Goal: Task Accomplishment & Management: Manage account settings

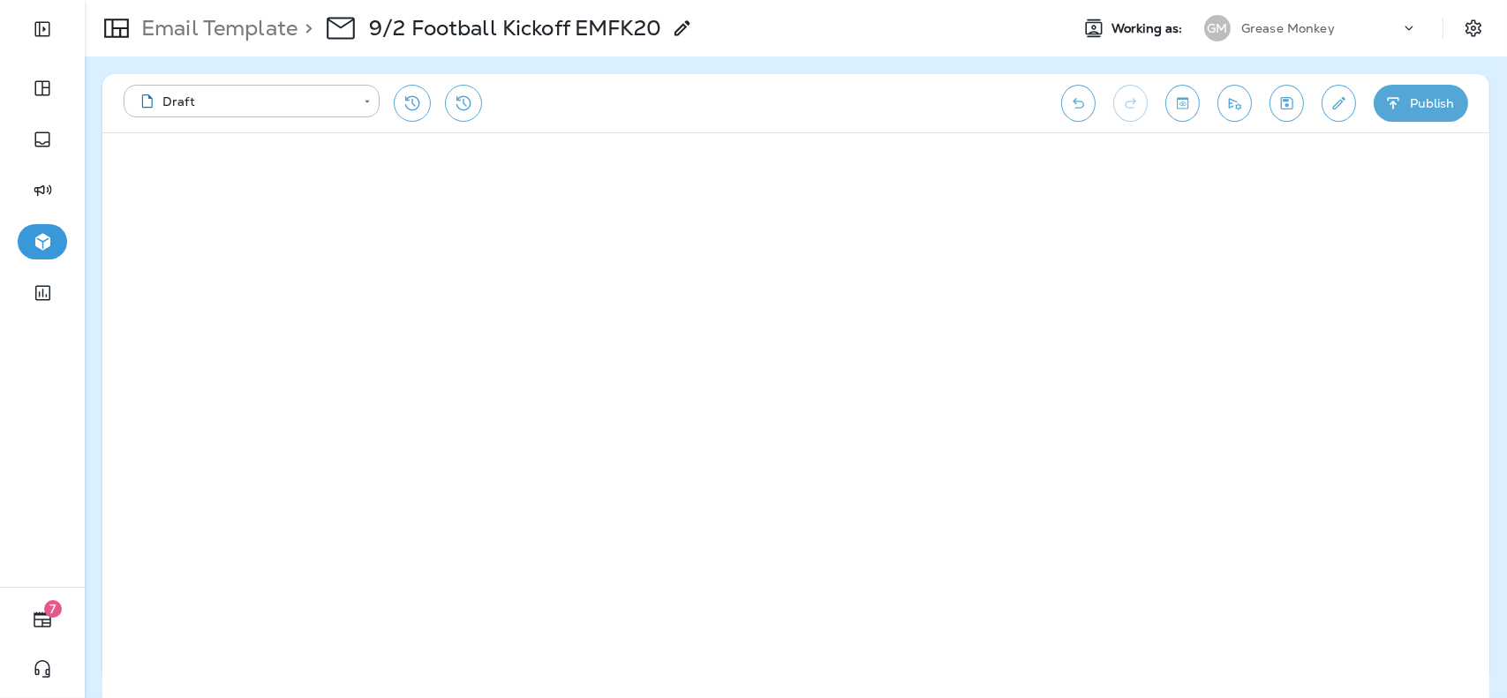
click at [258, 49] on div "Email Template > 9/2 Football Kickoff EMFK20" at bounding box center [389, 28] width 608 height 49
click at [249, 27] on p "Email Template" at bounding box center [215, 28] width 163 height 26
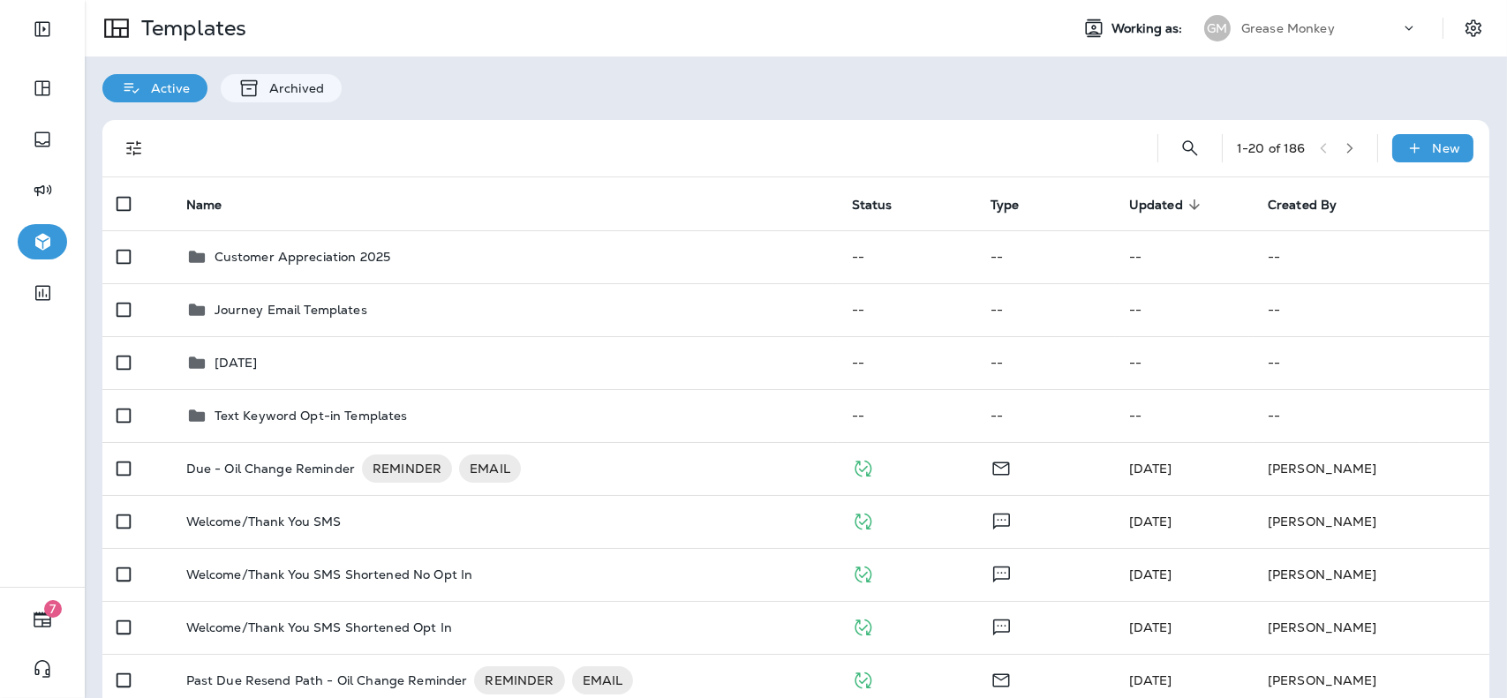
click at [1309, 24] on p "Grease Monkey" at bounding box center [1288, 28] width 94 height 14
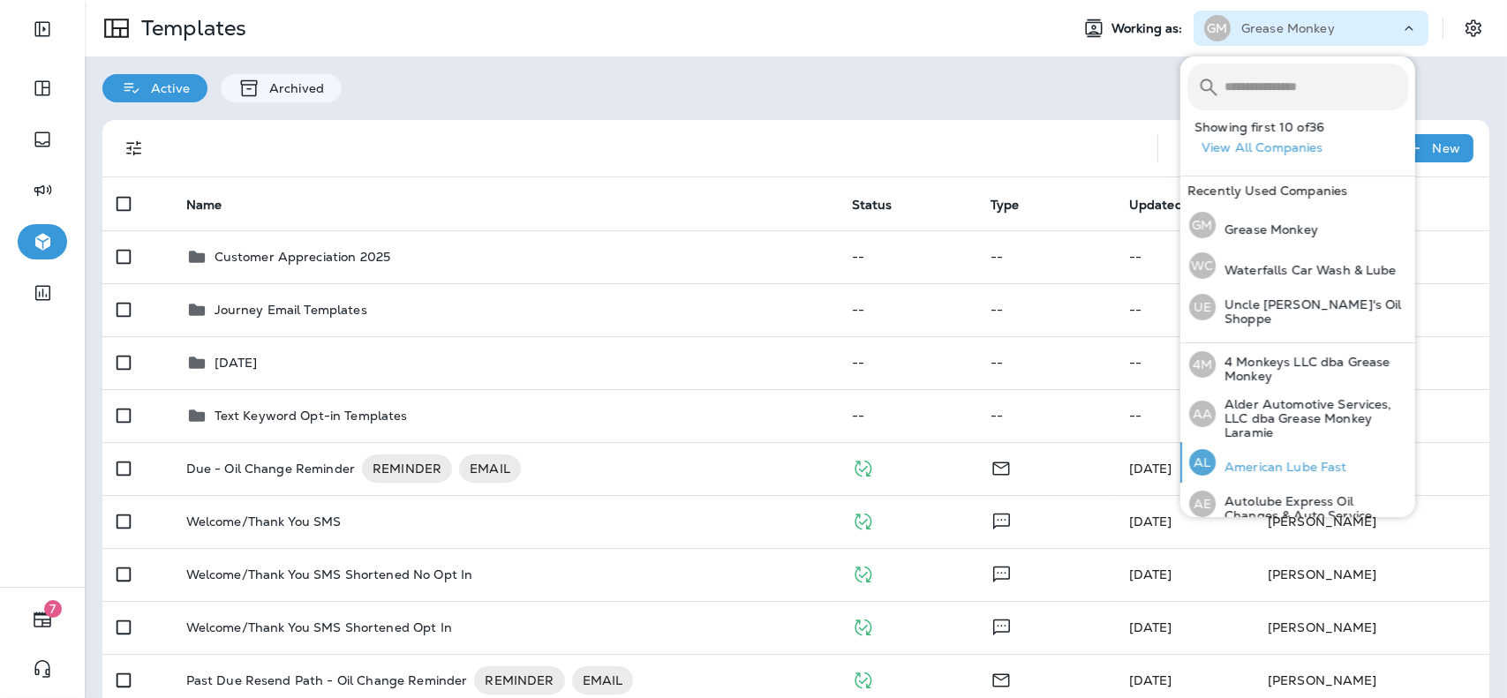
click at [1277, 456] on div "AL American Lube Fast" at bounding box center [1268, 462] width 172 height 41
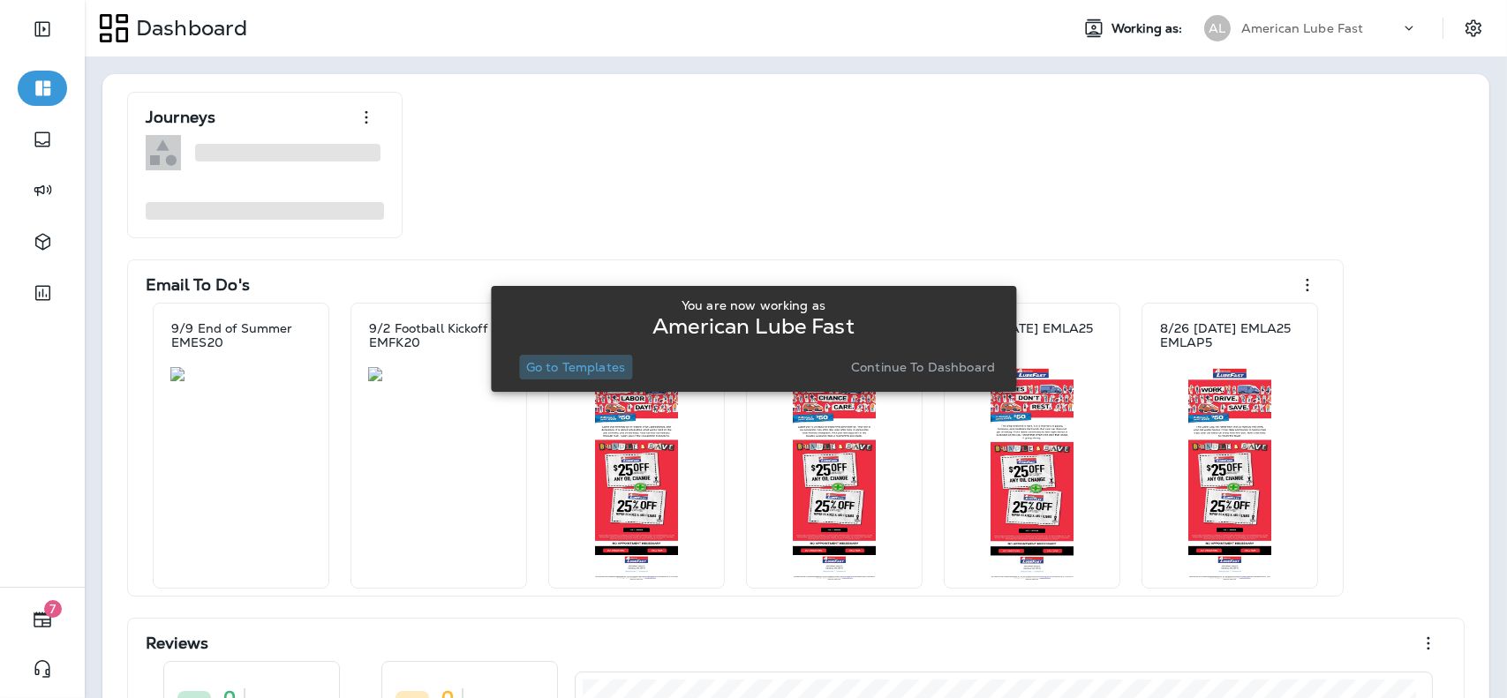
click at [618, 366] on p "Go to Templates" at bounding box center [575, 367] width 99 height 14
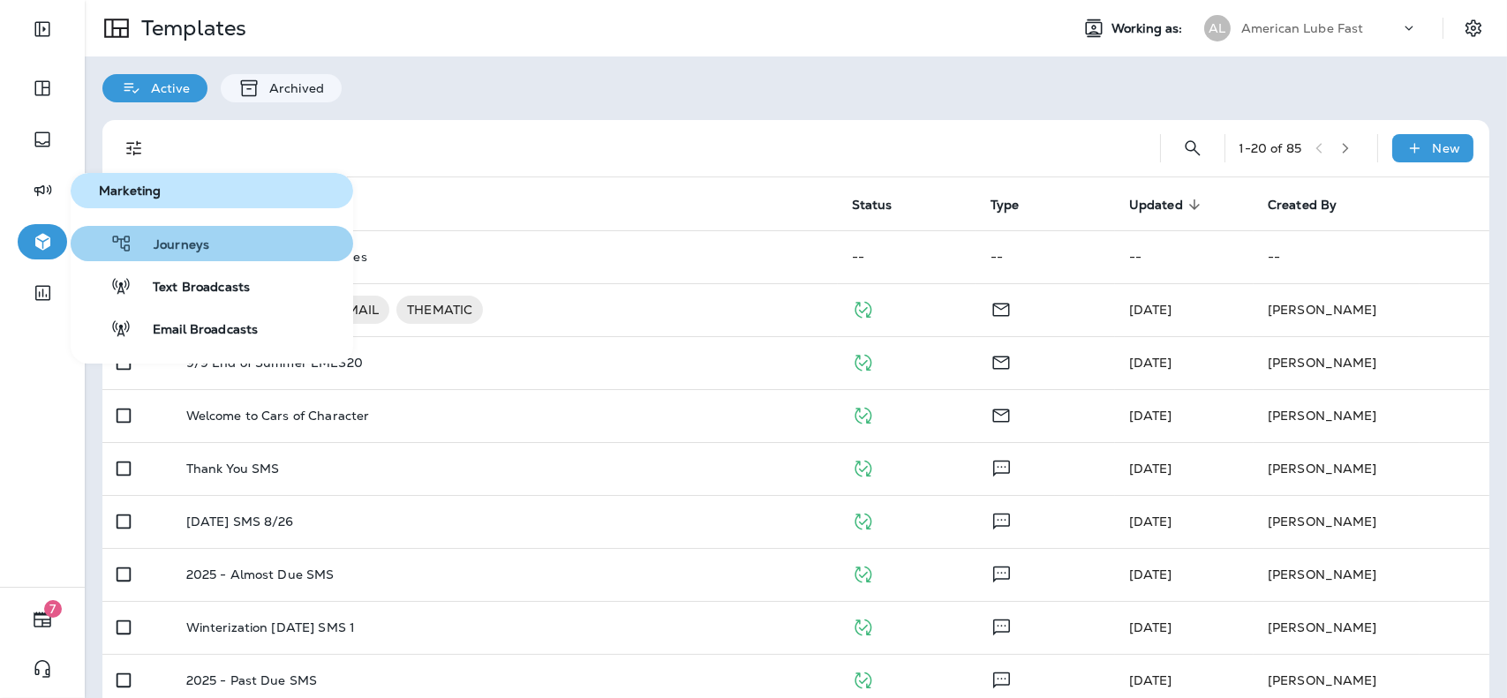
click at [166, 233] on div "Journeys" at bounding box center [144, 243] width 132 height 21
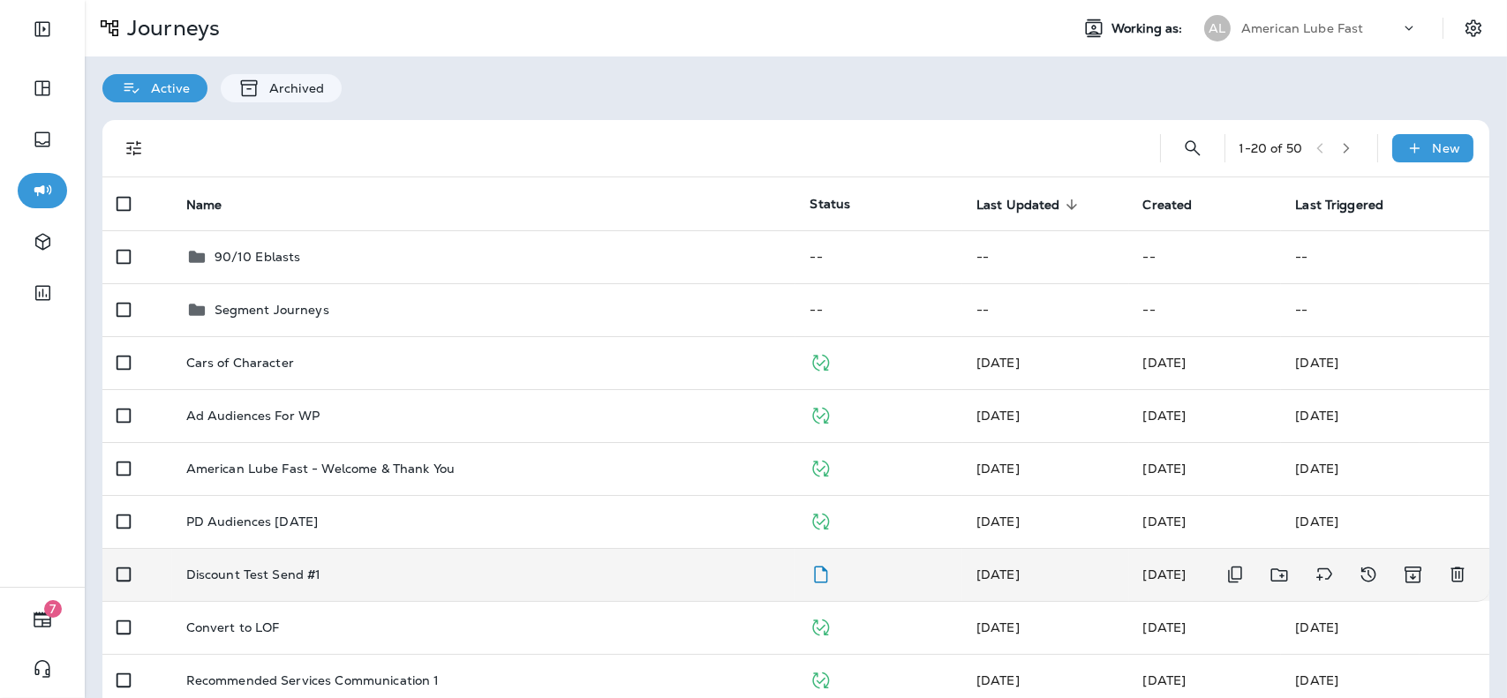
click at [438, 578] on div "Discount Test Send #1" at bounding box center [484, 575] width 596 height 14
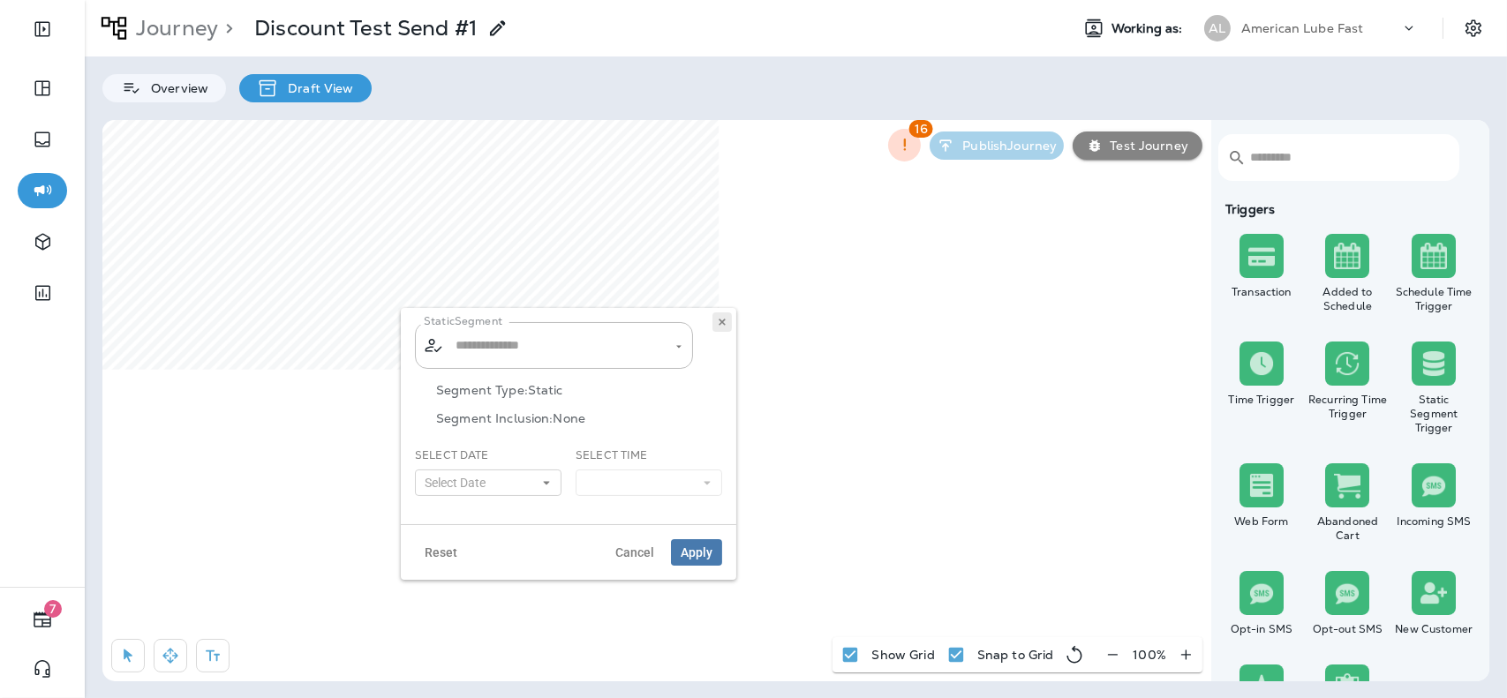
type input "**********"
click at [444, 550] on span "Reset" at bounding box center [441, 552] width 33 height 12
click at [714, 556] on button "Apply" at bounding box center [696, 552] width 51 height 26
click at [544, 488] on button "Select Date" at bounding box center [488, 483] width 147 height 26
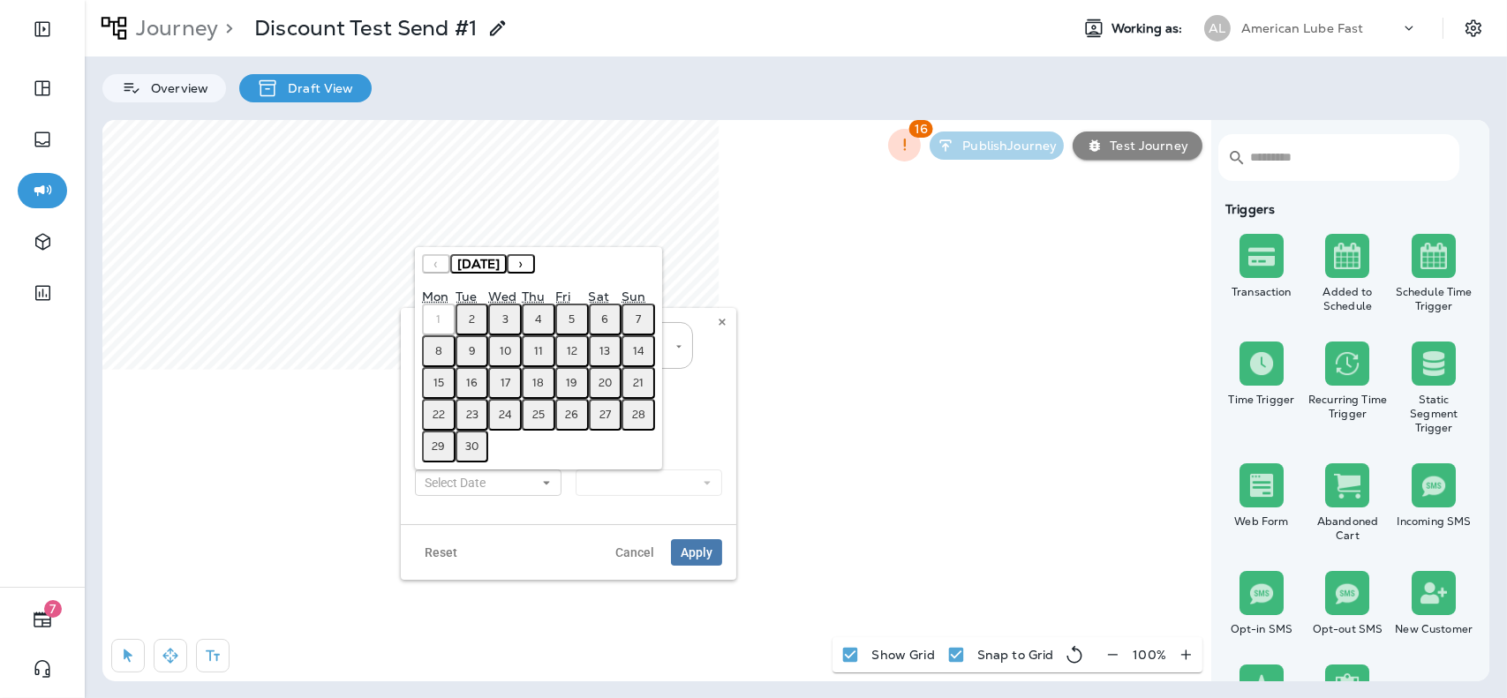
click at [473, 347] on abbr "9" at bounding box center [472, 351] width 7 height 14
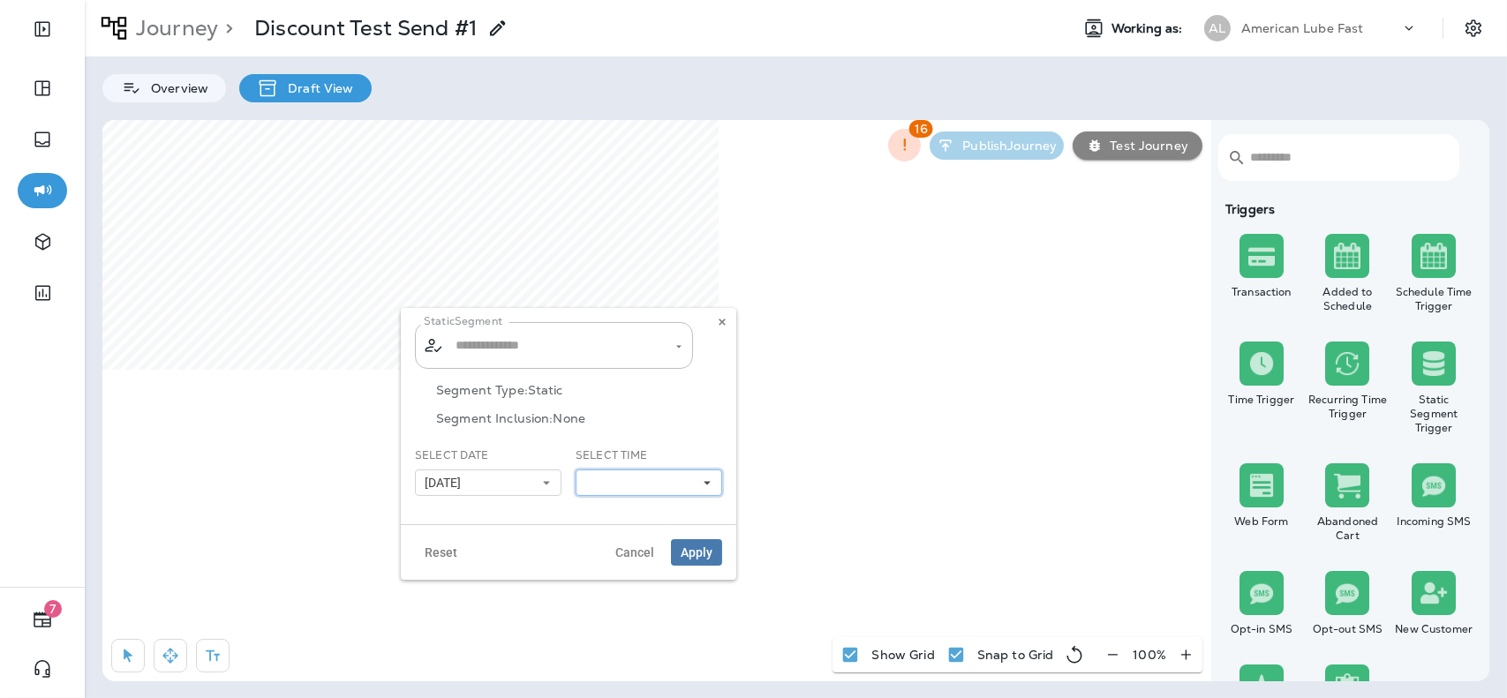
click at [664, 487] on button at bounding box center [649, 483] width 147 height 26
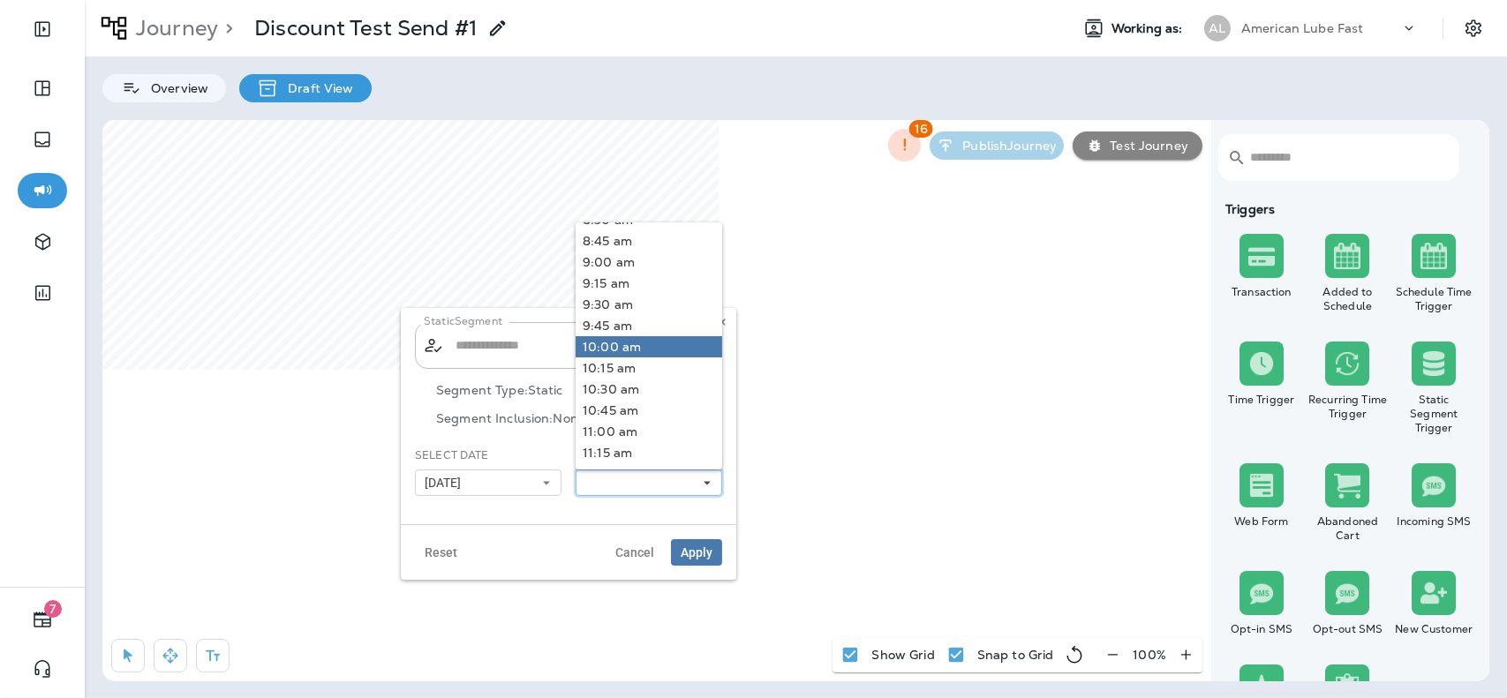
scroll to position [87, 0]
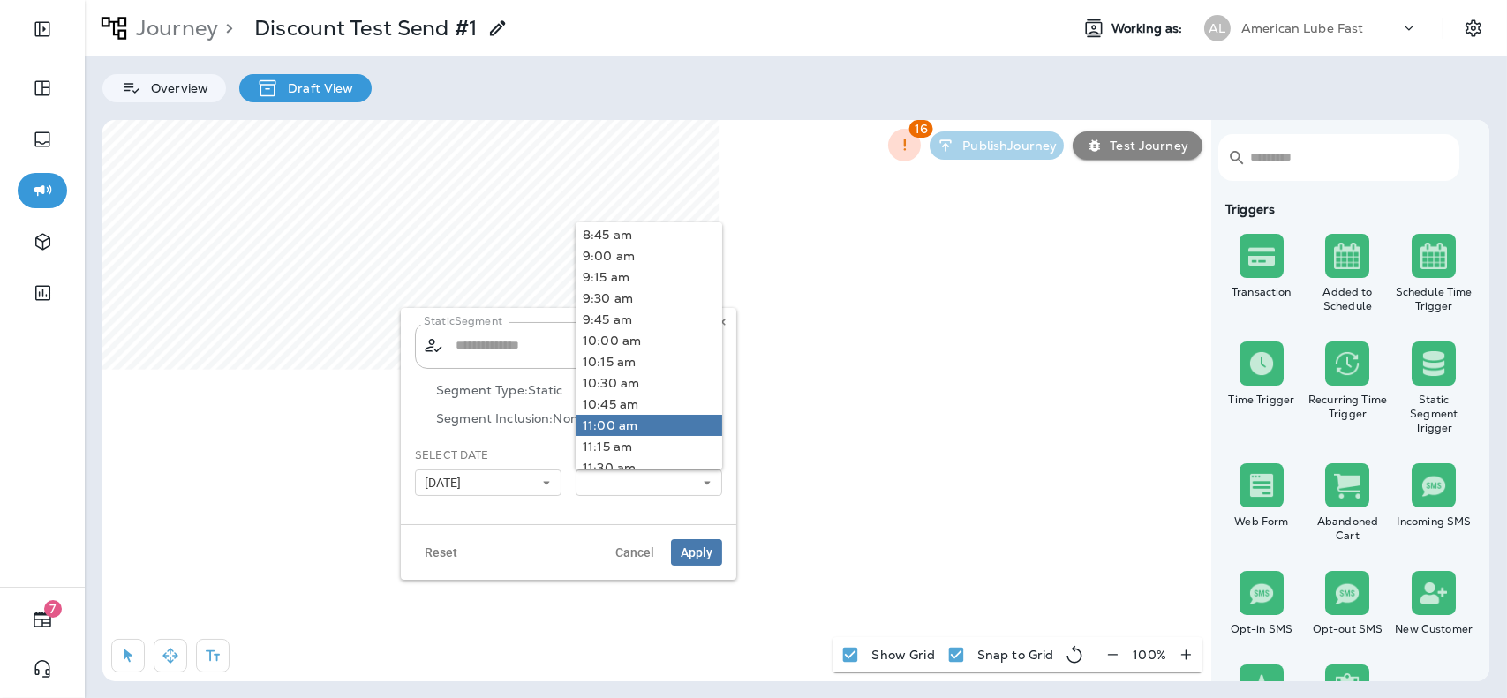
click at [624, 429] on link "11:00 am" at bounding box center [649, 425] width 147 height 21
click at [702, 546] on span "Apply" at bounding box center [697, 552] width 32 height 12
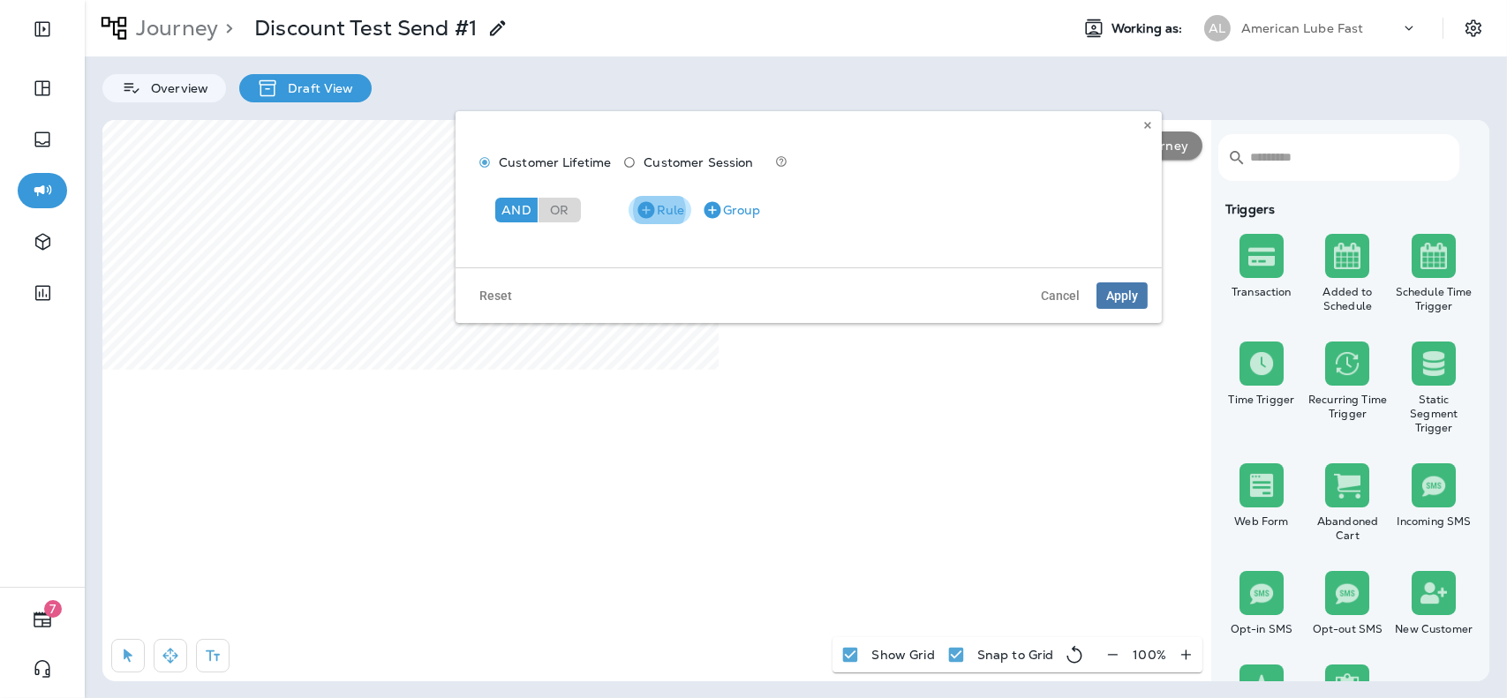
click at [660, 219] on button "Rule" at bounding box center [660, 210] width 63 height 28
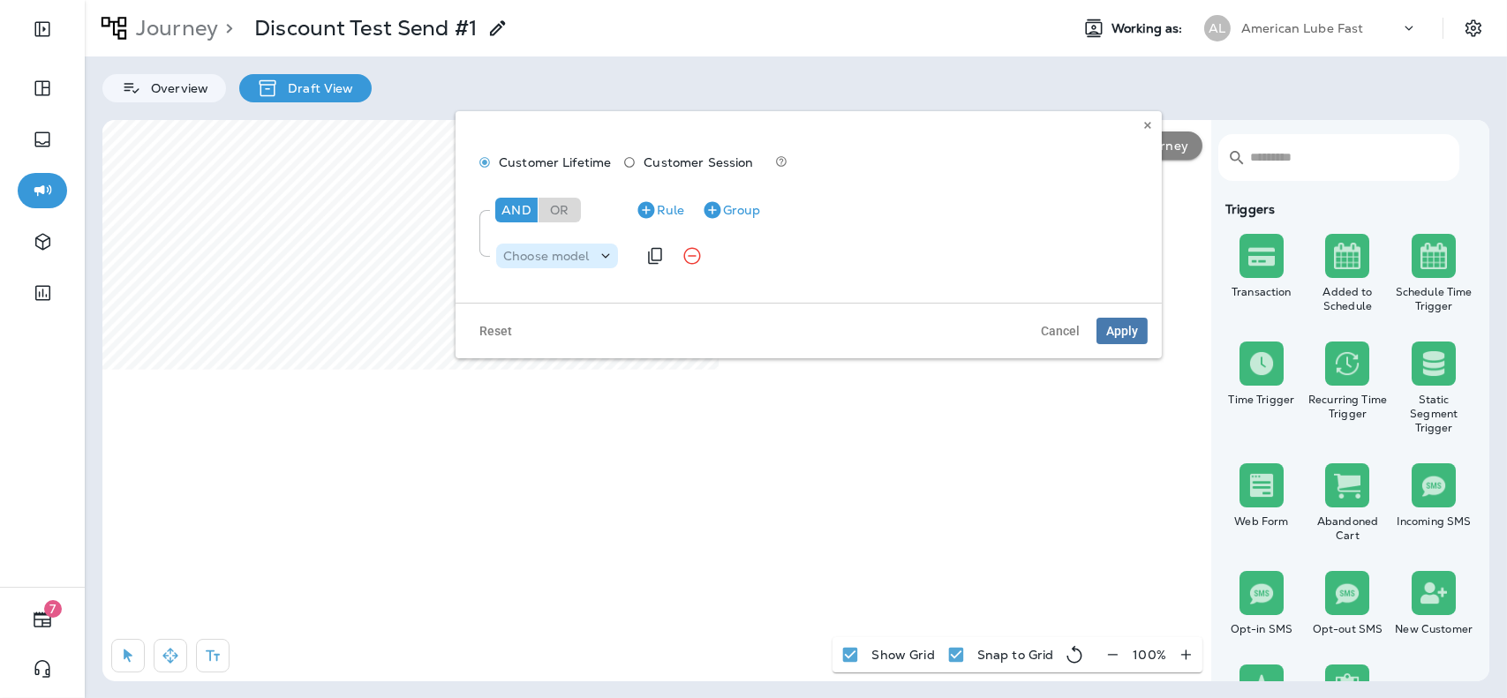
click at [599, 250] on icon at bounding box center [606, 256] width 18 height 18
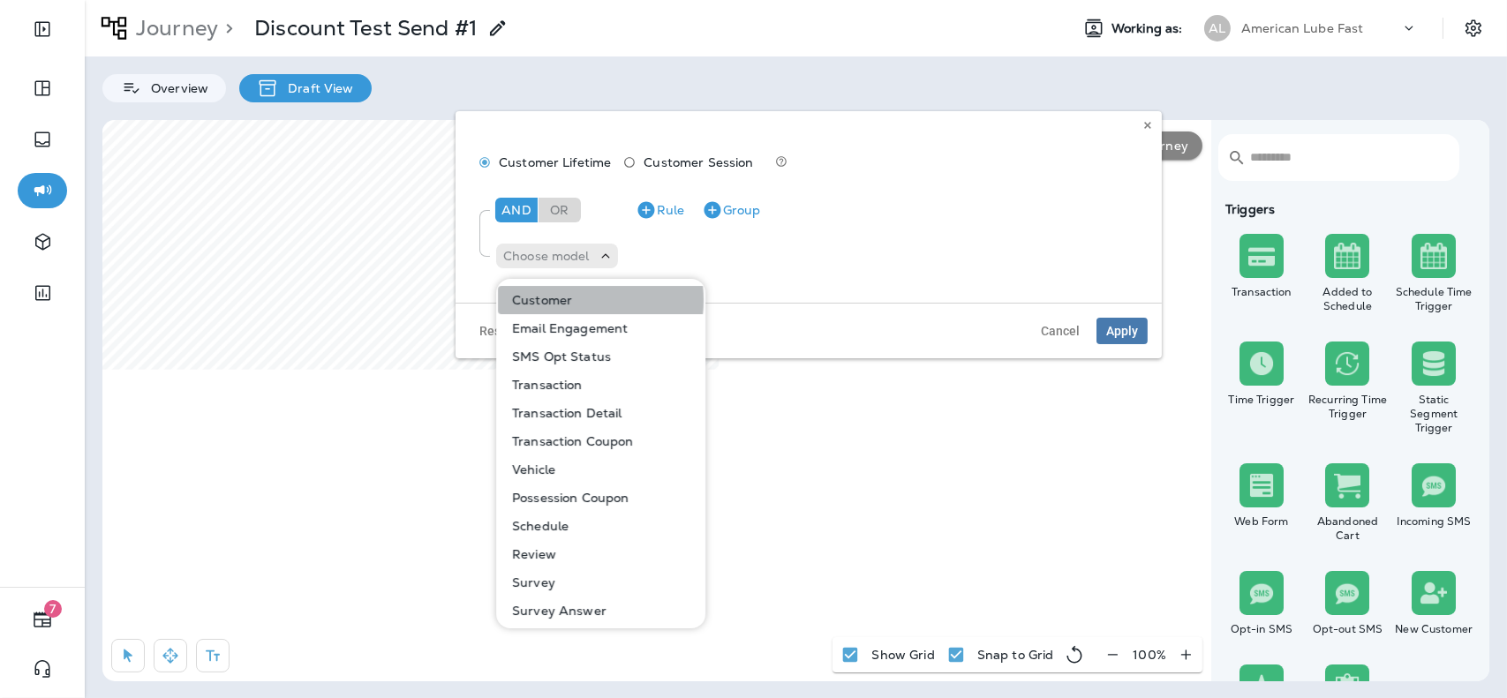
click at [565, 300] on p "Customer" at bounding box center [538, 300] width 67 height 14
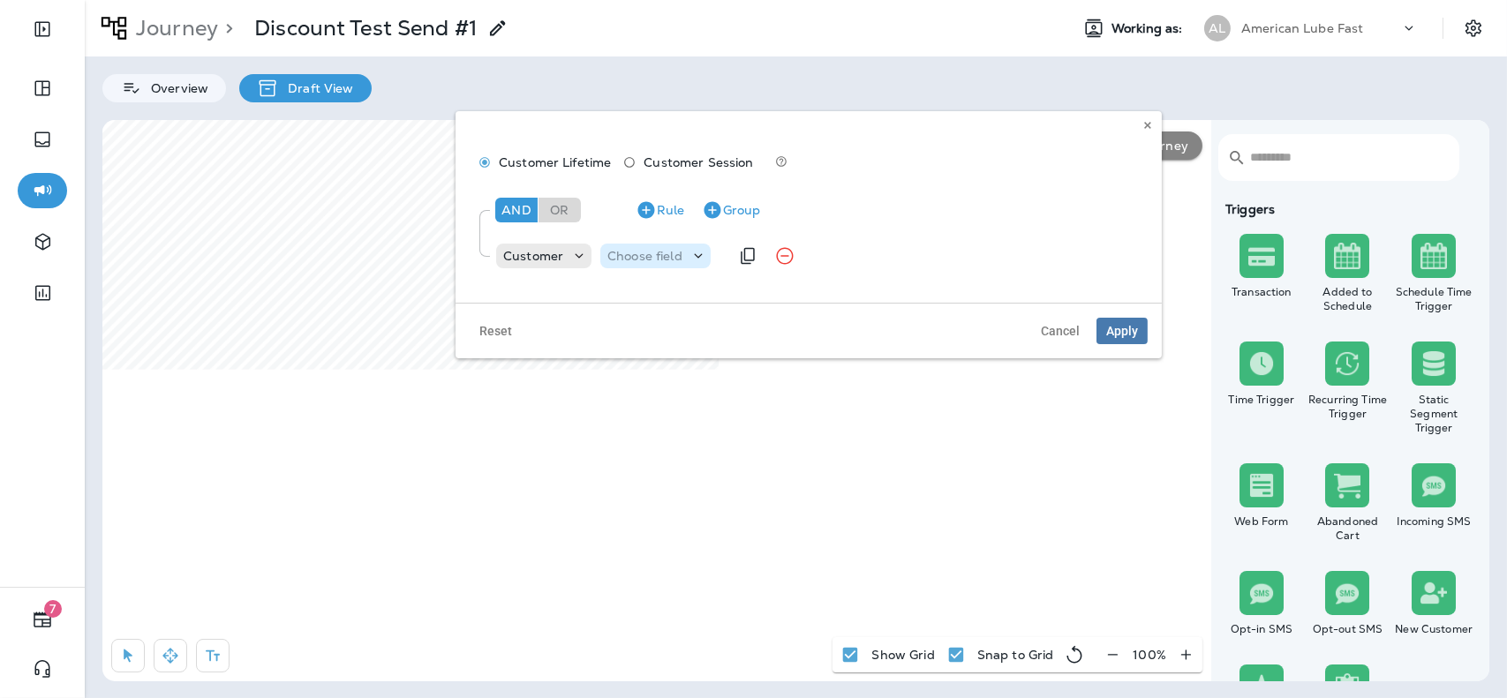
click at [660, 247] on div "Choose field" at bounding box center [655, 256] width 110 height 18
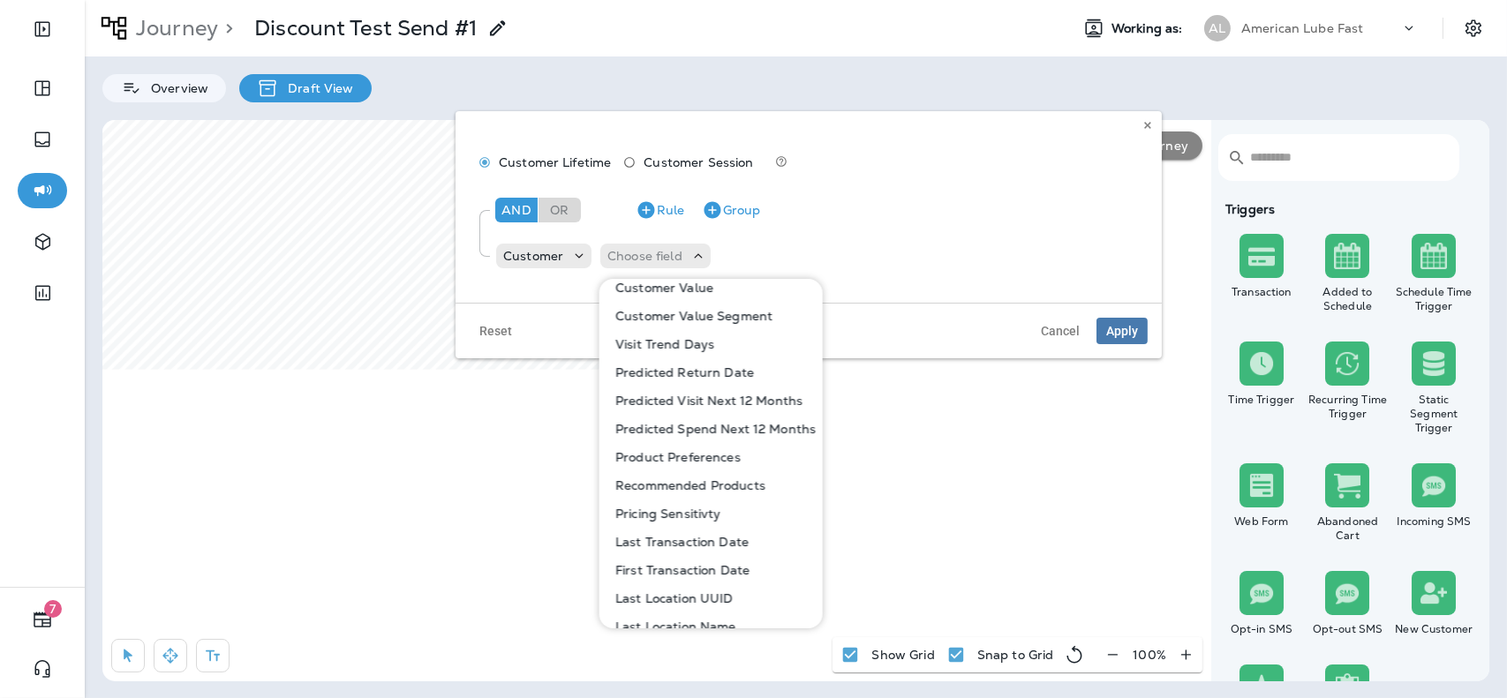
scroll to position [807, 0]
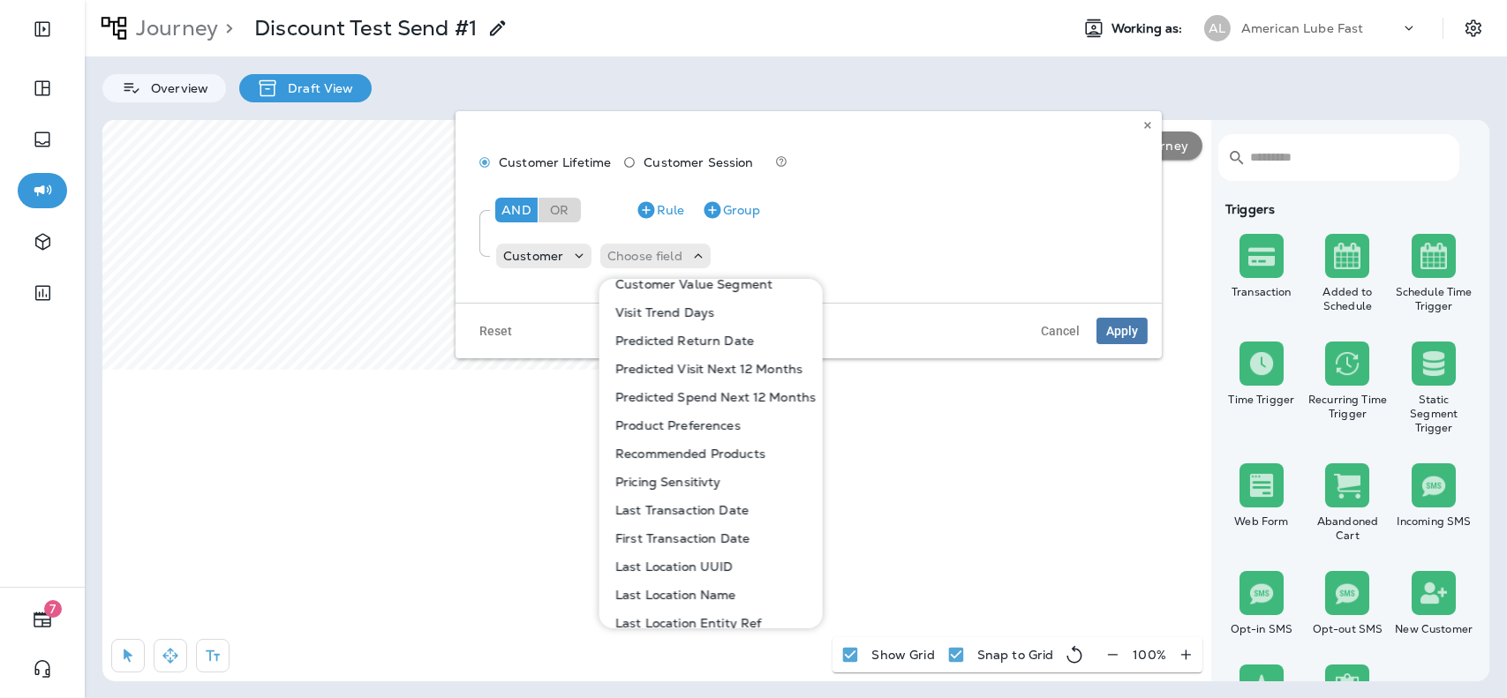
click at [673, 508] on p "Last Transaction Date" at bounding box center [678, 510] width 140 height 14
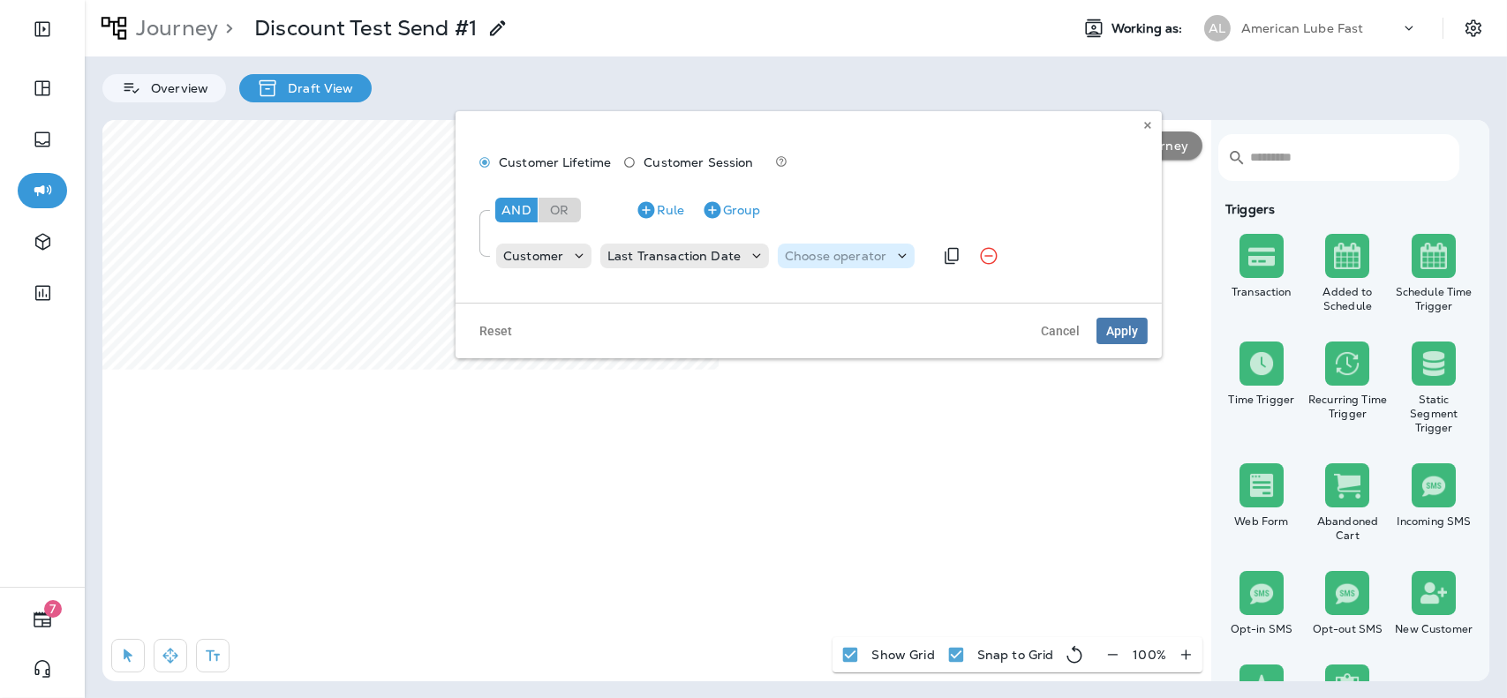
click at [797, 256] on p "Choose operator" at bounding box center [836, 256] width 102 height 14
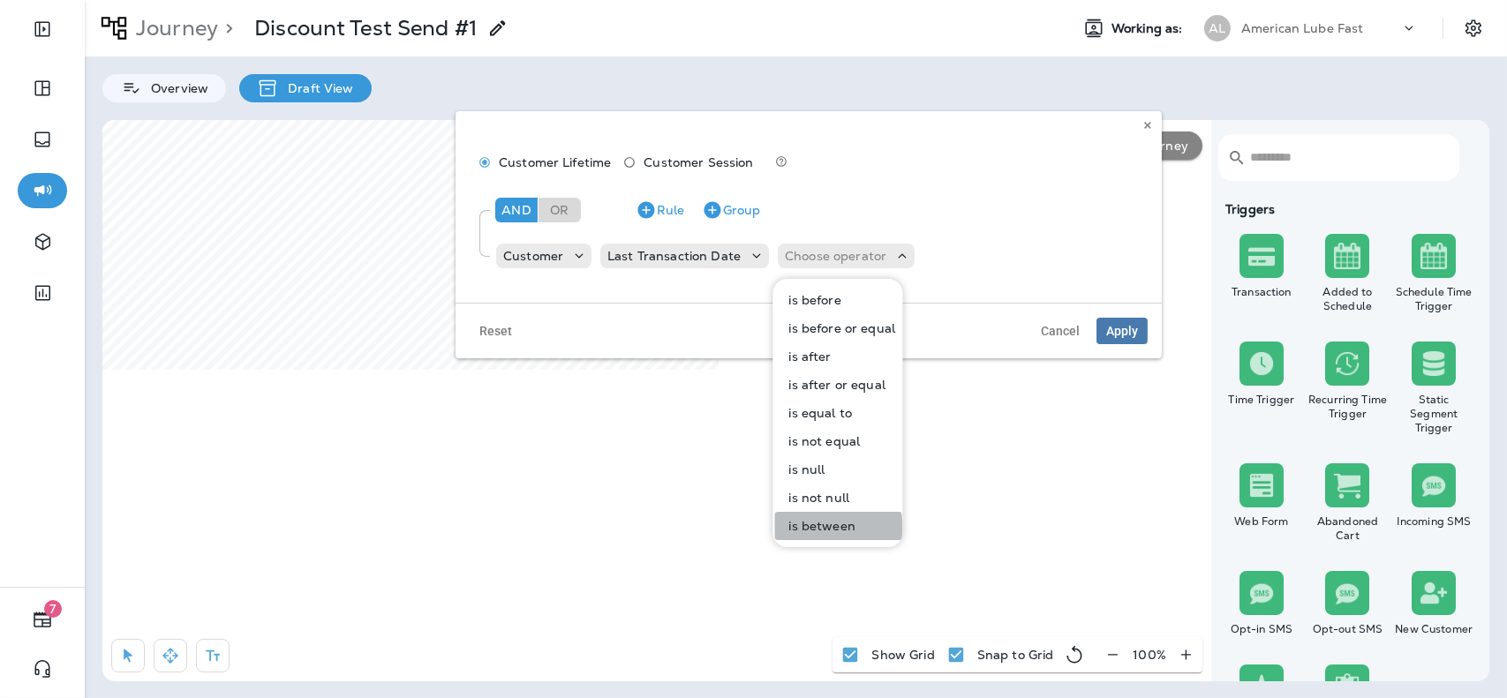
click at [823, 527] on p "is between" at bounding box center [818, 526] width 73 height 14
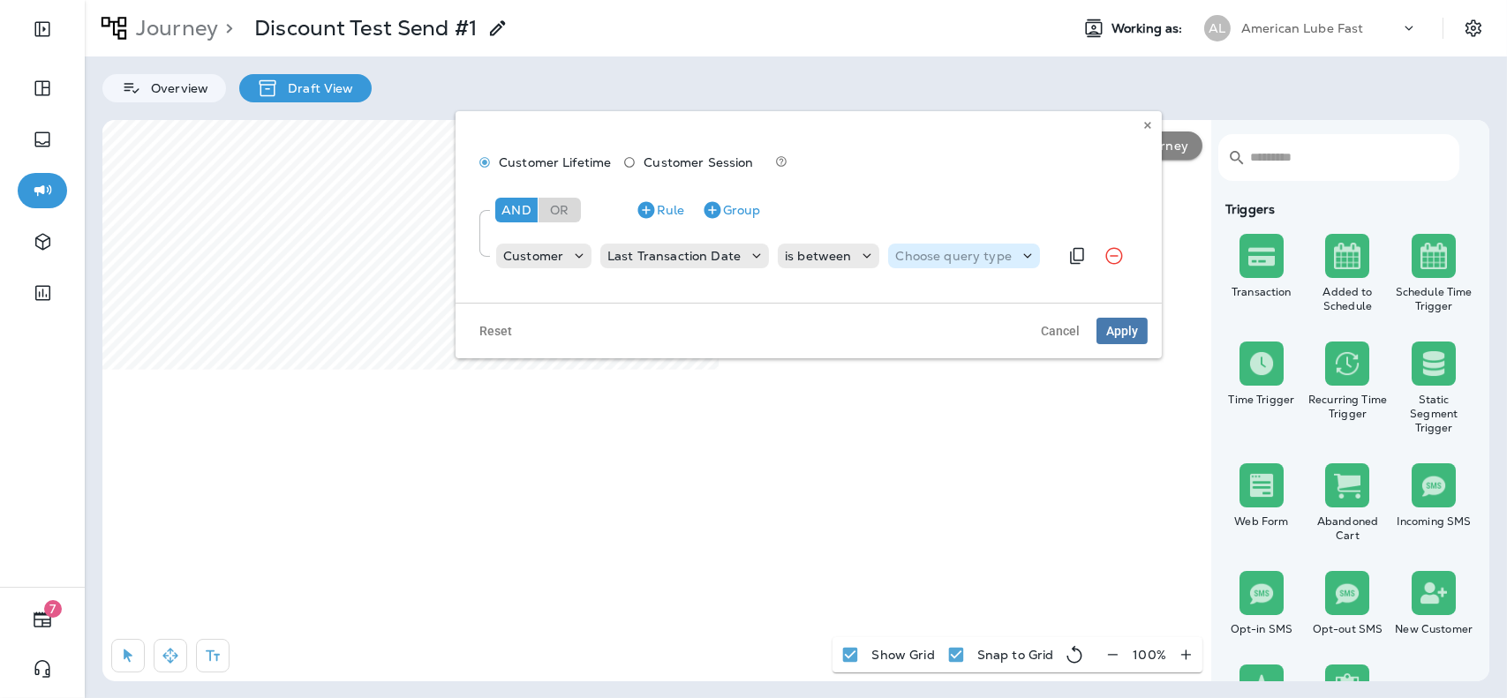
click at [939, 261] on p "Choose query type" at bounding box center [953, 256] width 116 height 14
click at [935, 295] on p "Relative Times" at bounding box center [938, 300] width 95 height 14
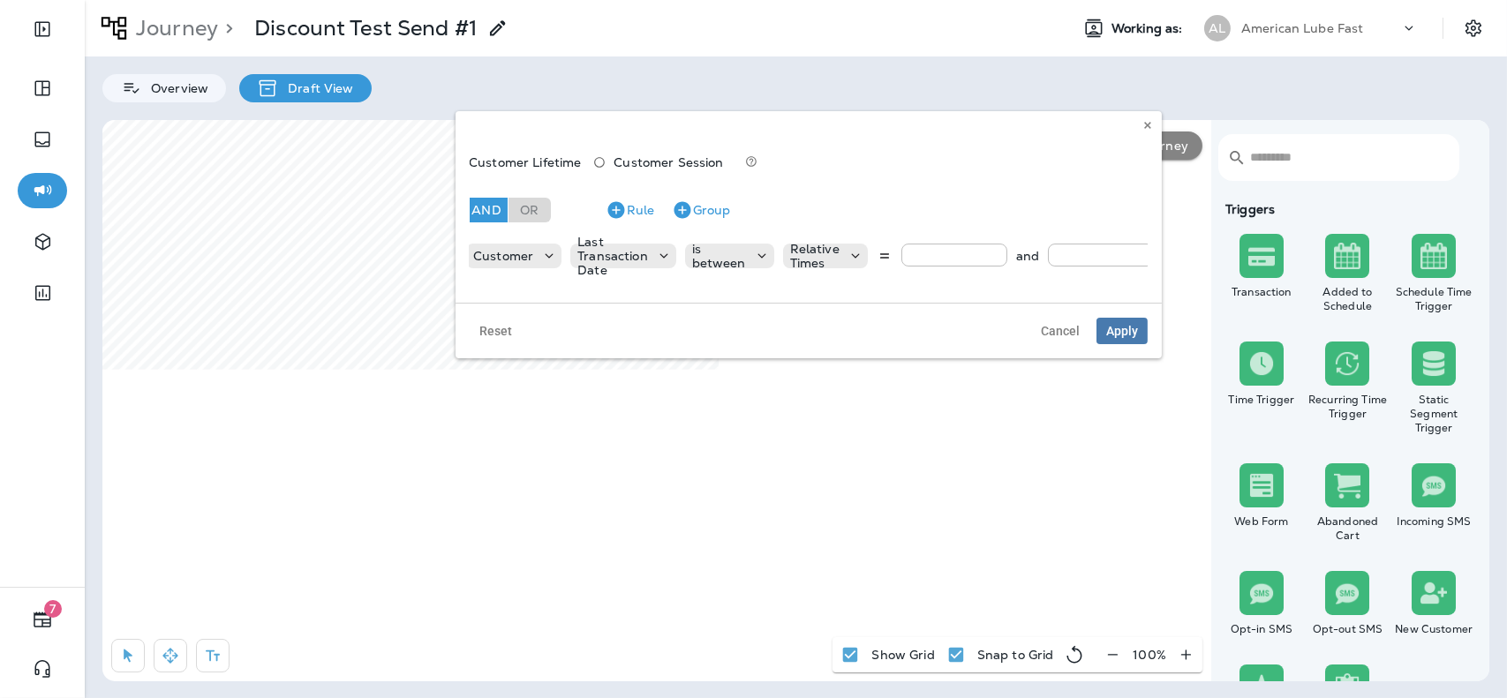
click at [981, 252] on input "number" at bounding box center [954, 255] width 106 height 23
type input "**"
click at [1086, 254] on input "number" at bounding box center [1101, 255] width 106 height 23
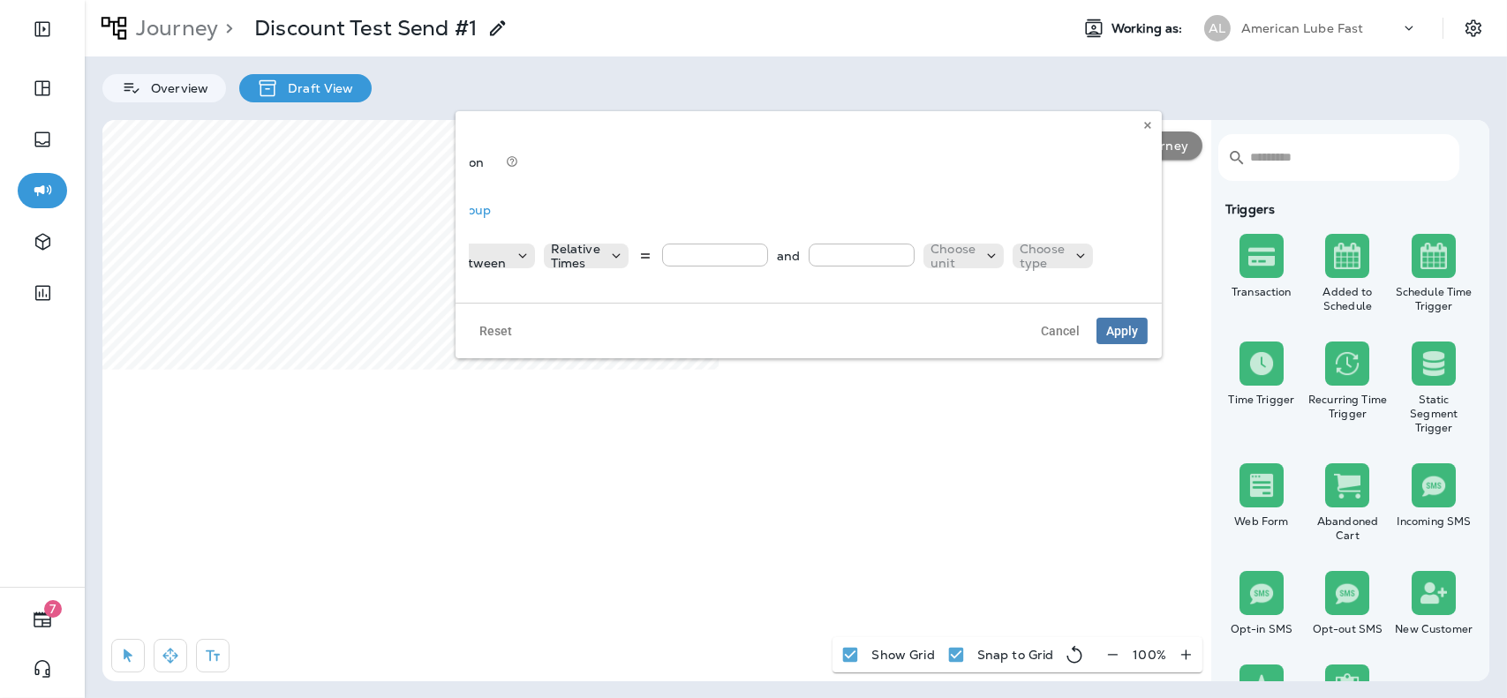
scroll to position [0, 300]
type input "***"
click at [931, 264] on p "Choose unit" at bounding box center [922, 256] width 45 height 28
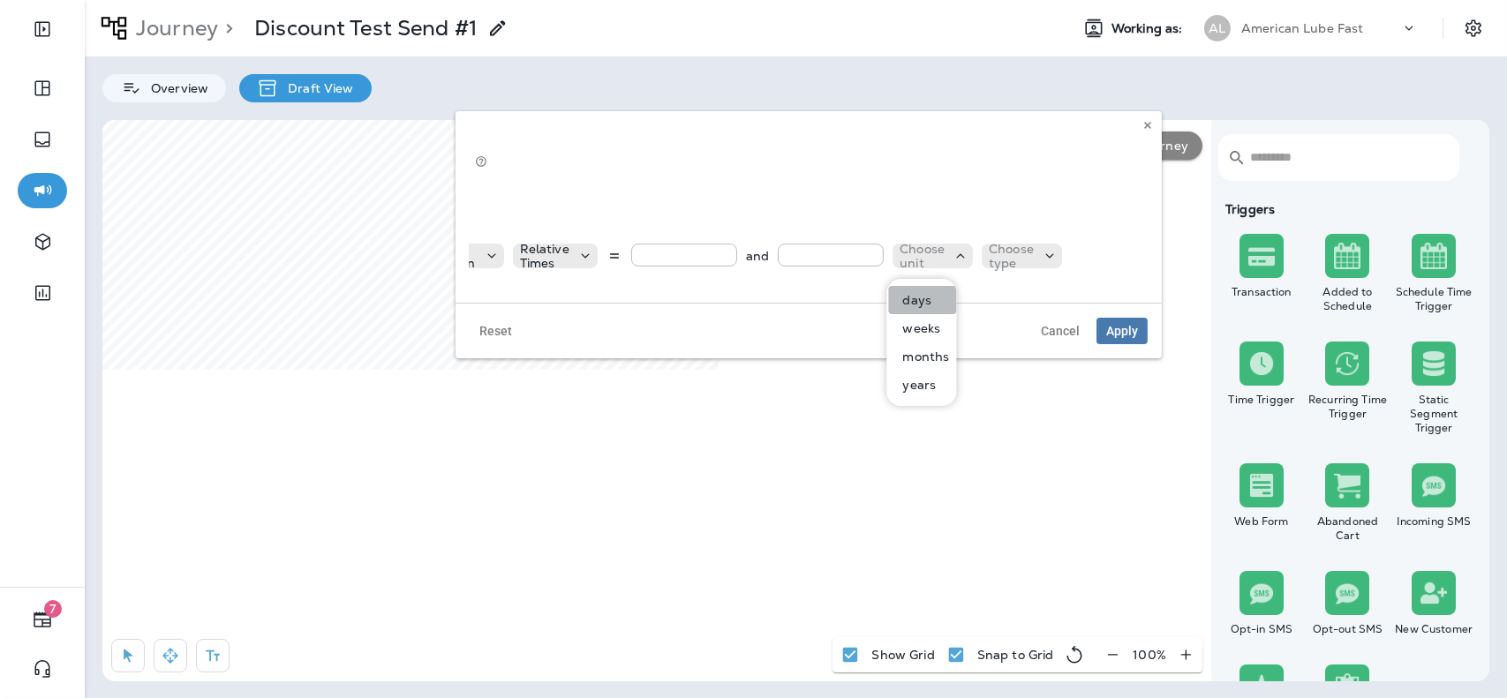
click at [929, 302] on p "days" at bounding box center [913, 300] width 36 height 14
click at [1003, 262] on p "Choose type" at bounding box center [1013, 256] width 45 height 28
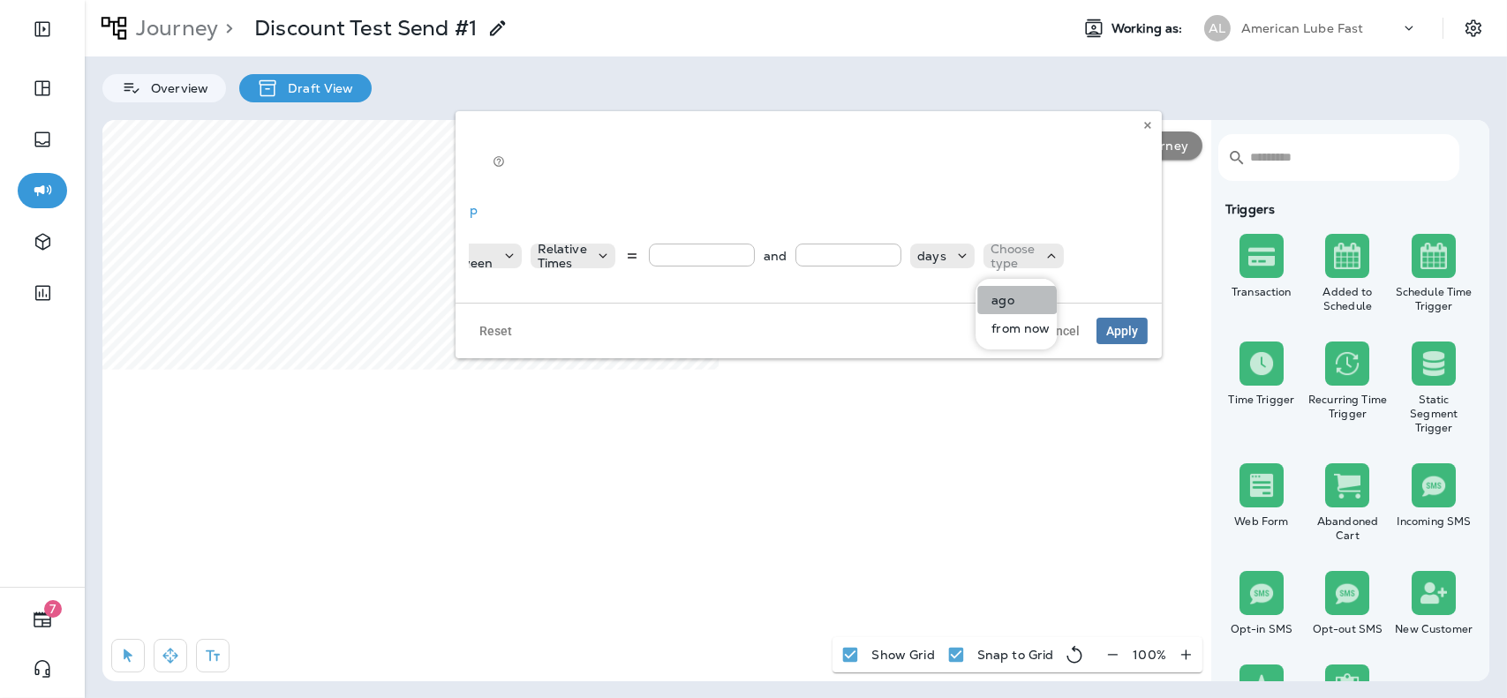
click at [1005, 299] on p "ago" at bounding box center [998, 300] width 29 height 14
click at [1127, 337] on span "Apply" at bounding box center [1122, 331] width 32 height 12
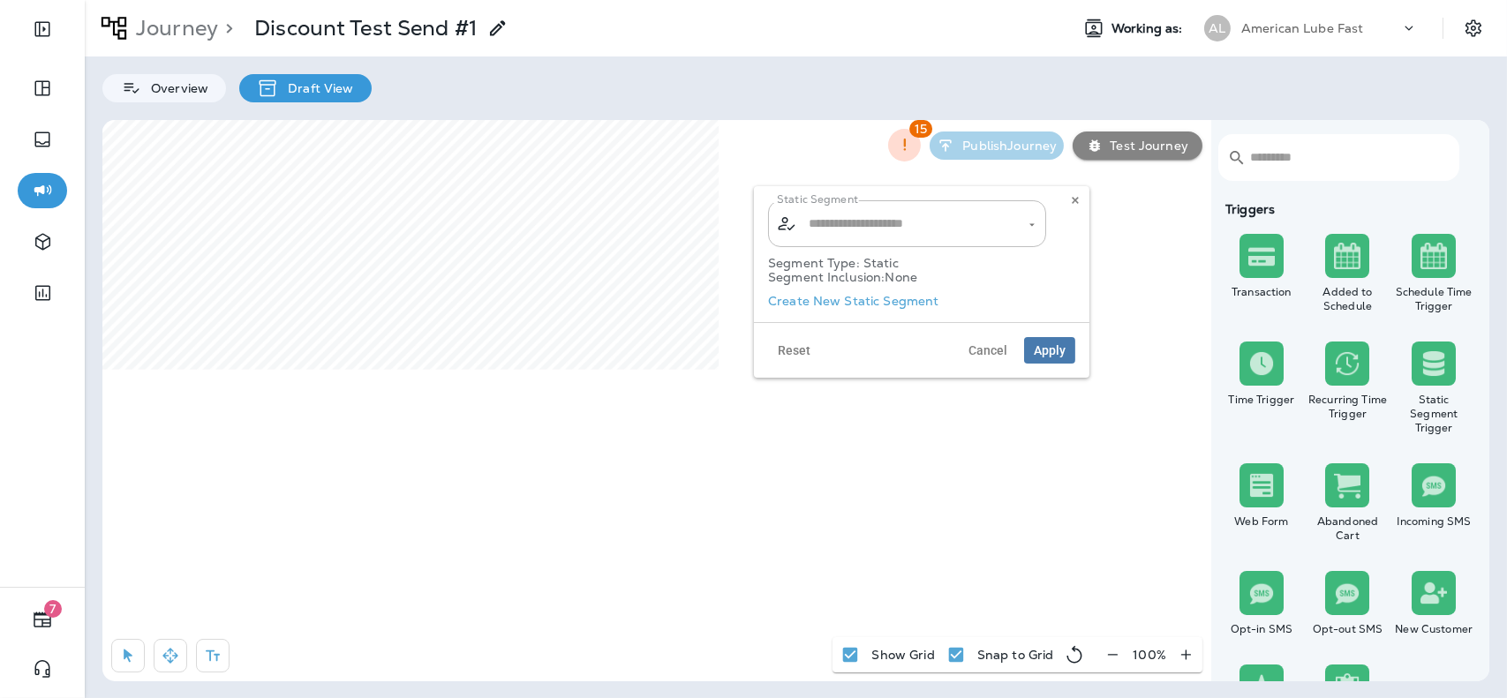
click at [823, 301] on div "Segment Type: Static Segment Inclusion: None" at bounding box center [921, 274] width 307 height 55
click at [876, 306] on label "Create New Static Segment" at bounding box center [853, 301] width 171 height 14
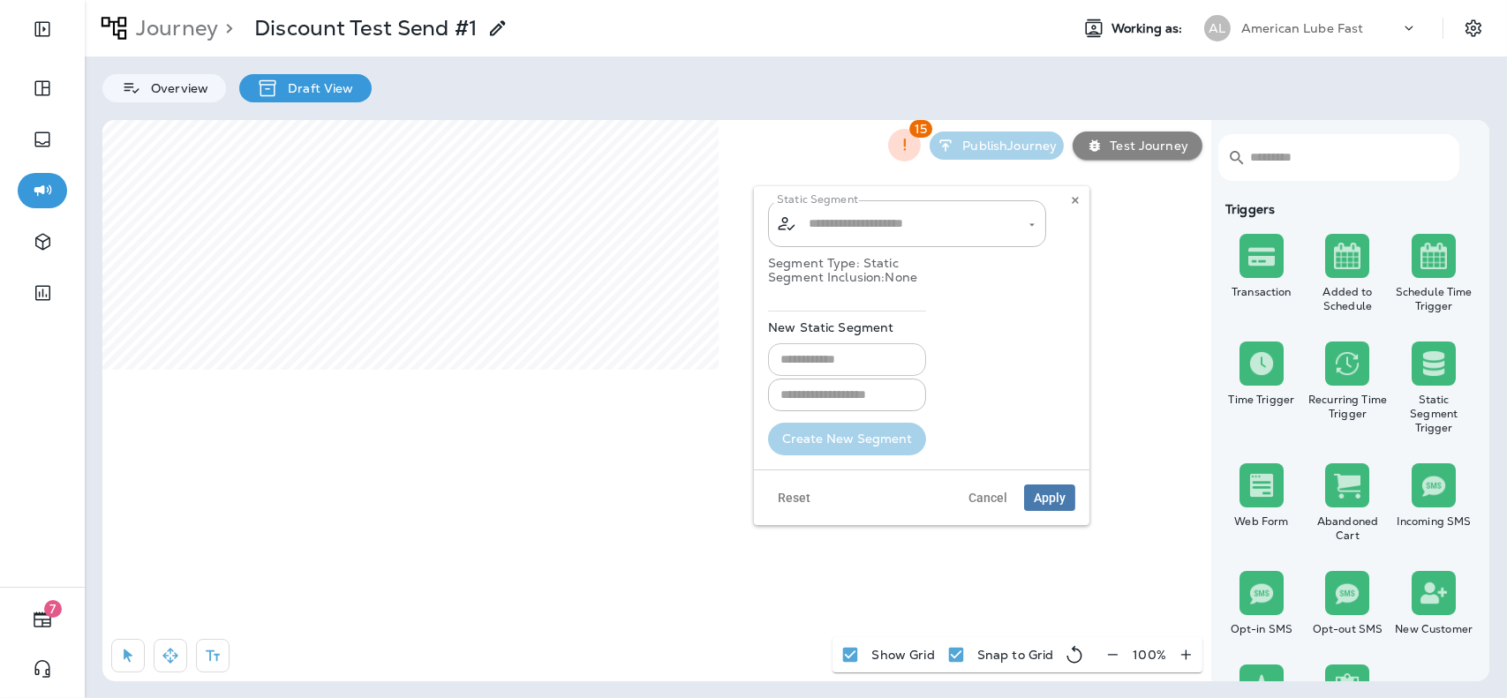
click at [853, 355] on input "text" at bounding box center [847, 359] width 158 height 33
click at [853, 355] on input "**********" at bounding box center [850, 359] width 164 height 33
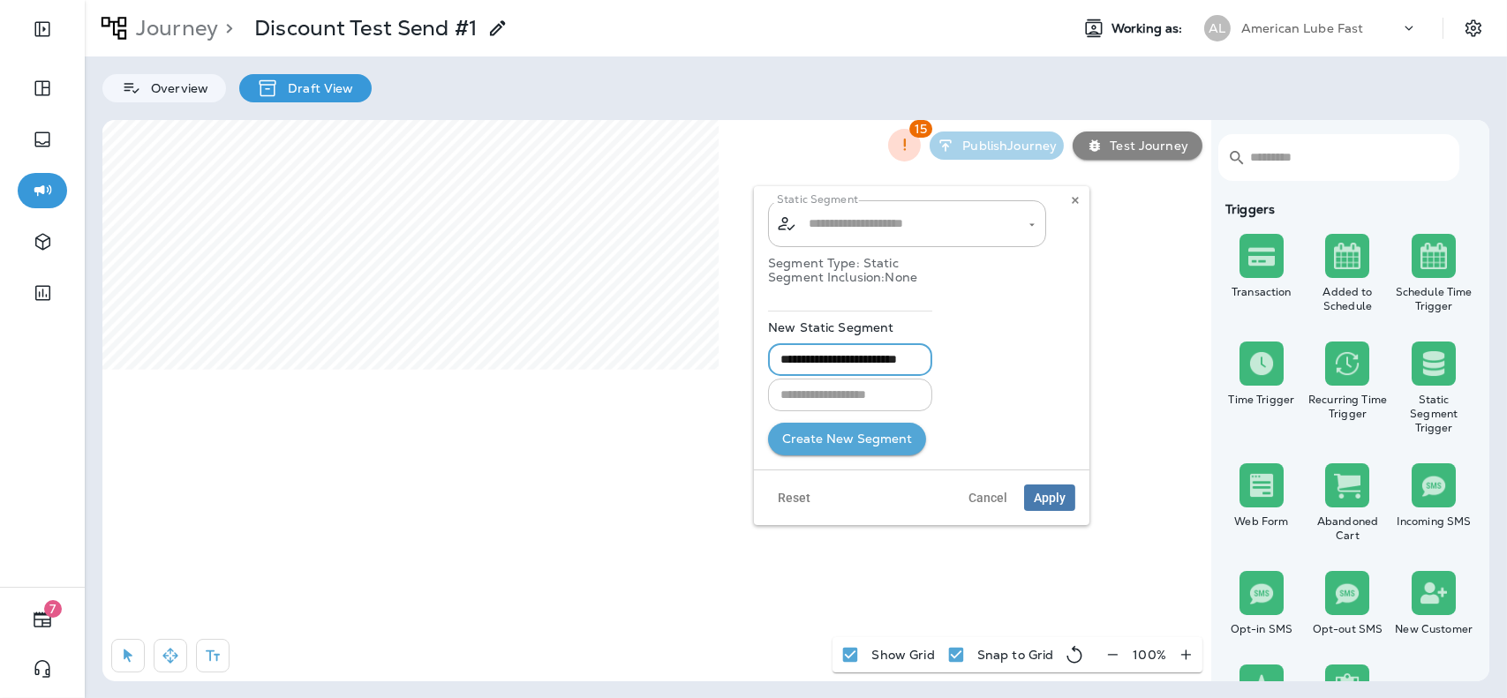
type input "**********"
click at [852, 409] on input "text" at bounding box center [850, 395] width 164 height 33
paste input "**********"
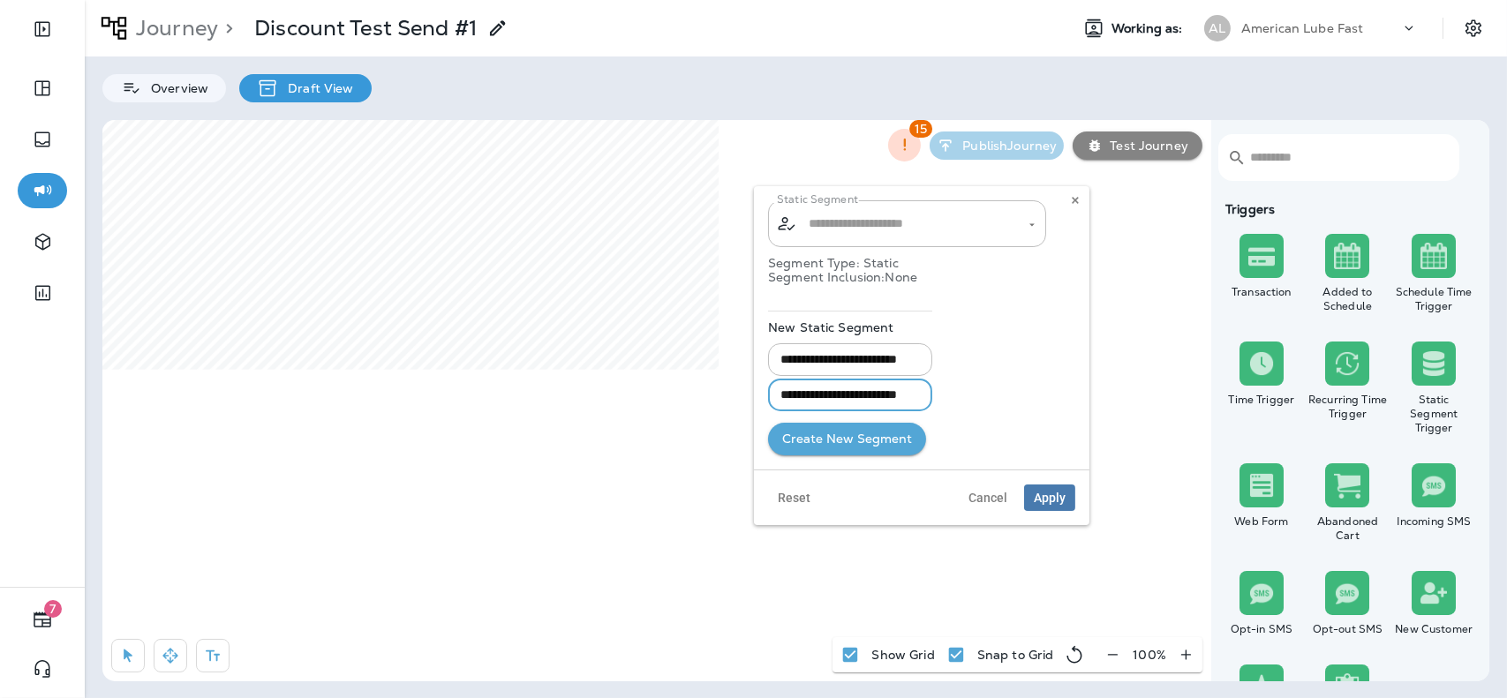
type input "**********"
click at [886, 433] on button "Create New Segment" at bounding box center [847, 439] width 158 height 33
type input "**********"
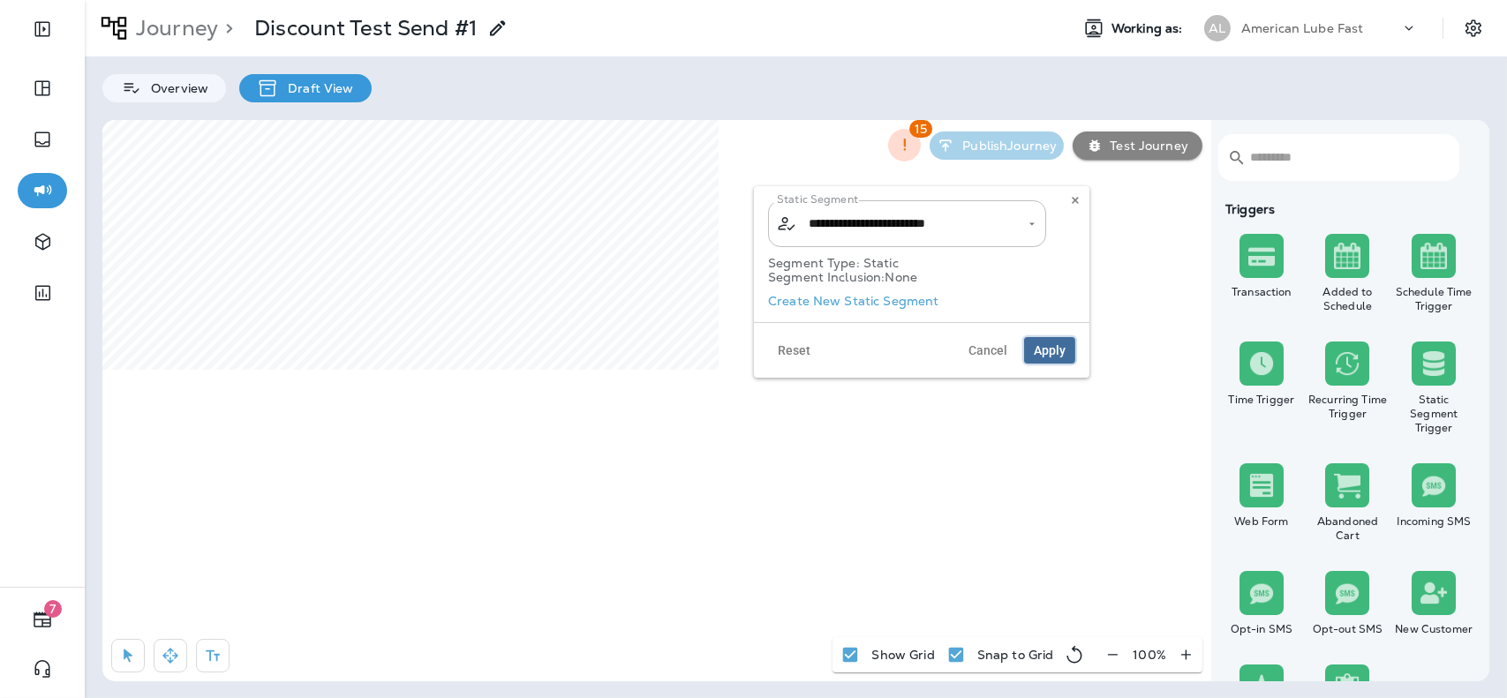
click at [1043, 346] on span "Apply" at bounding box center [1050, 350] width 32 height 12
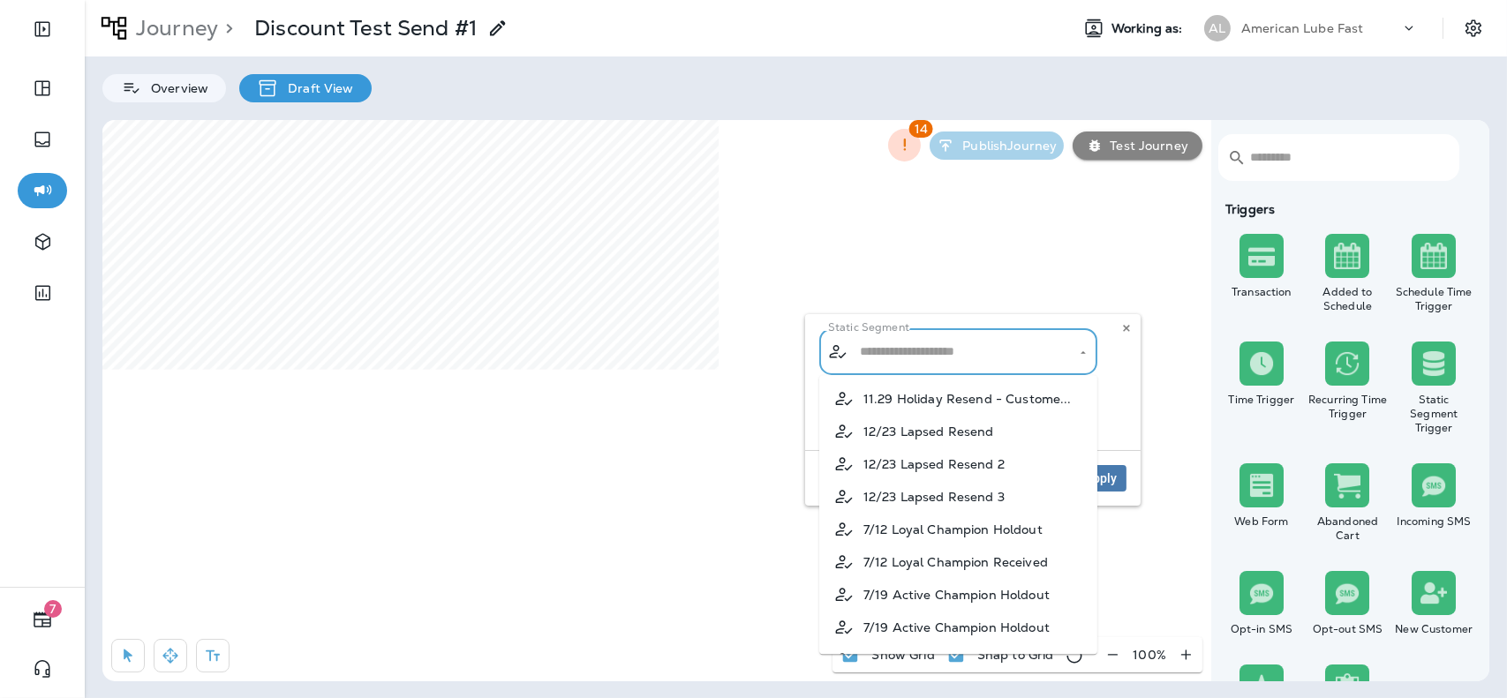
click at [968, 350] on input "text" at bounding box center [958, 351] width 207 height 31
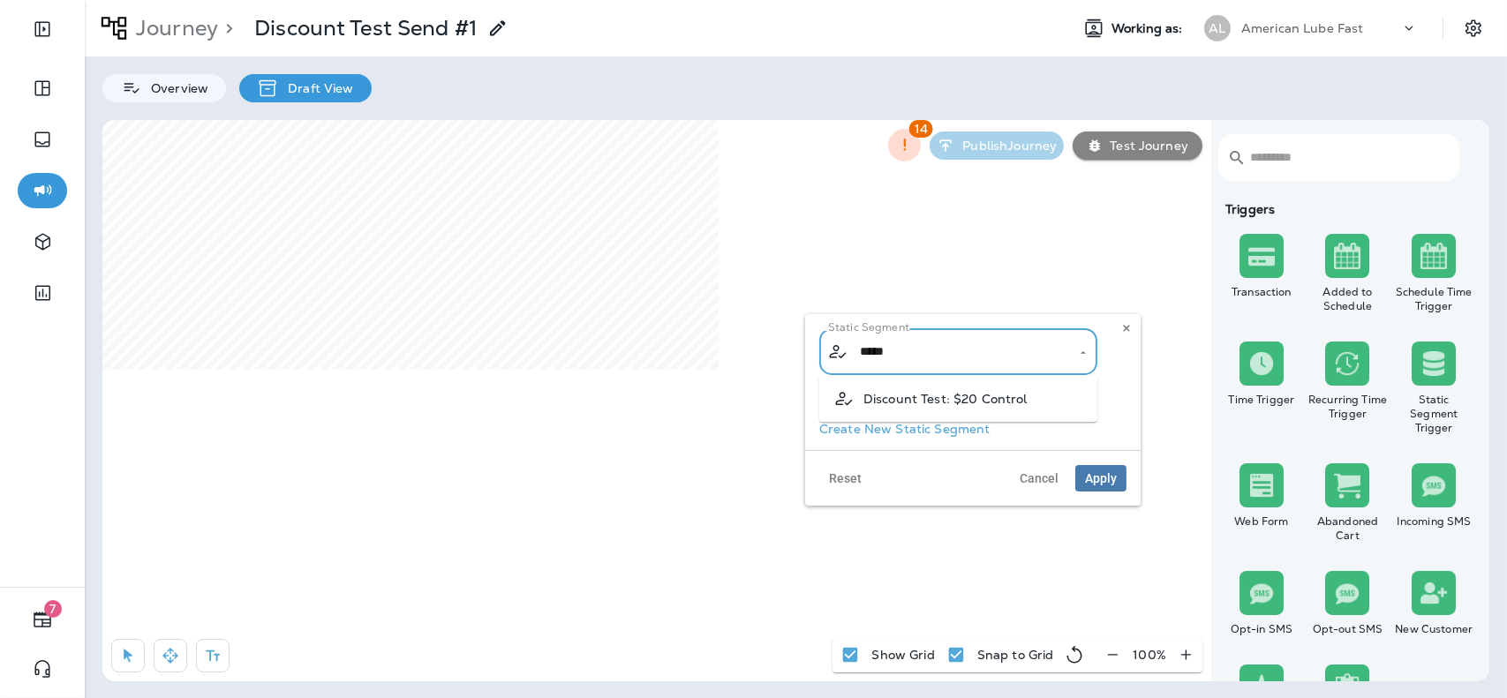
click at [969, 395] on span "Discount Test: $20 Control" at bounding box center [945, 399] width 164 height 14
type input "**********"
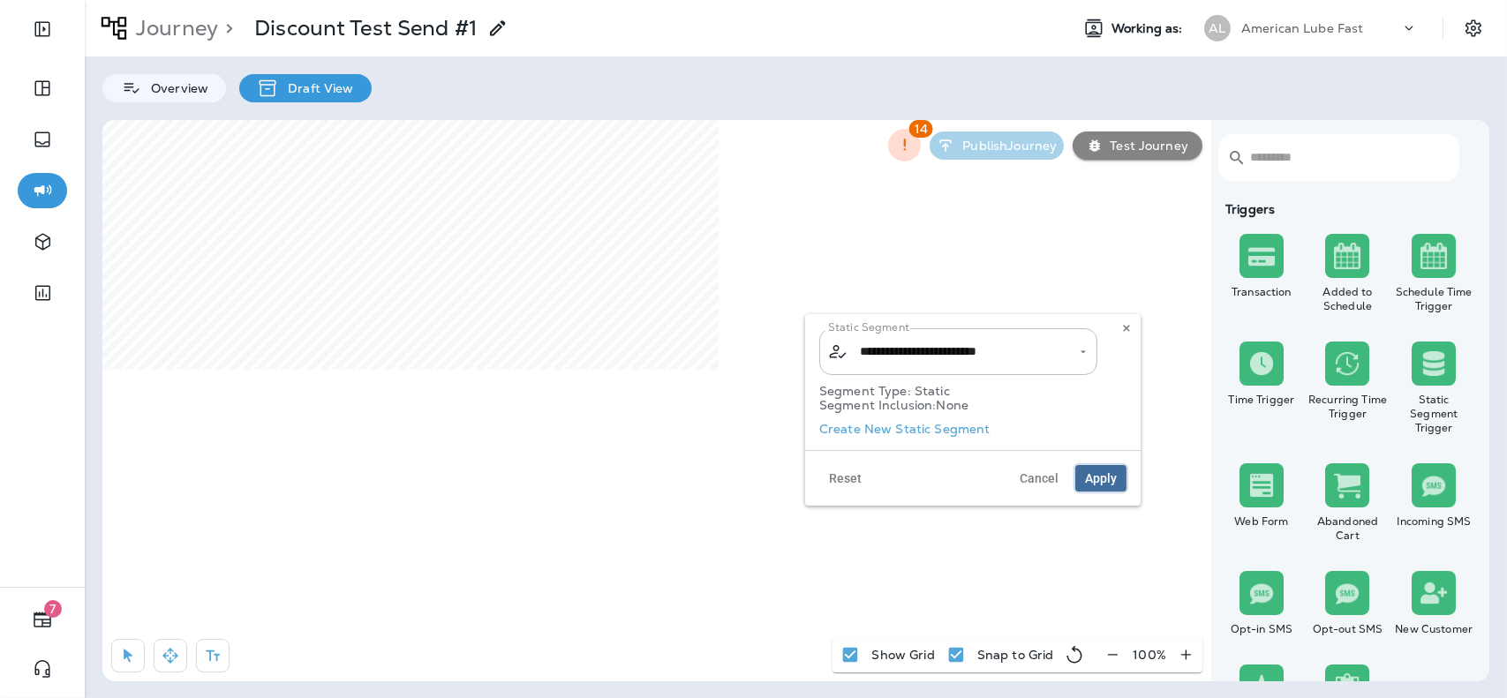
click at [1093, 474] on span "Apply" at bounding box center [1101, 478] width 32 height 12
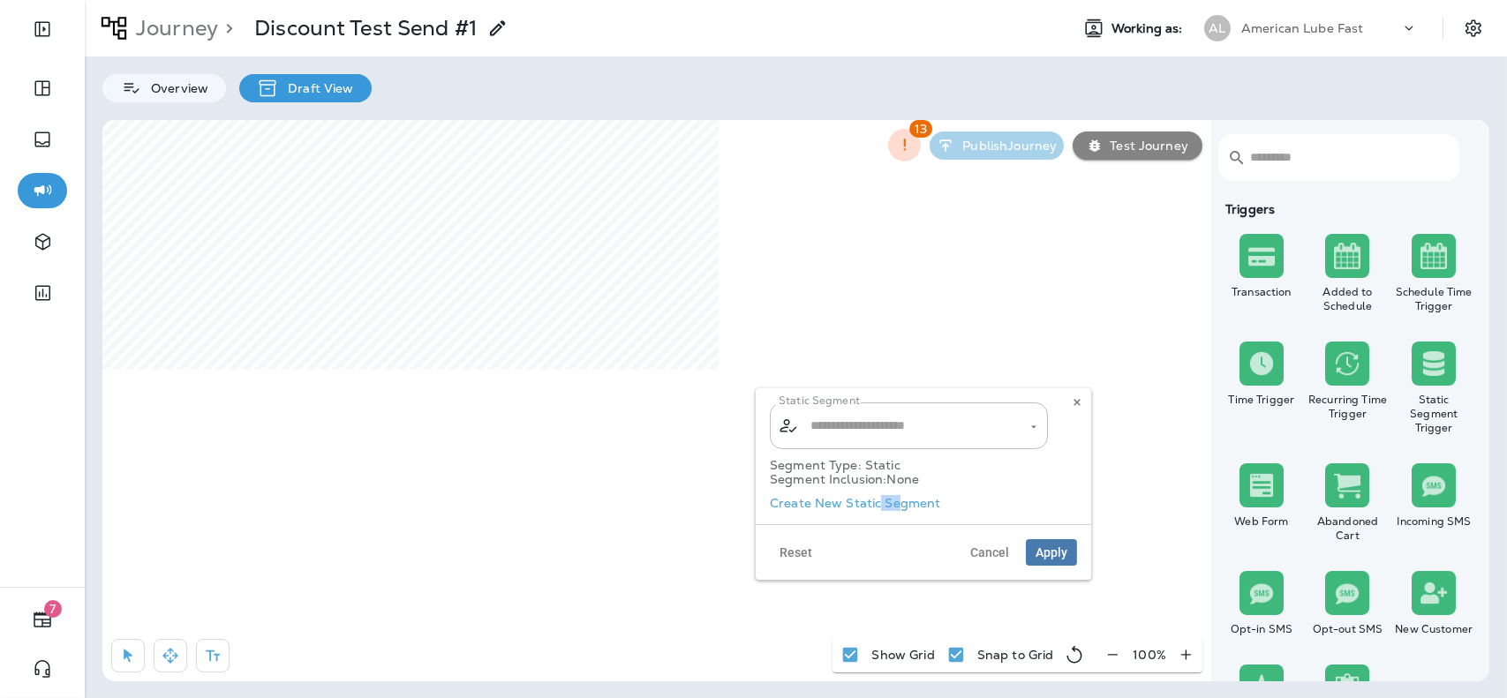
drag, startPoint x: 892, startPoint y: 511, endPoint x: 877, endPoint y: 505, distance: 16.2
click at [877, 505] on div "Static Segment ​ ​ Segment Type: Static Segment Inclusion: None Create New Stat…" at bounding box center [923, 456] width 335 height 136
click at [877, 505] on label "Create New Static Segment" at bounding box center [855, 503] width 171 height 14
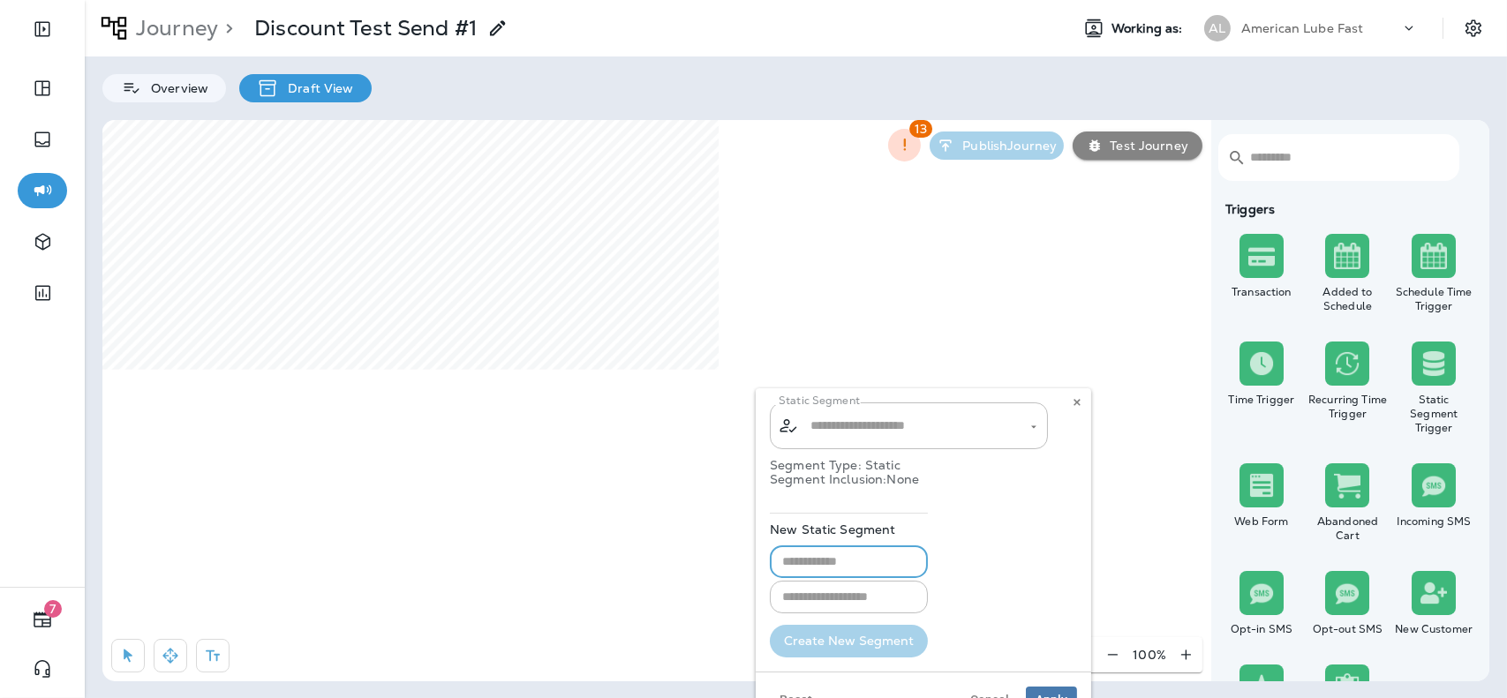
click at [854, 564] on input "text" at bounding box center [849, 562] width 158 height 33
click at [855, 573] on input "**********" at bounding box center [849, 562] width 158 height 33
type input "**********"
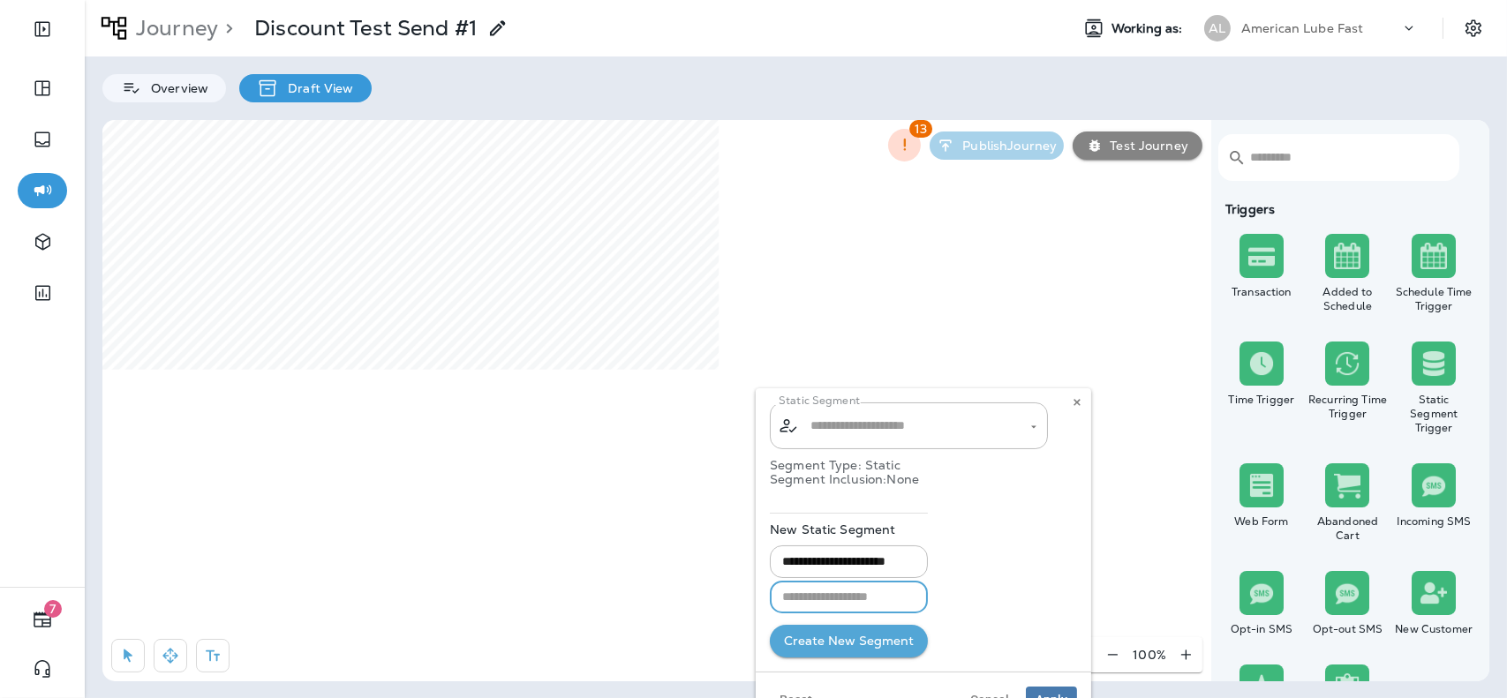
click at [852, 589] on input "text" at bounding box center [849, 597] width 158 height 33
paste input "**********"
type input "**********"
click at [851, 647] on button "Create New Segment" at bounding box center [849, 641] width 158 height 33
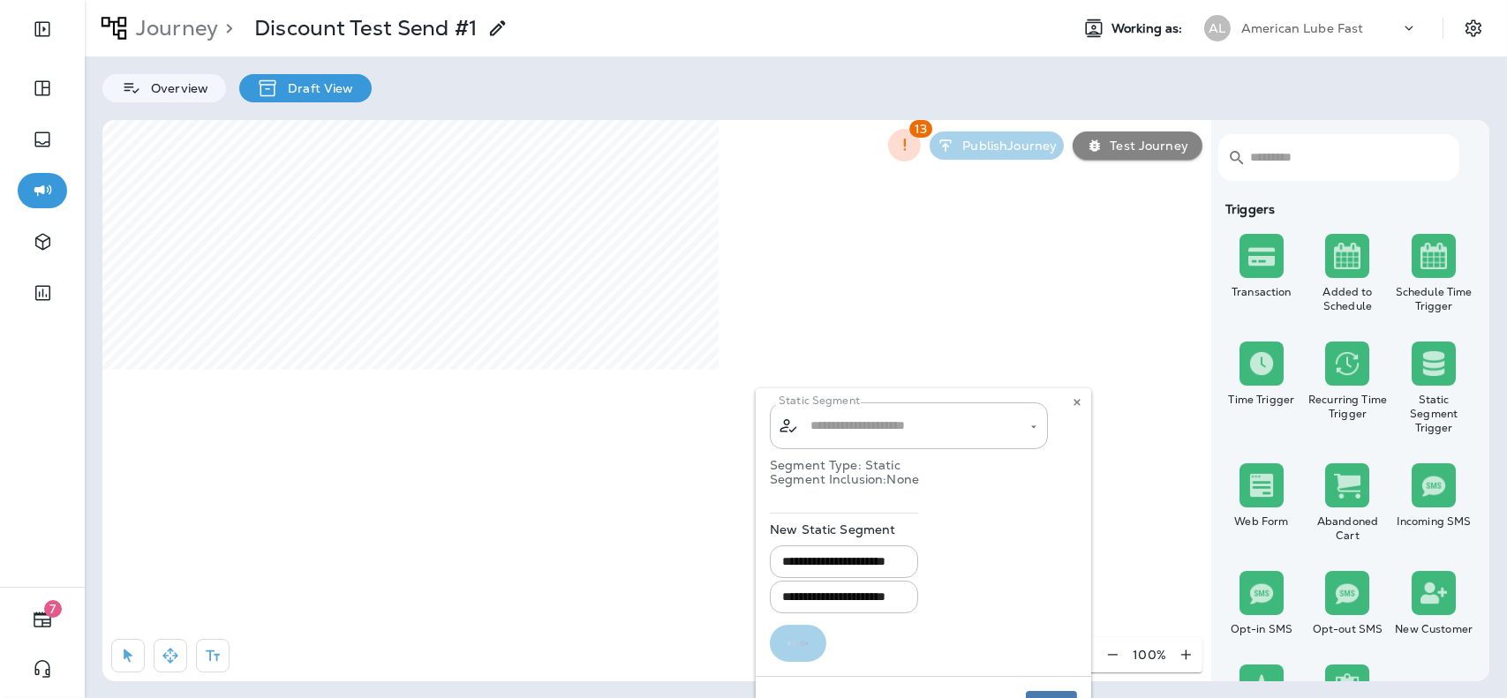
type input "**********"
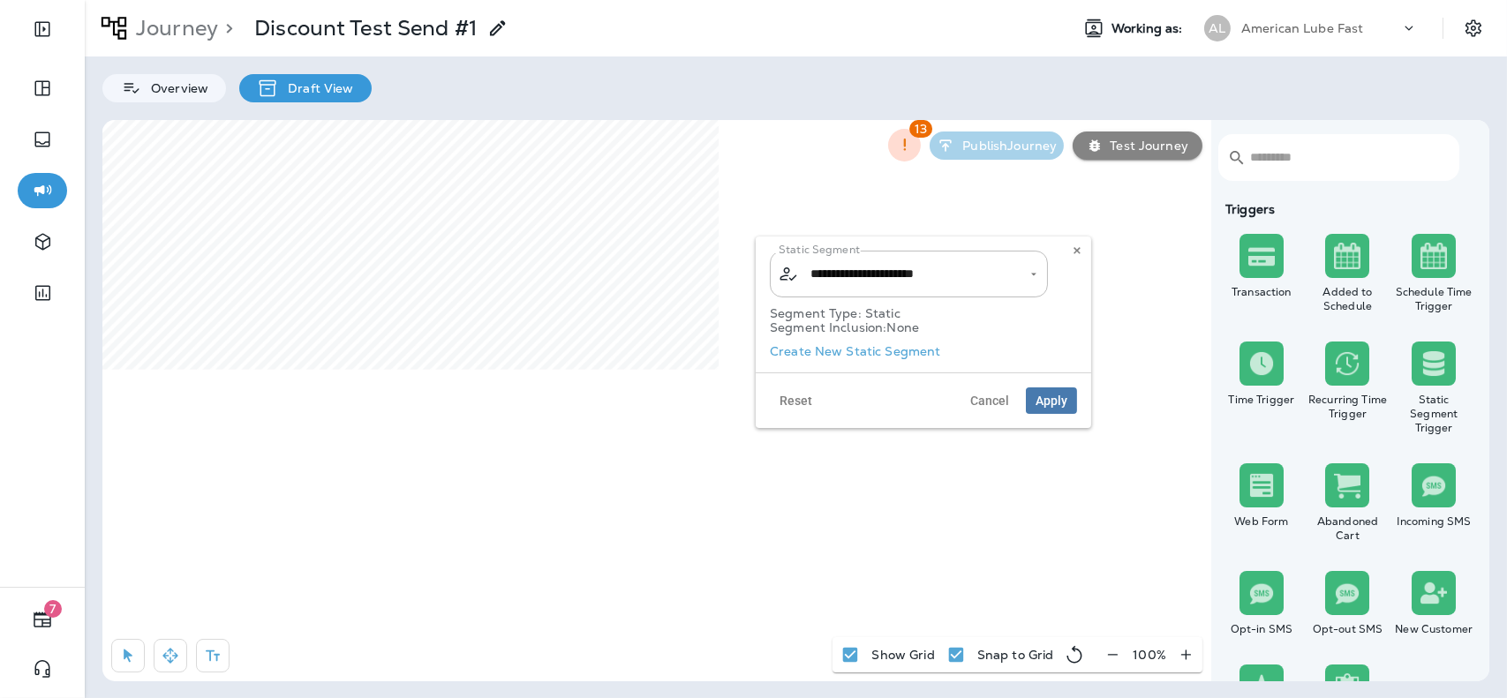
click at [1051, 386] on div "Reset Cancel Apply" at bounding box center [923, 401] width 335 height 56
click at [1052, 399] on span "Apply" at bounding box center [1052, 401] width 32 height 12
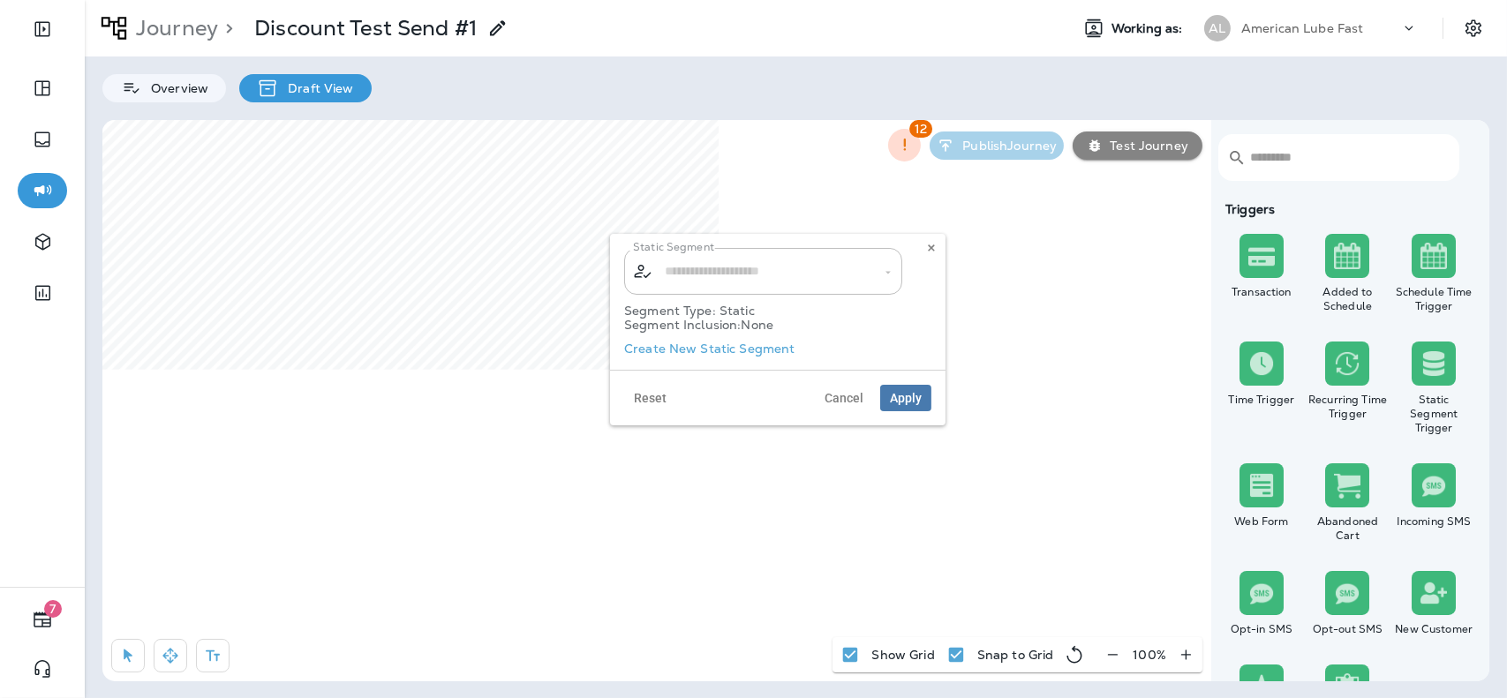
type input "**********"
click at [651, 399] on span "Reset" at bounding box center [650, 398] width 33 height 12
click at [663, 398] on span "Reset" at bounding box center [650, 398] width 33 height 12
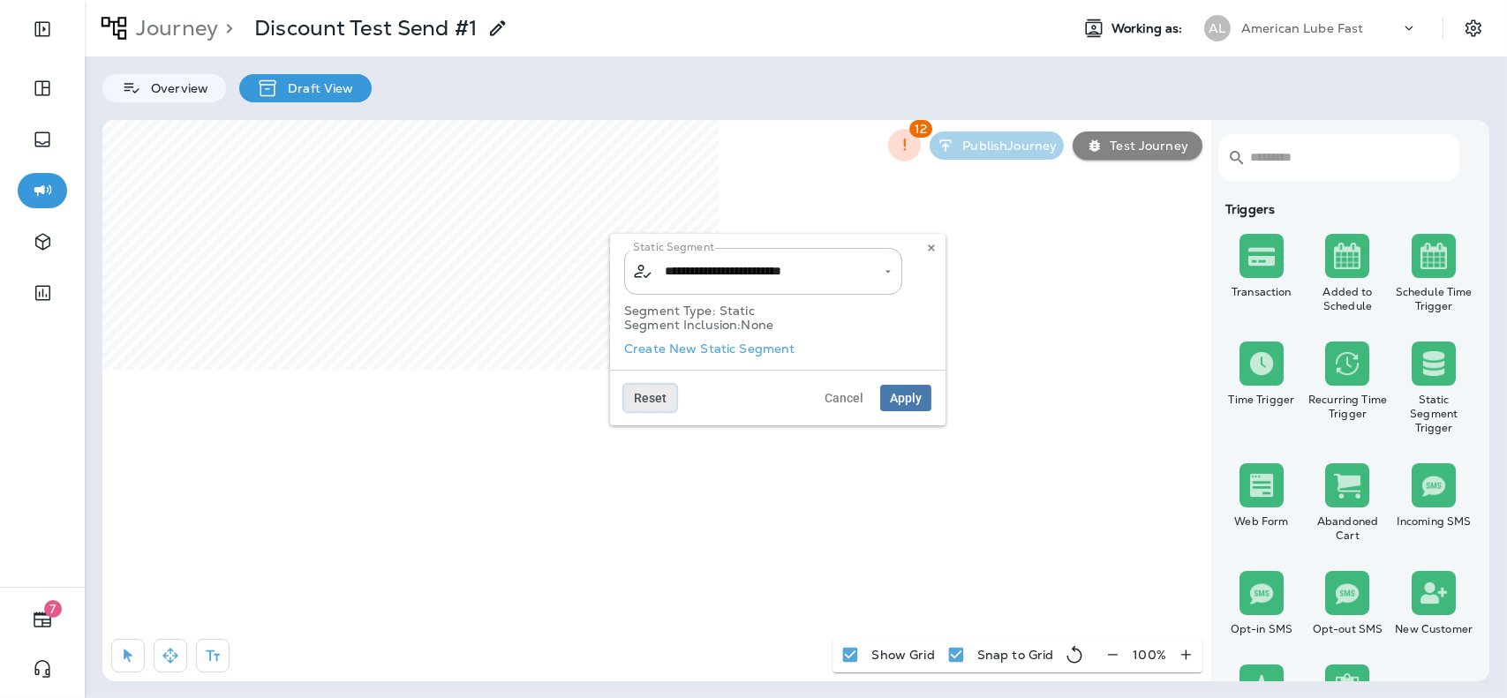
click at [663, 398] on span "Reset" at bounding box center [650, 398] width 33 height 12
click at [744, 356] on label "Create New Static Segment" at bounding box center [709, 349] width 171 height 14
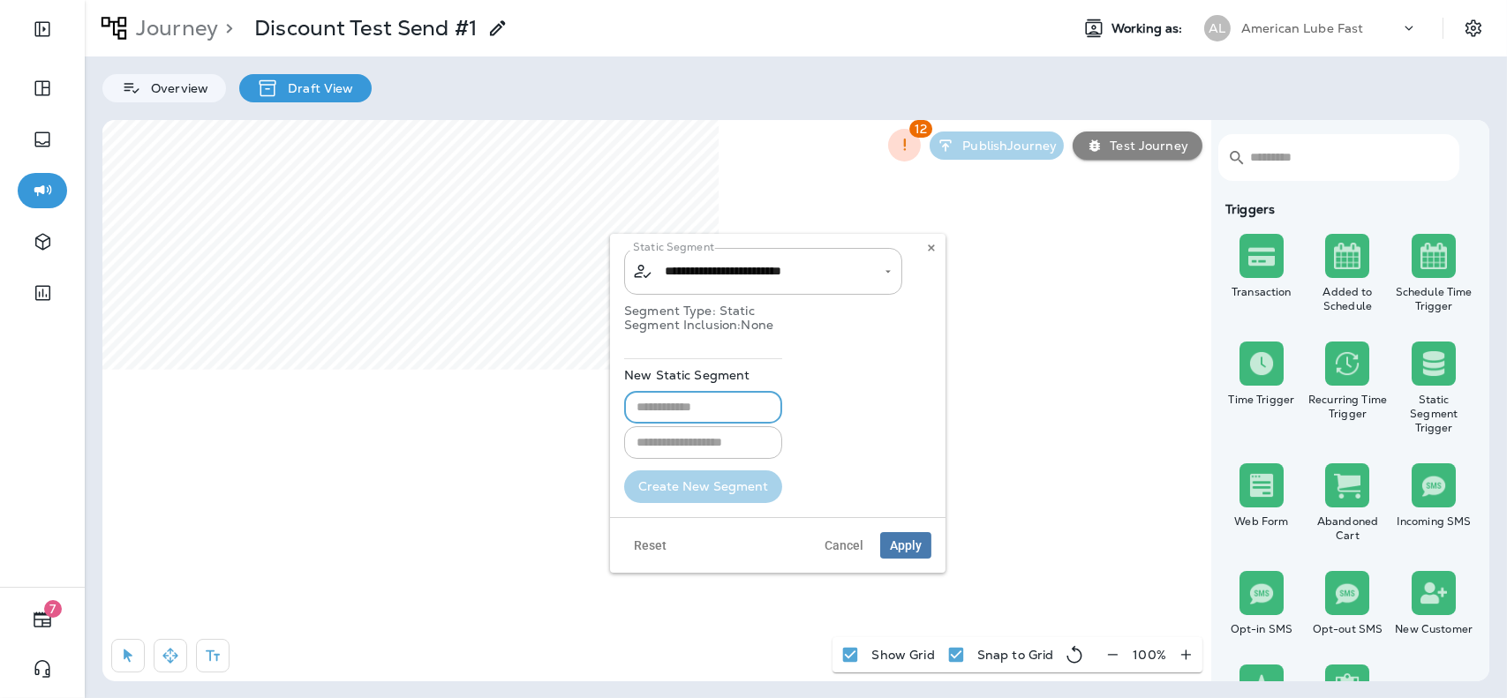
click at [722, 407] on input "text" at bounding box center [703, 407] width 158 height 33
type input "*"
click at [703, 409] on input "**********" at bounding box center [706, 407] width 164 height 33
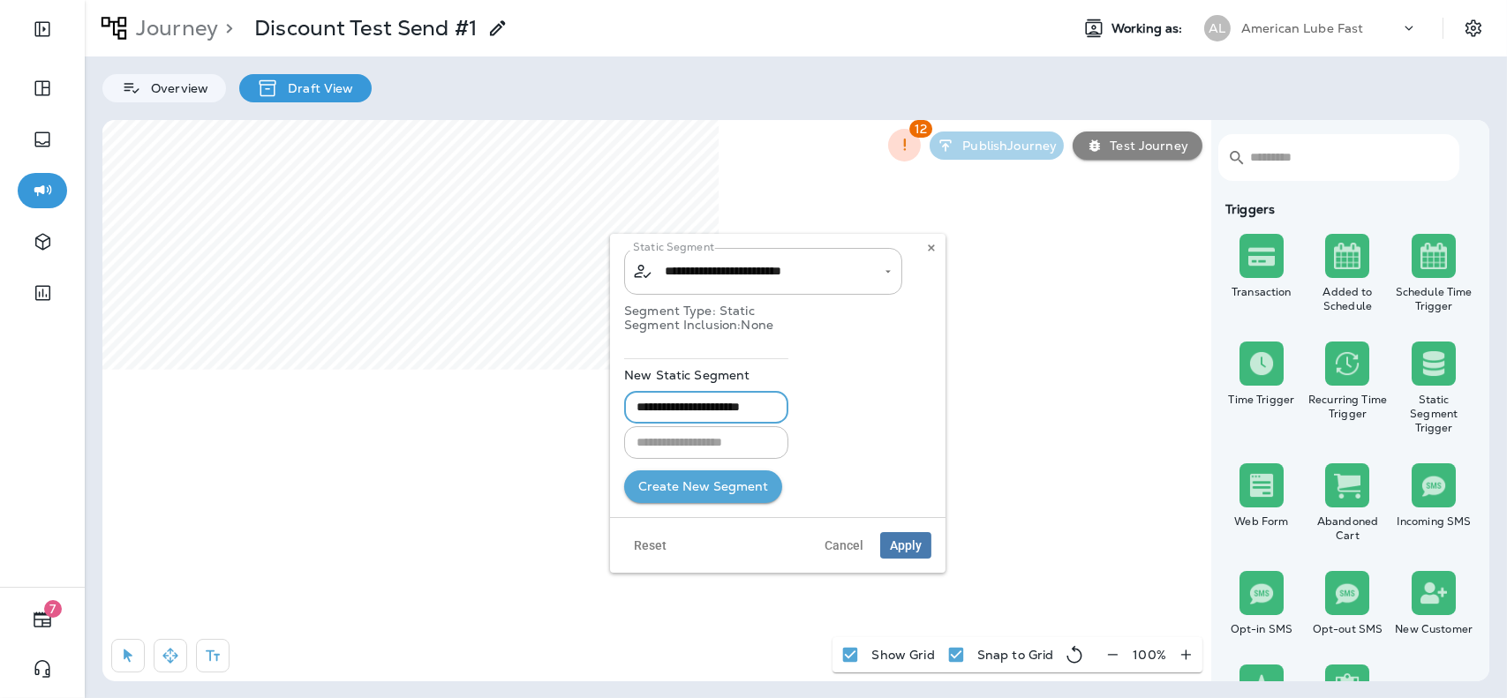
click at [703, 409] on input "**********" at bounding box center [706, 407] width 164 height 33
type input "**********"
click at [702, 441] on input "text" at bounding box center [706, 442] width 164 height 33
paste input "**********"
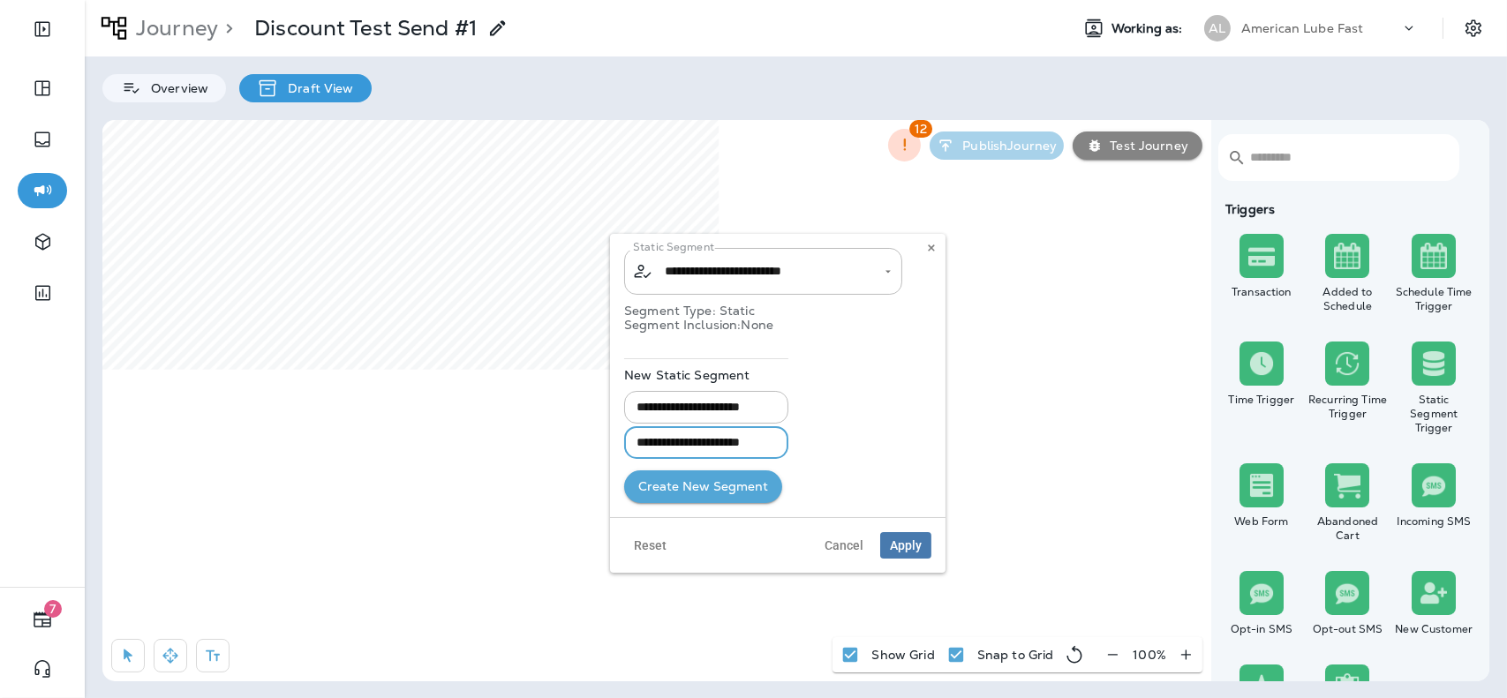
scroll to position [0, 3]
type input "**********"
click at [760, 490] on button "Create New Segment" at bounding box center [703, 487] width 158 height 33
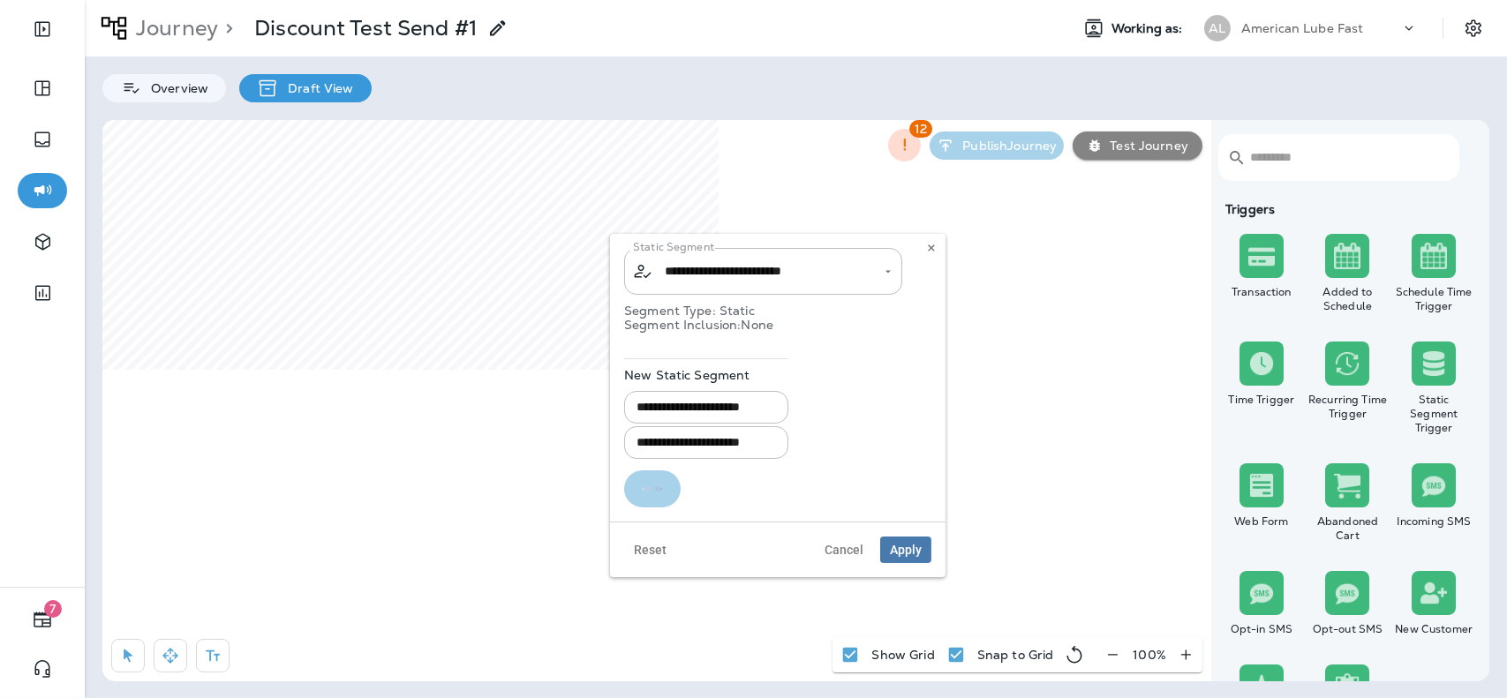
type input "**********"
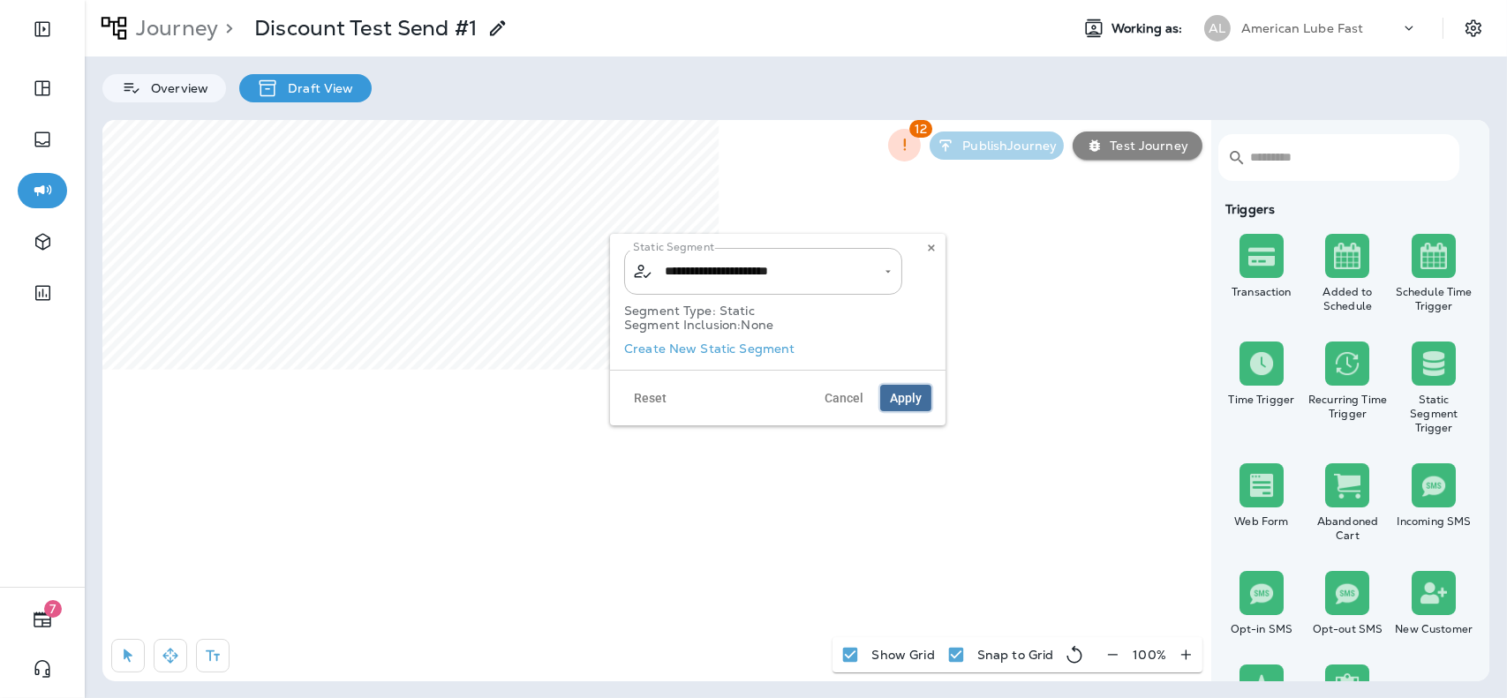
click at [912, 406] on button "Apply" at bounding box center [905, 398] width 51 height 26
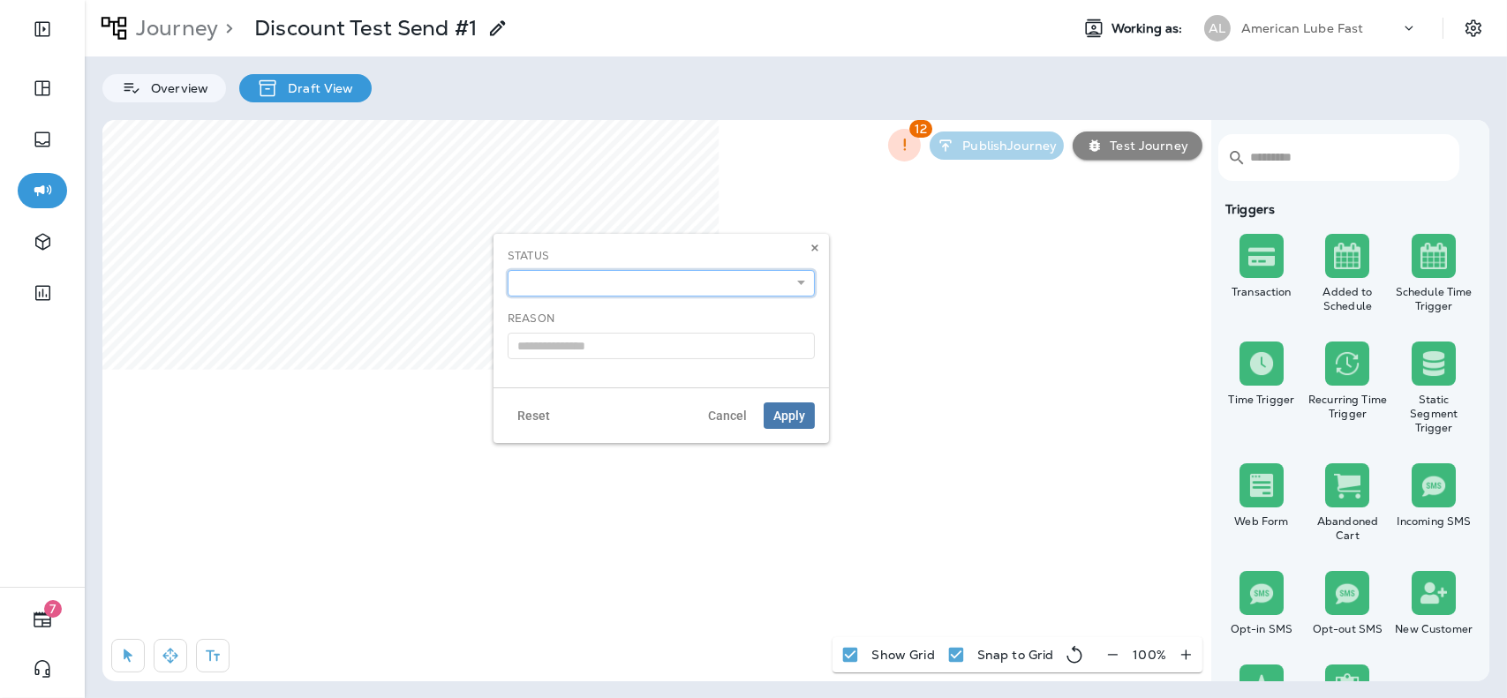
click at [776, 292] on select "**********" at bounding box center [661, 283] width 307 height 26
select select "*******"
click at [508, 270] on select "**********" at bounding box center [661, 283] width 307 height 26
click at [803, 344] on use at bounding box center [801, 346] width 7 height 4
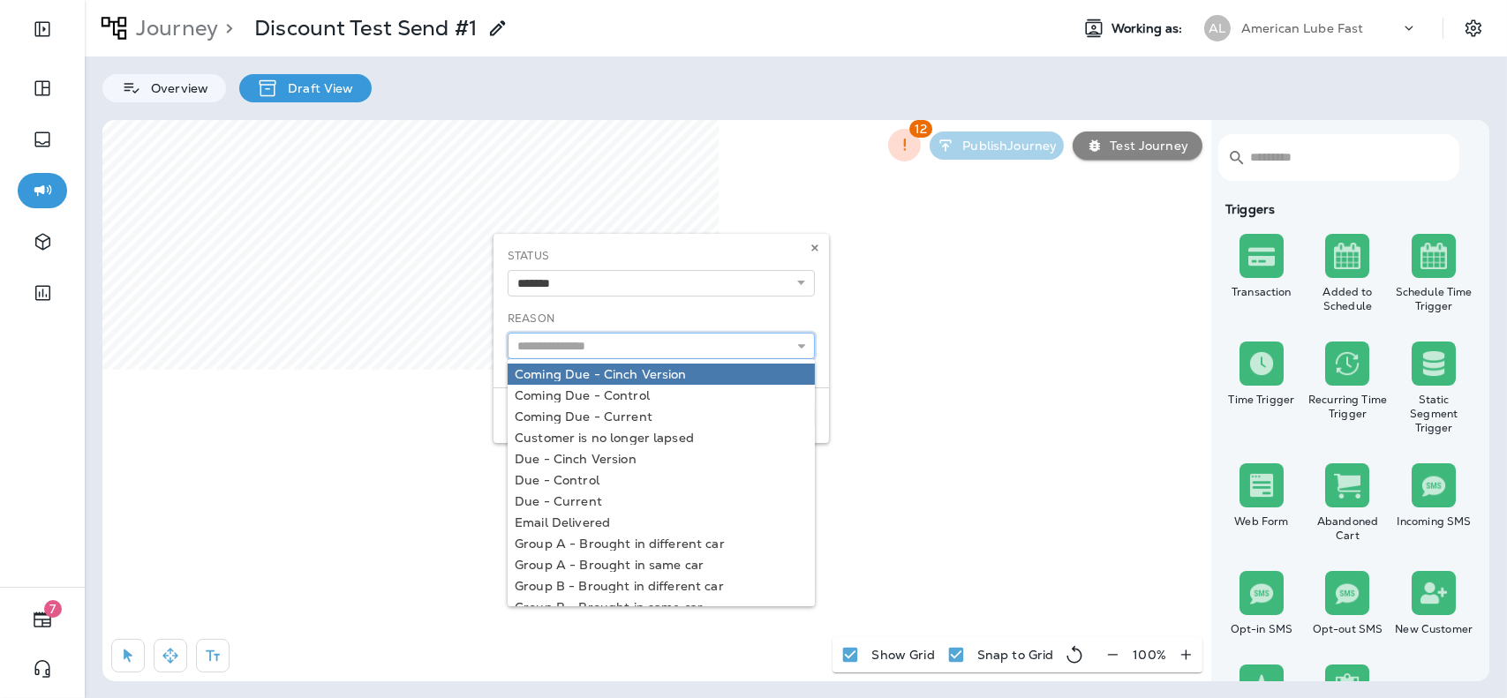
click at [753, 346] on input "text" at bounding box center [661, 346] width 307 height 26
type input "*"
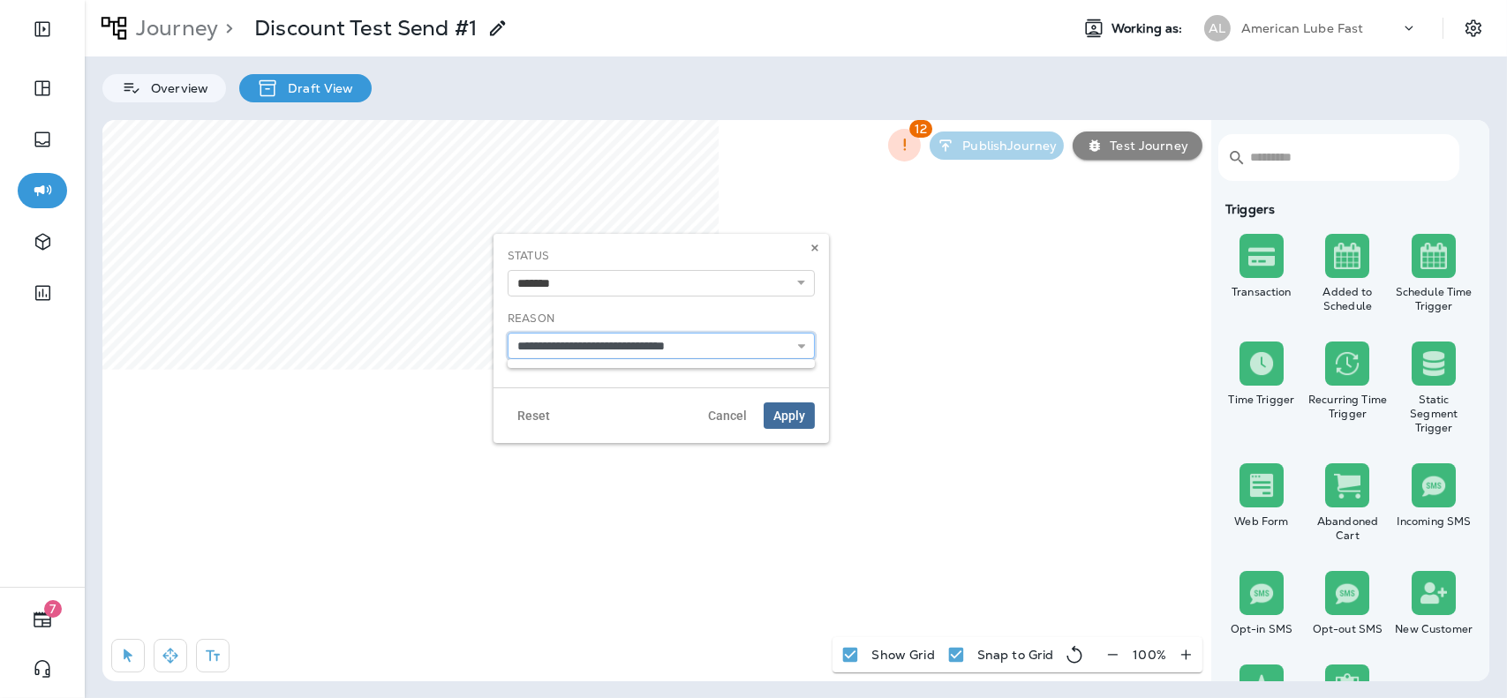
type input "**********"
click at [785, 410] on span "Apply" at bounding box center [789, 416] width 32 height 12
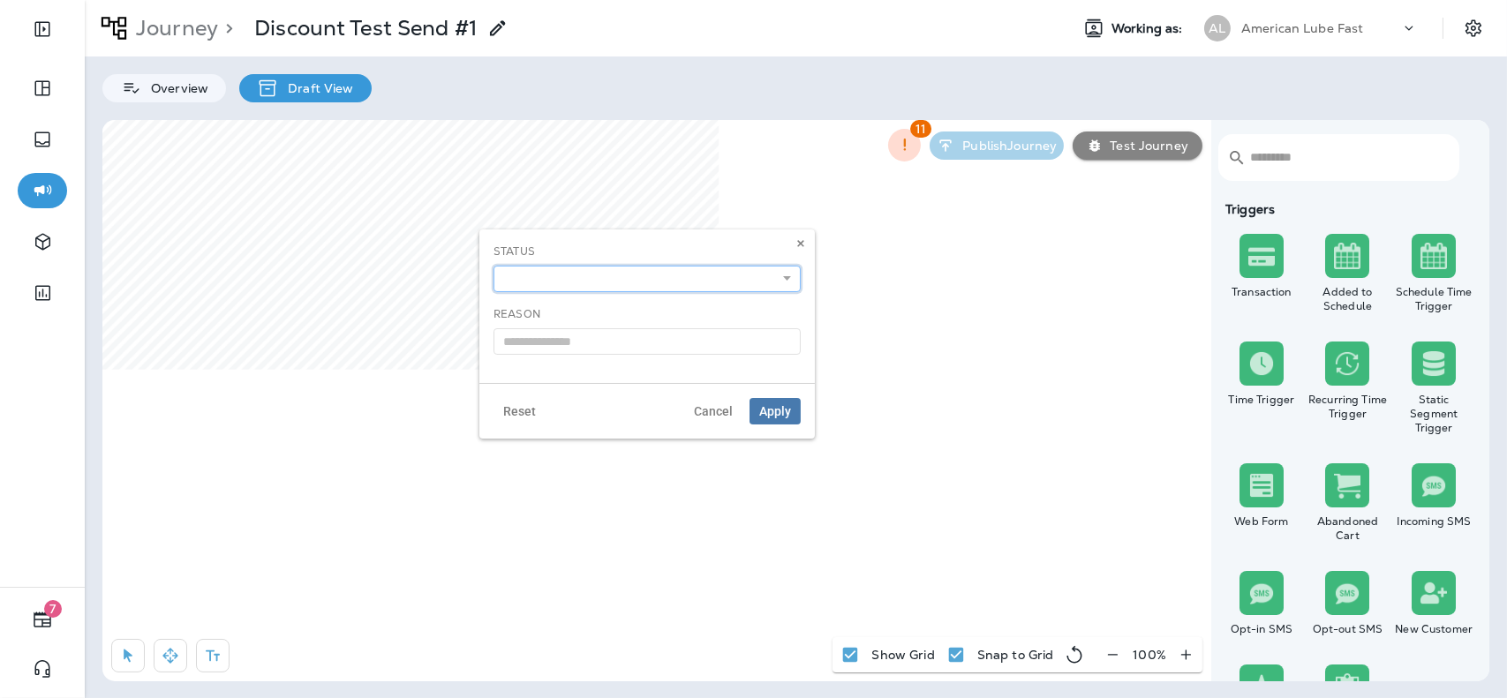
click at [711, 285] on select "**********" at bounding box center [647, 279] width 307 height 26
select select "*******"
click at [494, 266] on select "**********" at bounding box center [647, 279] width 307 height 26
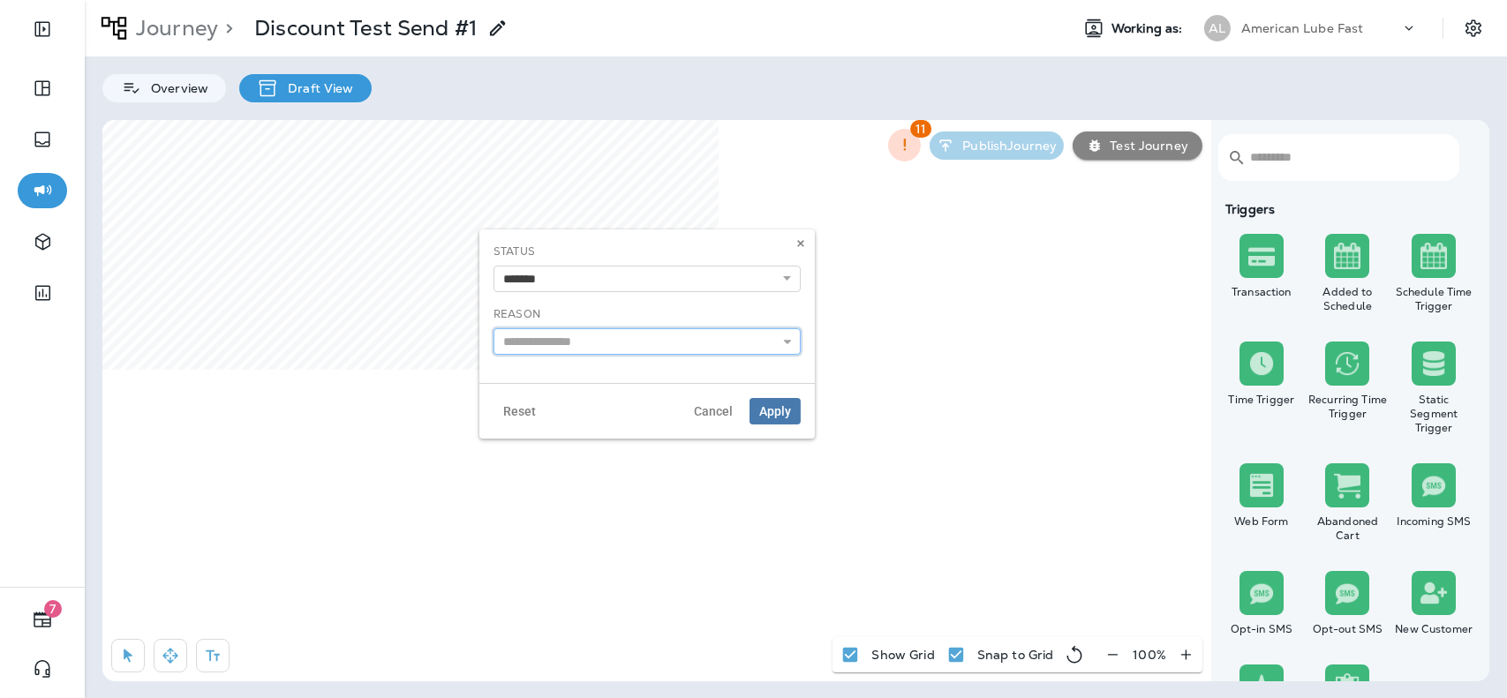
click at [663, 341] on input "text" at bounding box center [647, 341] width 307 height 26
type input "**********"
click at [774, 417] on span "Apply" at bounding box center [775, 411] width 32 height 12
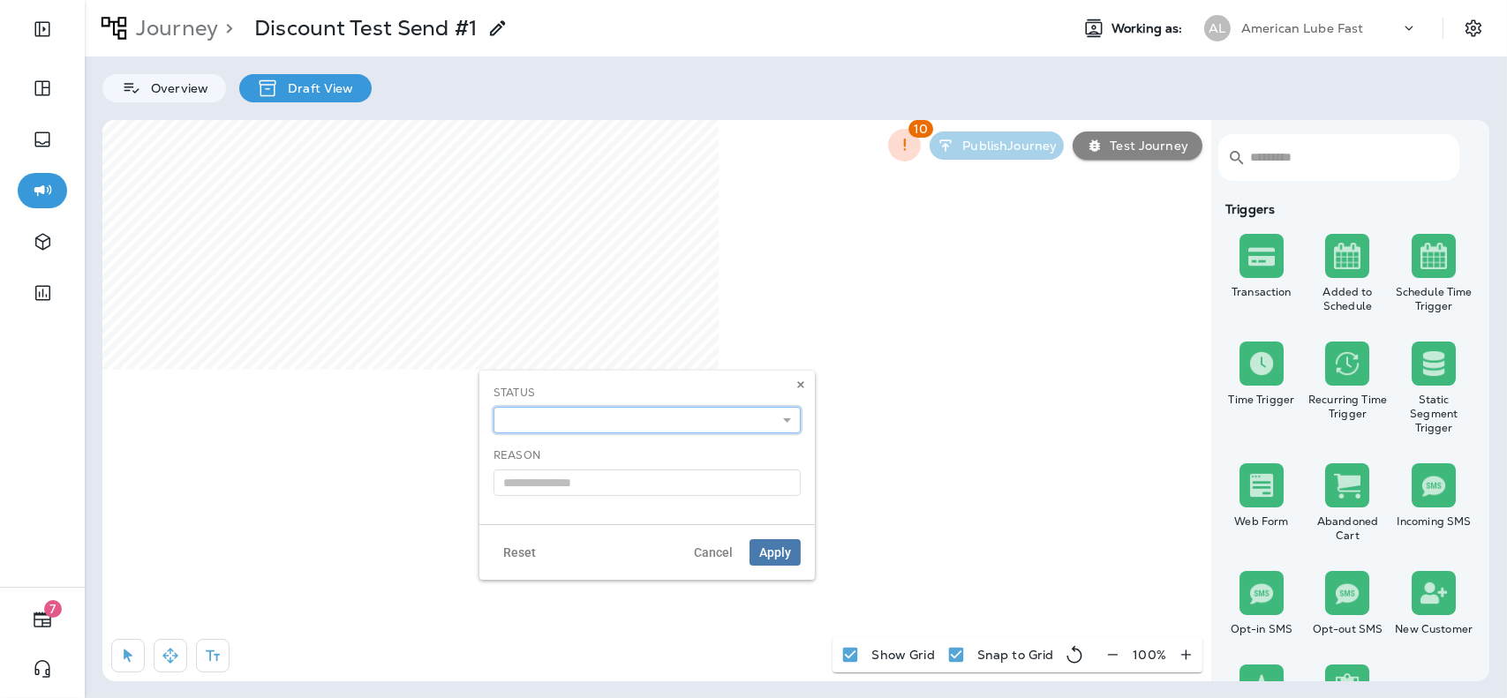
click at [731, 425] on select "**********" at bounding box center [647, 420] width 307 height 26
select select "*******"
click at [494, 407] on select "**********" at bounding box center [647, 420] width 307 height 26
click at [686, 500] on div "**********" at bounding box center [646, 448] width 335 height 154
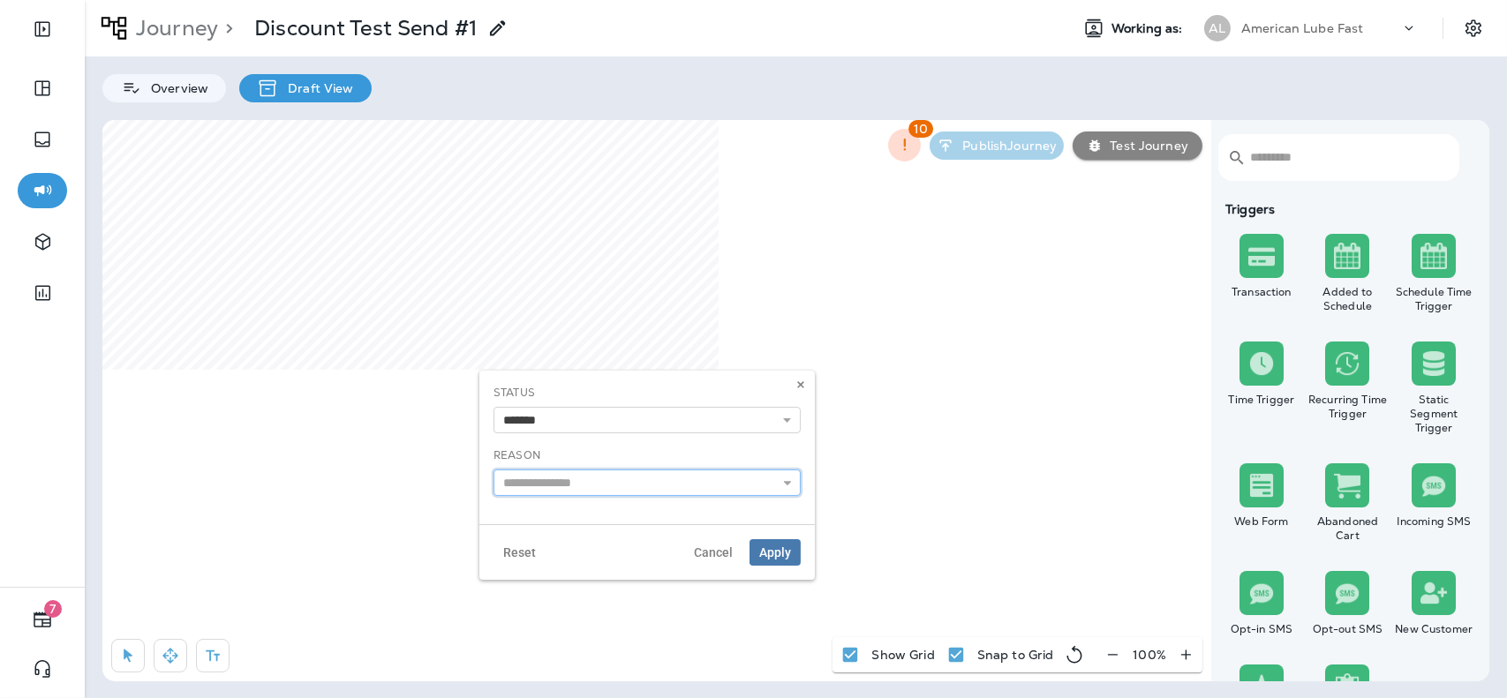
click at [697, 485] on input "text" at bounding box center [647, 483] width 307 height 26
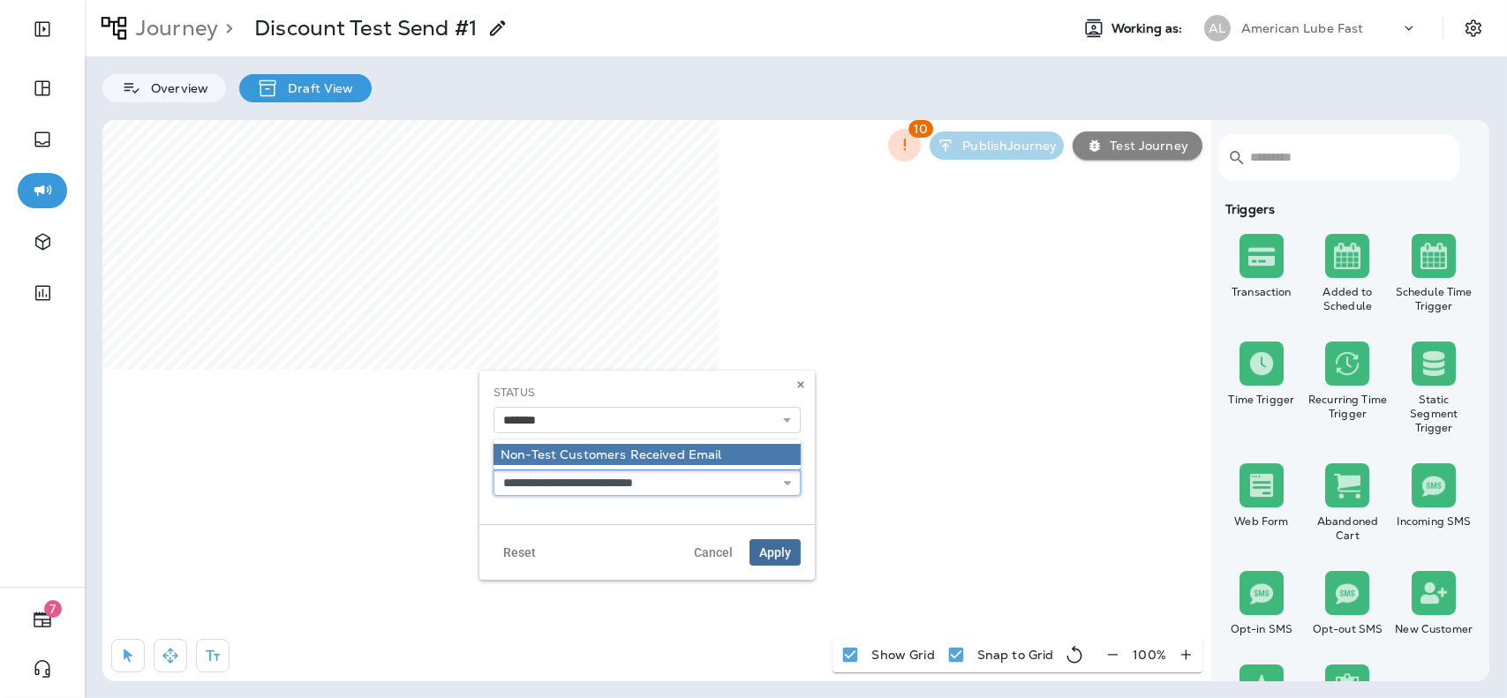
type input "**********"
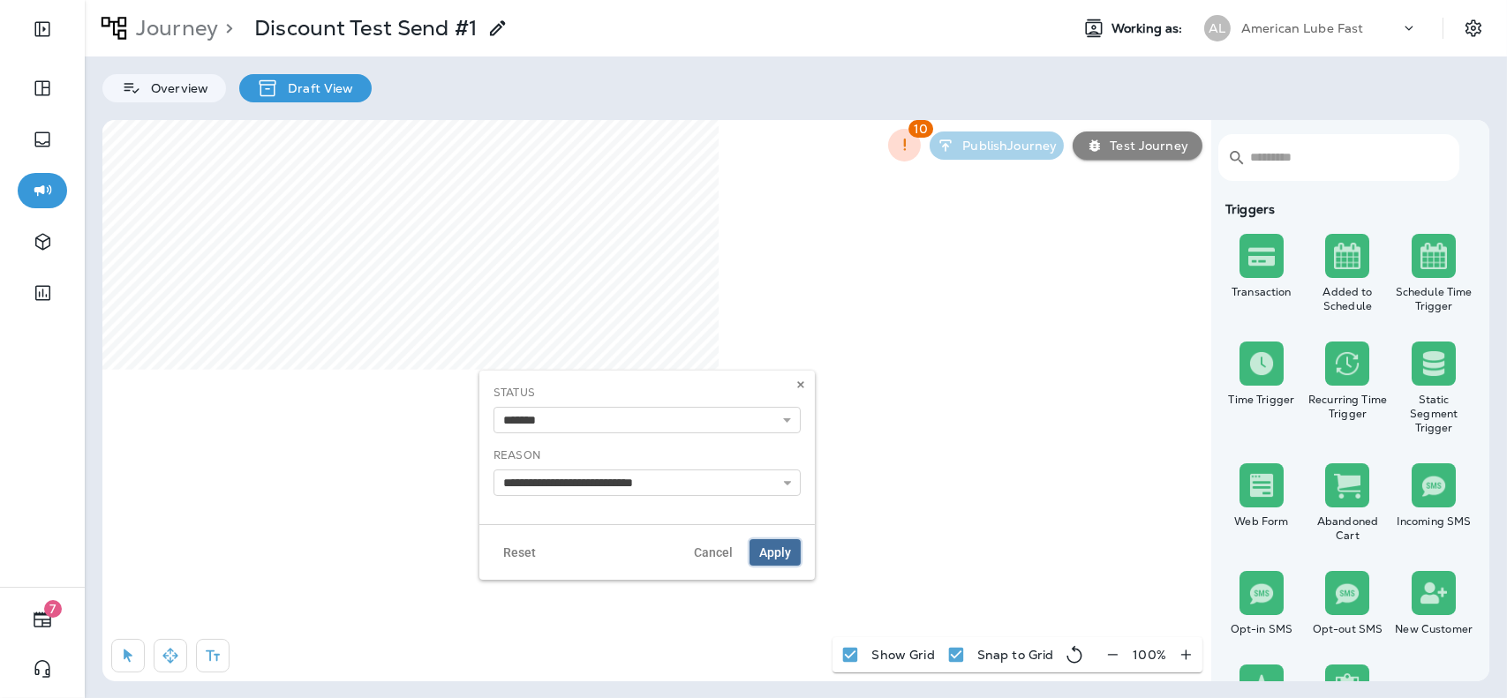
click at [778, 549] on span "Apply" at bounding box center [775, 552] width 32 height 12
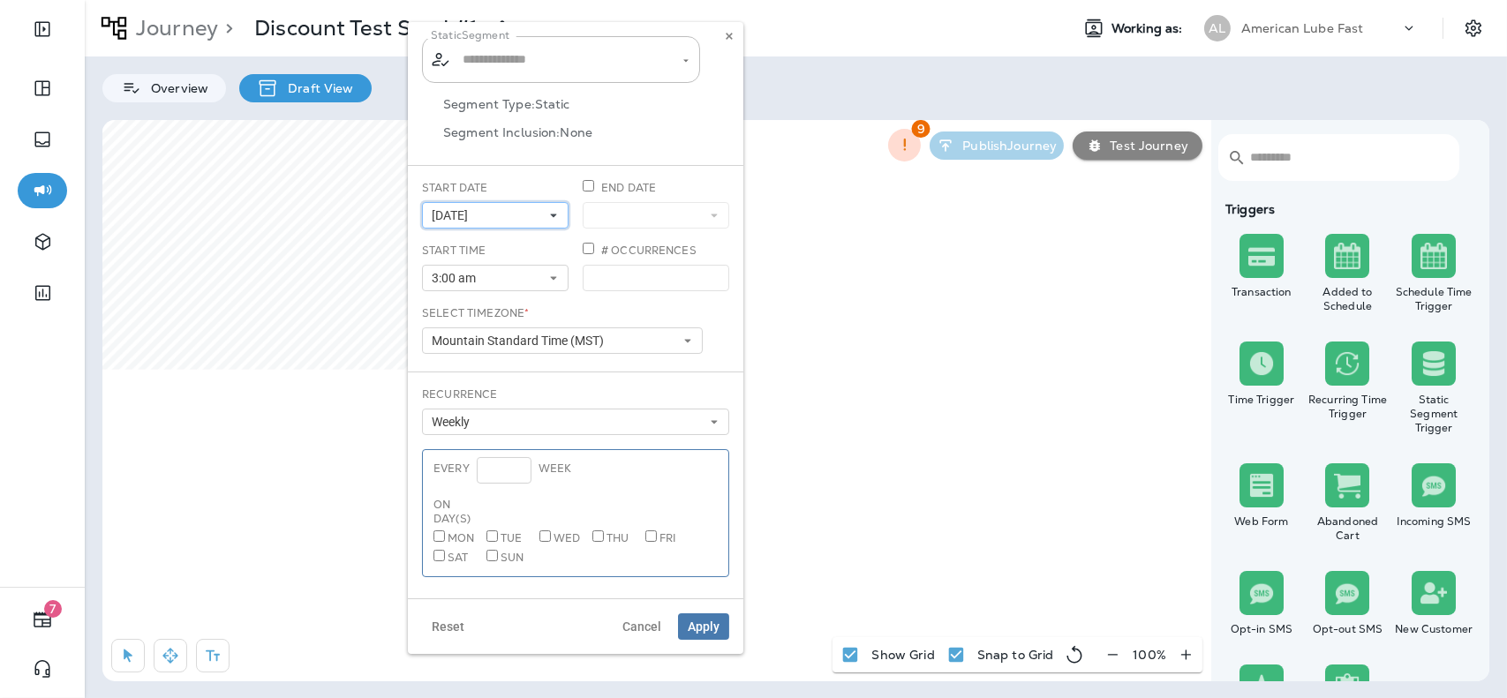
click at [555, 218] on icon at bounding box center [553, 215] width 11 height 11
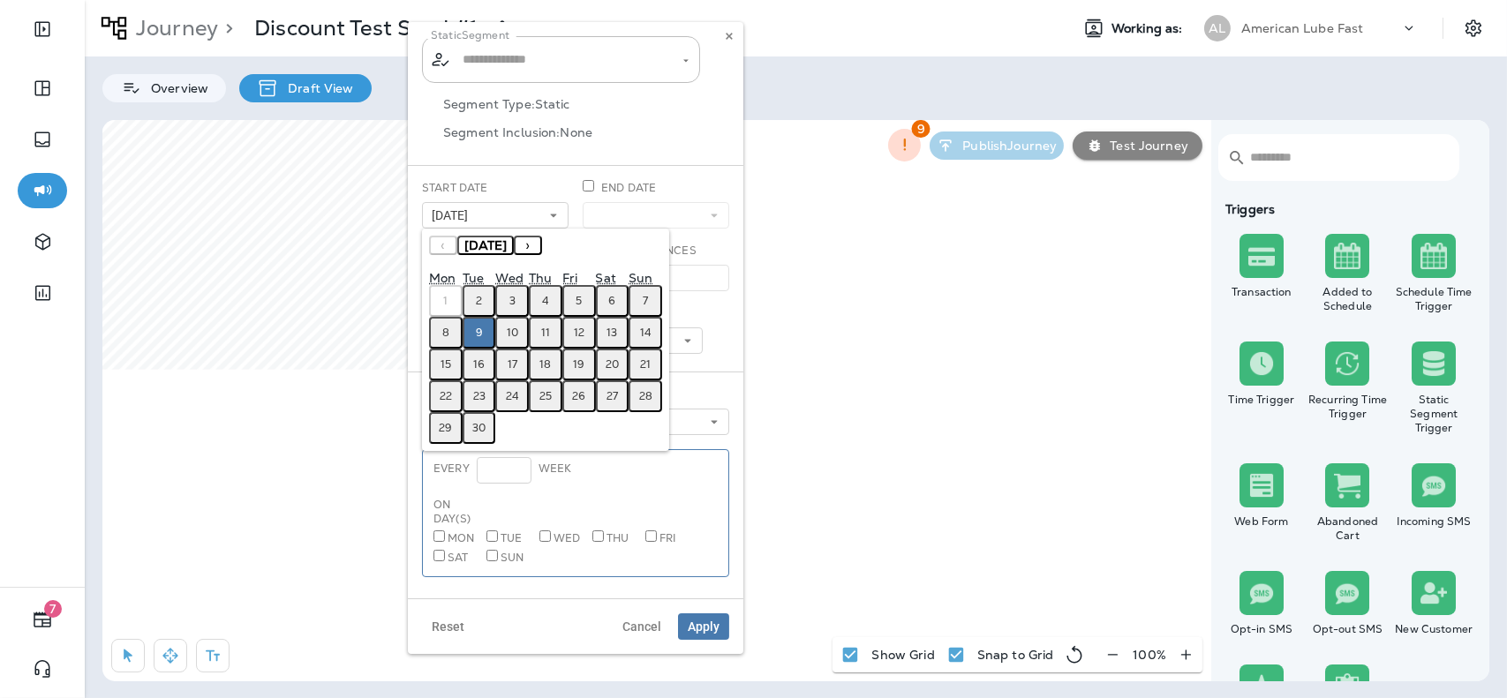
click at [474, 365] on abbr "16" at bounding box center [478, 365] width 11 height 14
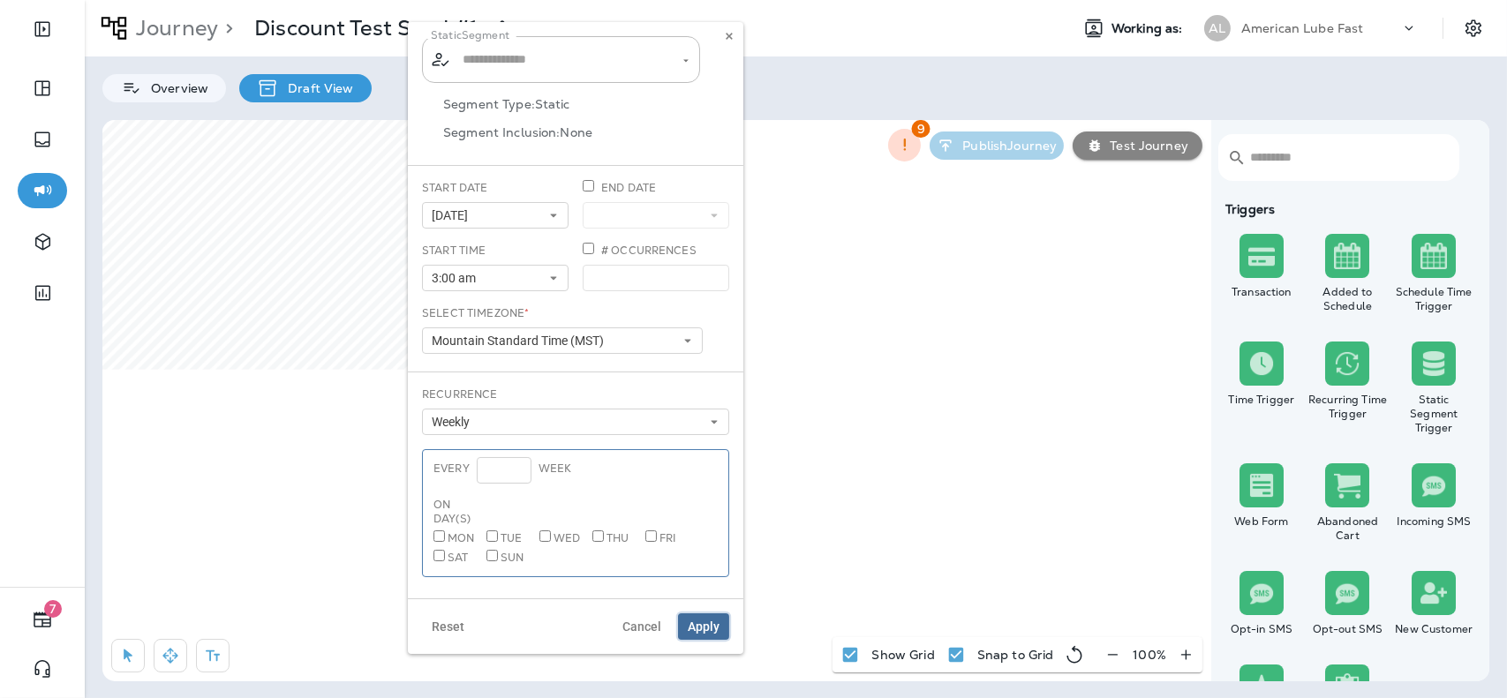
click at [703, 622] on span "Apply" at bounding box center [704, 627] width 32 height 12
click at [714, 631] on span "Apply" at bounding box center [704, 627] width 32 height 12
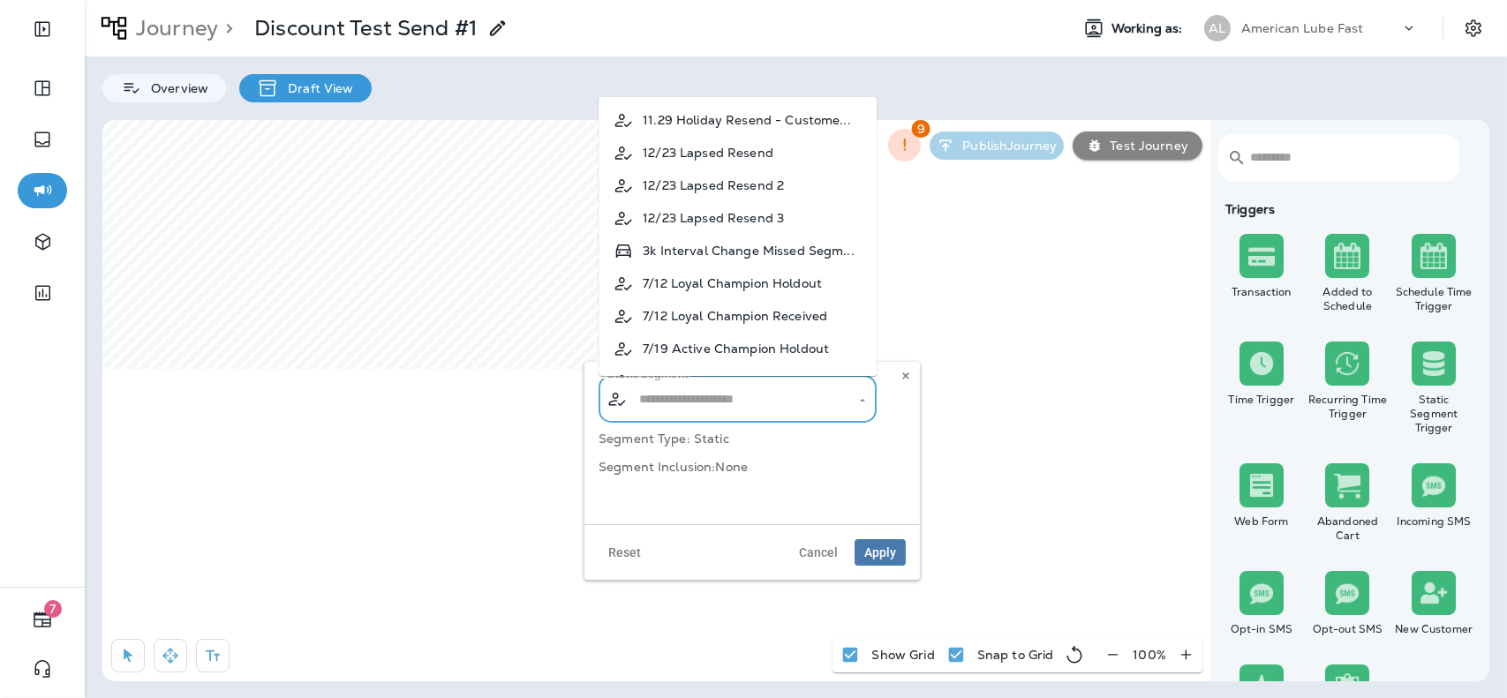
click at [746, 412] on input "text" at bounding box center [738, 399] width 207 height 31
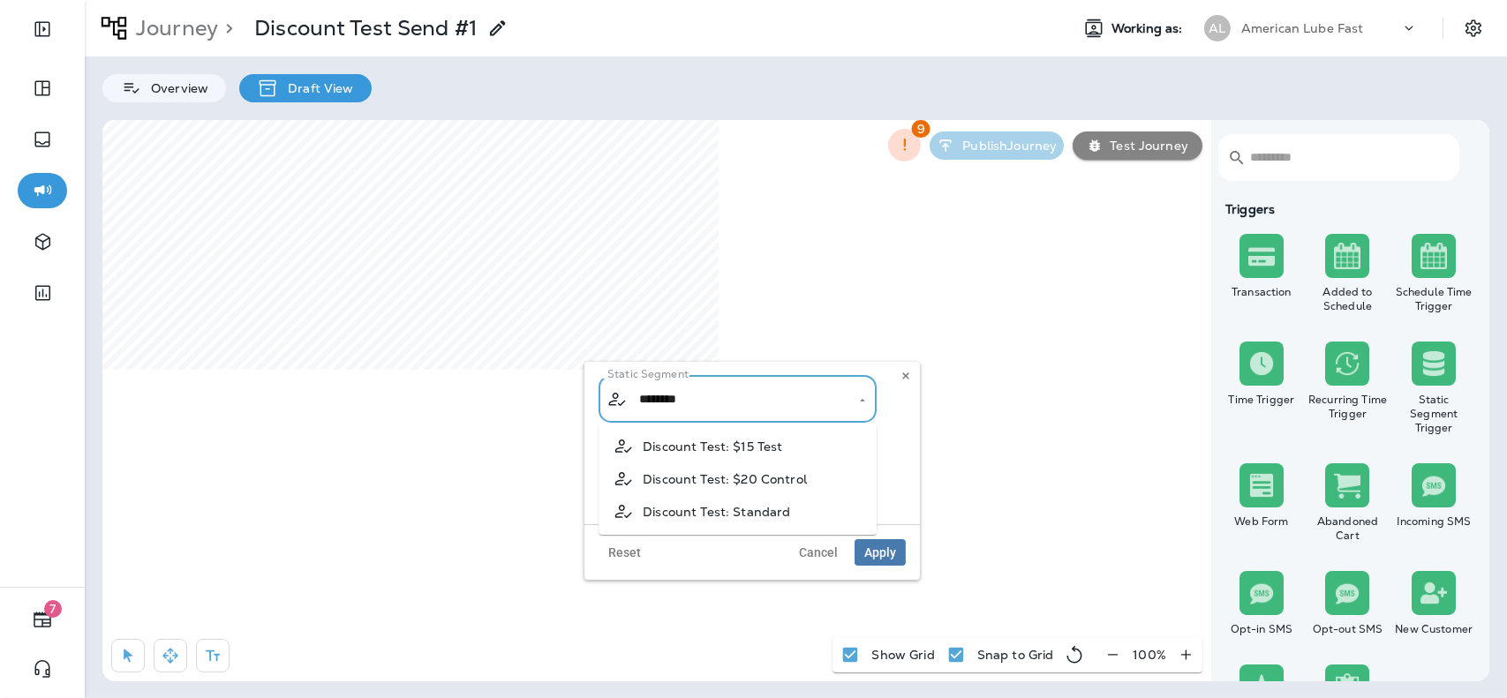
click at [745, 446] on span "Discount Test: $15 Test" at bounding box center [712, 447] width 139 height 14
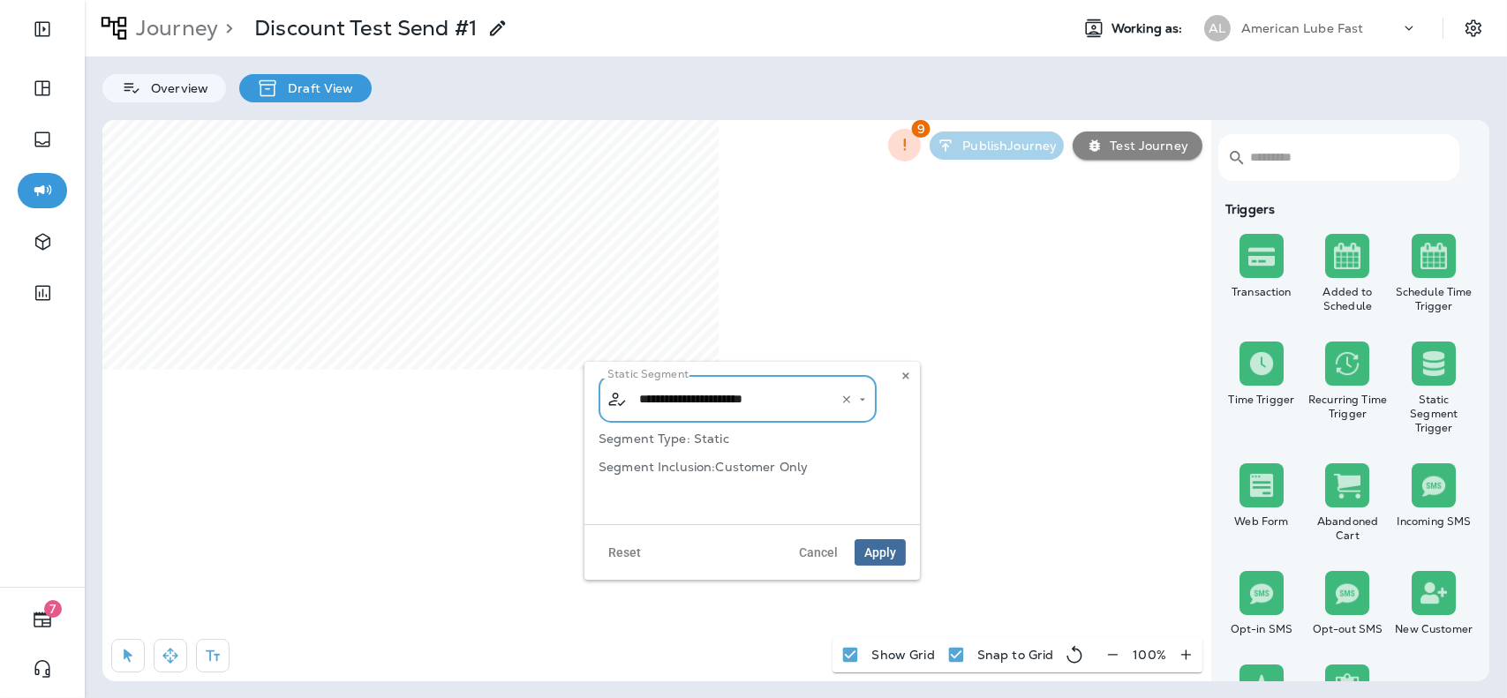
type input "**********"
click at [874, 556] on span "Apply" at bounding box center [880, 552] width 32 height 12
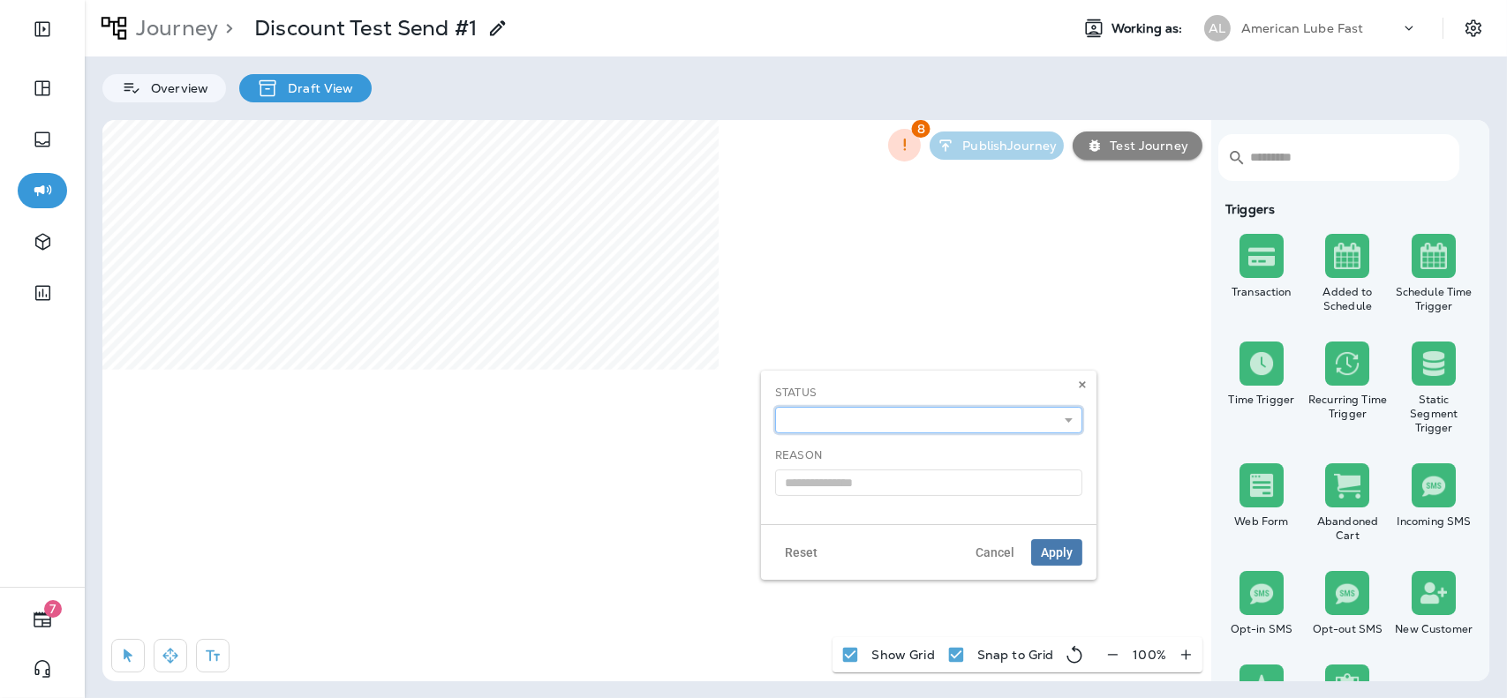
click at [848, 430] on select "**********" at bounding box center [928, 420] width 307 height 26
select select "*******"
click at [775, 407] on select "**********" at bounding box center [928, 420] width 307 height 26
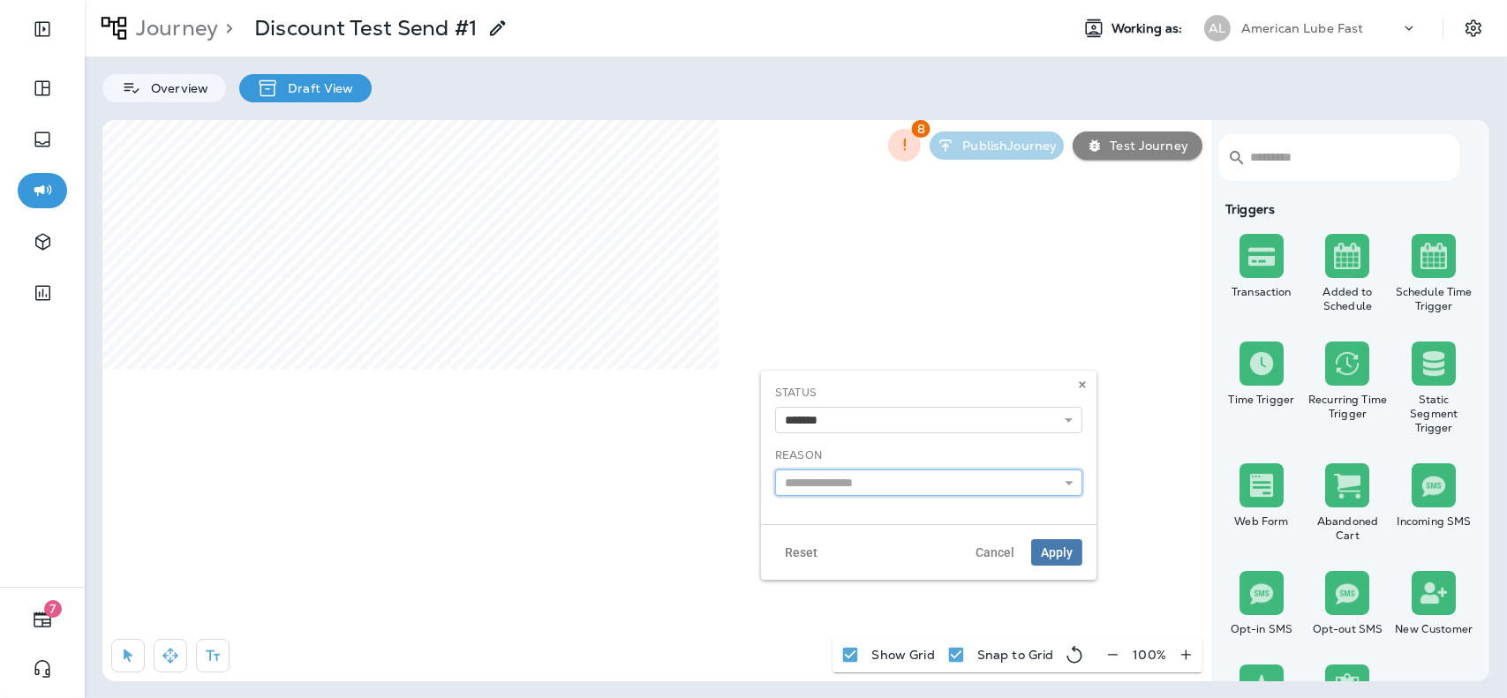
click at [852, 484] on input "text" at bounding box center [928, 483] width 307 height 26
type input "**********"
click at [1063, 554] on span "Apply" at bounding box center [1057, 552] width 32 height 12
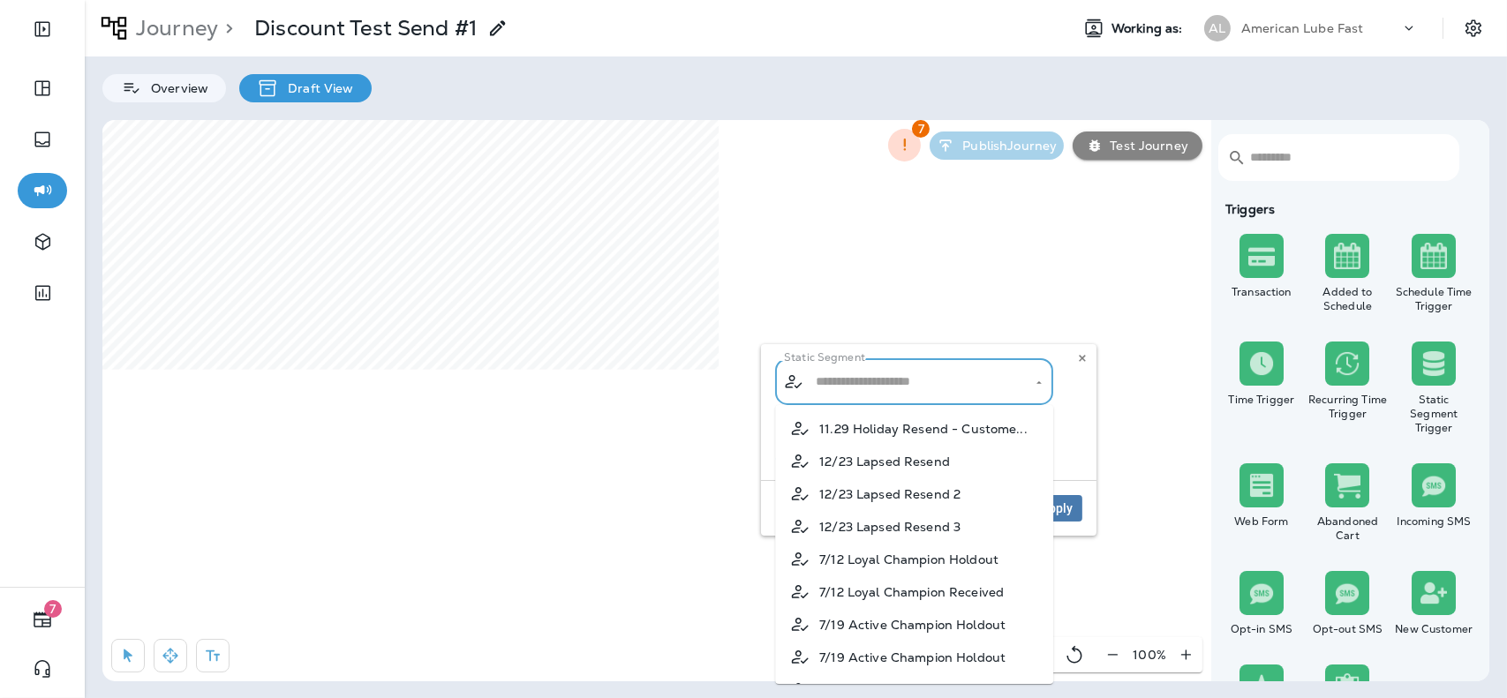
click at [927, 379] on input "text" at bounding box center [914, 381] width 207 height 31
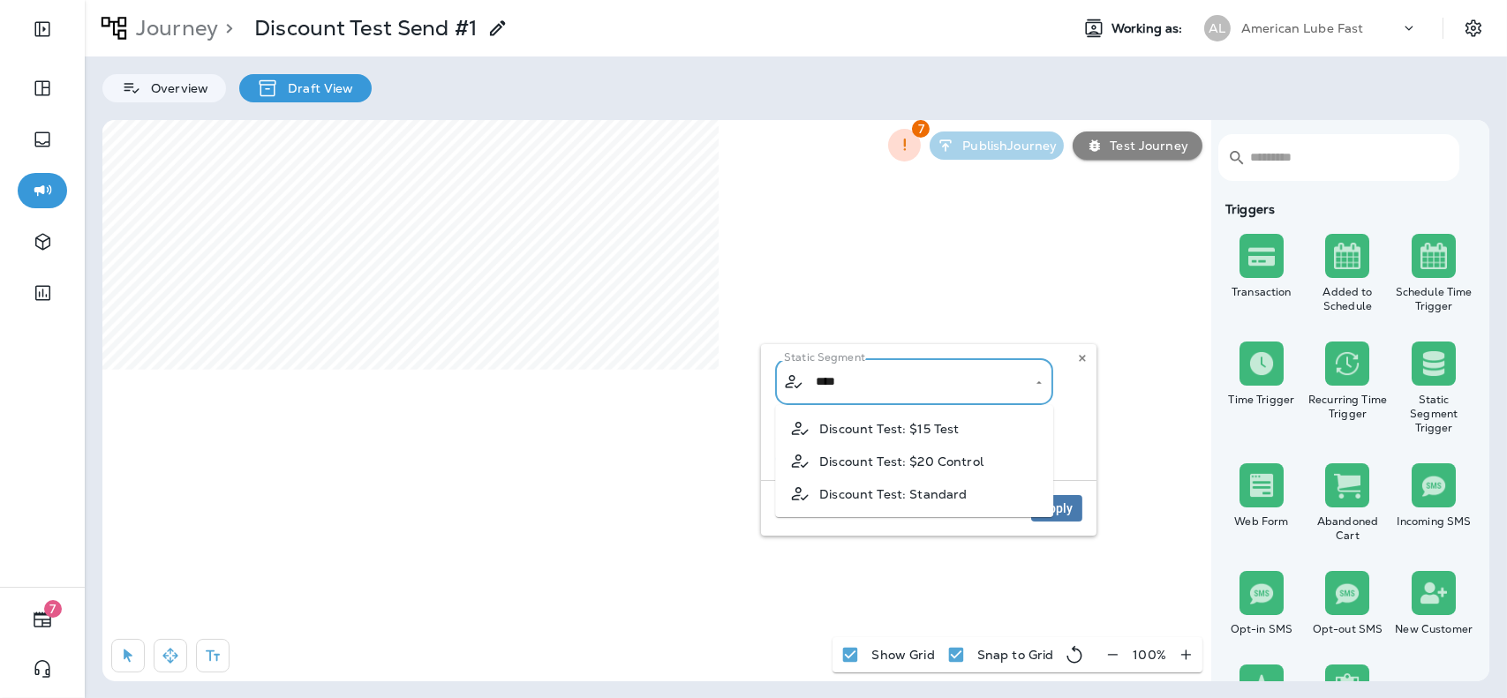
click at [931, 497] on span "Discount Test: Standard" at bounding box center [892, 494] width 147 height 14
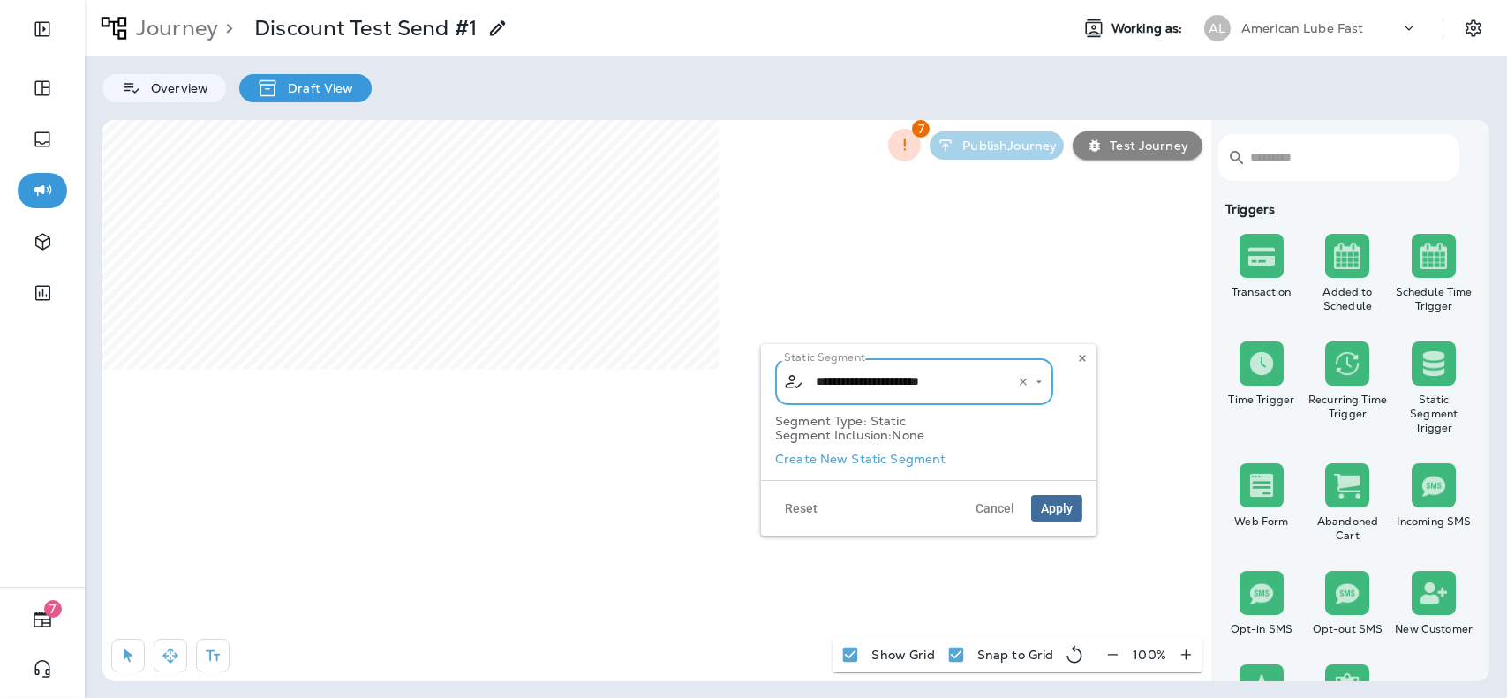
type input "**********"
click at [1064, 498] on button "Apply" at bounding box center [1056, 508] width 51 height 26
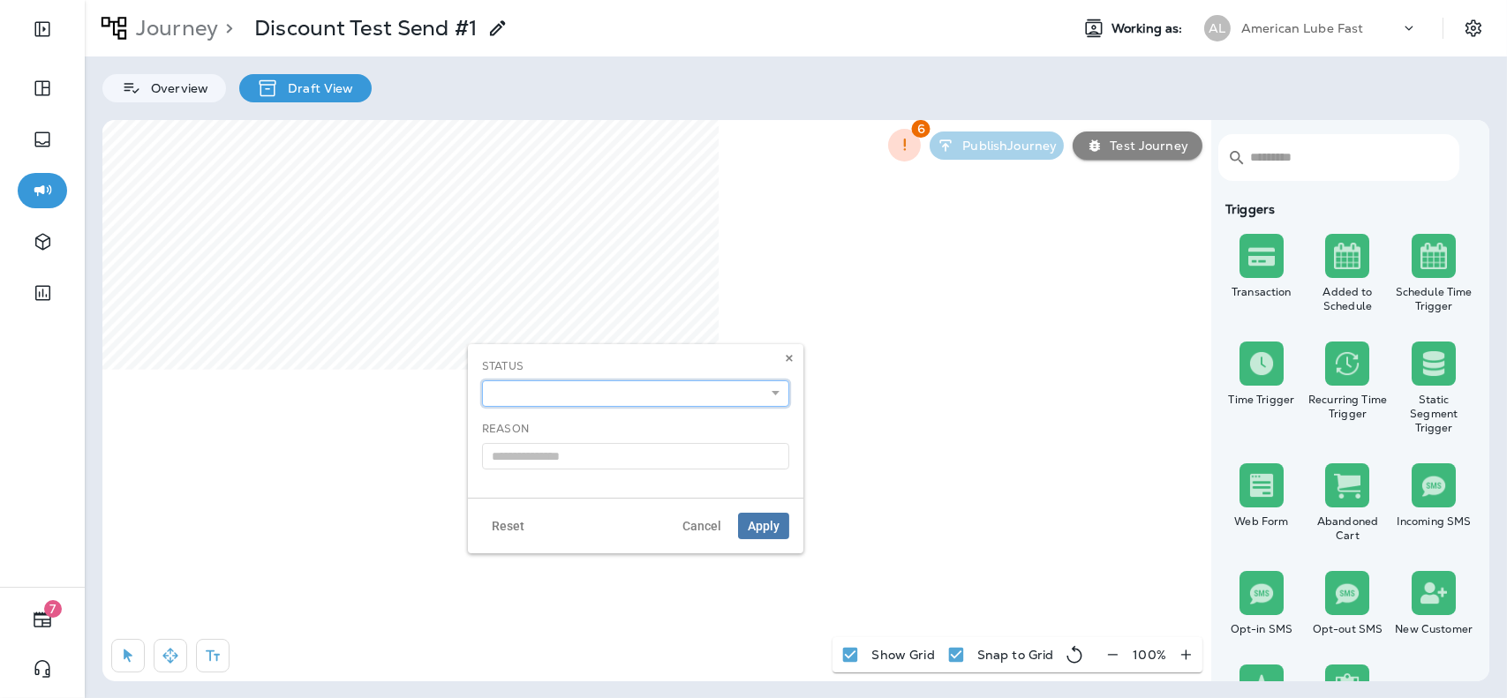
click at [727, 392] on select "**********" at bounding box center [635, 394] width 307 height 26
select select "*******"
click at [482, 381] on select "**********" at bounding box center [635, 394] width 307 height 26
click at [663, 457] on input "text" at bounding box center [635, 456] width 307 height 26
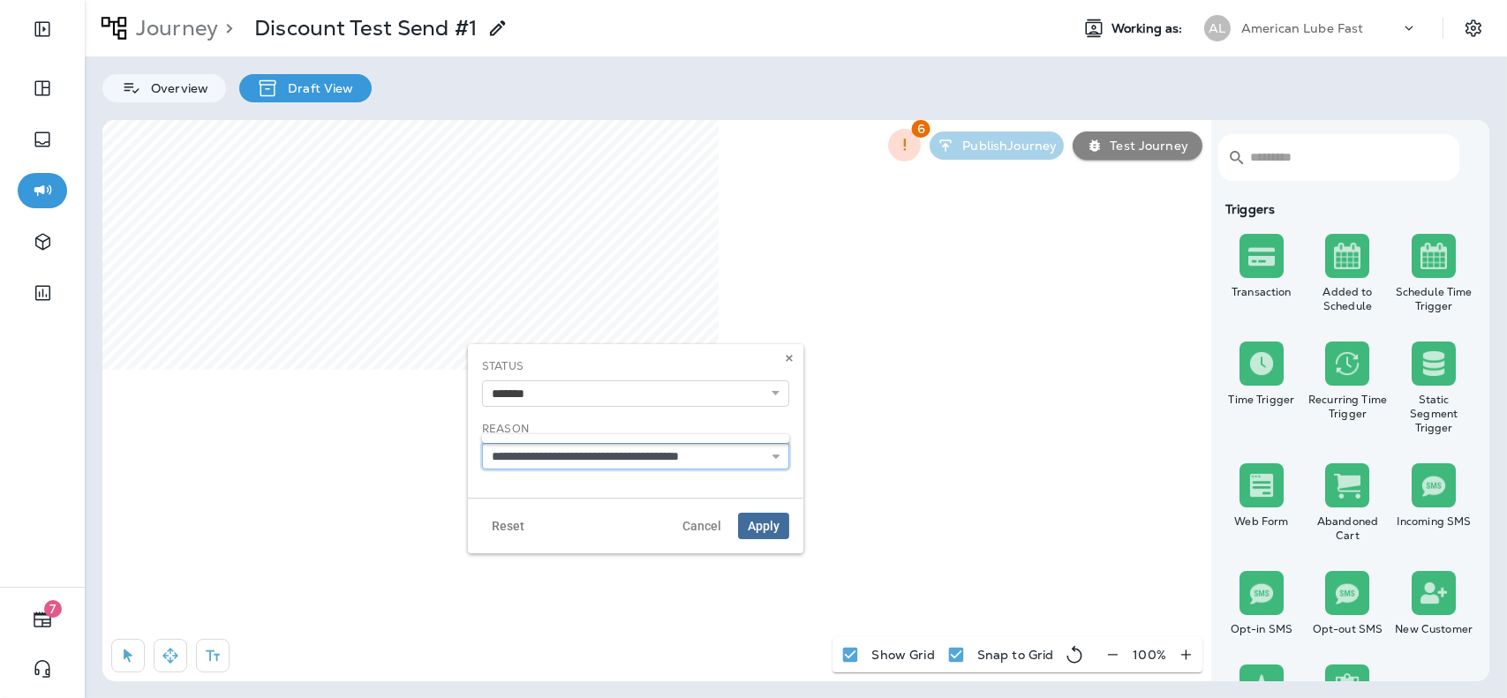
type input "**********"
click at [765, 525] on span "Apply" at bounding box center [764, 526] width 32 height 12
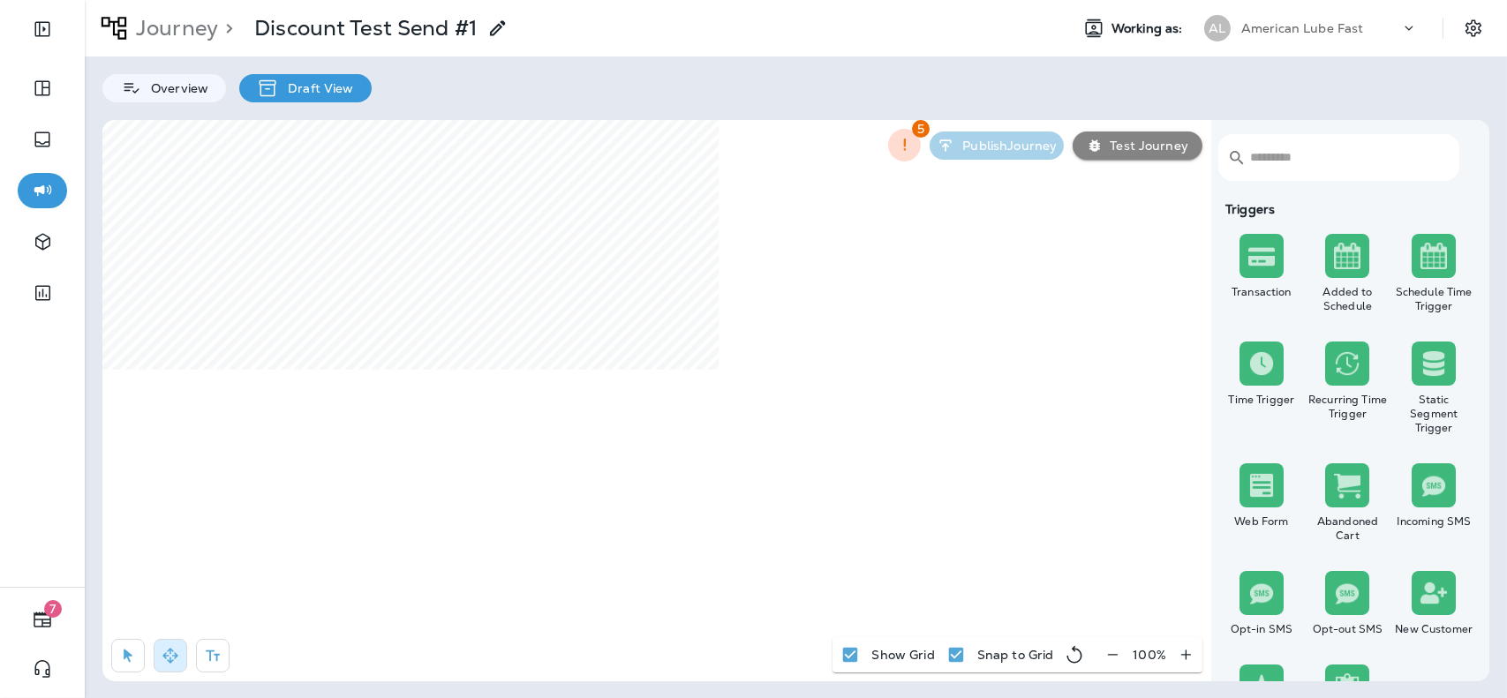
click at [791, 0] on html "7 Journey > Discount Test Send #1 Working as: AL American Lube Fast Overview Dr…" at bounding box center [753, 0] width 1507 height 0
click at [202, 33] on p "Journey" at bounding box center [173, 28] width 89 height 26
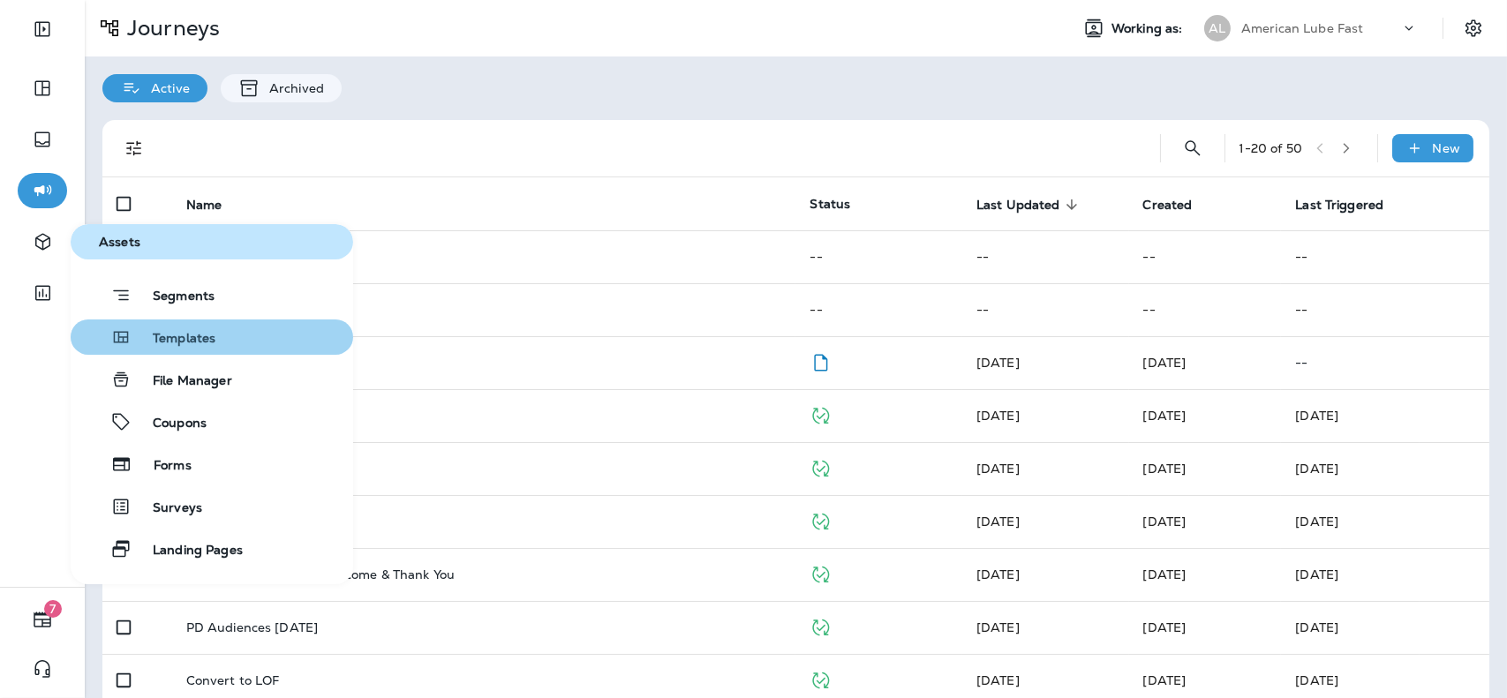
click at [185, 343] on span "Templates" at bounding box center [174, 339] width 84 height 17
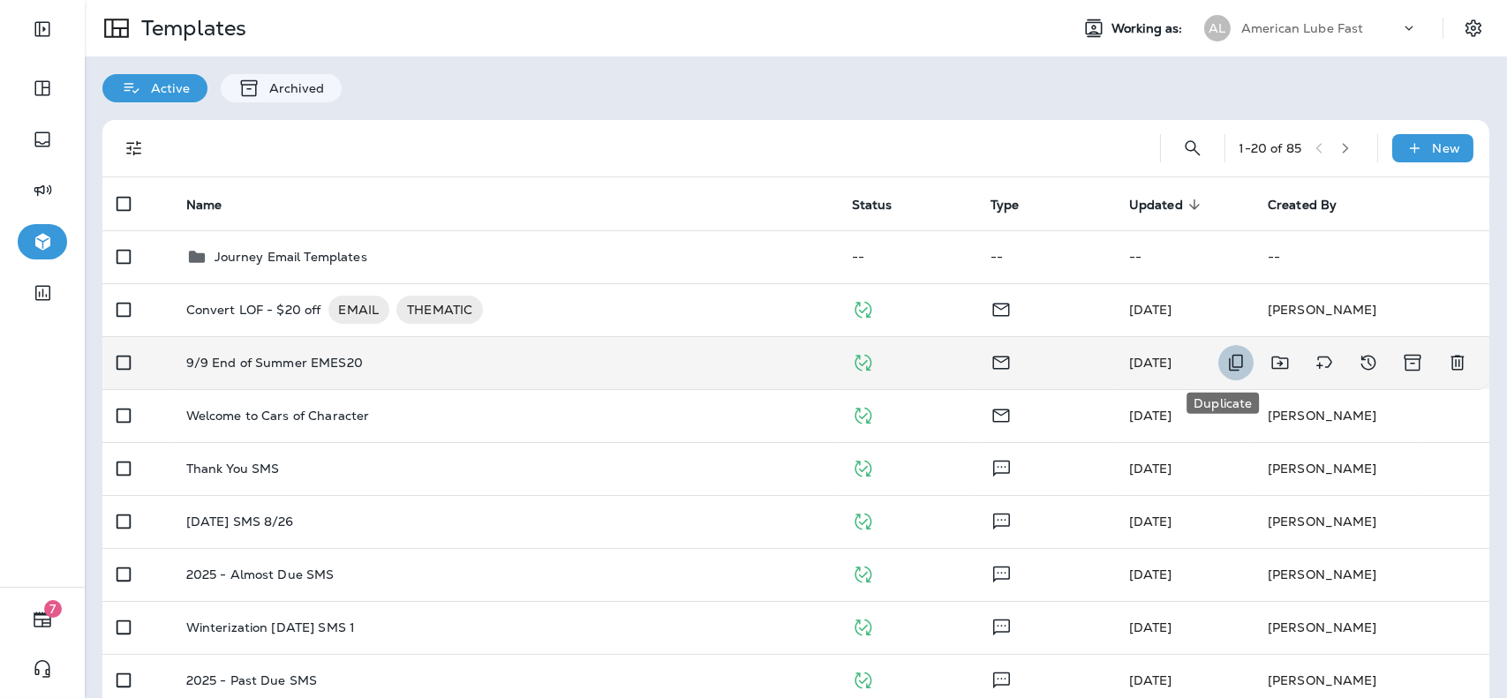
click at [1228, 363] on icon "Duplicate" at bounding box center [1235, 362] width 21 height 21
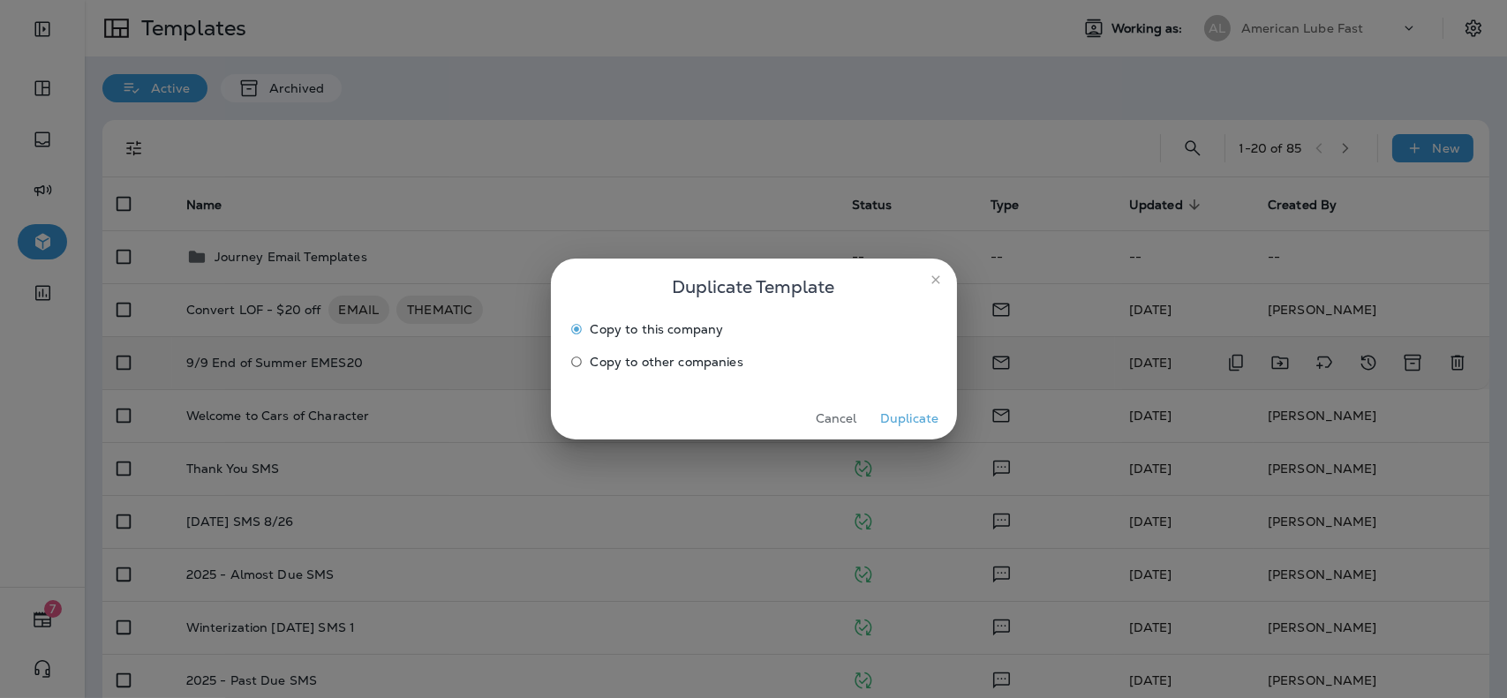
click at [908, 422] on button "Duplicate" at bounding box center [910, 418] width 66 height 27
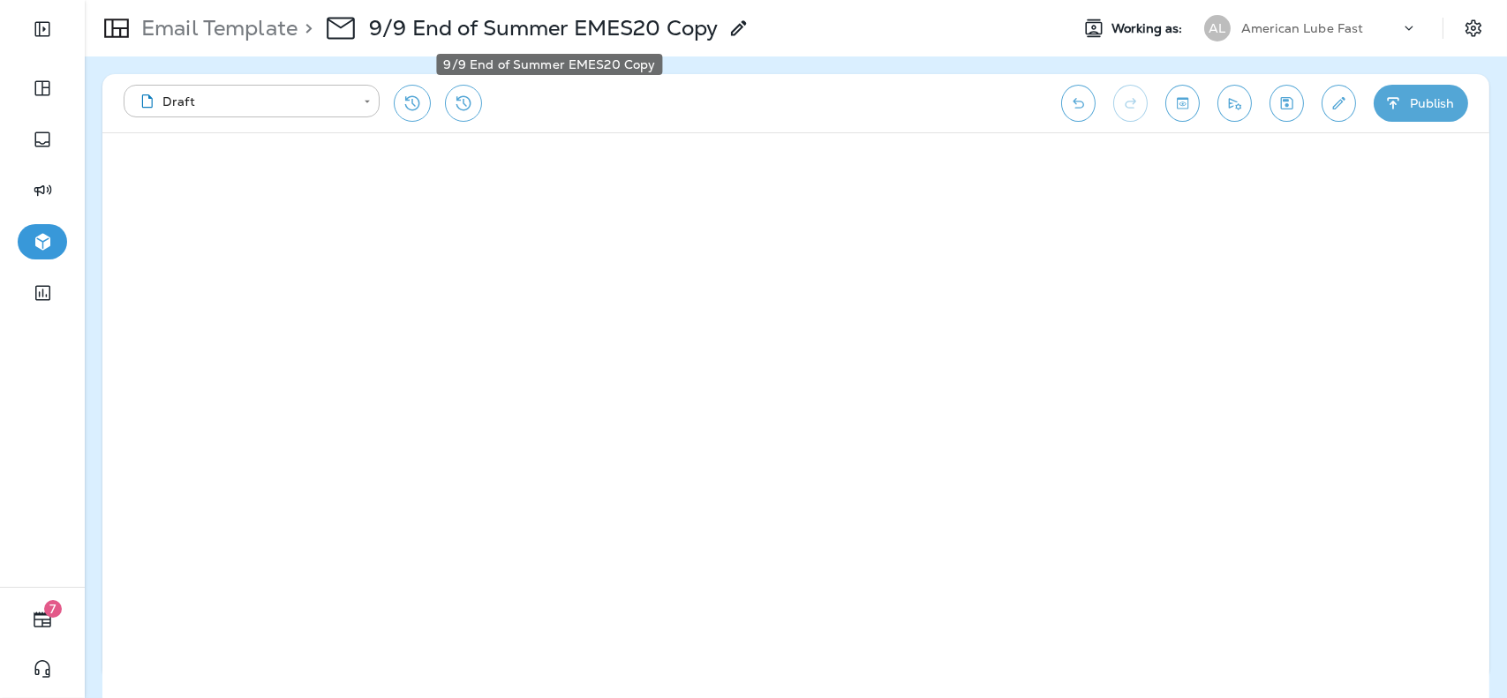
click at [671, 24] on p "9/9 End of Summer EMES20 Copy" at bounding box center [543, 28] width 349 height 26
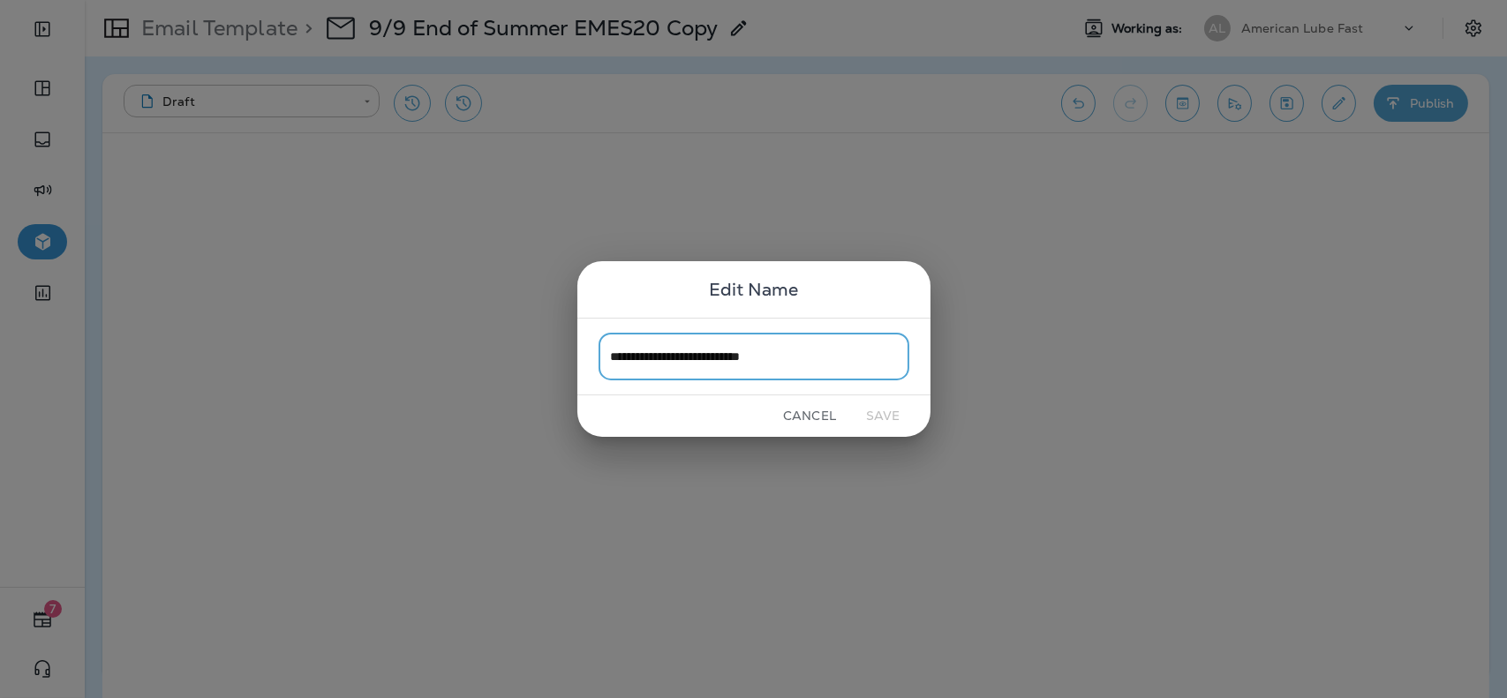
click at [789, 361] on input "**********" at bounding box center [754, 356] width 311 height 47
click at [835, 359] on input "**********" at bounding box center [754, 356] width 311 height 47
type input "**********"
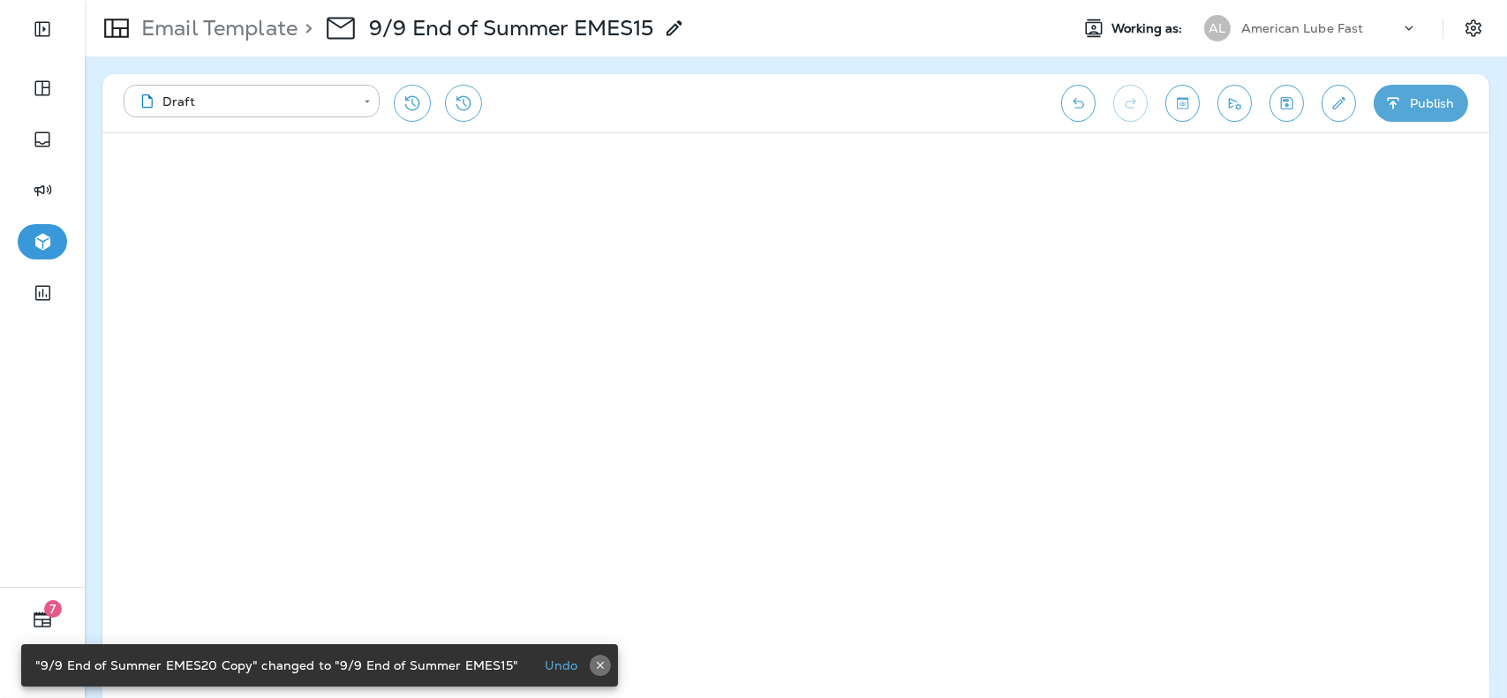
click at [594, 662] on icon "button" at bounding box center [600, 665] width 12 height 12
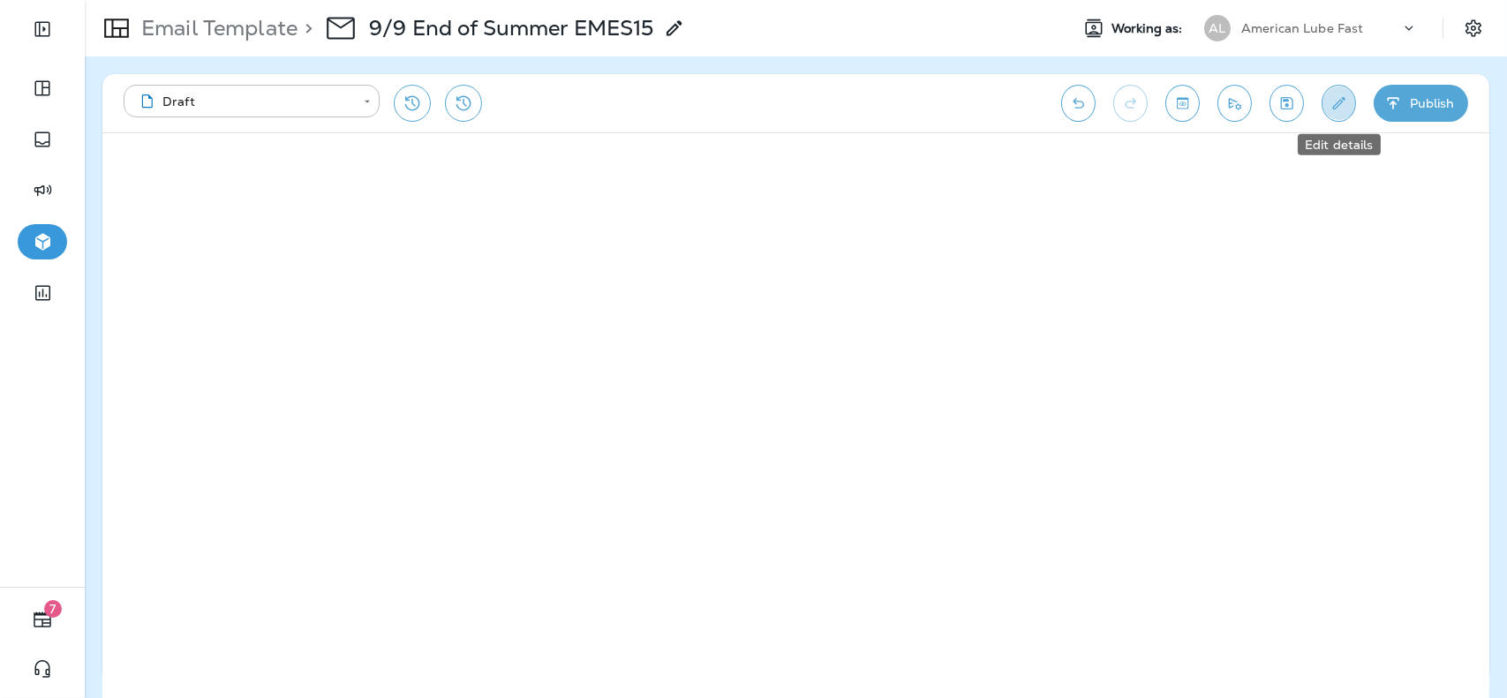
click at [1344, 120] on button "Edit details" at bounding box center [1339, 103] width 34 height 37
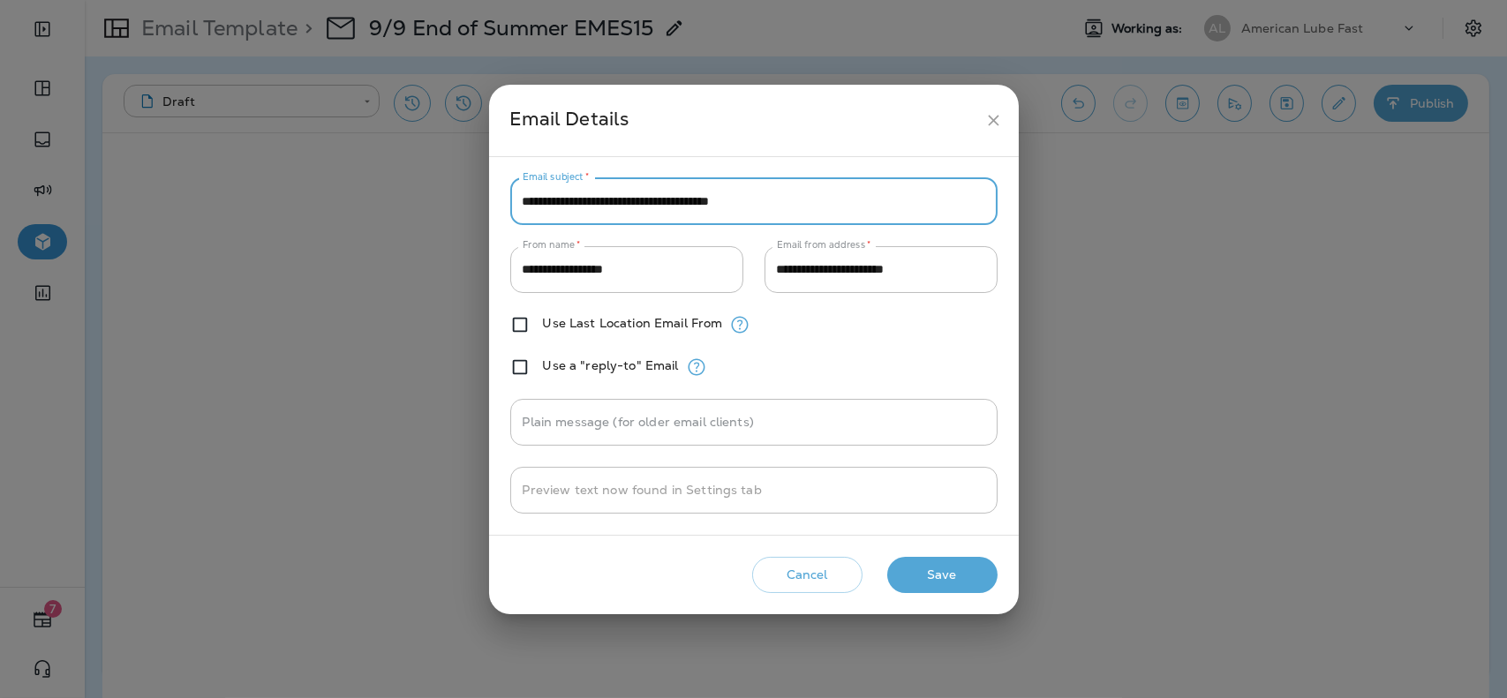
click at [795, 188] on input "**********" at bounding box center [753, 201] width 487 height 47
paste input "****"
click at [700, 195] on input "**********" at bounding box center [753, 201] width 487 height 47
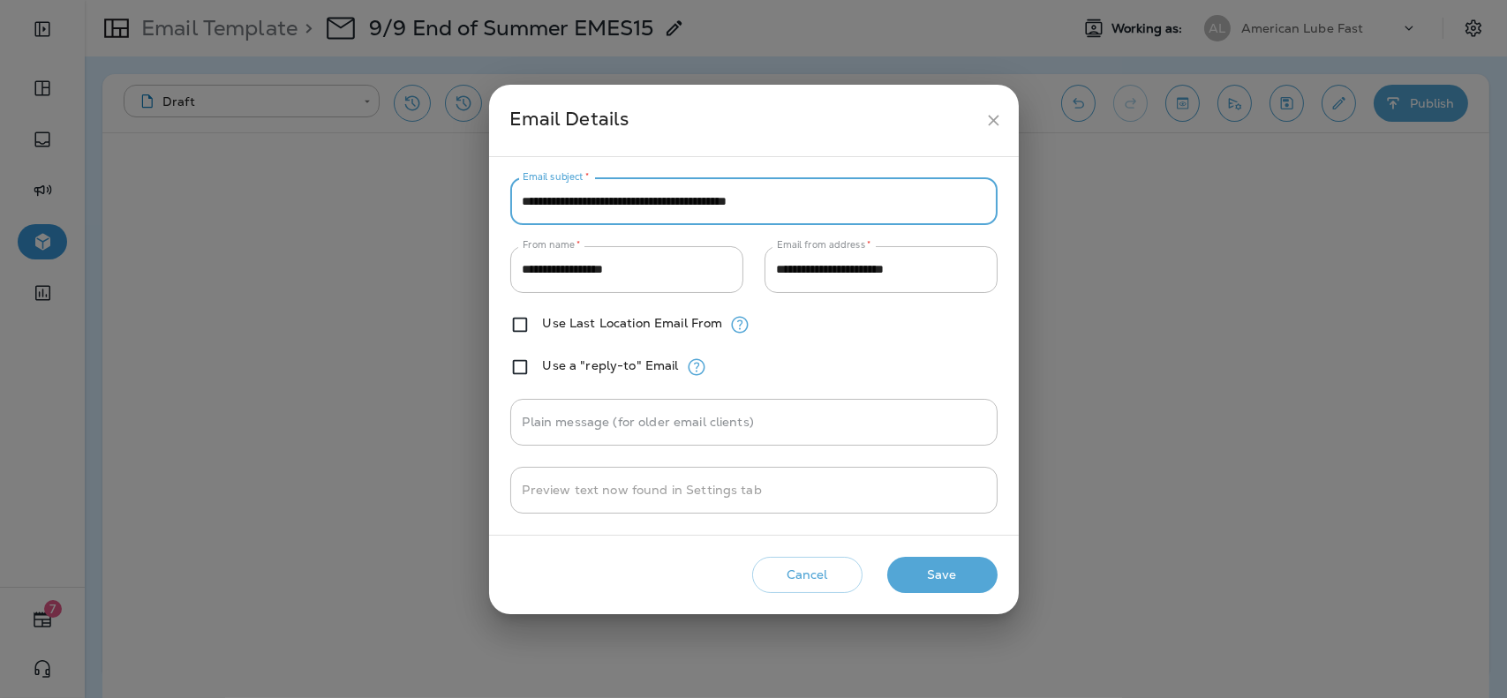
type input "**********"
click at [940, 567] on button "Save" at bounding box center [942, 575] width 110 height 36
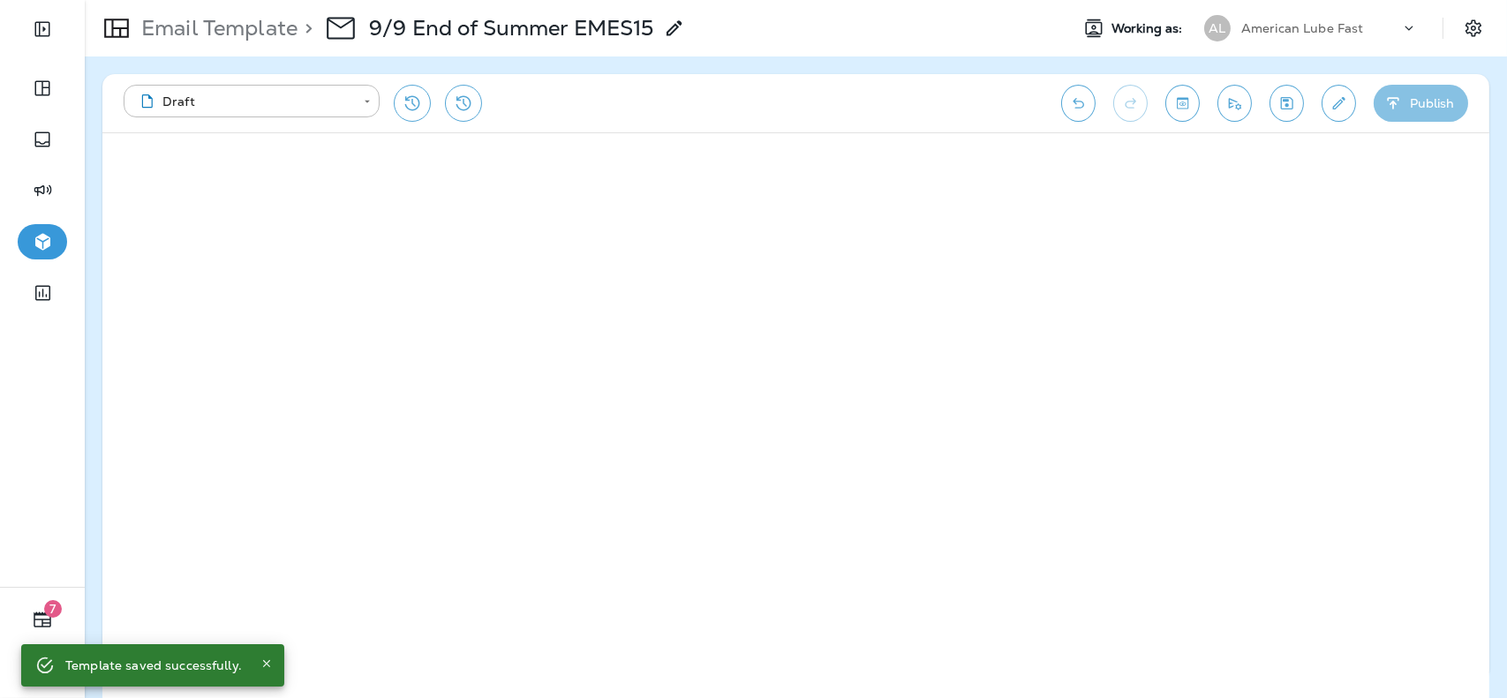
click at [1394, 114] on button "Publish" at bounding box center [1421, 103] width 94 height 37
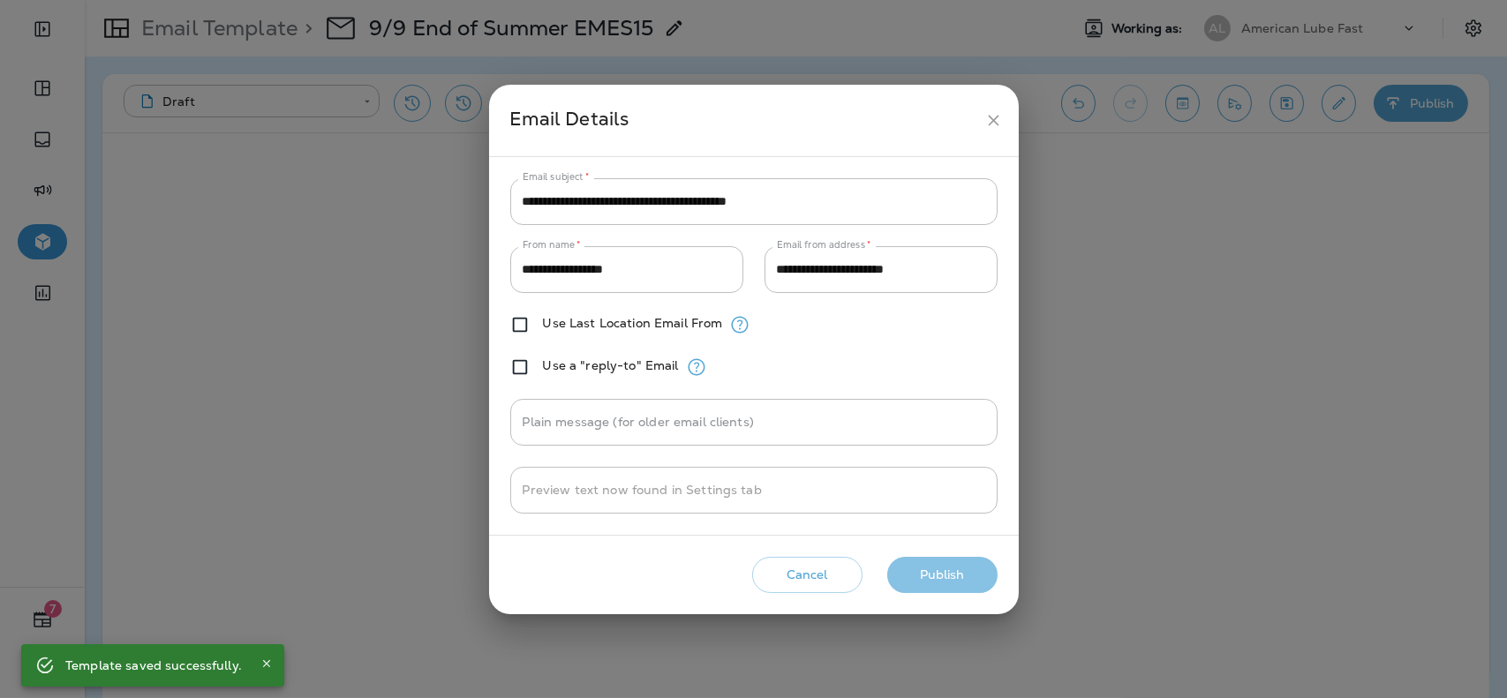
click at [940, 584] on button "Publish" at bounding box center [942, 575] width 110 height 36
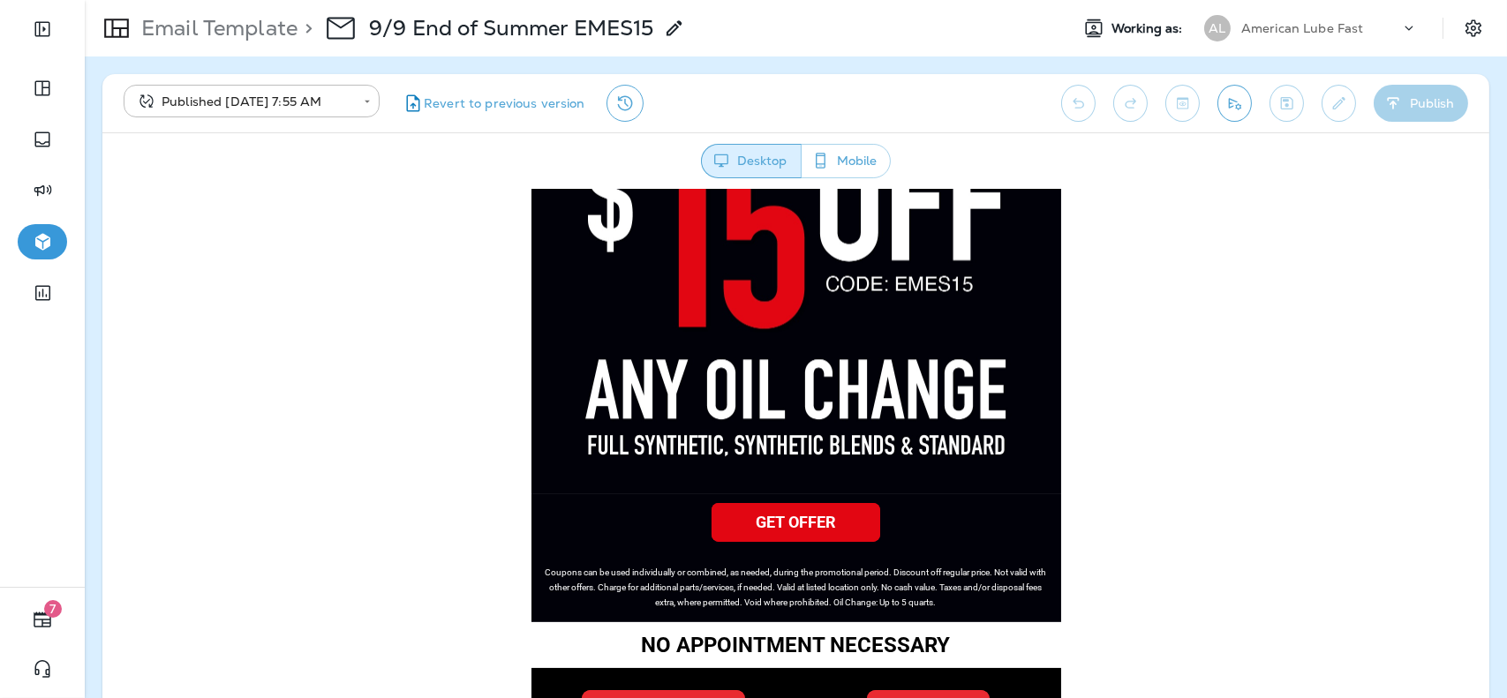
scroll to position [631, 0]
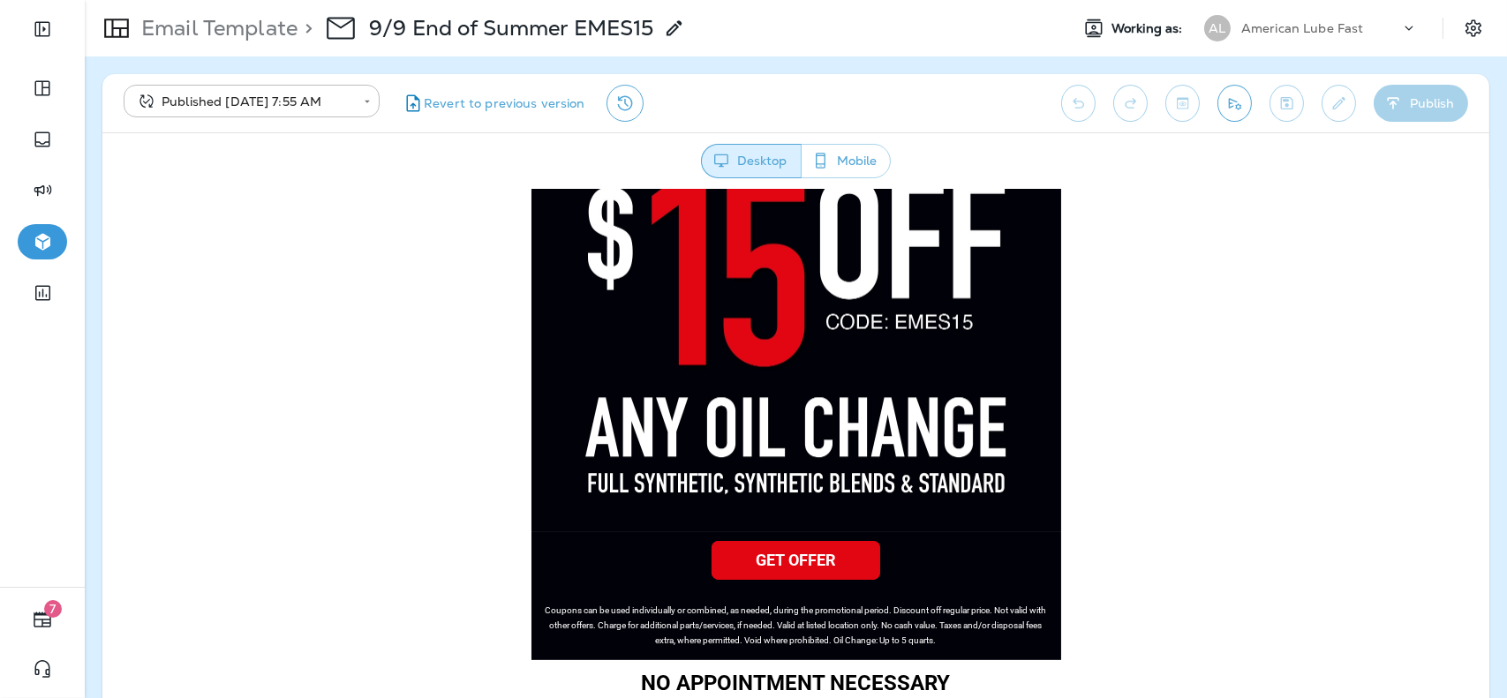
click at [923, 363] on img at bounding box center [796, 343] width 530 height 377
drag, startPoint x: 219, startPoint y: 51, endPoint x: 228, endPoint y: 34, distance: 19.7
click at [228, 34] on div "Email Template > 9/9 End of Summer EMES15" at bounding box center [385, 28] width 600 height 49
click at [228, 34] on p "Email Template" at bounding box center [215, 28] width 163 height 26
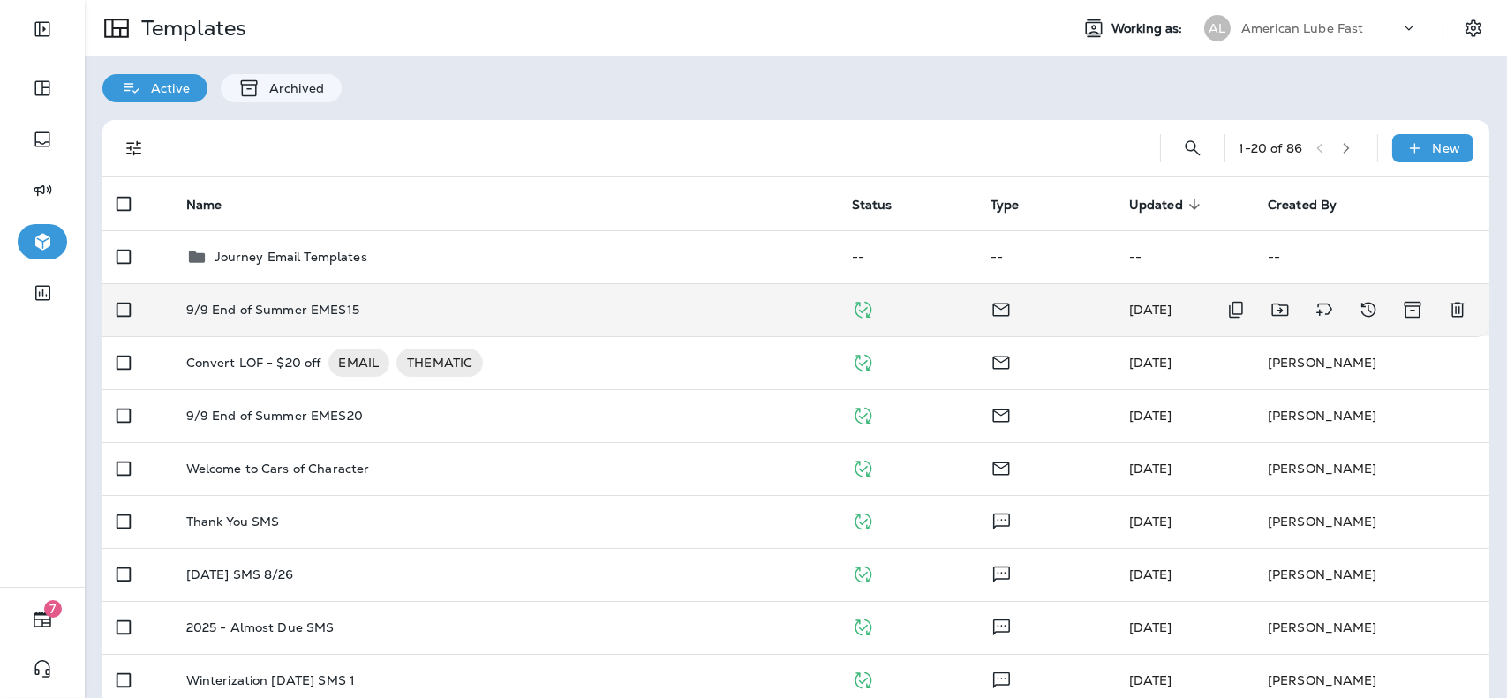
click at [453, 297] on td "9/9 End of Summer EMES15" at bounding box center [505, 309] width 666 height 53
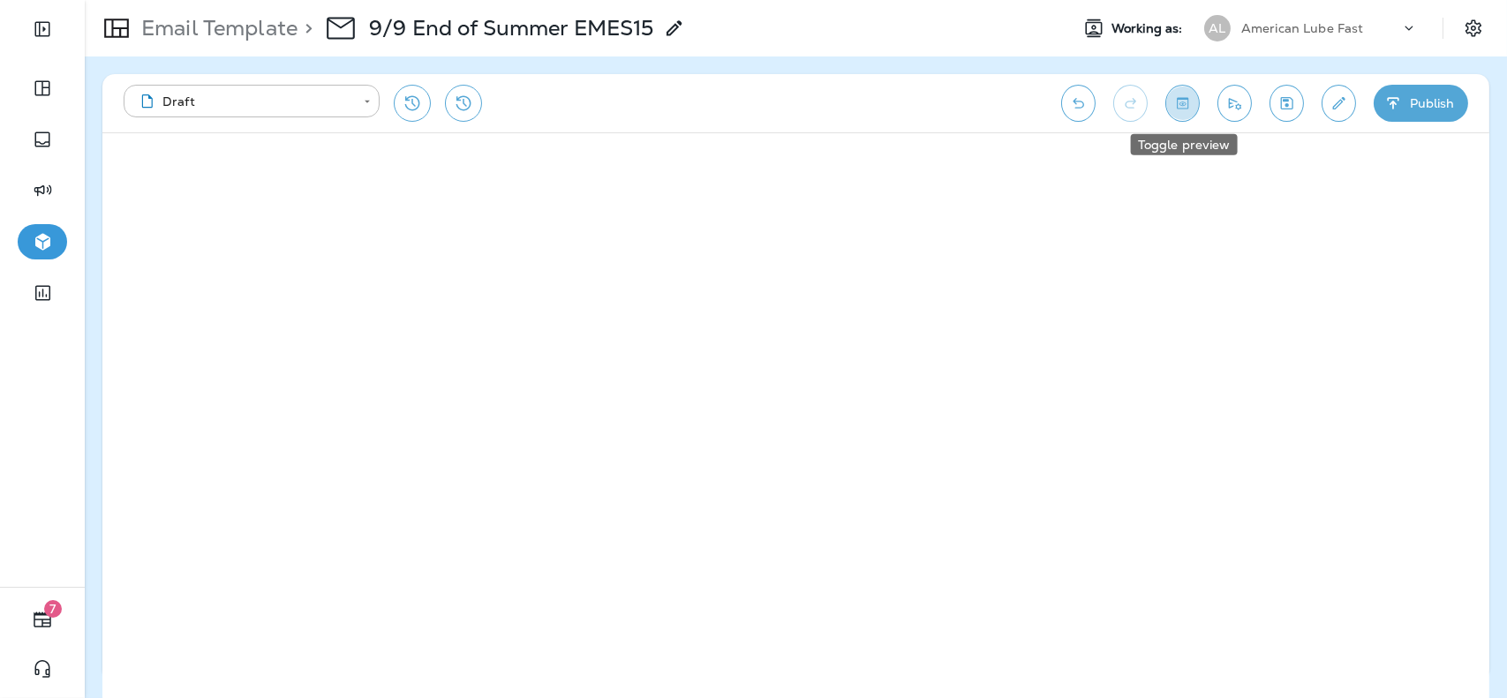
click at [1190, 94] on button "Toggle preview" at bounding box center [1182, 103] width 34 height 37
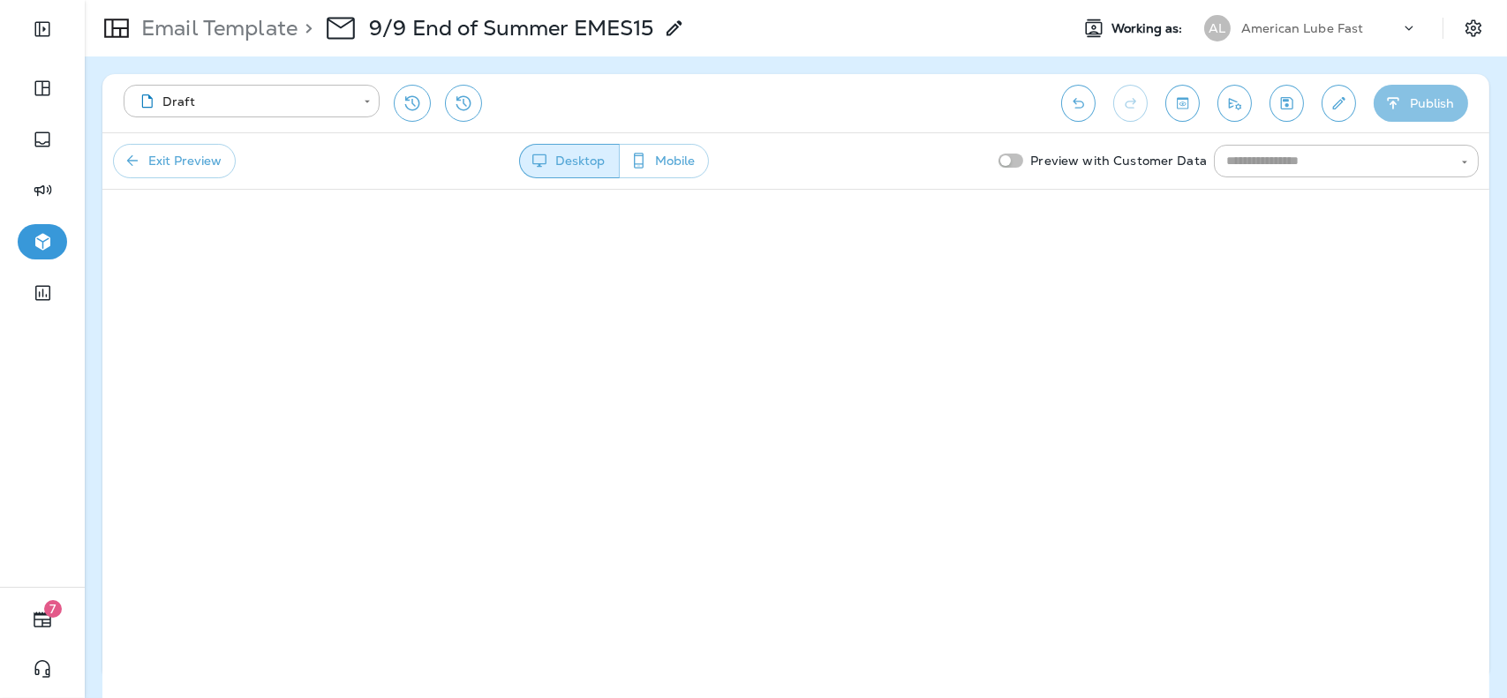
click at [1415, 102] on button "Publish" at bounding box center [1421, 103] width 94 height 37
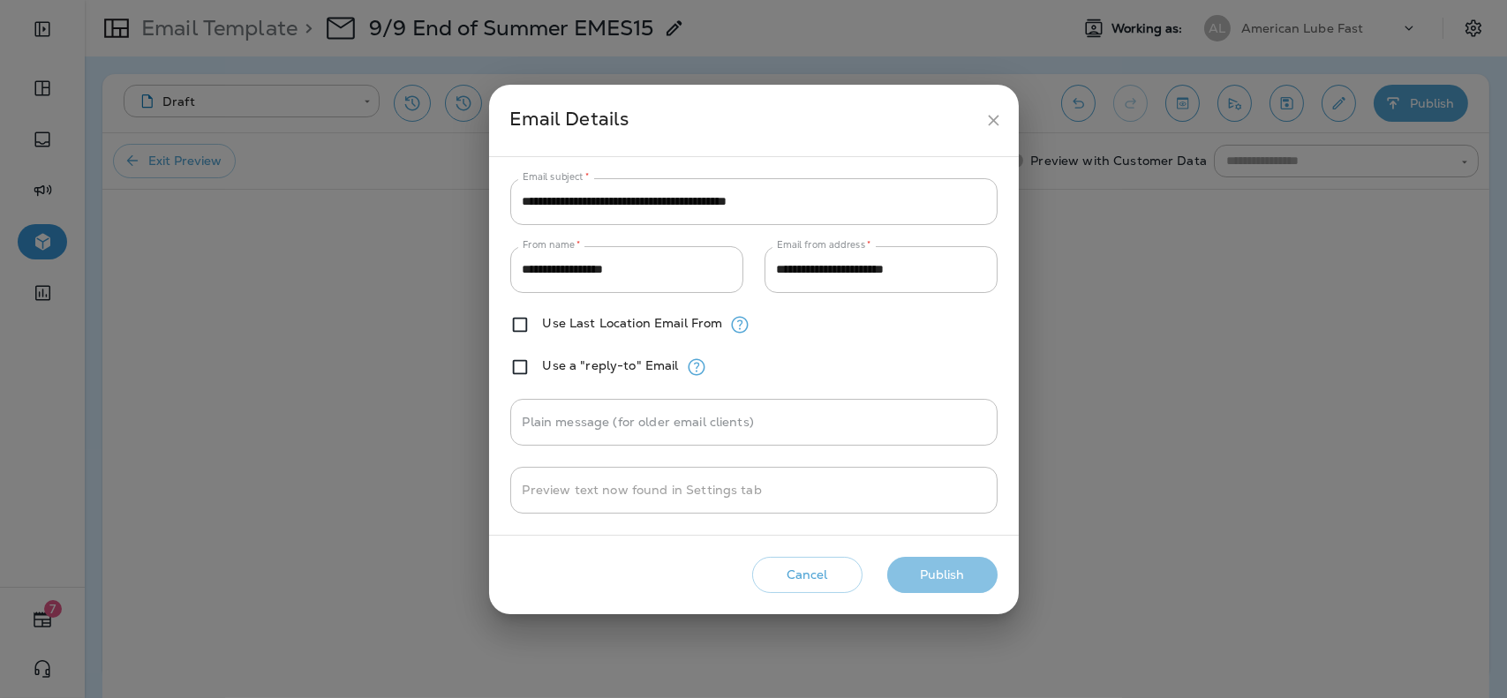
click at [922, 582] on button "Publish" at bounding box center [942, 575] width 110 height 36
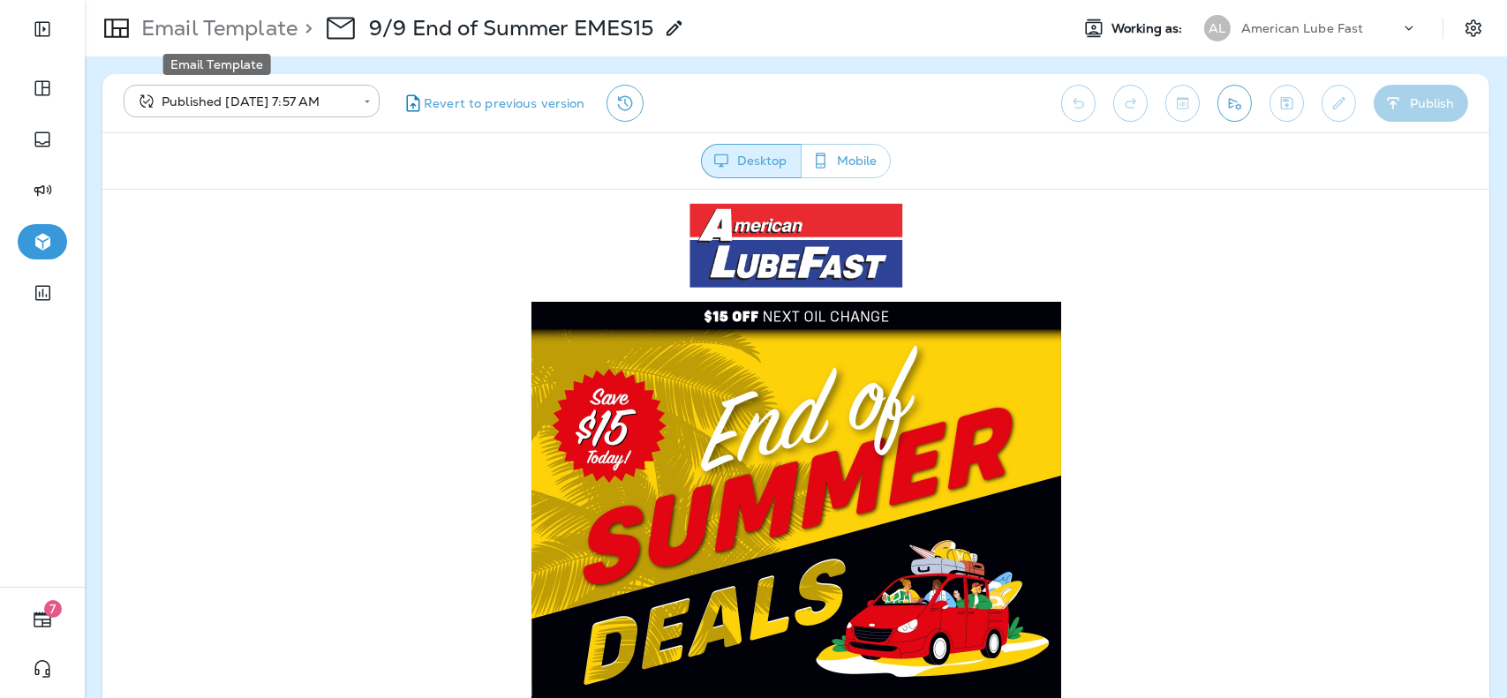
click at [210, 22] on p "Email Template" at bounding box center [215, 28] width 163 height 26
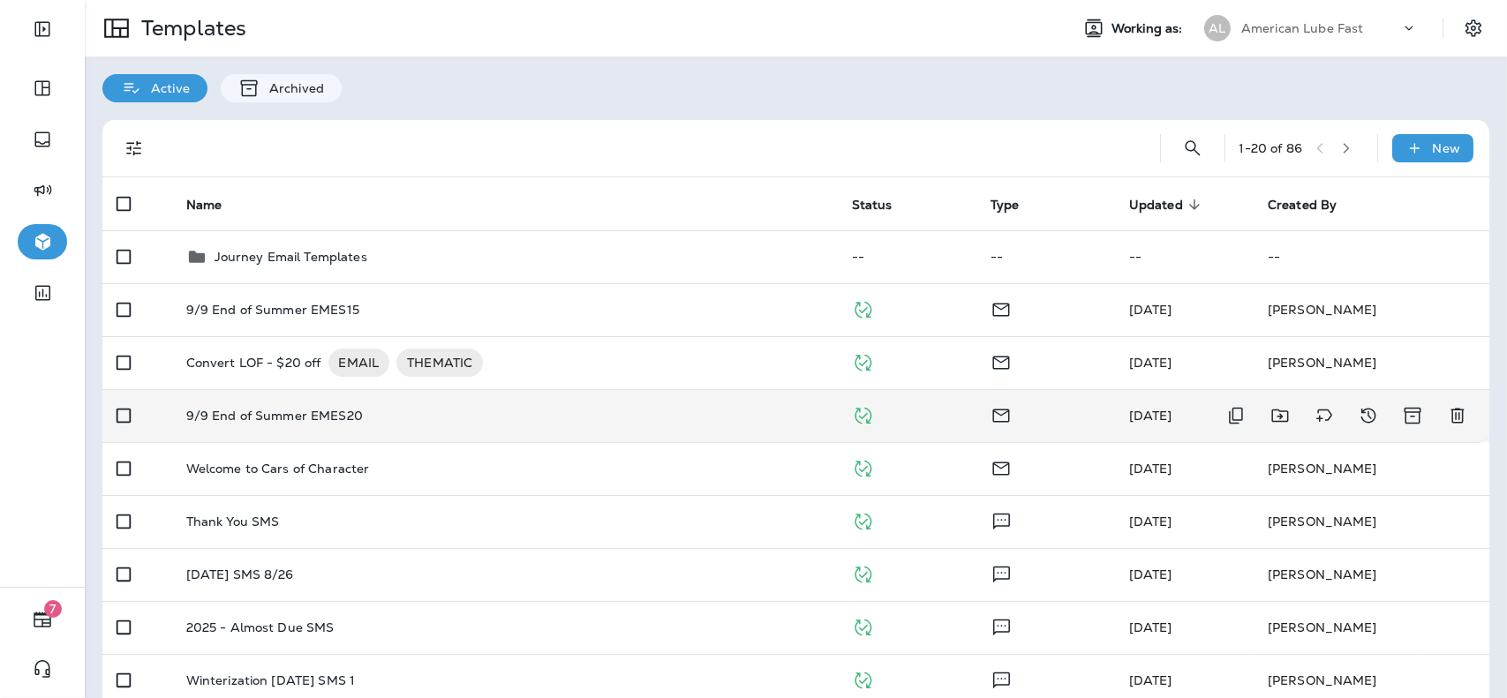
click at [659, 426] on td "9/9 End of Summer EMES20" at bounding box center [505, 415] width 666 height 53
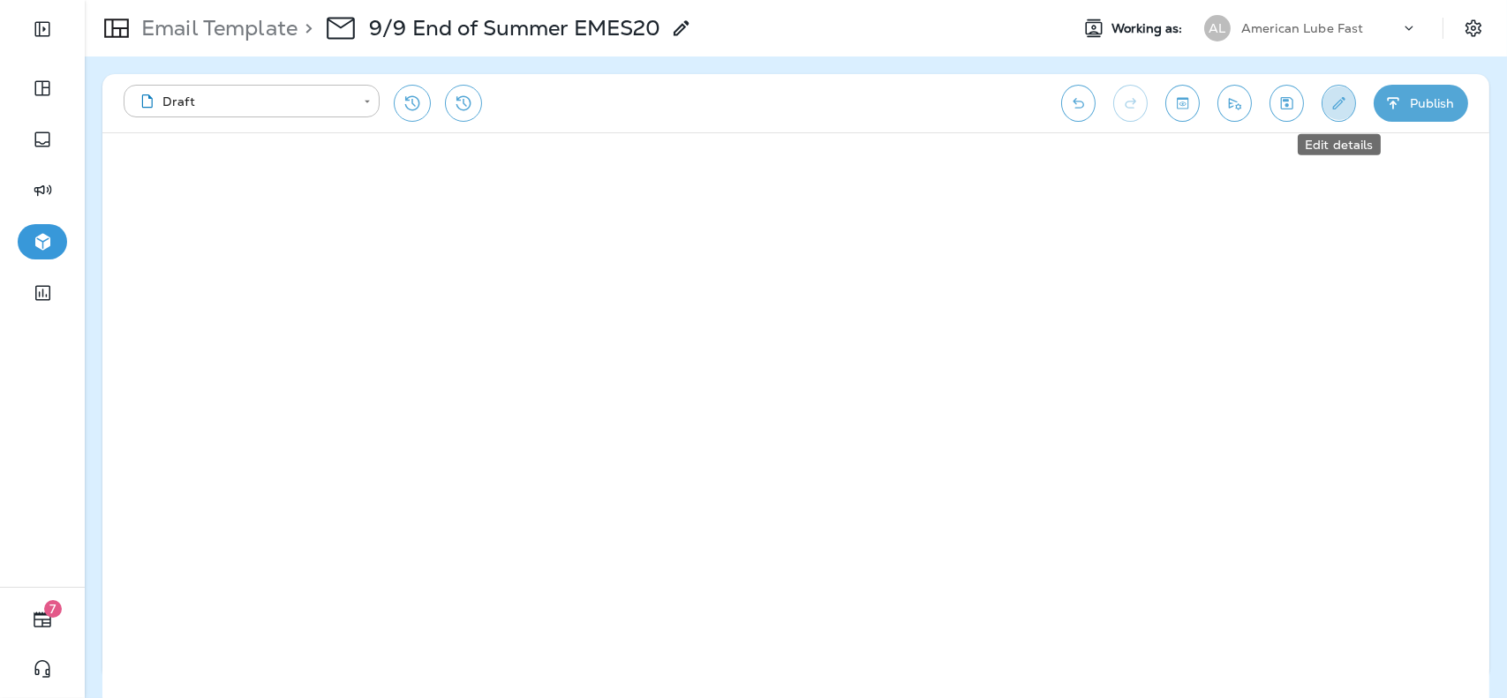
click at [1339, 116] on button "Edit details" at bounding box center [1339, 103] width 34 height 37
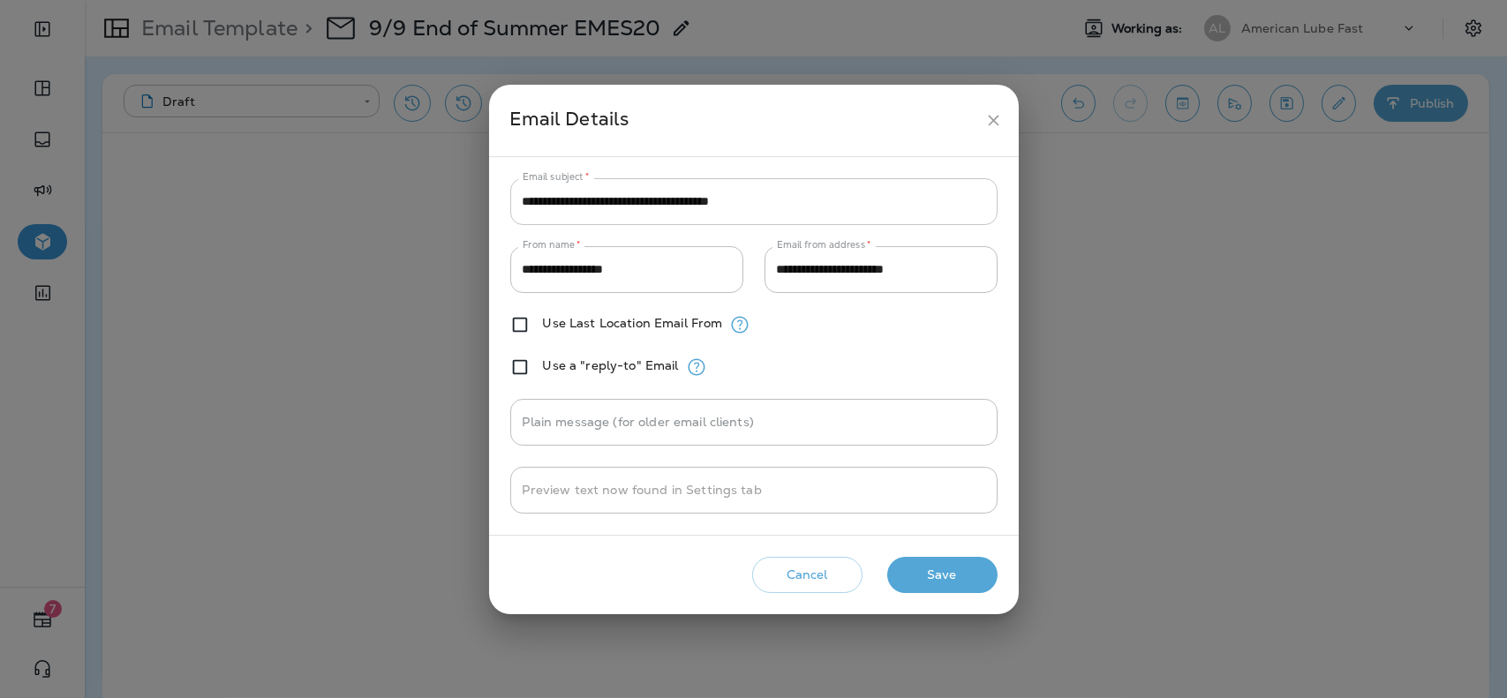
click at [898, 192] on input "**********" at bounding box center [753, 201] width 487 height 47
paste input "****"
click at [704, 200] on input "**********" at bounding box center [753, 201] width 487 height 47
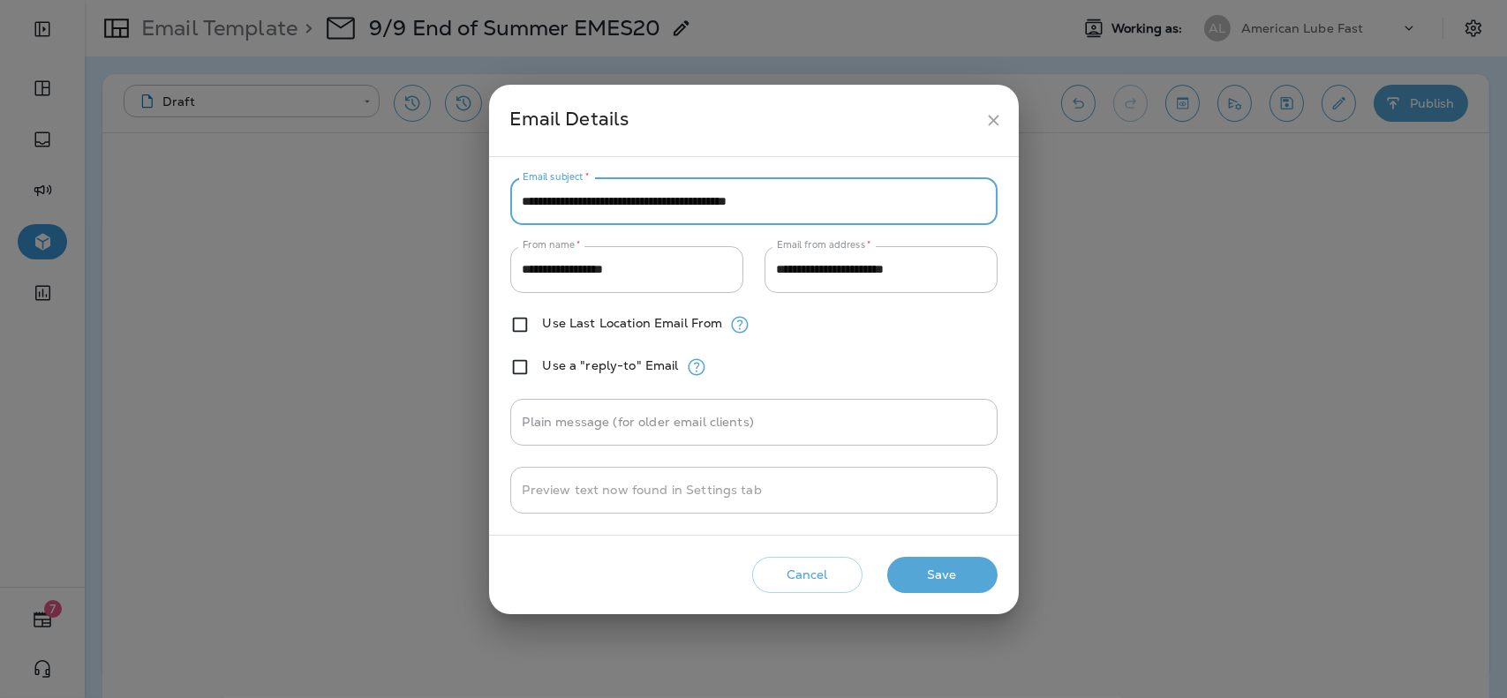
type input "**********"
click at [948, 564] on button "Save" at bounding box center [942, 575] width 110 height 36
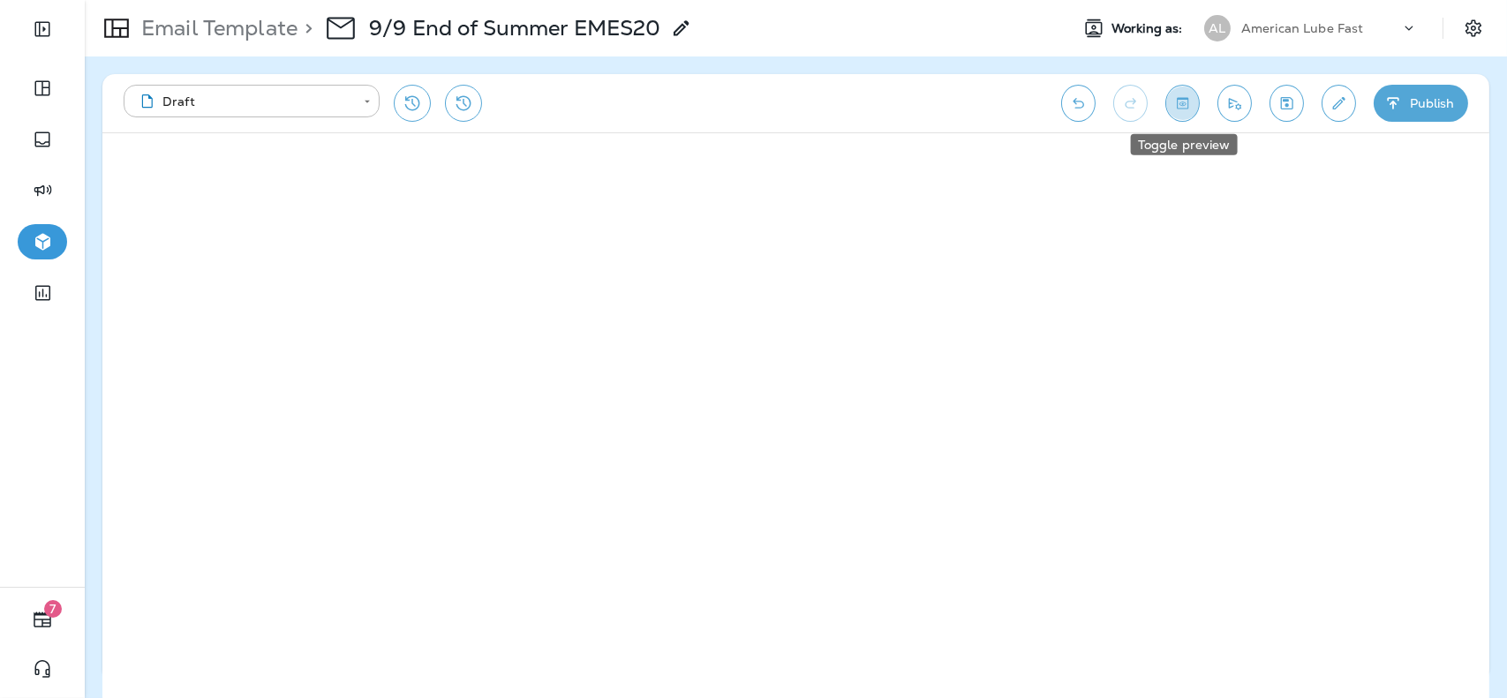
click at [1183, 100] on icon "Toggle preview" at bounding box center [1182, 103] width 19 height 18
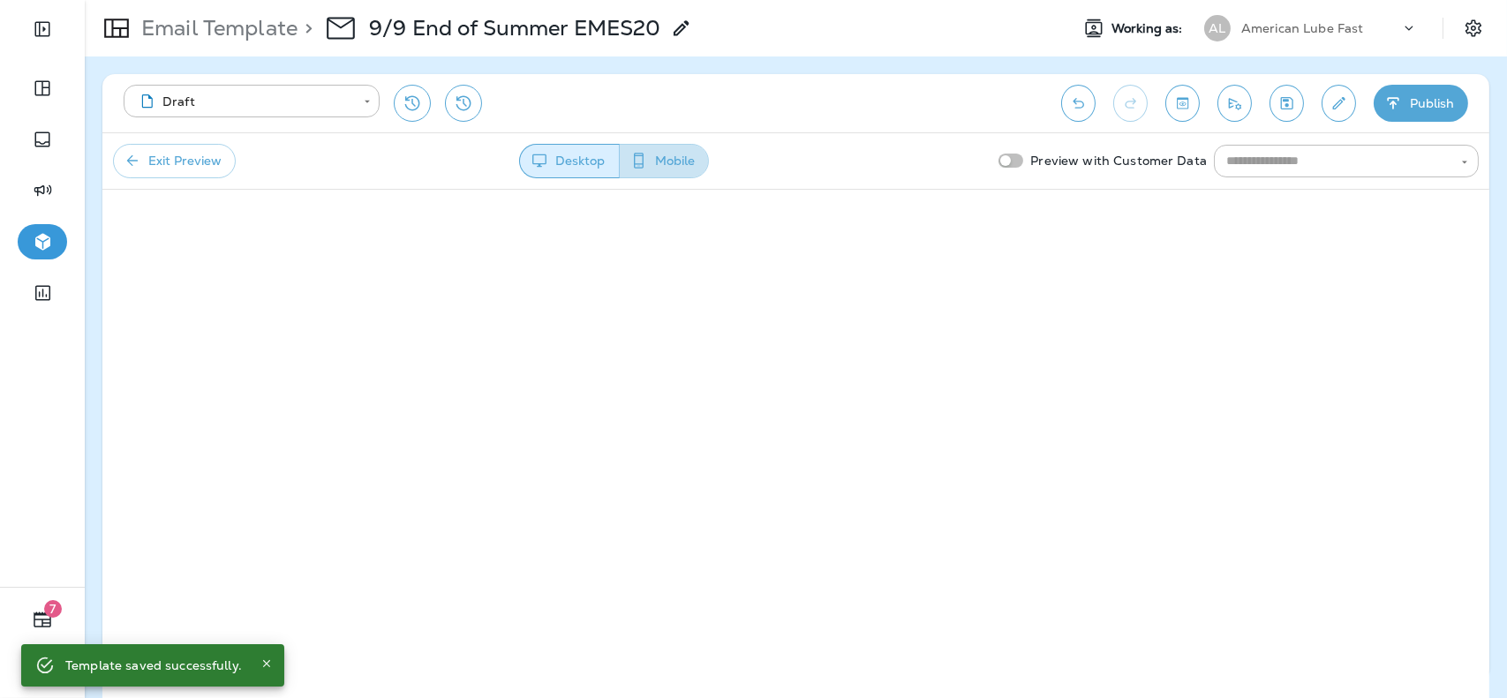
click at [663, 160] on button "Mobile" at bounding box center [664, 161] width 90 height 34
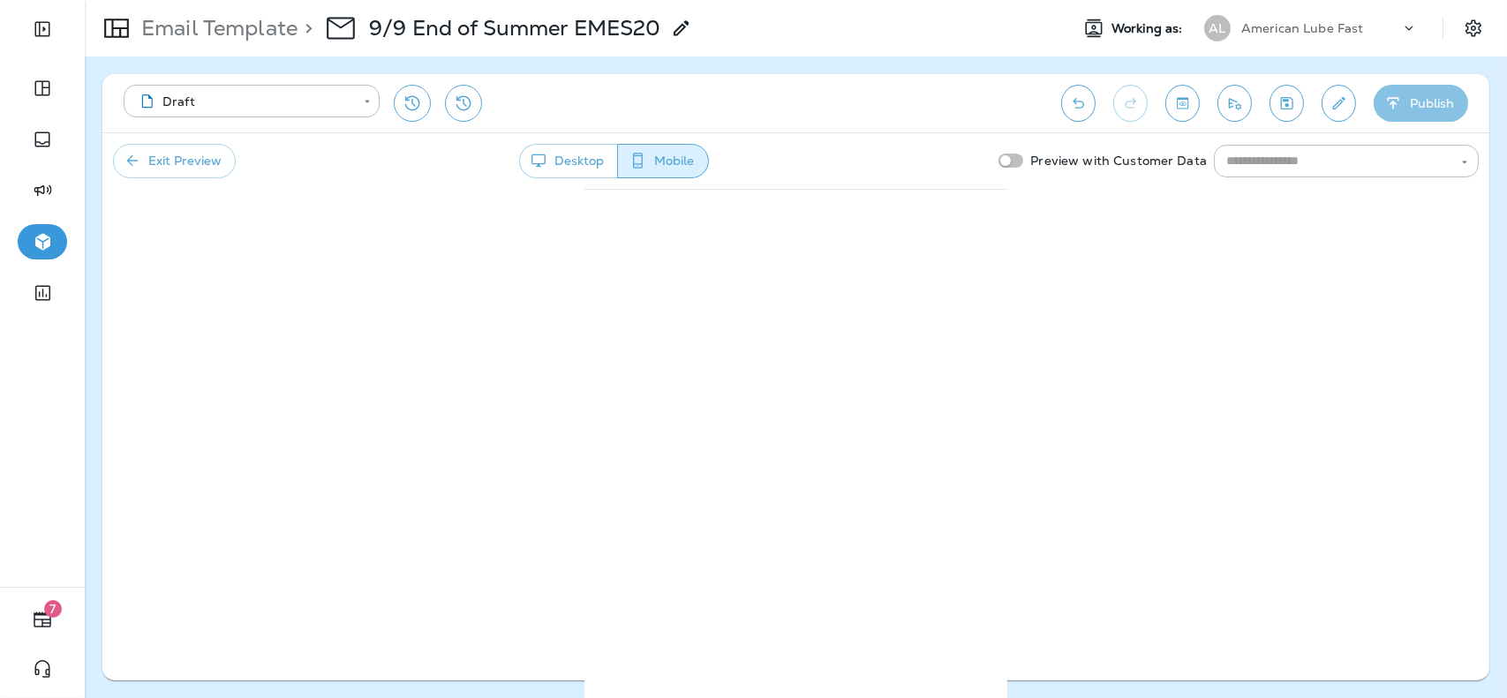
click at [1432, 111] on button "Publish" at bounding box center [1421, 103] width 94 height 37
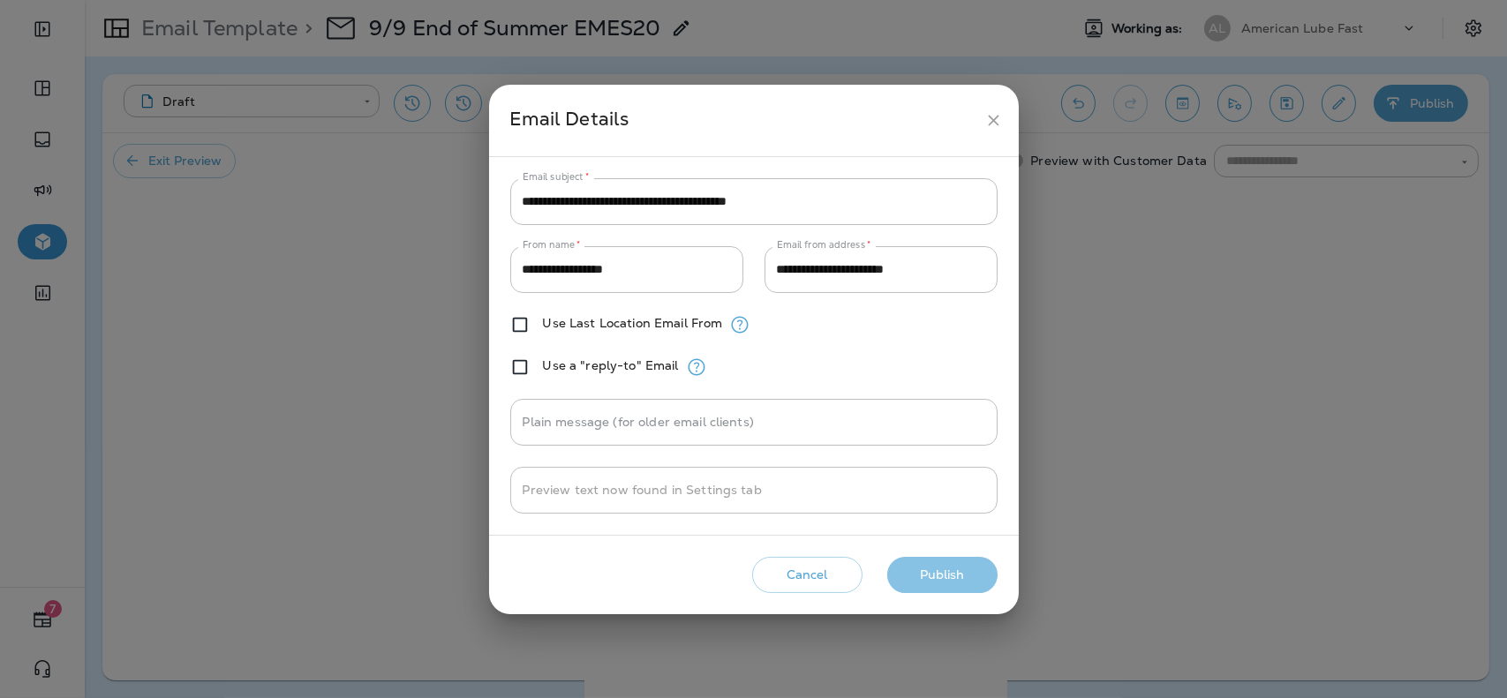
click at [975, 572] on button "Publish" at bounding box center [942, 575] width 110 height 36
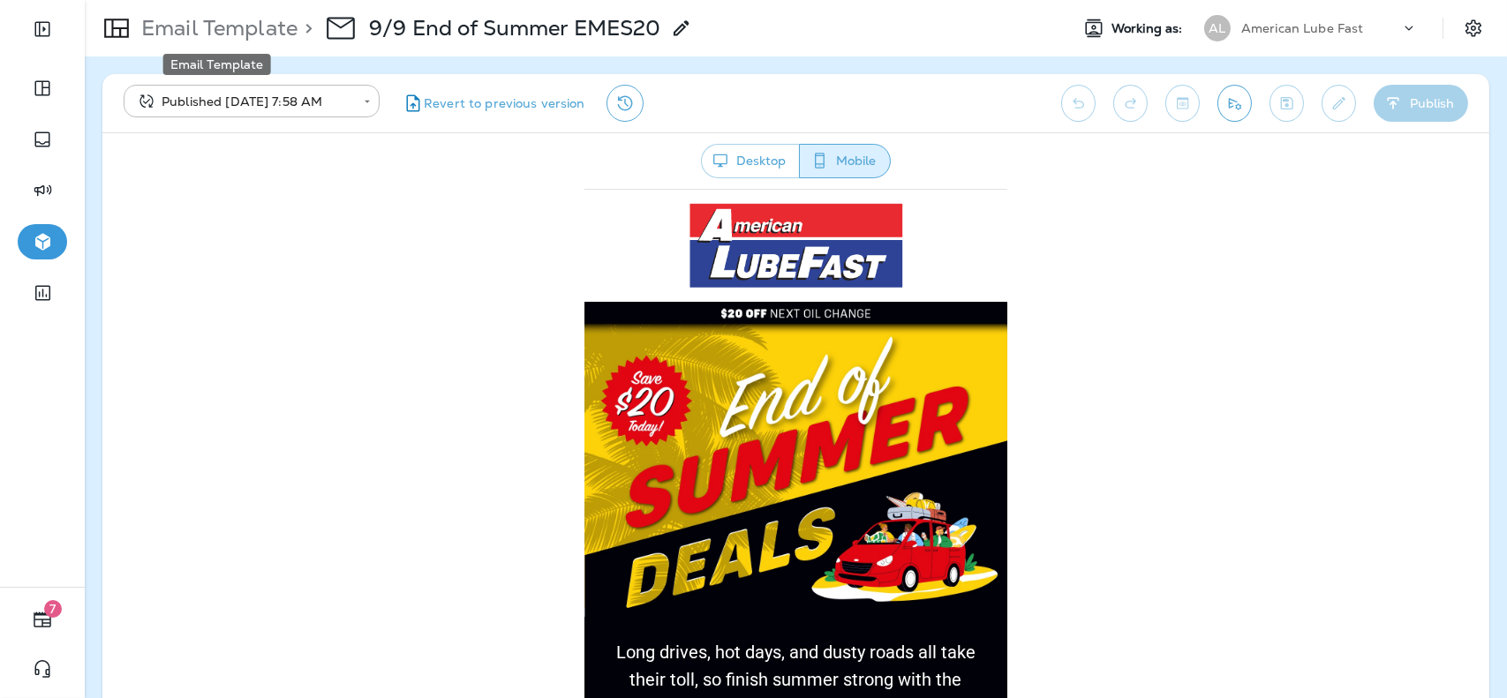
click at [269, 34] on p "Email Template" at bounding box center [215, 28] width 163 height 26
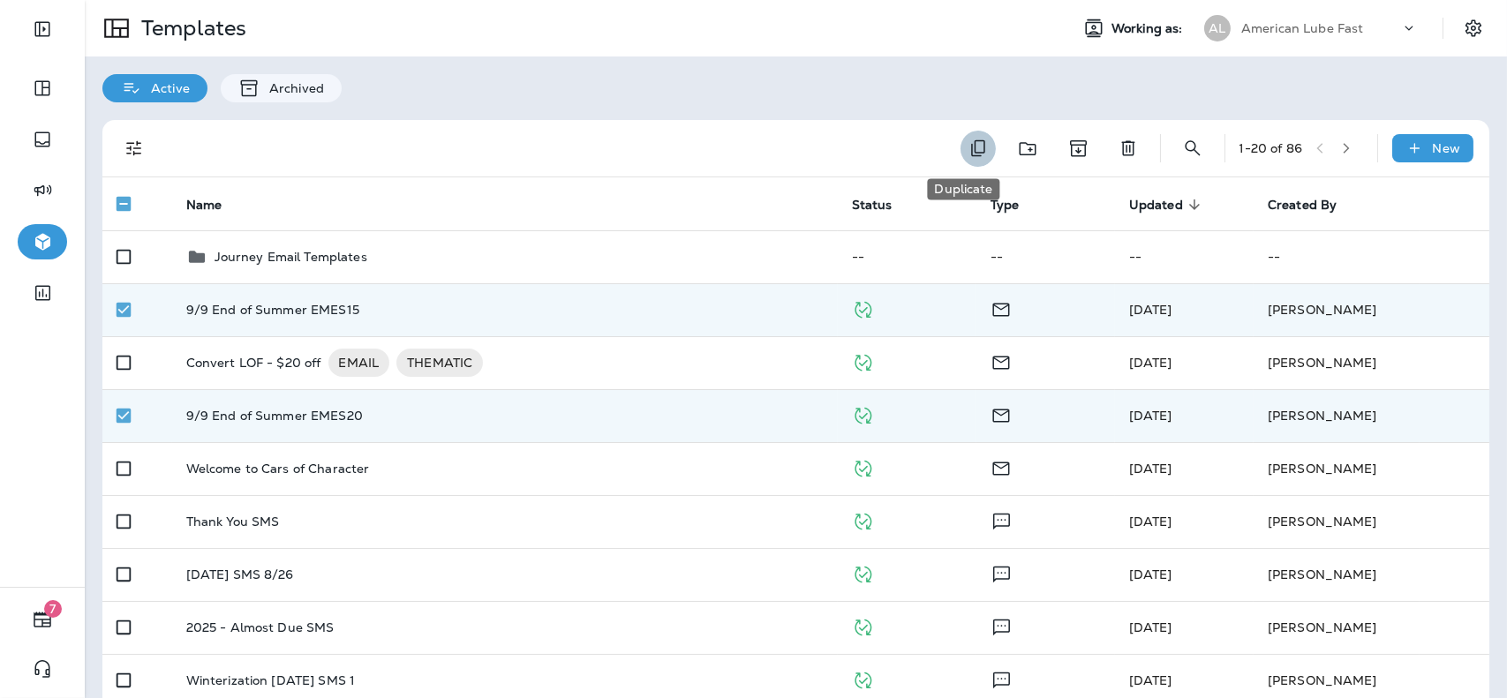
click at [971, 153] on icon "Duplicate" at bounding box center [978, 148] width 14 height 17
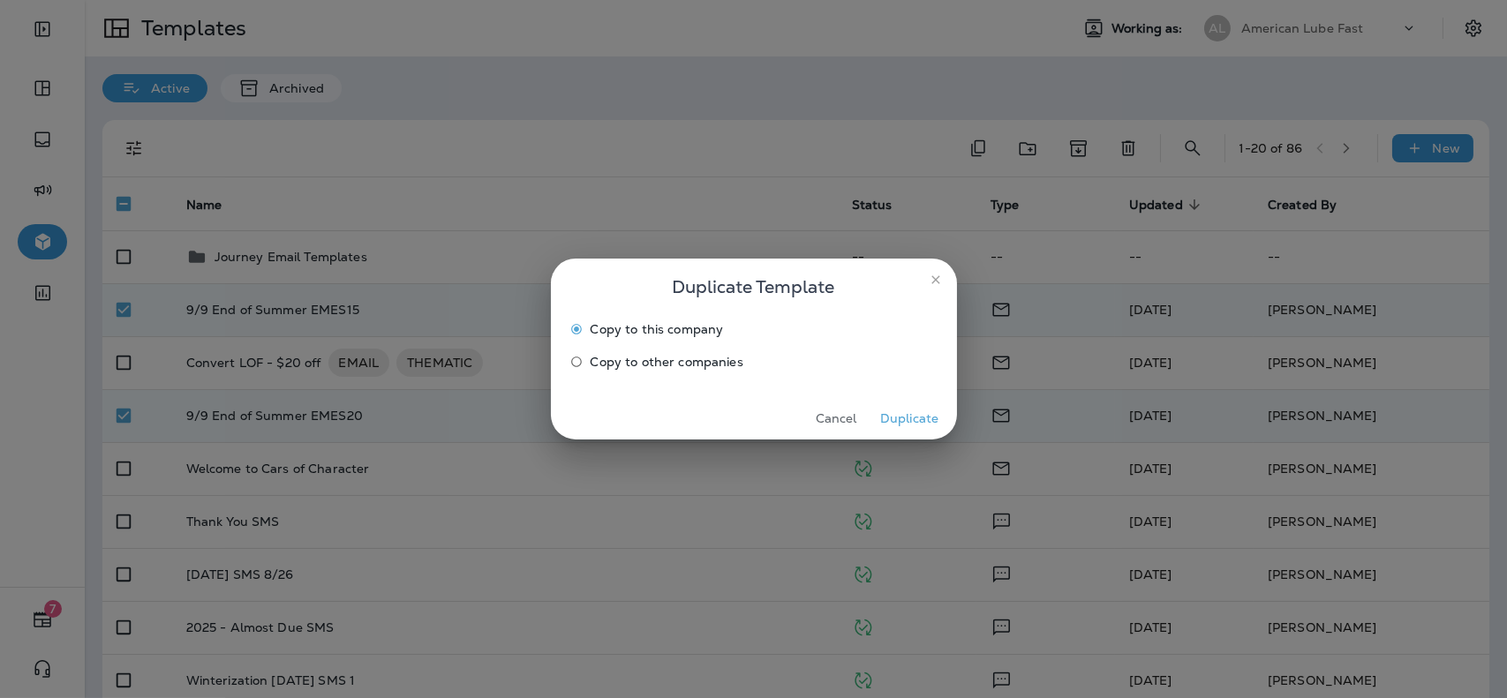
click at [680, 365] on span "Copy to other companies" at bounding box center [667, 362] width 153 height 14
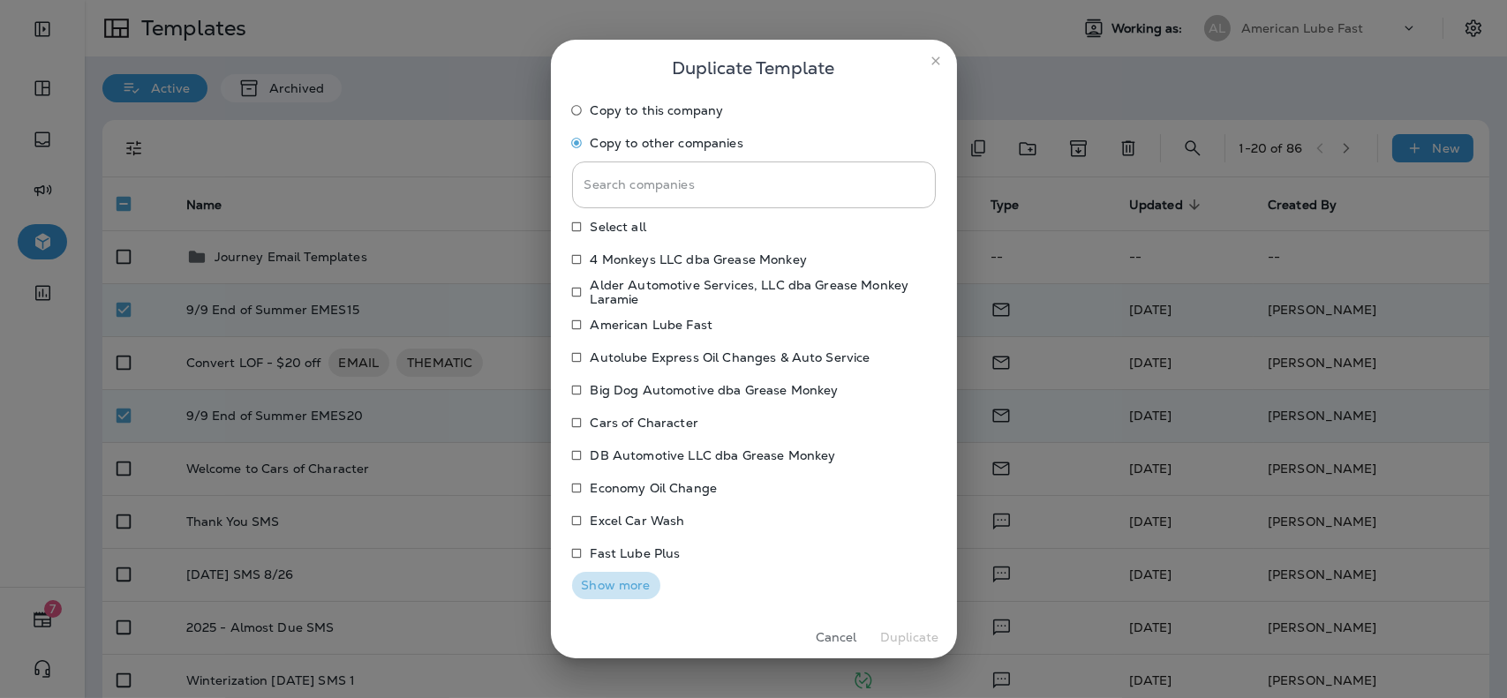
click at [584, 587] on button "Show more" at bounding box center [616, 585] width 88 height 27
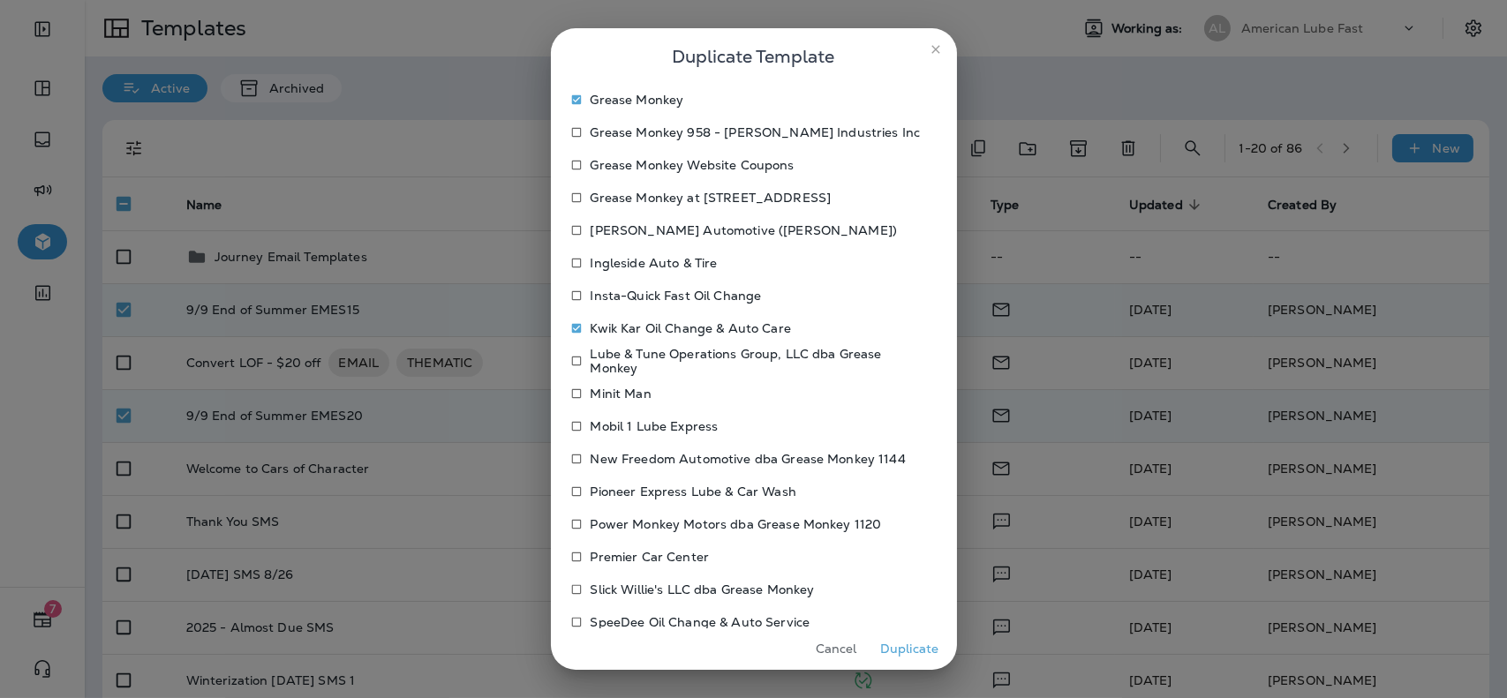
scroll to position [554, 0]
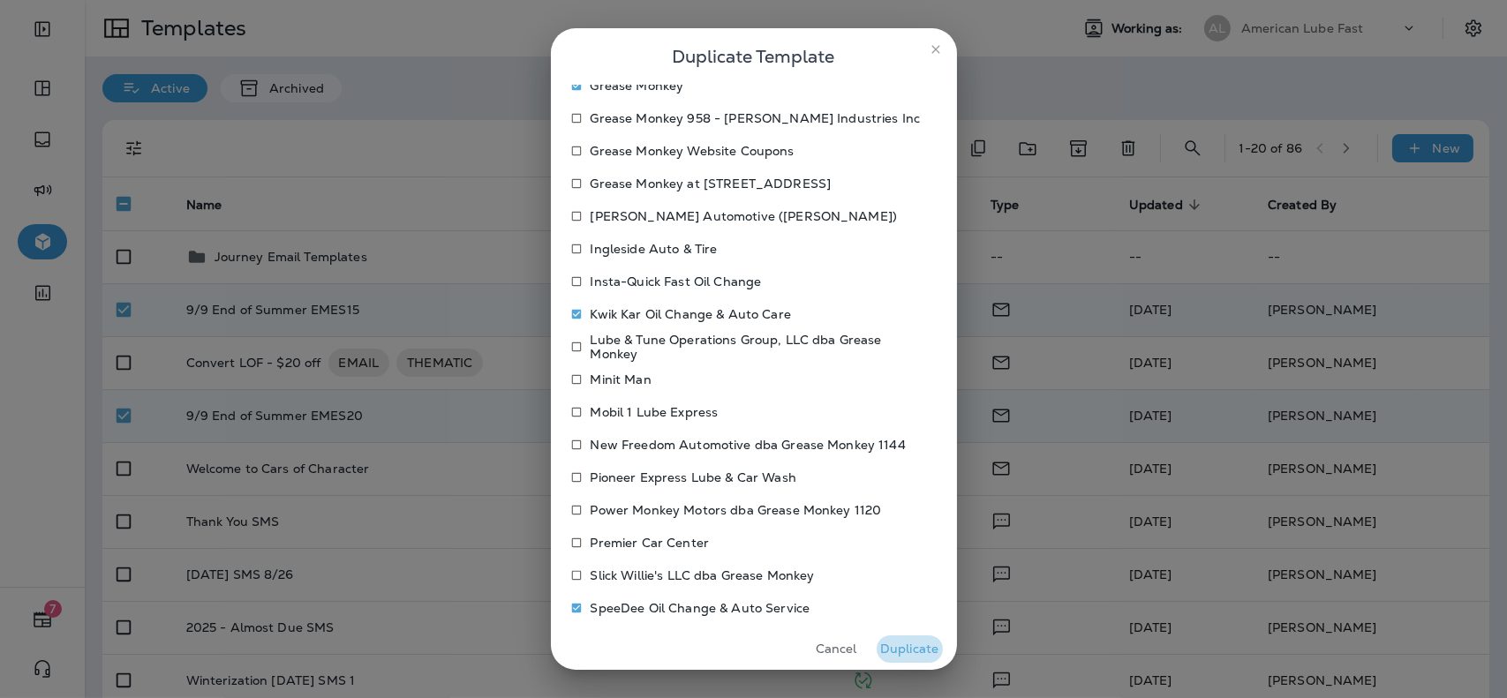
click at [895, 647] on button "Duplicate" at bounding box center [910, 649] width 66 height 27
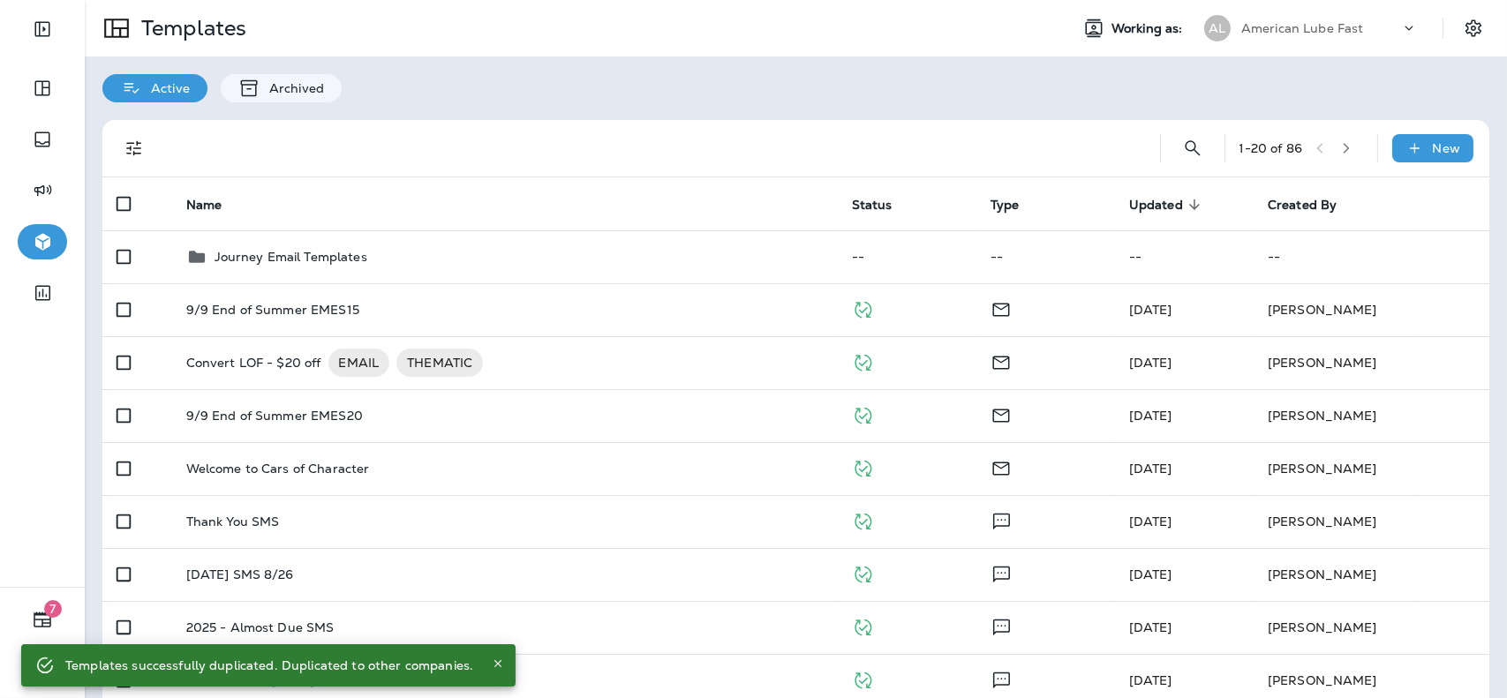
click at [1336, 29] on p "American Lube Fast" at bounding box center [1302, 28] width 123 height 14
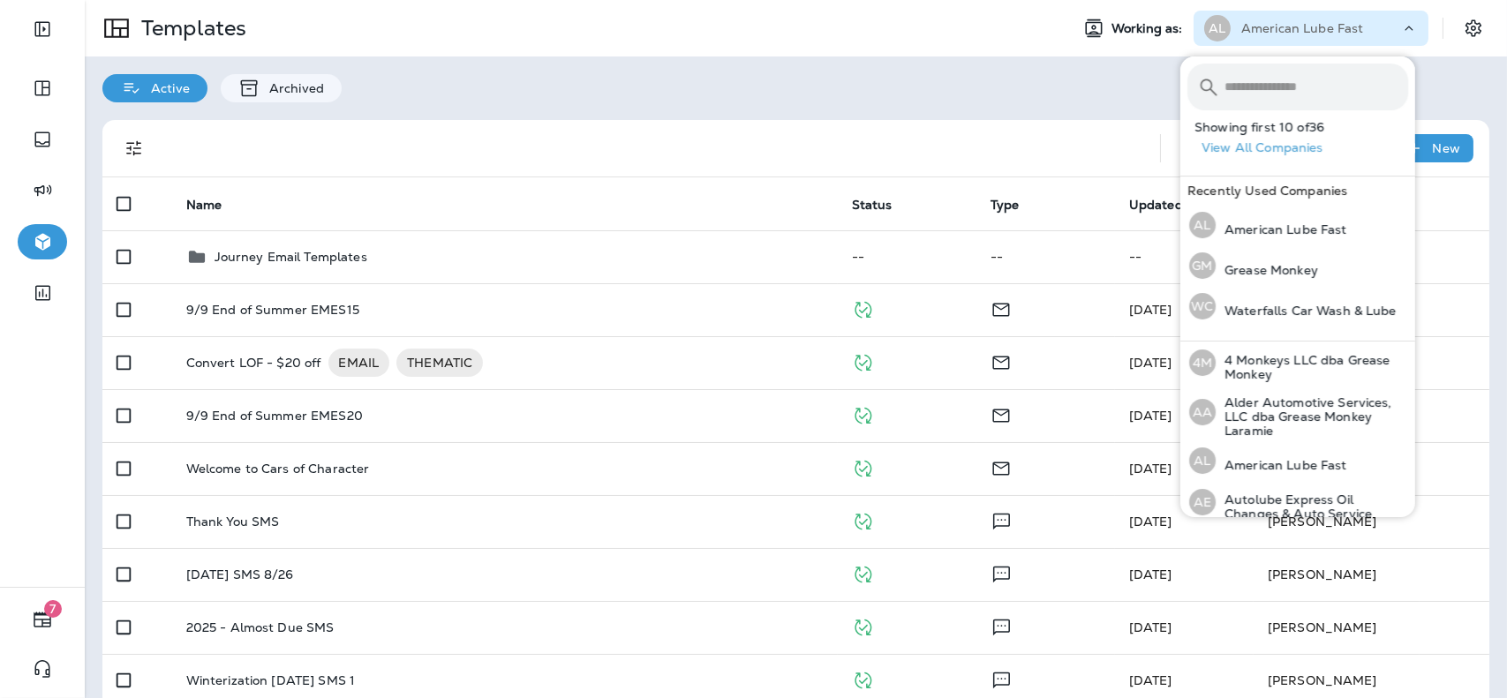
click at [1313, 79] on input "text" at bounding box center [1317, 87] width 184 height 47
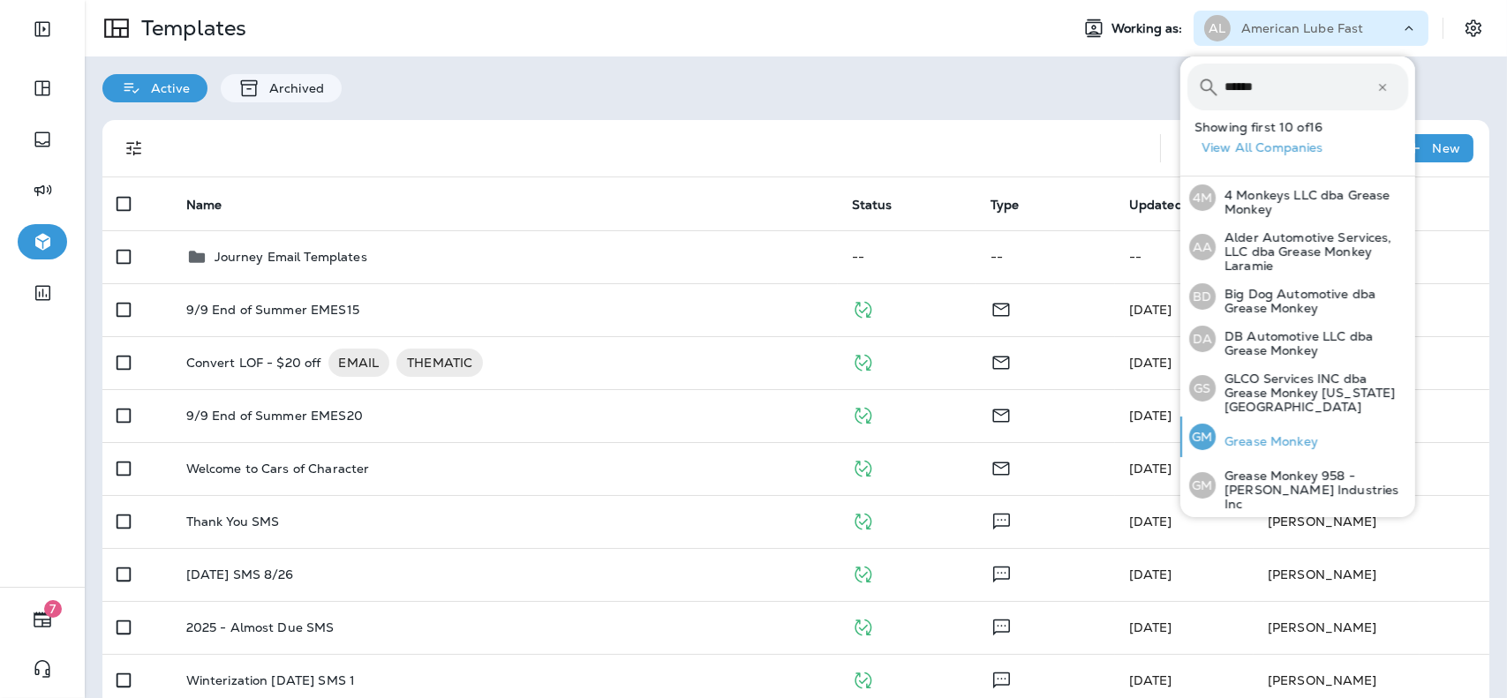
type input "******"
click at [1268, 434] on p "Grease Monkey" at bounding box center [1267, 441] width 102 height 14
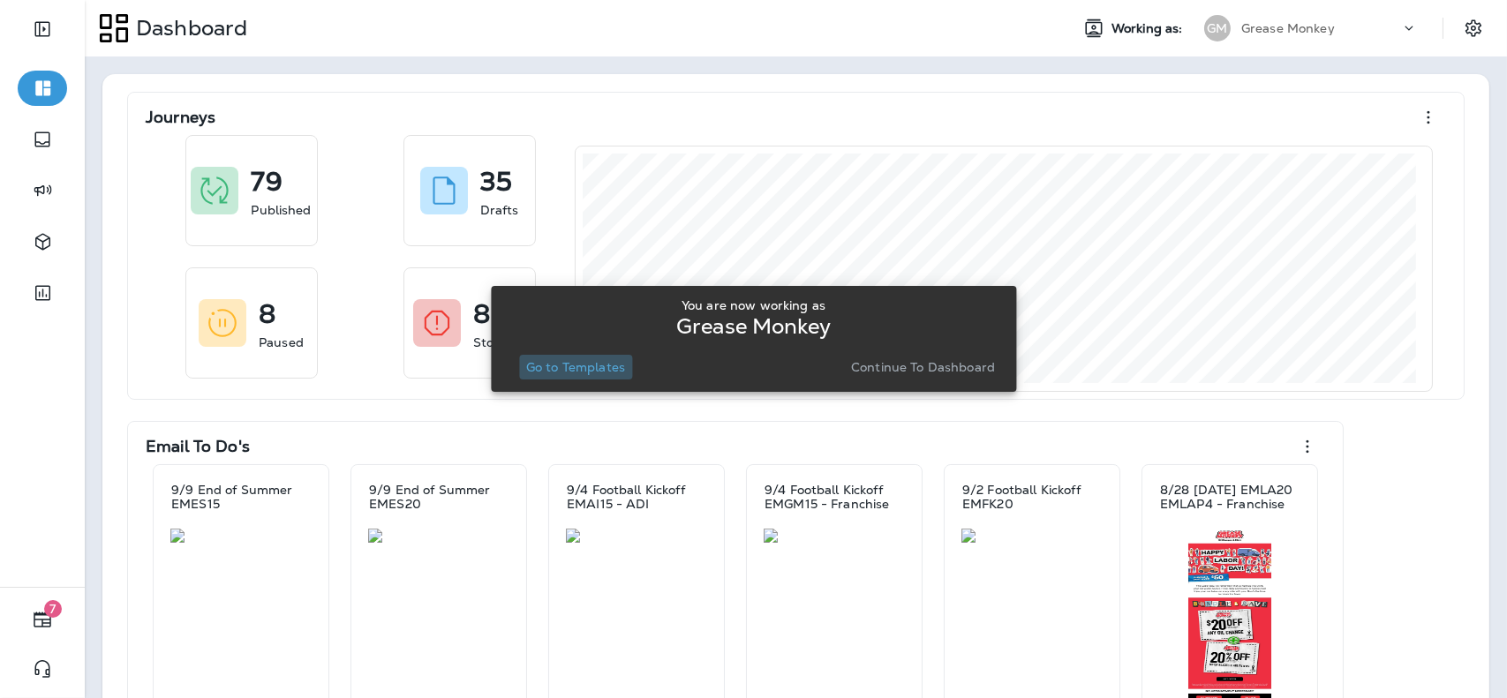
click at [611, 374] on button "Go to Templates" at bounding box center [575, 367] width 113 height 25
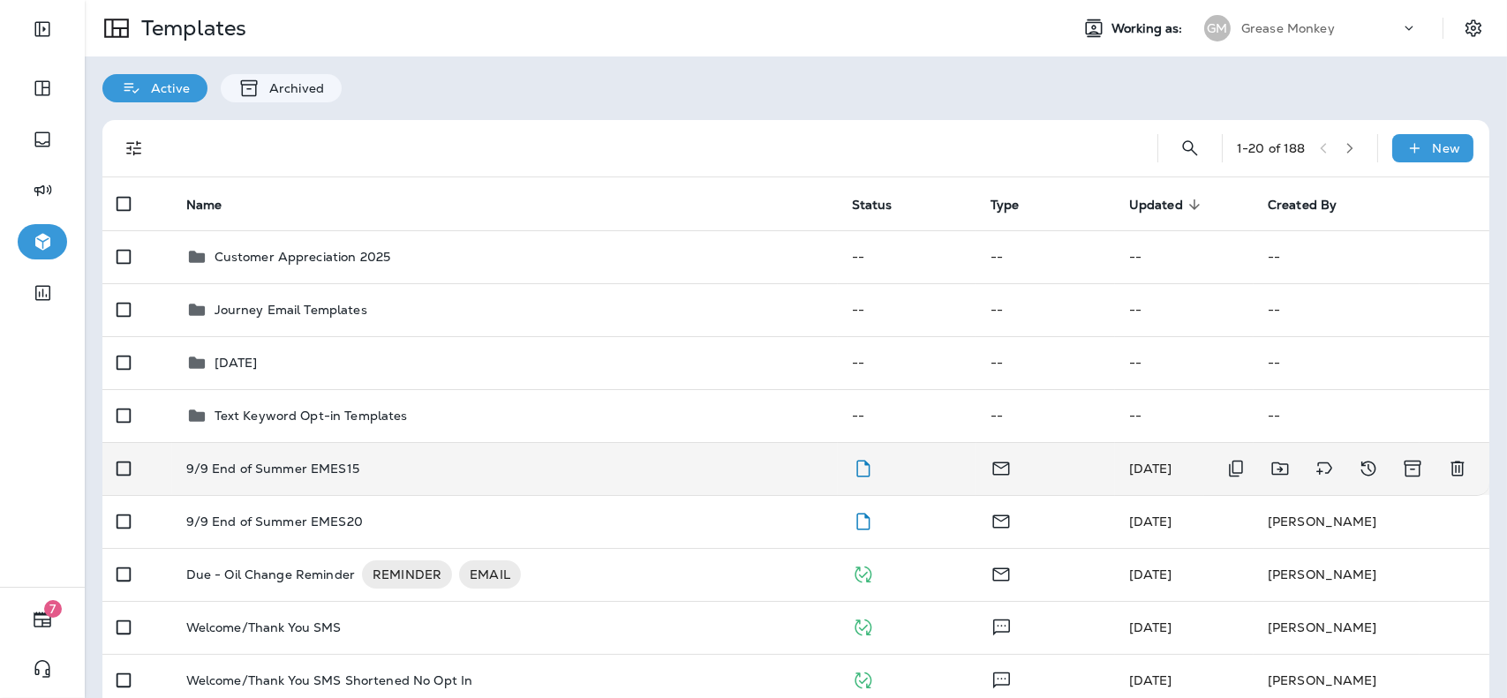
click at [543, 472] on div "9/9 End of Summer EMES15" at bounding box center [504, 469] width 637 height 14
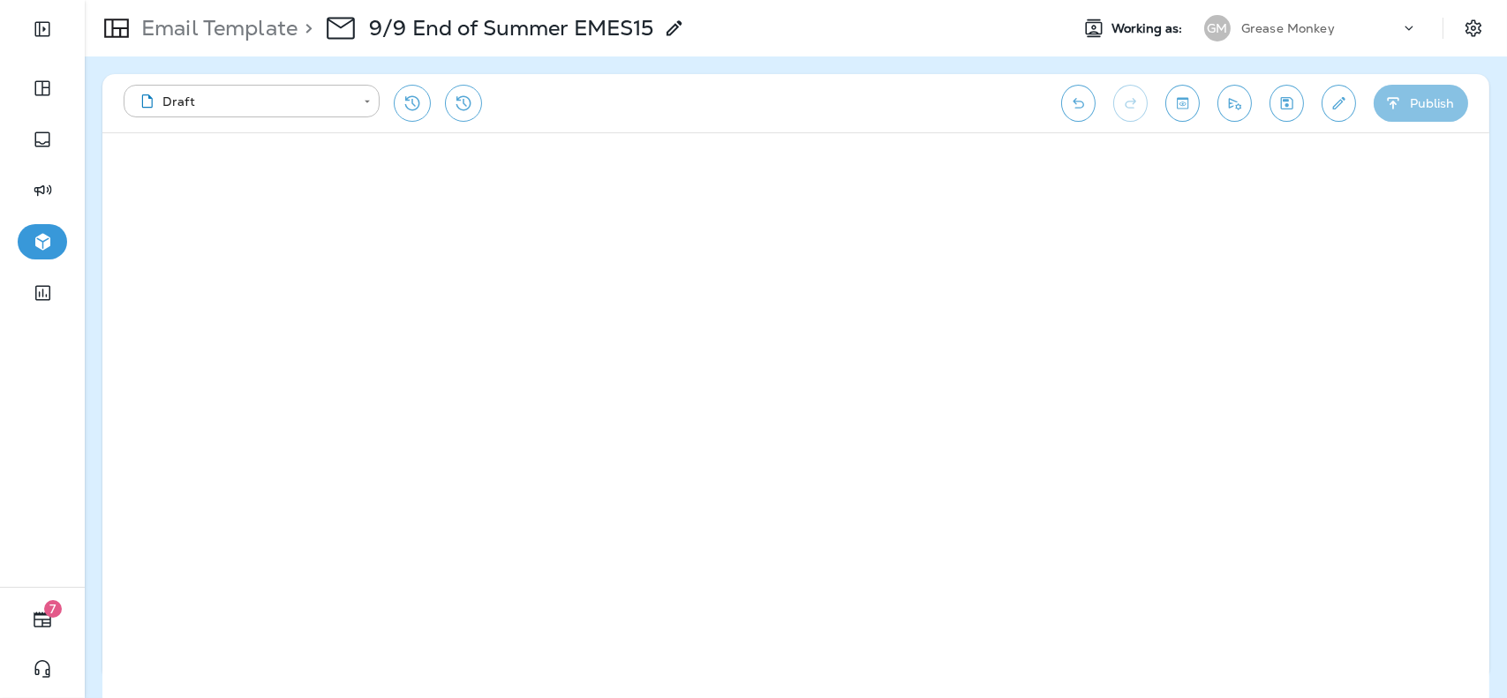
click at [1434, 112] on button "Publish" at bounding box center [1421, 103] width 94 height 37
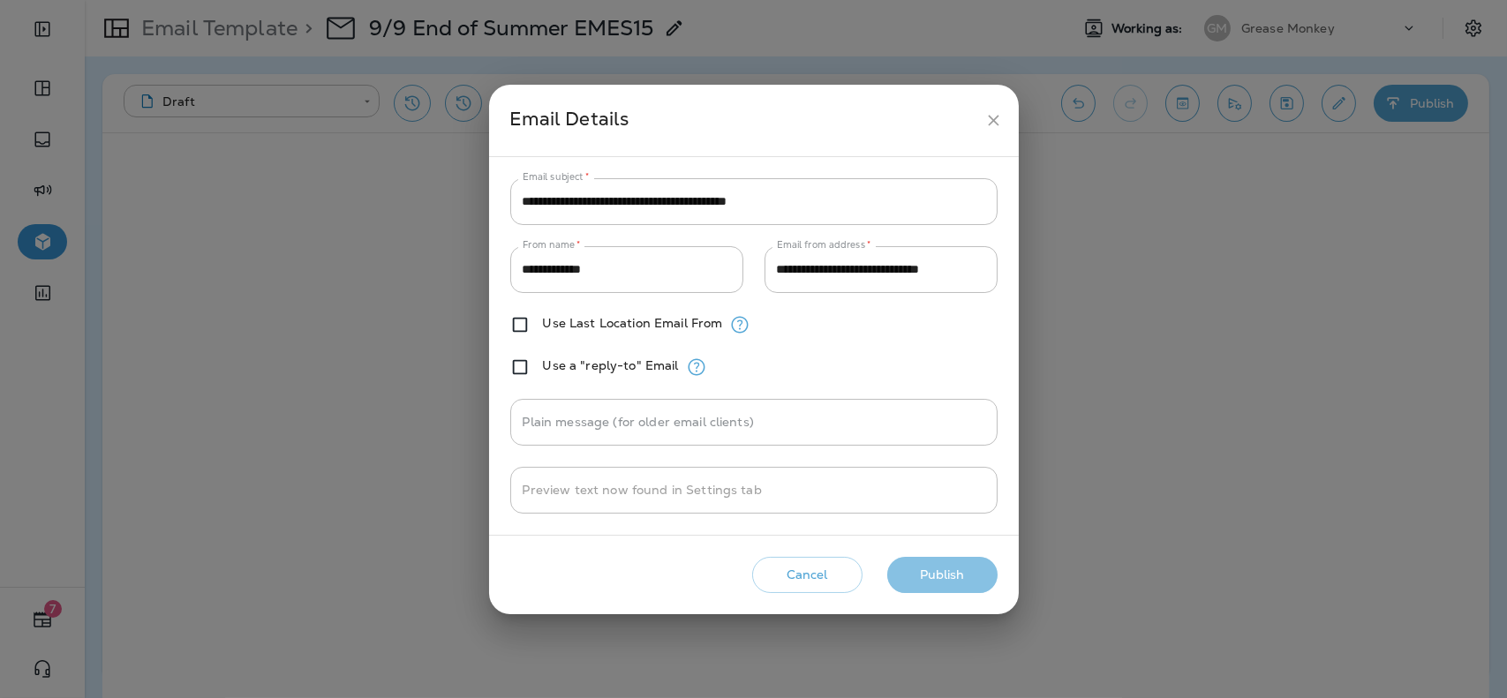
click at [972, 572] on button "Publish" at bounding box center [942, 575] width 110 height 36
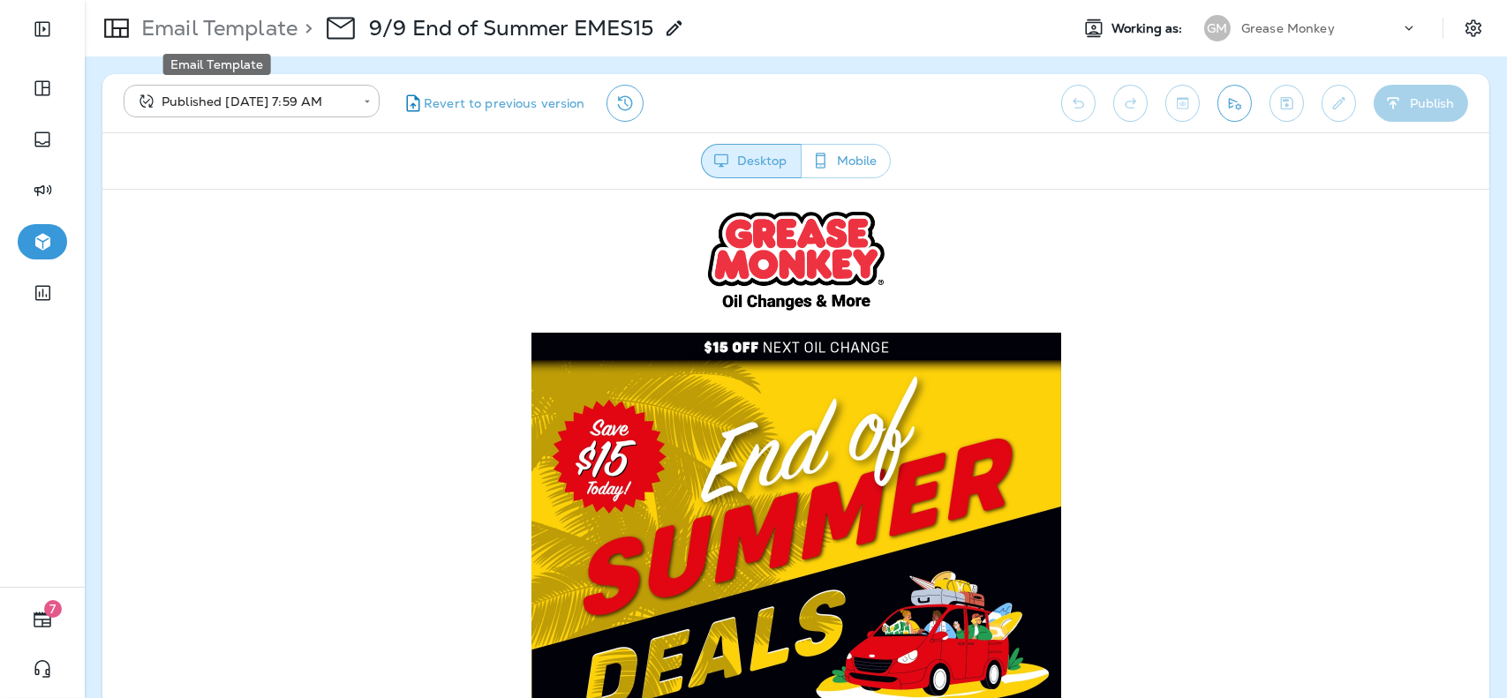
click at [200, 34] on p "Email Template" at bounding box center [215, 28] width 163 height 26
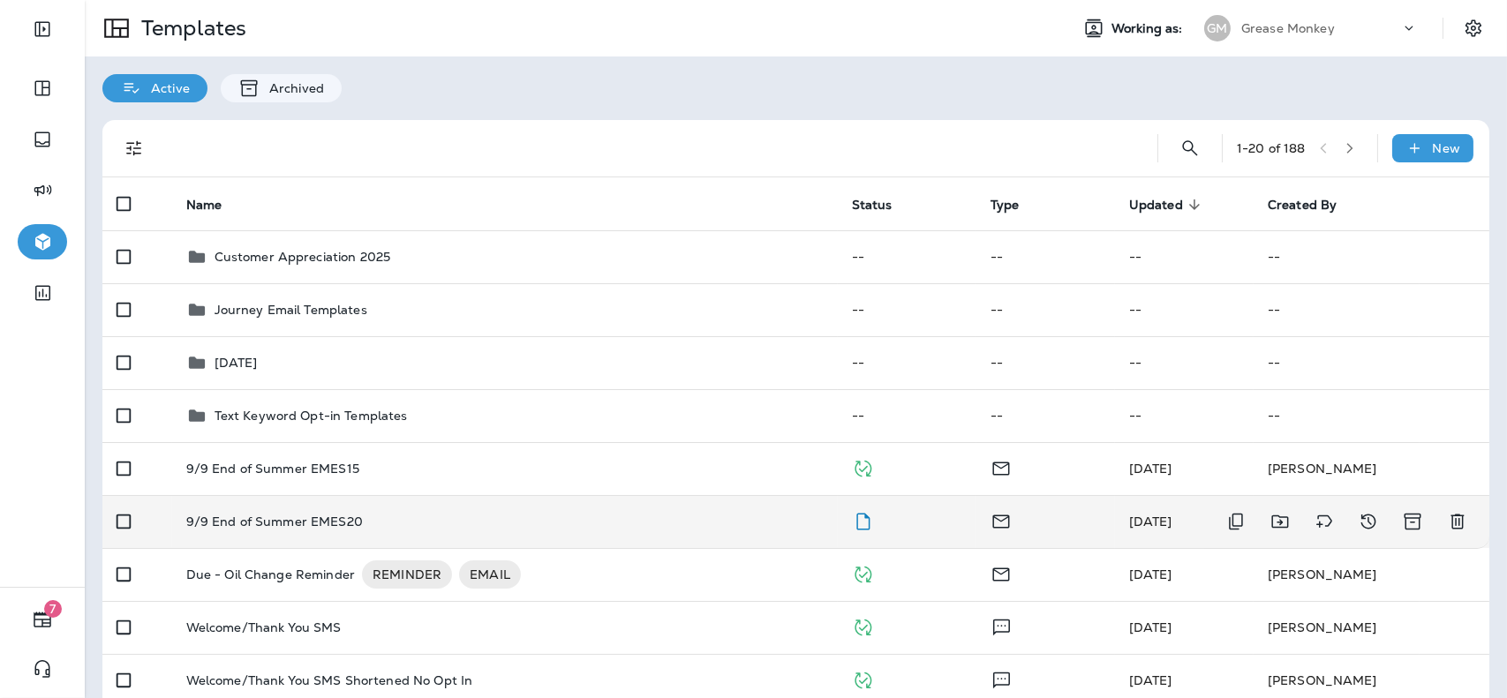
click at [471, 537] on td "9/9 End of Summer EMES20" at bounding box center [505, 521] width 666 height 53
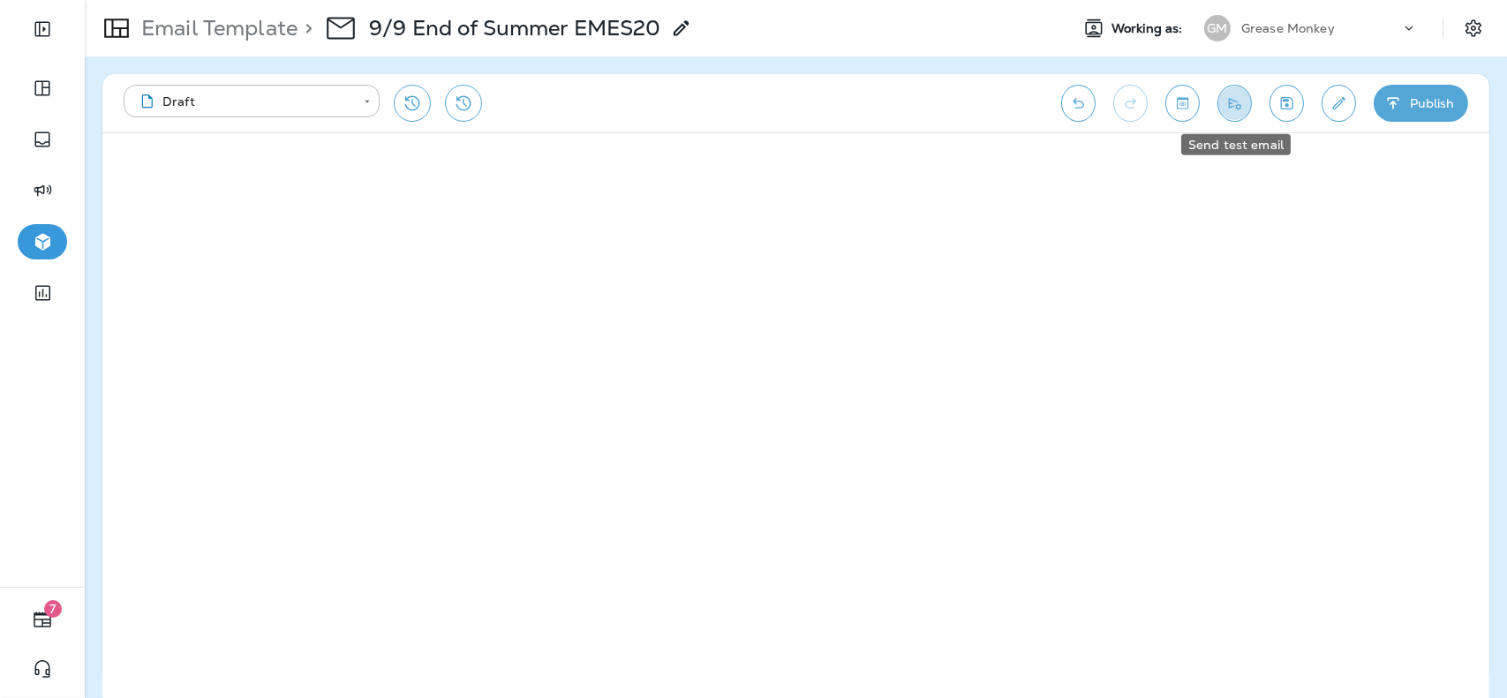
click at [1243, 111] on icon "Send test email" at bounding box center [1234, 103] width 19 height 18
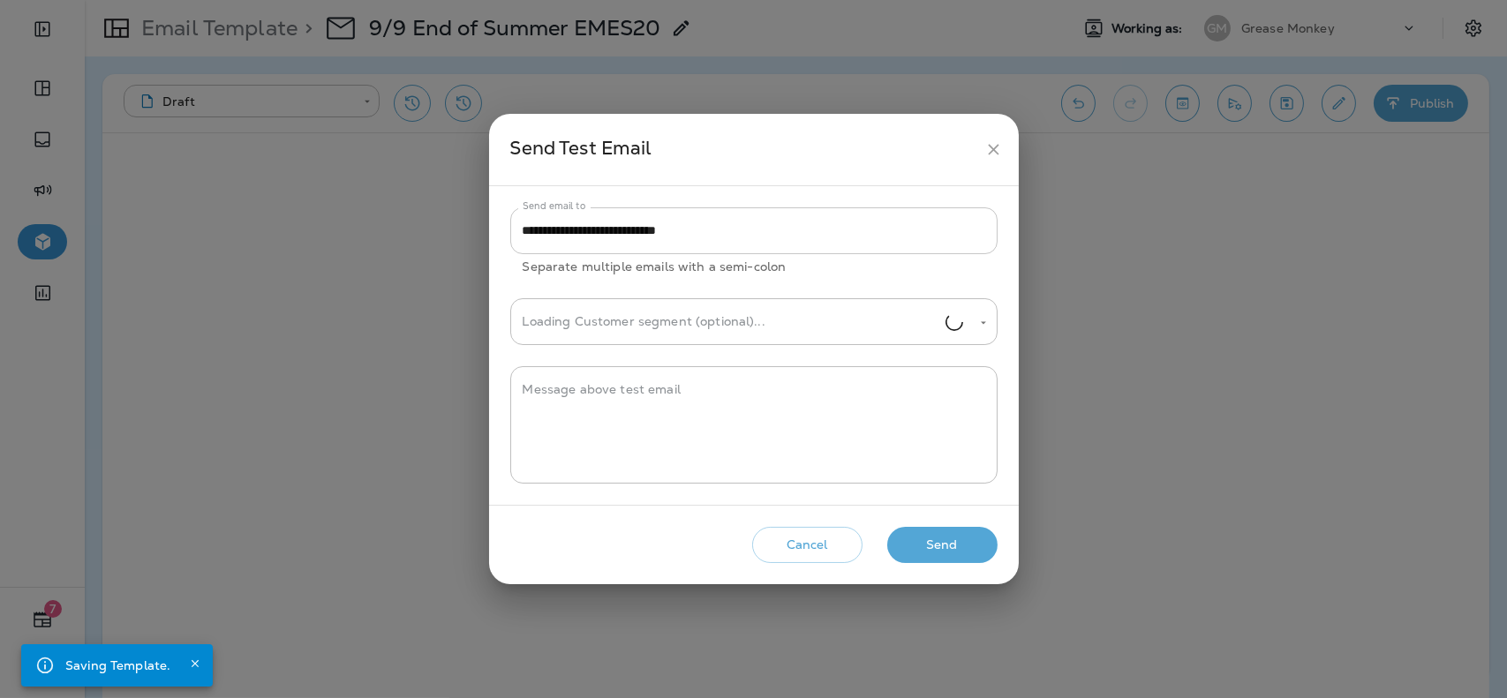
click at [835, 242] on input "**********" at bounding box center [753, 230] width 487 height 47
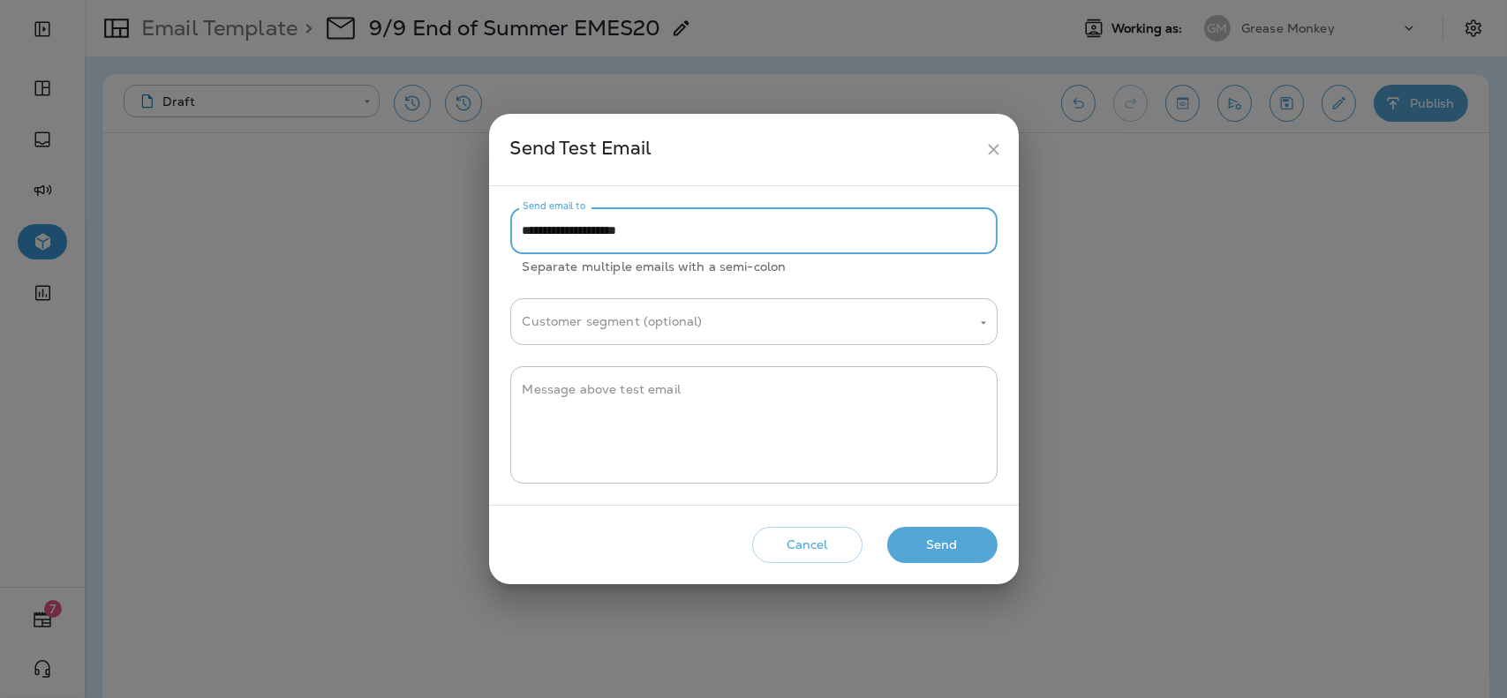
type input "**********"
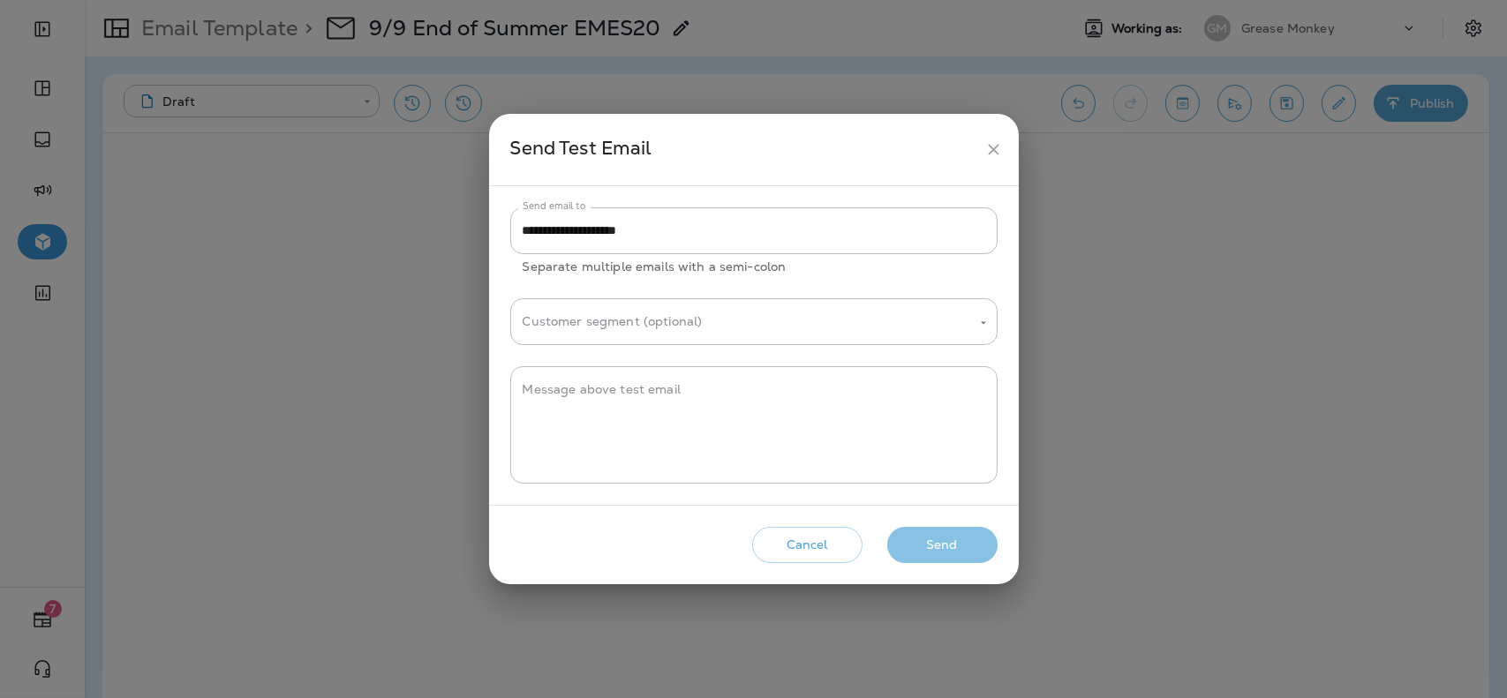
click at [924, 547] on button "Send" at bounding box center [942, 545] width 110 height 36
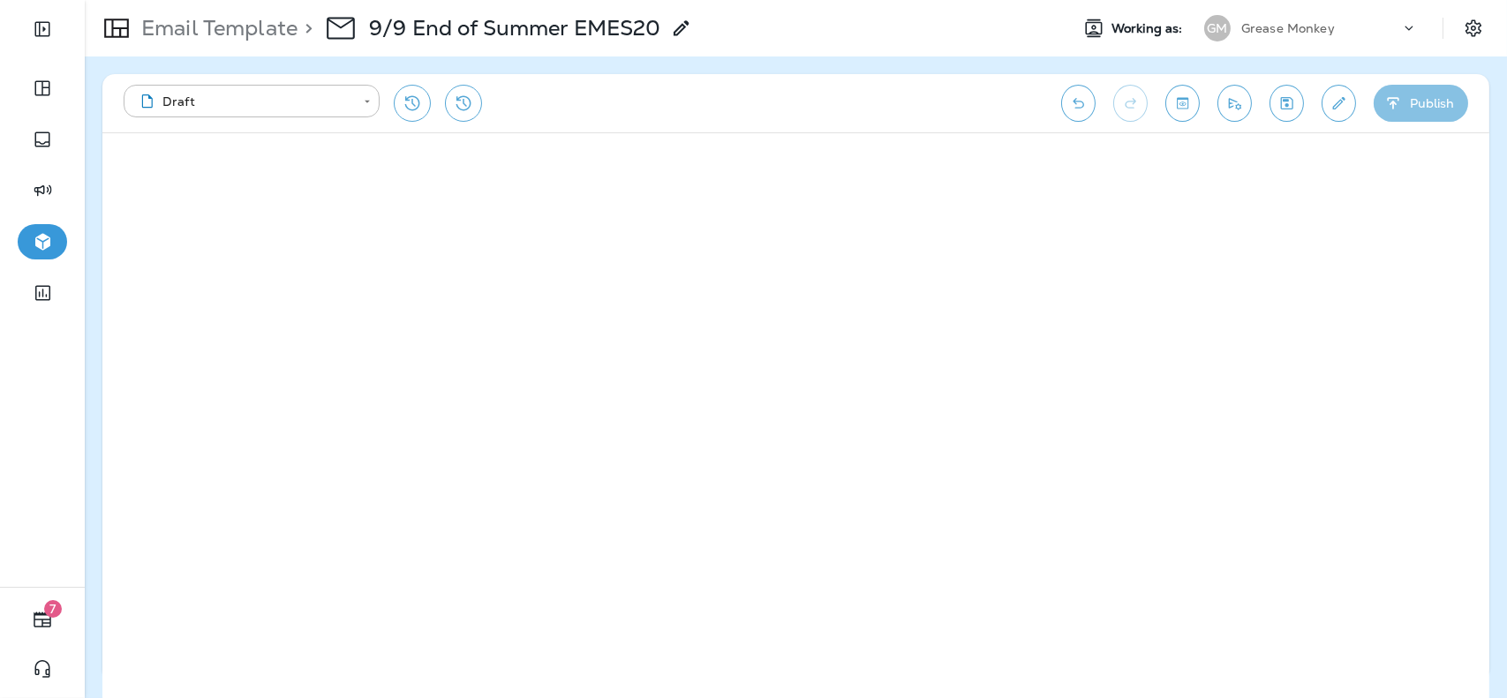
click at [1429, 102] on button "Publish" at bounding box center [1421, 103] width 94 height 37
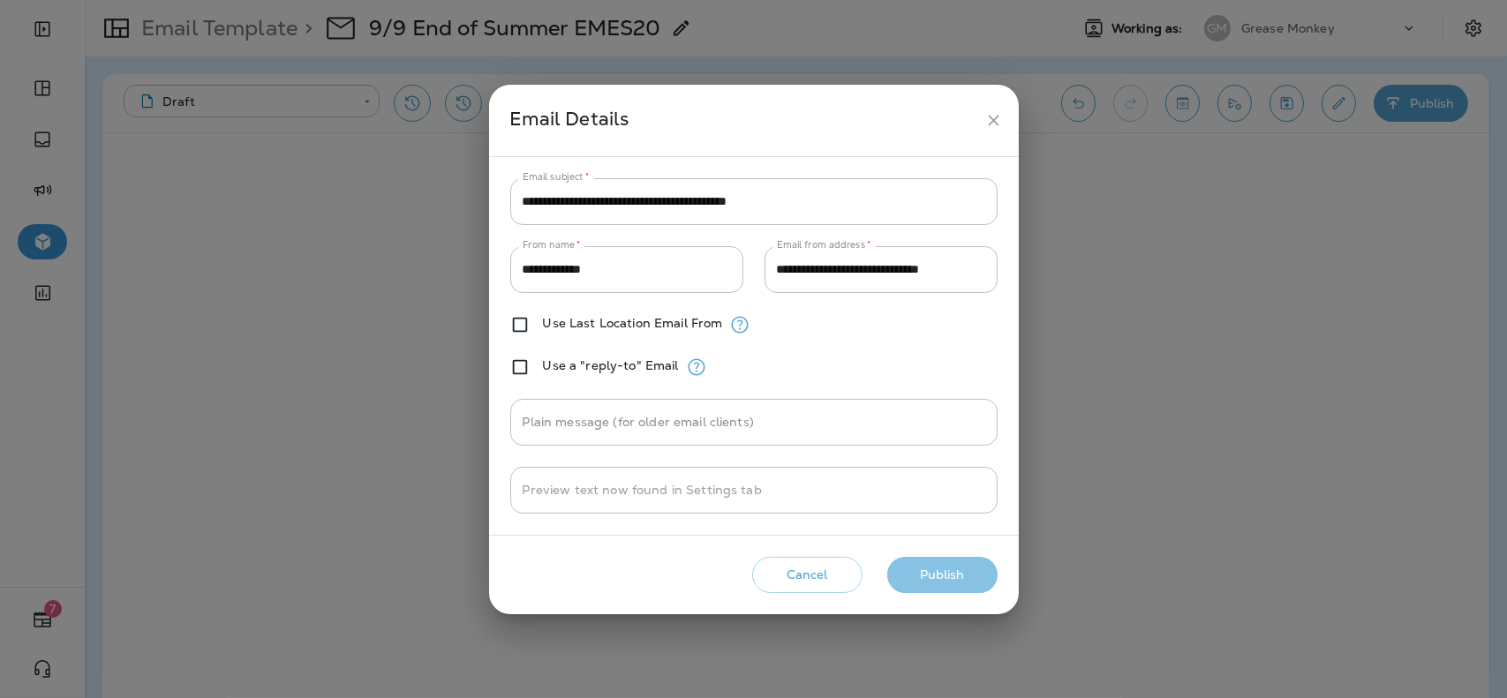
click at [944, 574] on button "Publish" at bounding box center [942, 575] width 110 height 36
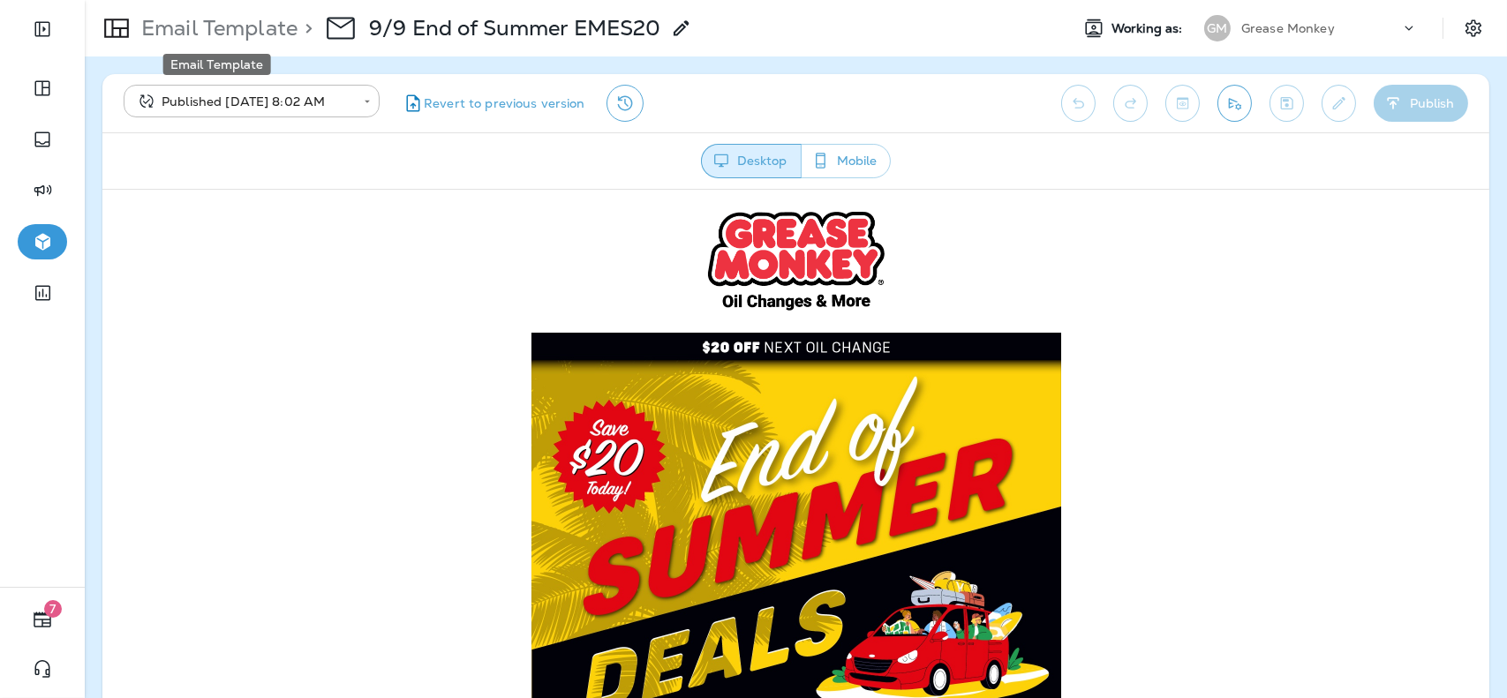
click at [277, 34] on p "Email Template" at bounding box center [215, 28] width 163 height 26
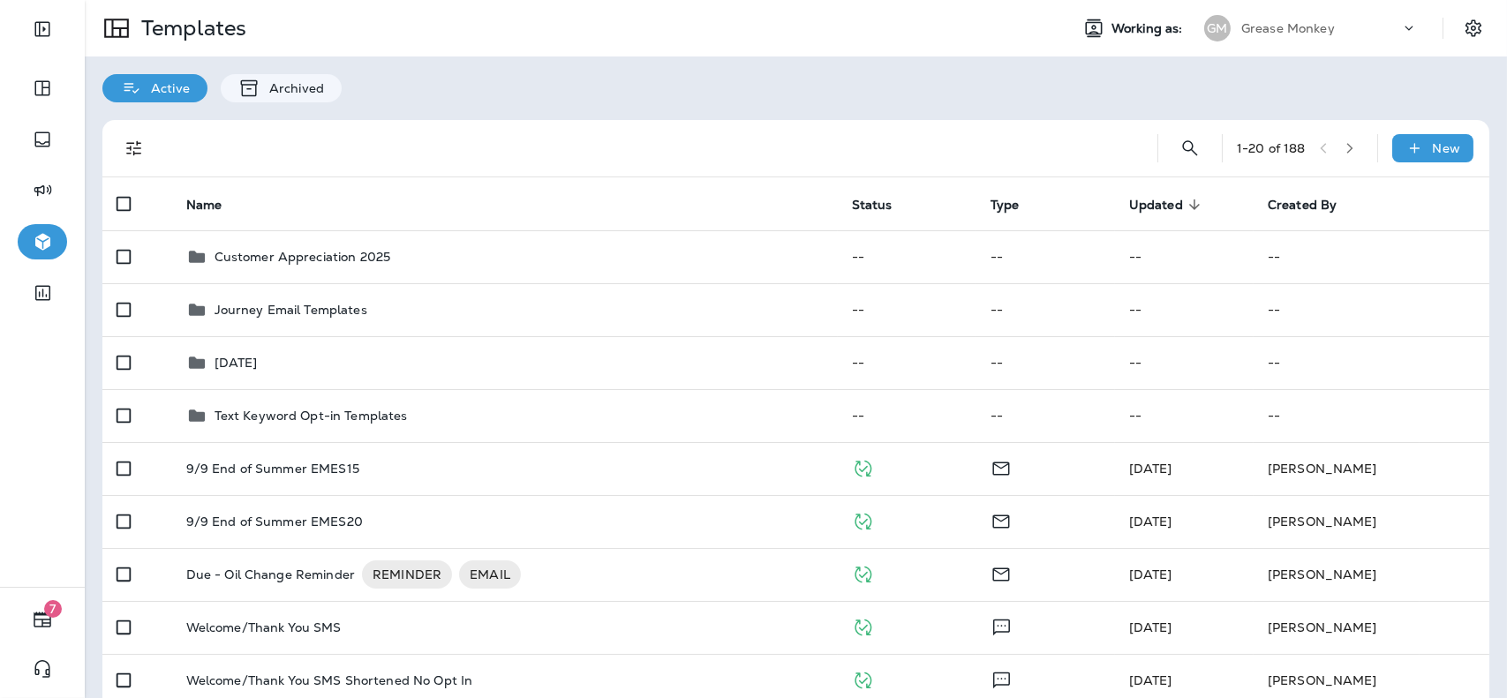
click at [1242, 17] on div "Grease Monkey" at bounding box center [1320, 28] width 159 height 26
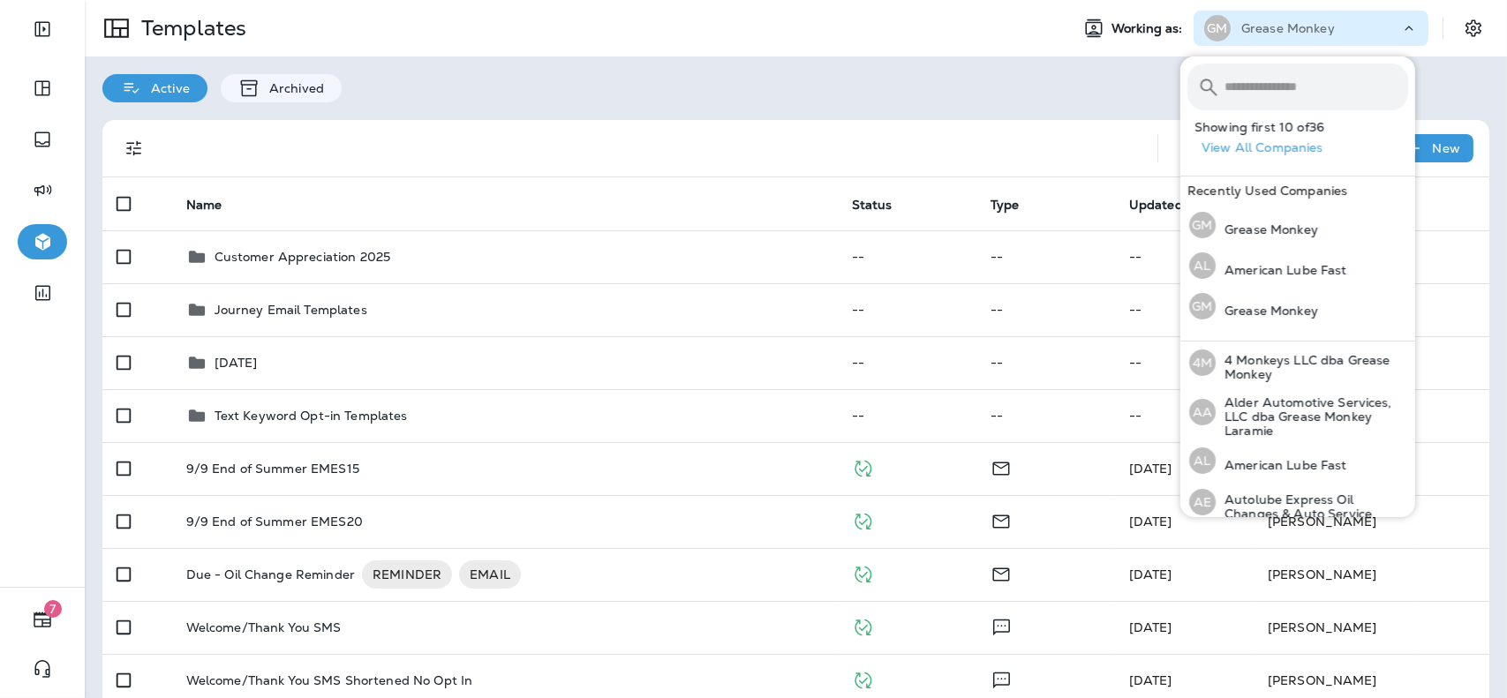
click at [1249, 83] on input "text" at bounding box center [1317, 87] width 184 height 47
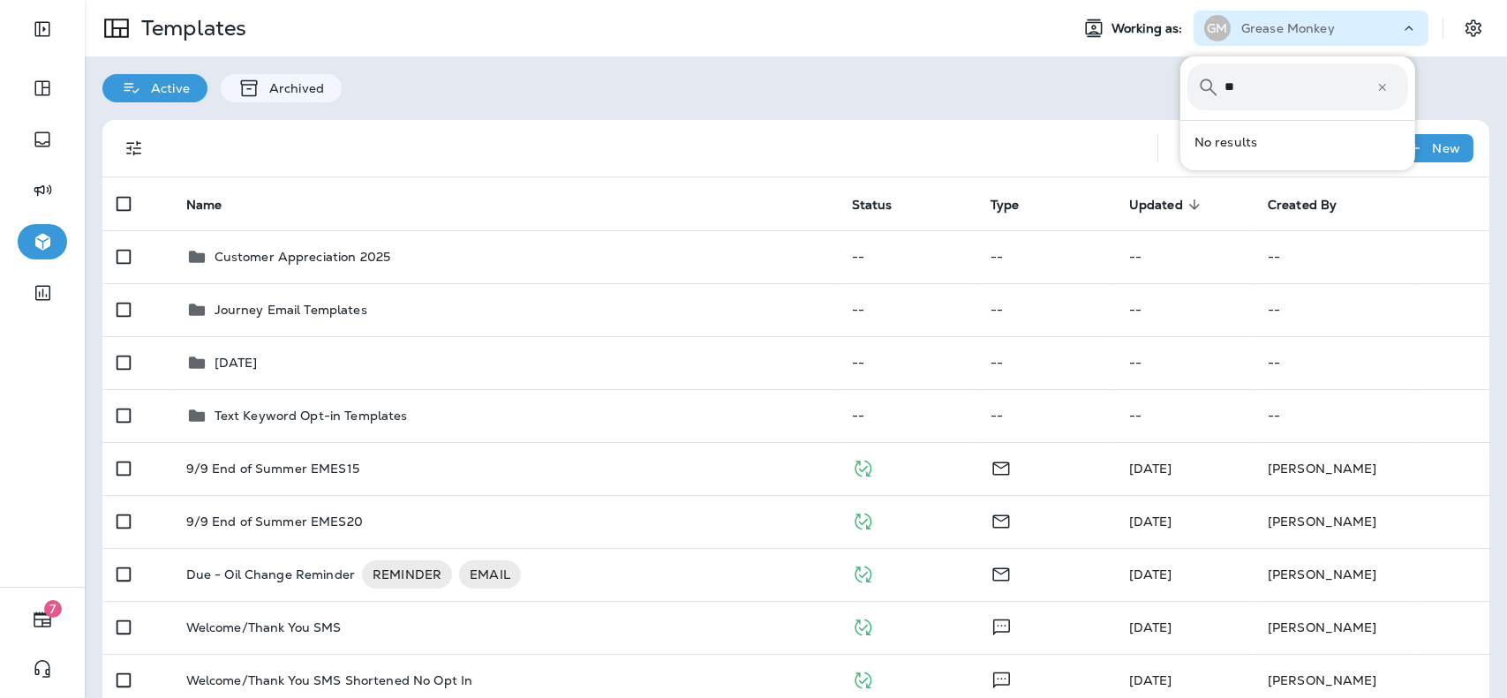
type input "*"
type input "****"
click at [1264, 137] on p "Kwik Kar Oil Change & Auto Care" at bounding box center [1312, 146] width 192 height 28
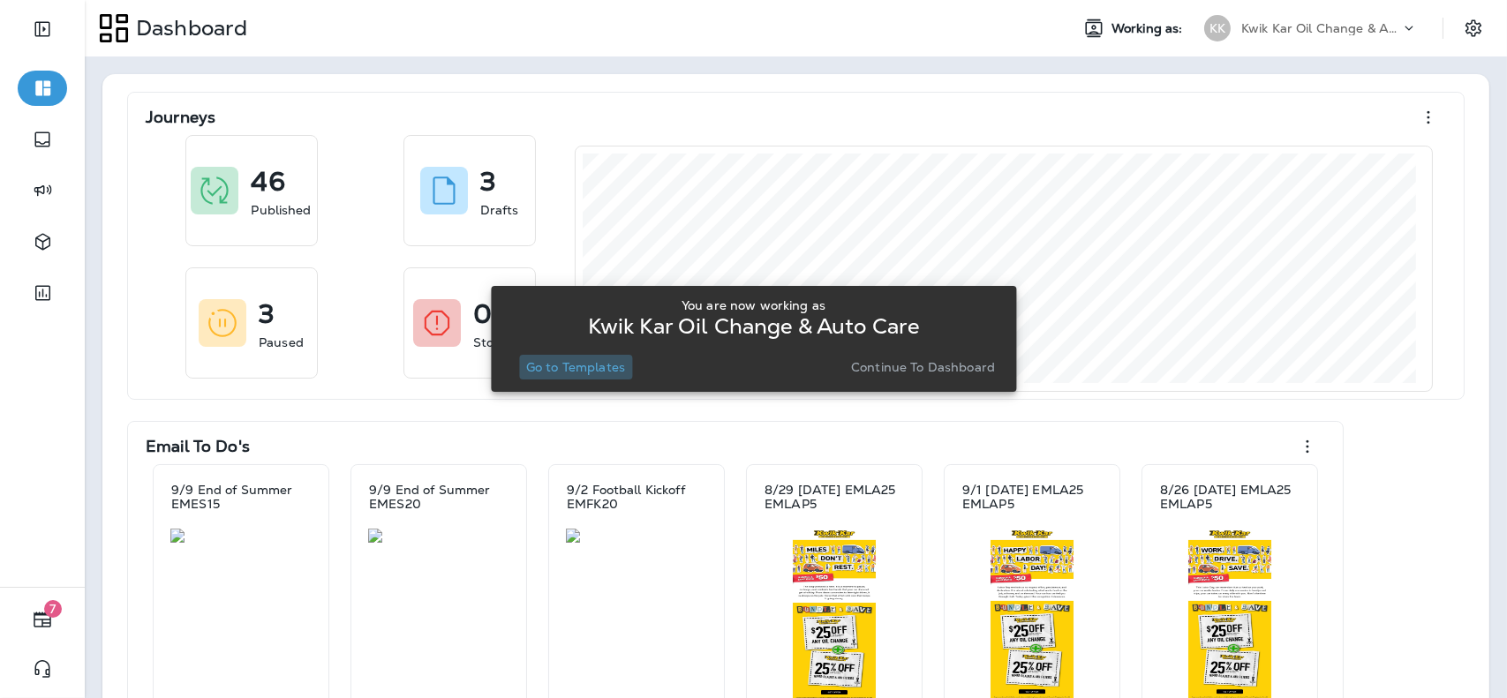
click at [598, 360] on p "Go to Templates" at bounding box center [575, 367] width 99 height 14
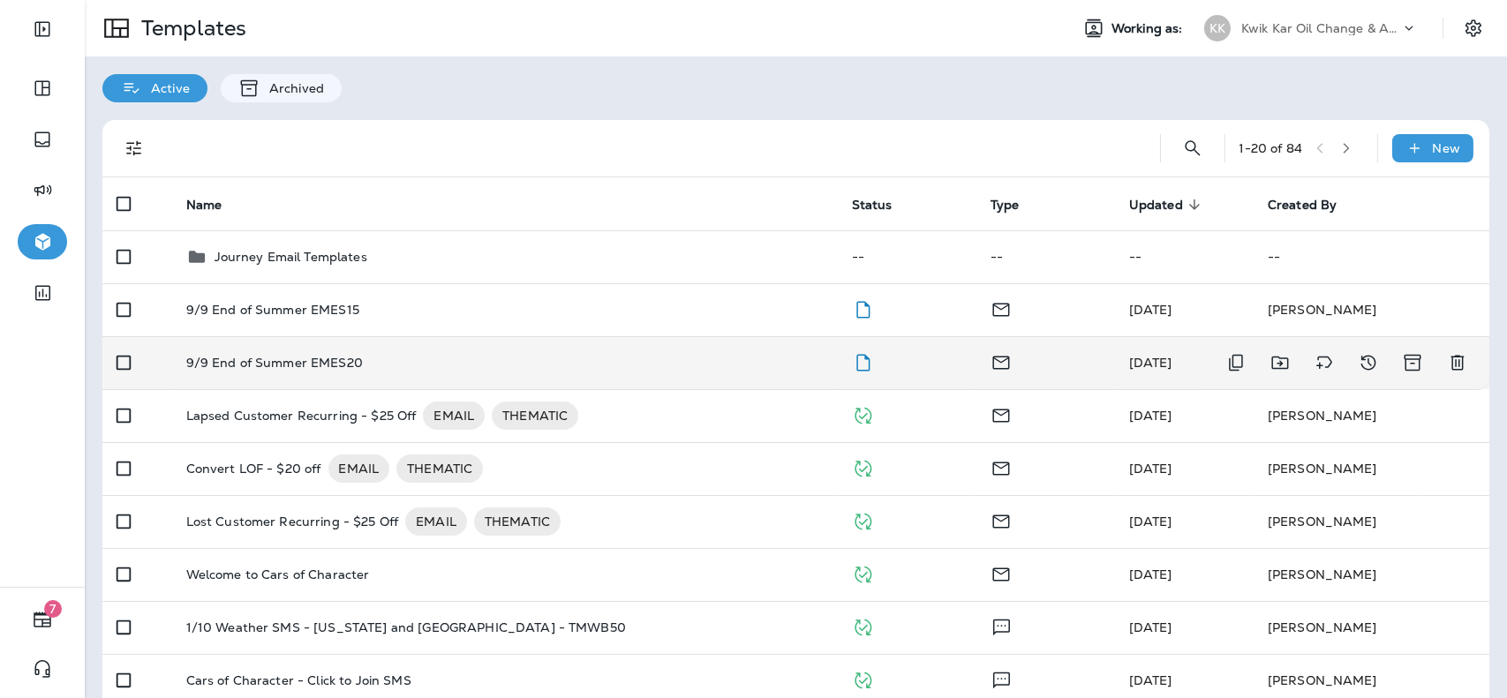
click at [649, 366] on div "9/9 End of Summer EMES20" at bounding box center [504, 363] width 637 height 14
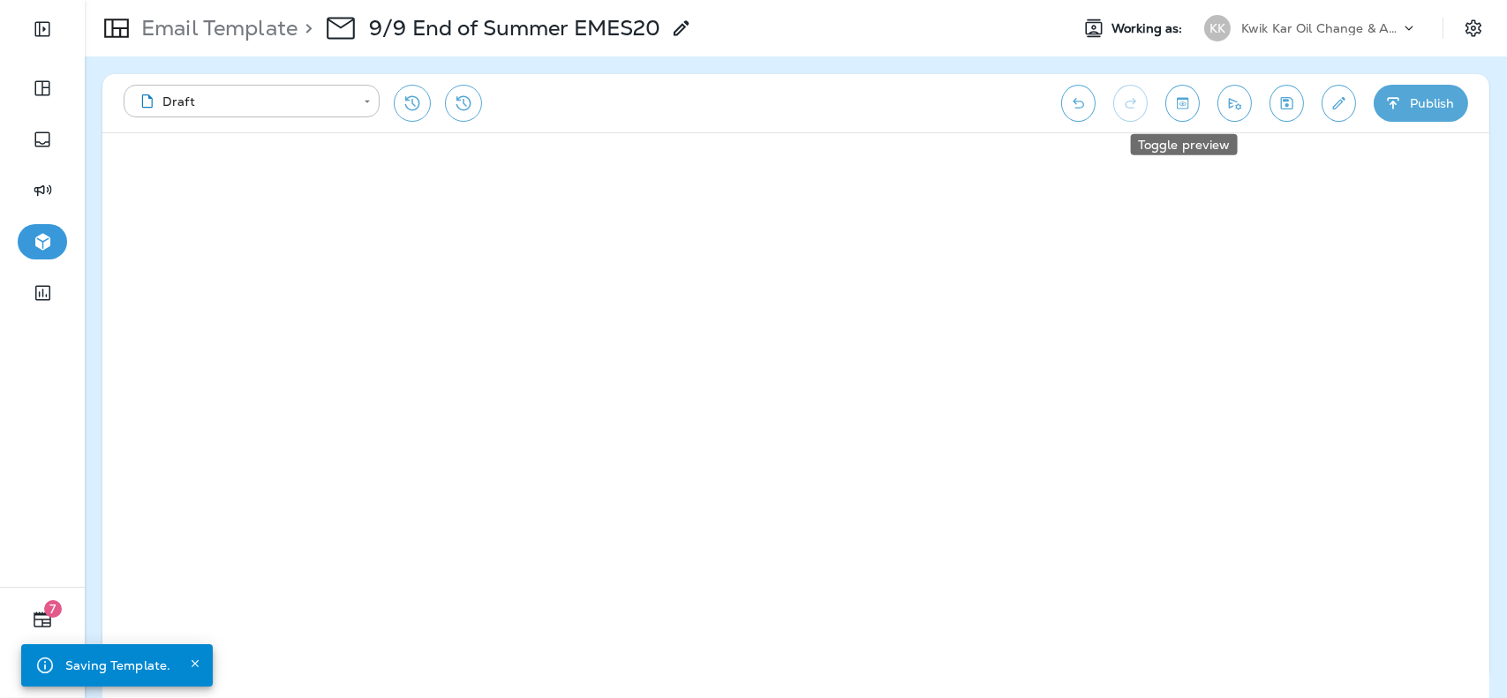
click at [1186, 115] on button "Toggle preview" at bounding box center [1182, 103] width 34 height 37
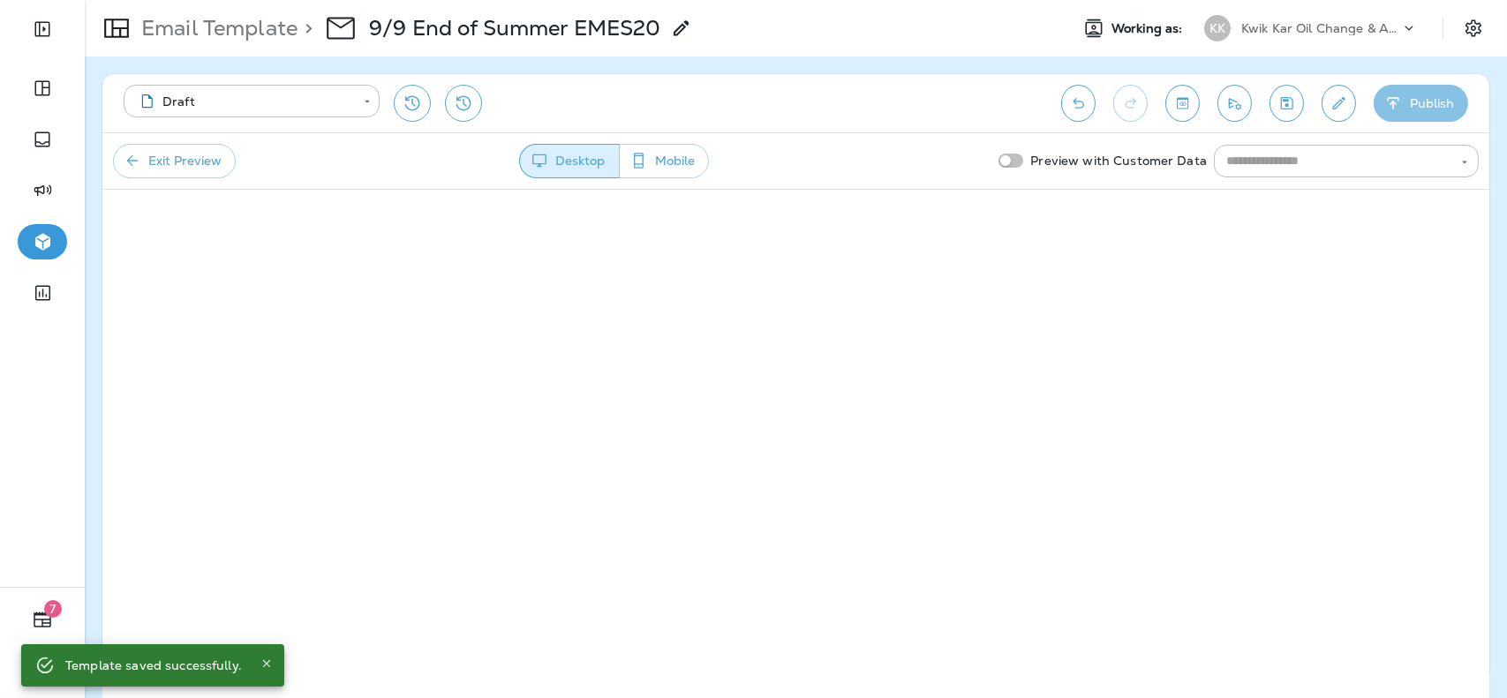
click at [1413, 106] on button "Publish" at bounding box center [1421, 103] width 94 height 37
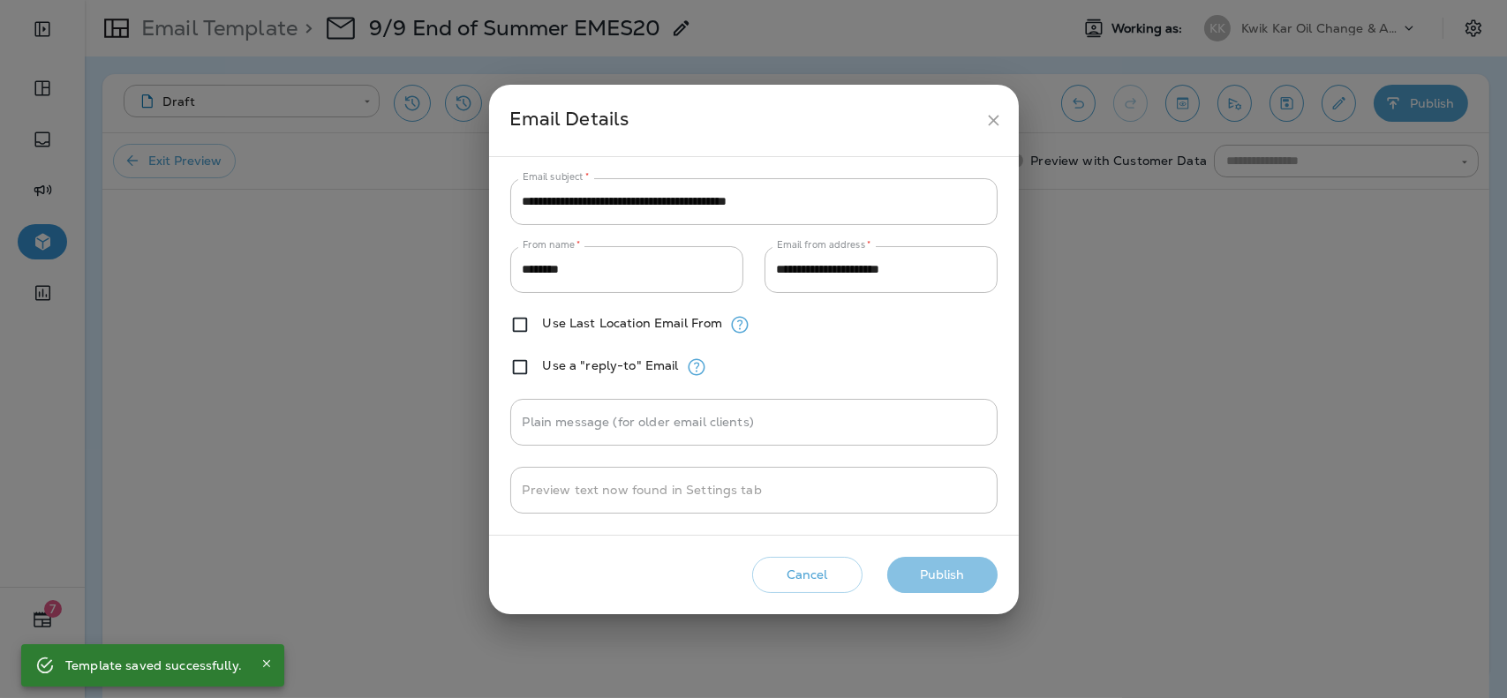
click at [943, 569] on button "Publish" at bounding box center [942, 575] width 110 height 36
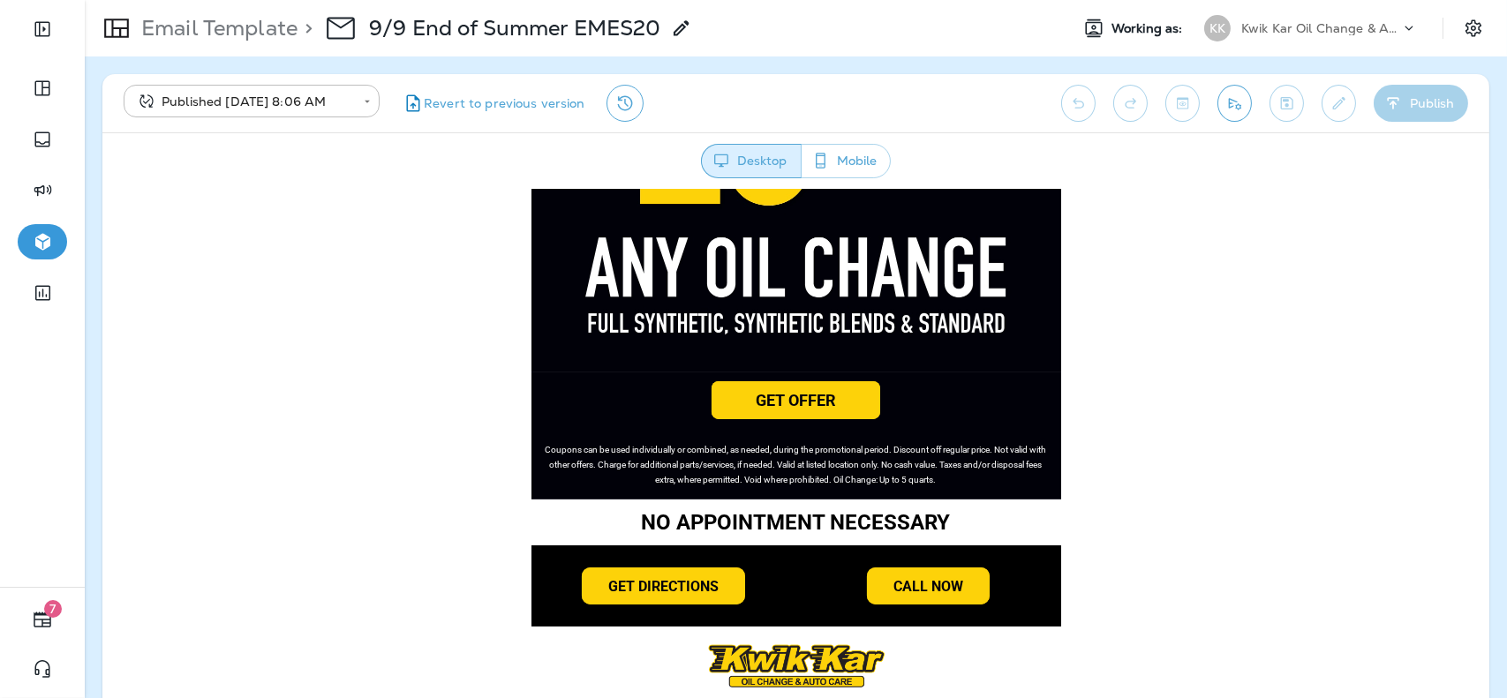
scroll to position [857, 0]
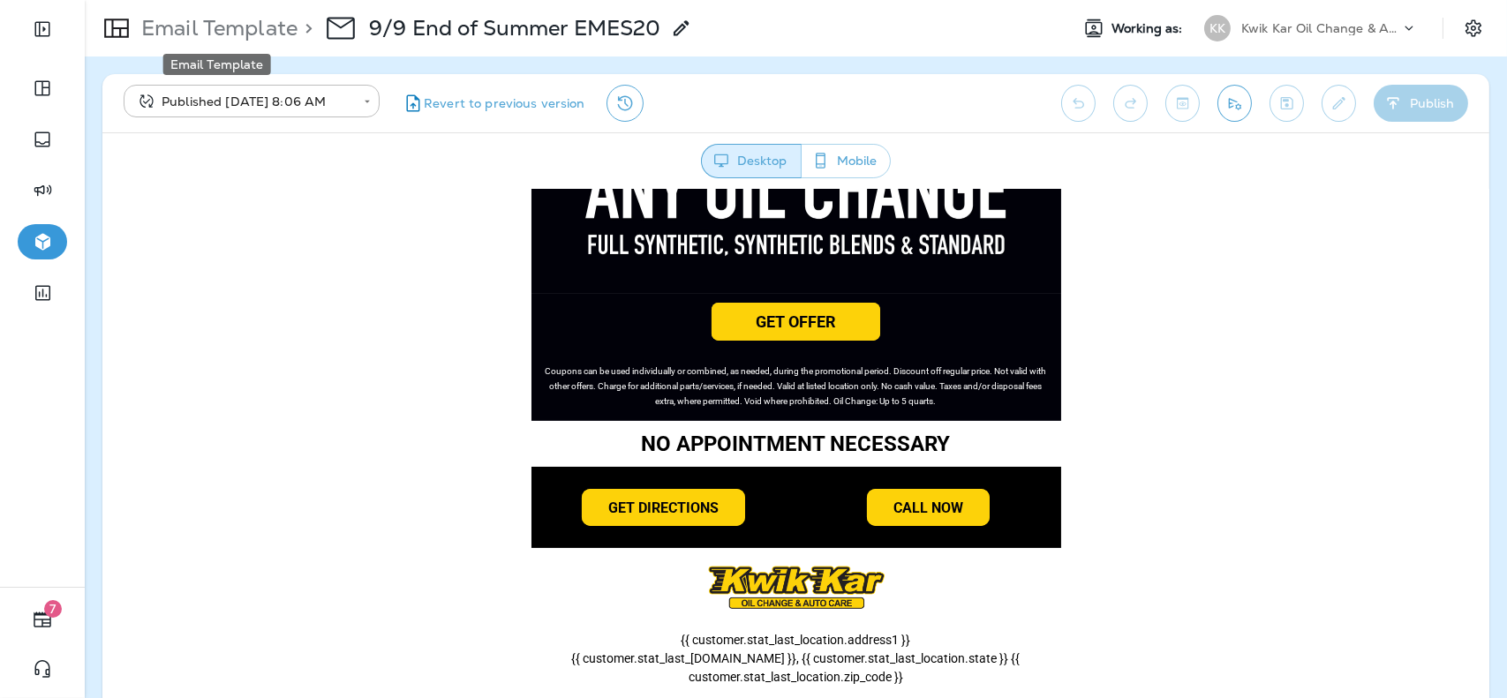
click at [272, 39] on p "Email Template" at bounding box center [215, 28] width 163 height 26
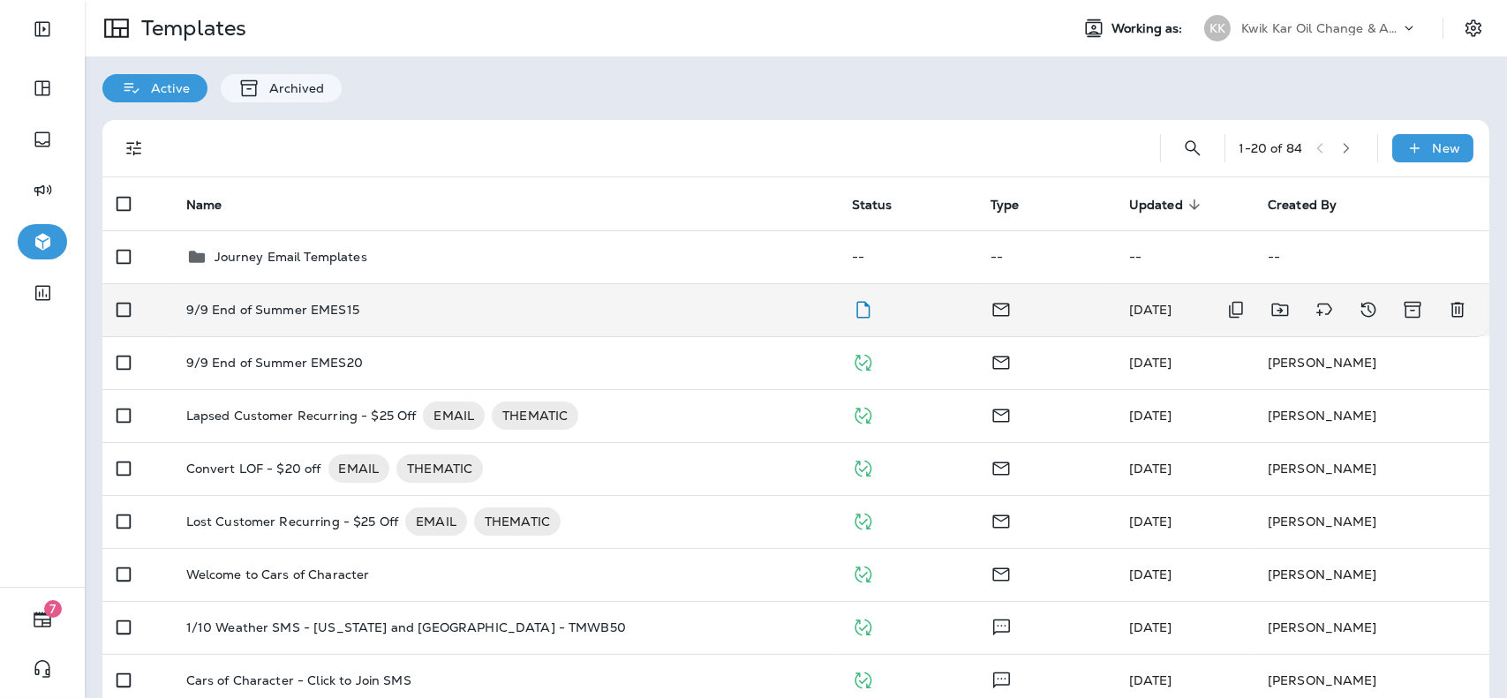
click at [659, 320] on td "9/9 End of Summer EMES15" at bounding box center [505, 309] width 666 height 53
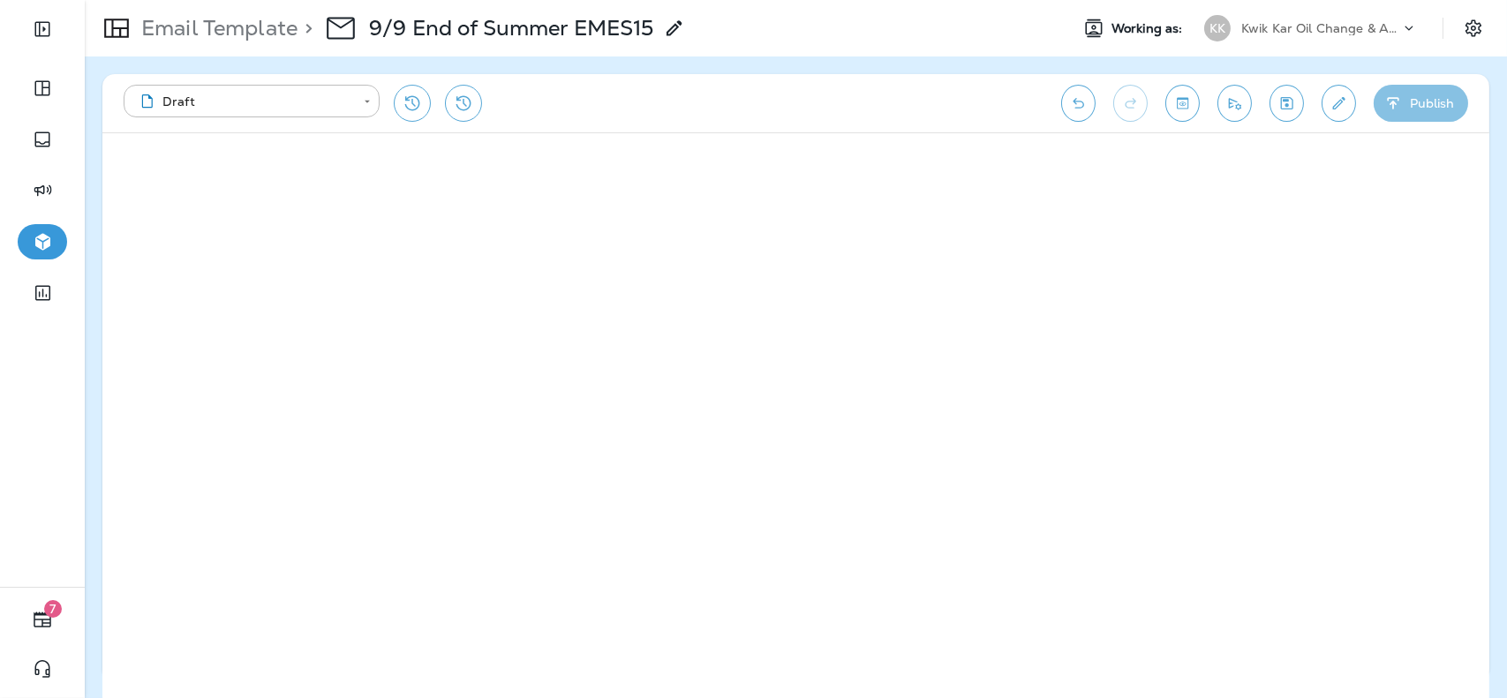
click at [1412, 102] on button "Publish" at bounding box center [1421, 103] width 94 height 37
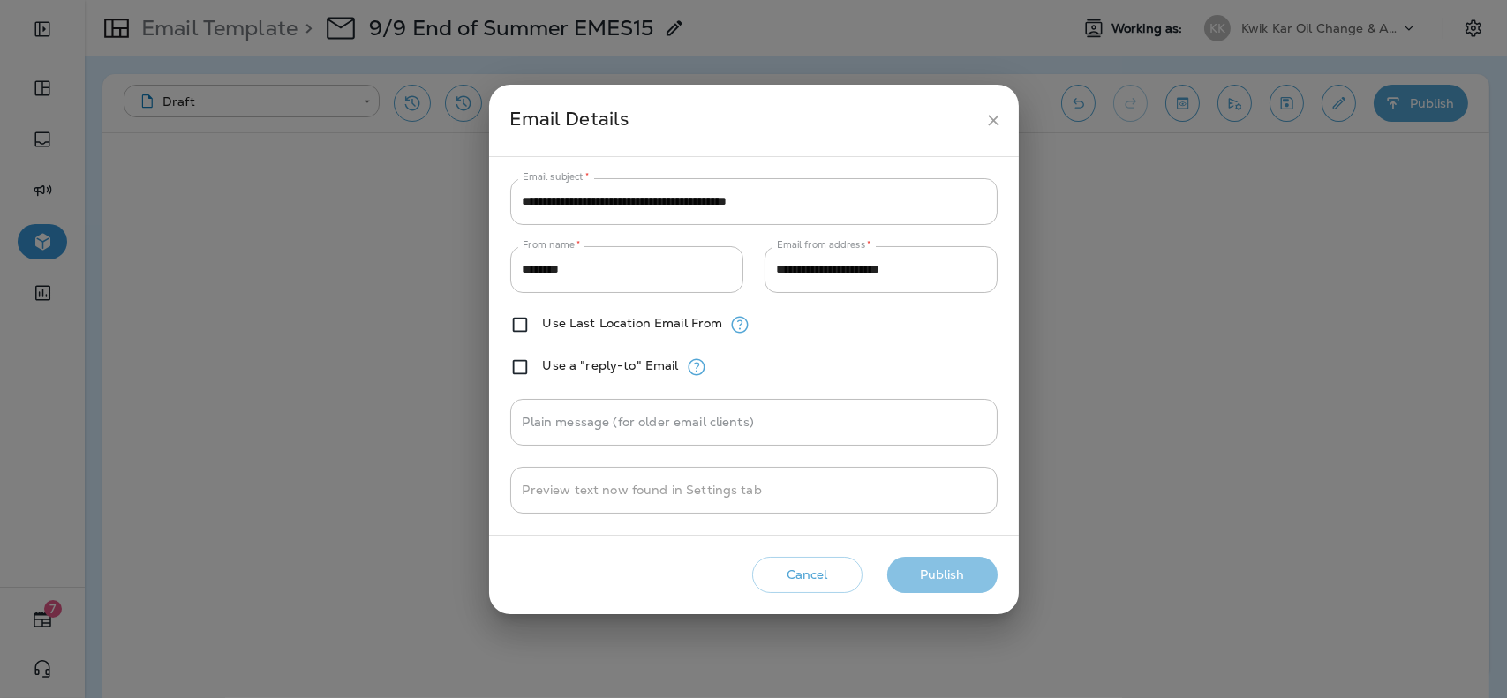
click at [963, 572] on button "Publish" at bounding box center [942, 575] width 110 height 36
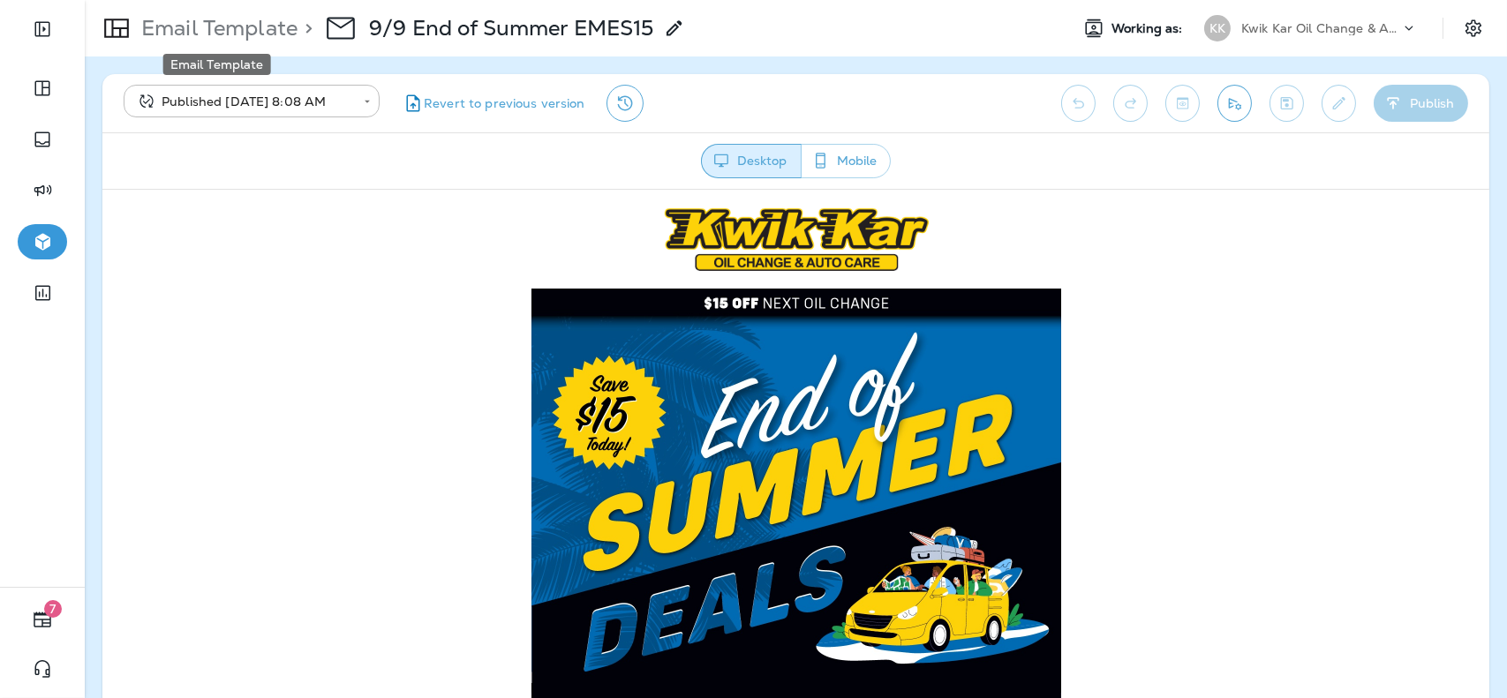
click at [199, 46] on div "Email Template" at bounding box center [217, 58] width 111 height 35
click at [203, 39] on p "Email Template" at bounding box center [215, 28] width 163 height 26
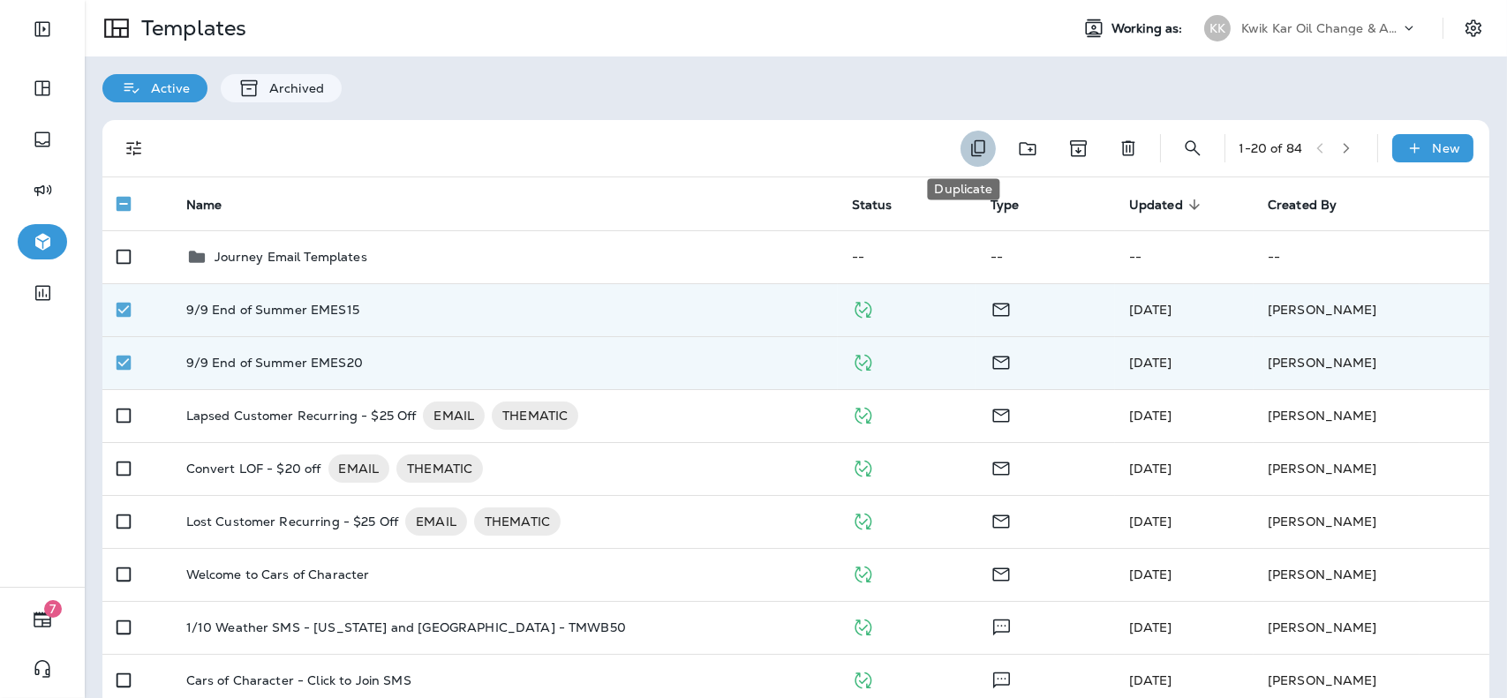
click at [968, 142] on icon "Duplicate" at bounding box center [978, 148] width 21 height 21
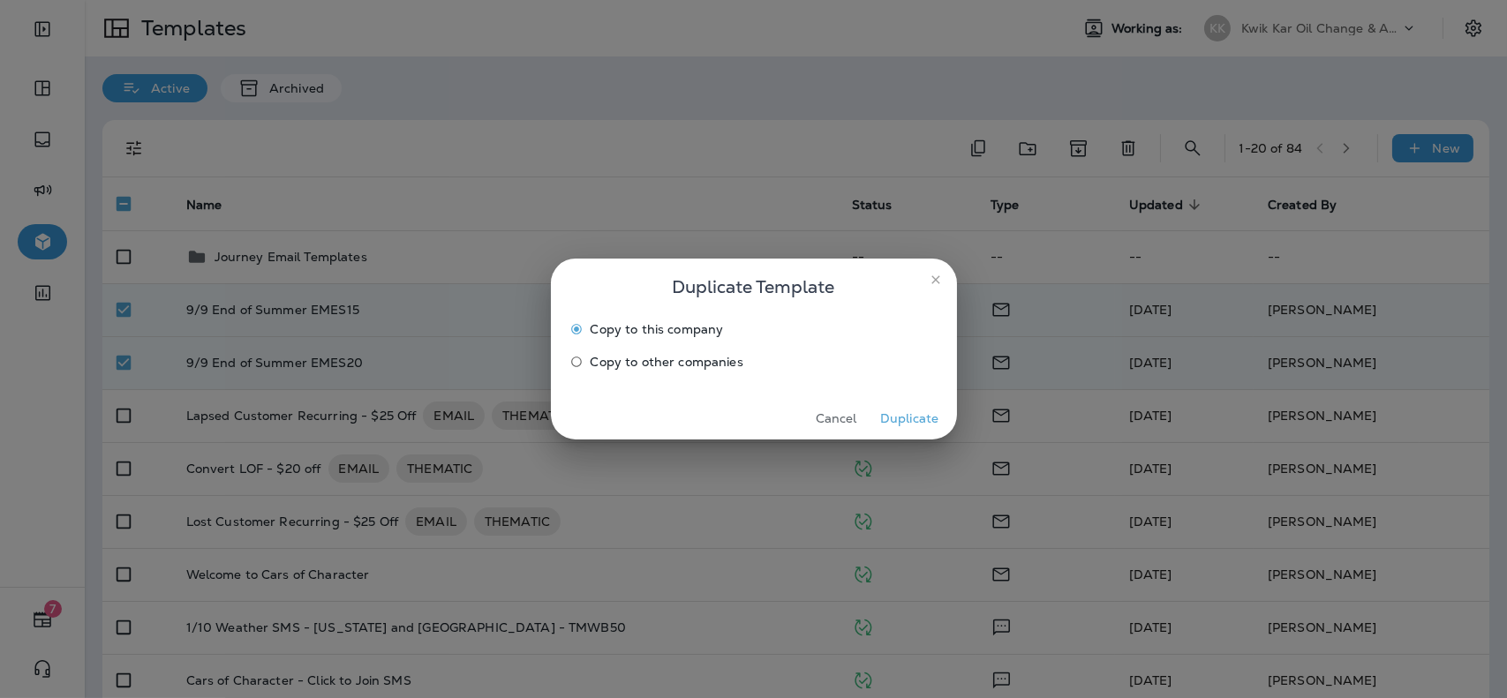
click at [668, 360] on span "Copy to other companies" at bounding box center [667, 362] width 153 height 14
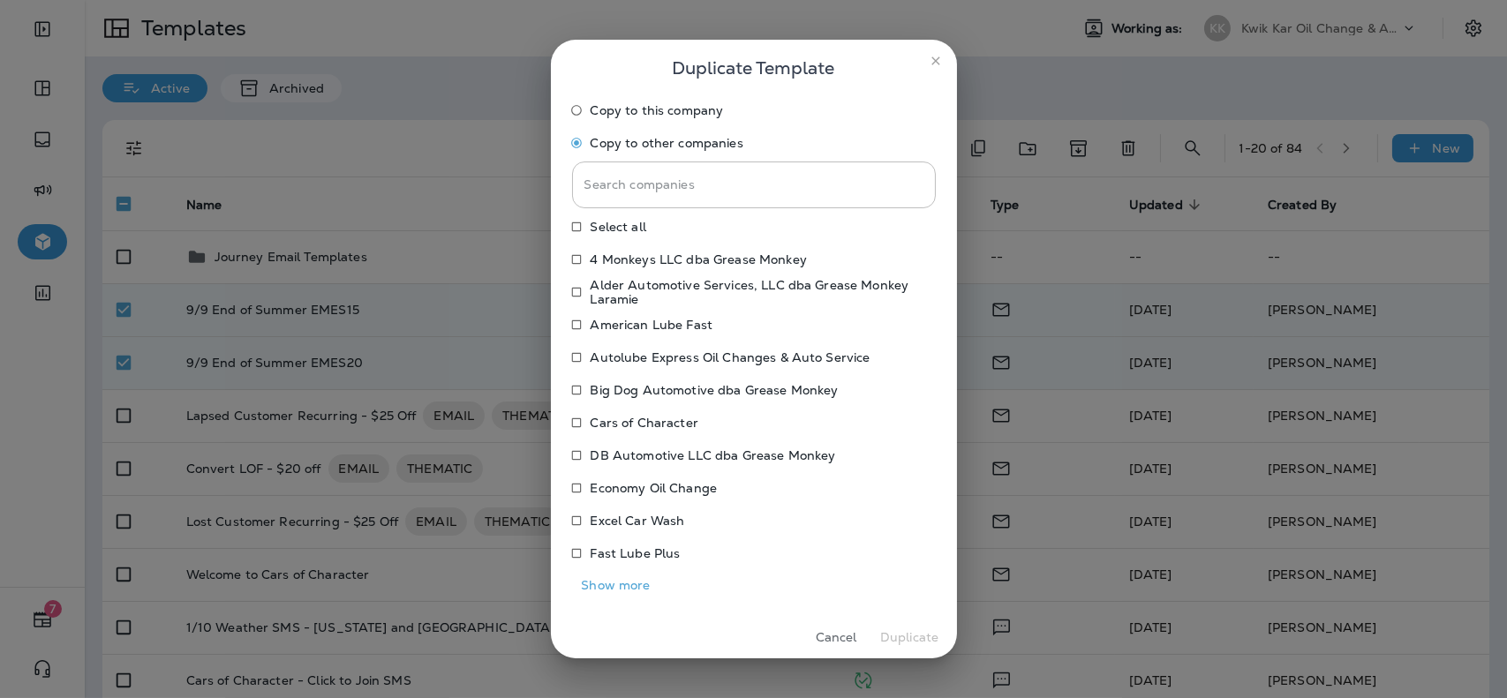
click at [618, 580] on button "Show more" at bounding box center [616, 585] width 88 height 27
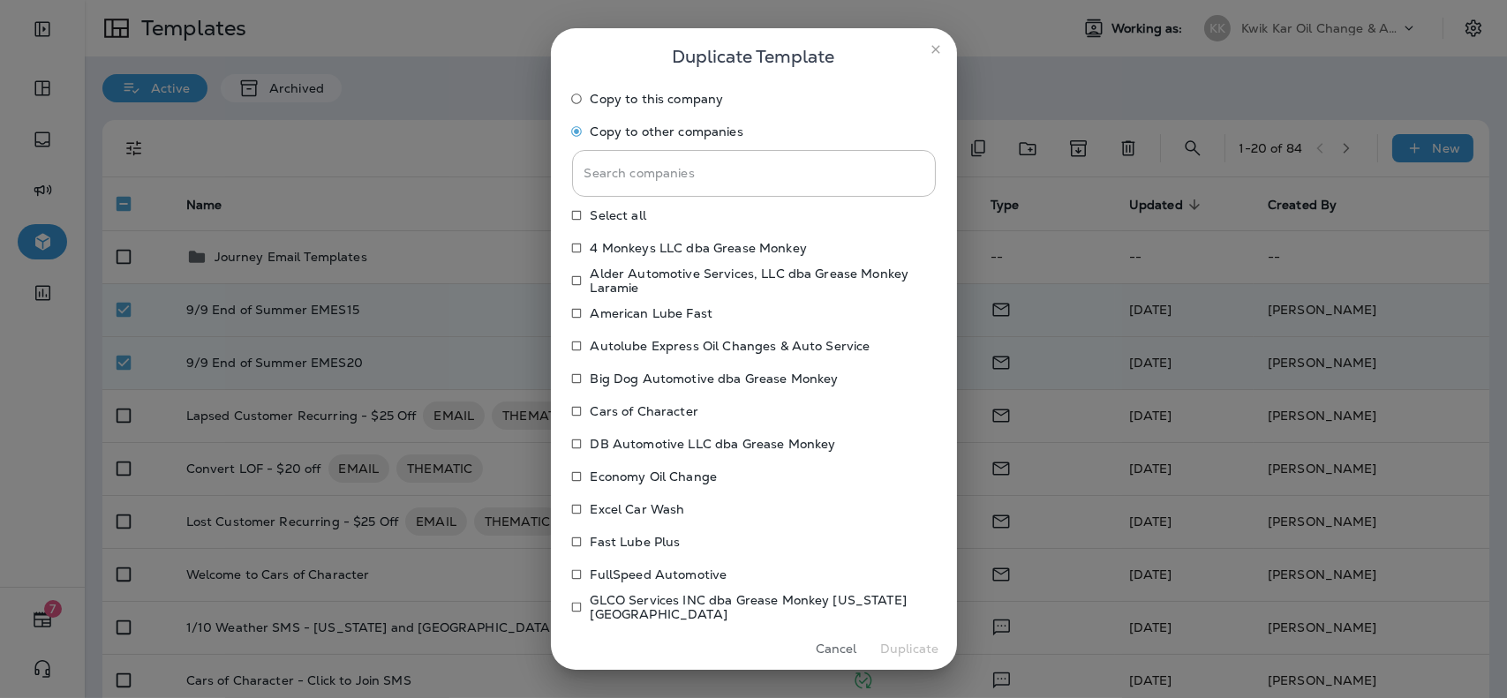
click at [647, 479] on p "Economy Oil Change" at bounding box center [654, 477] width 127 height 14
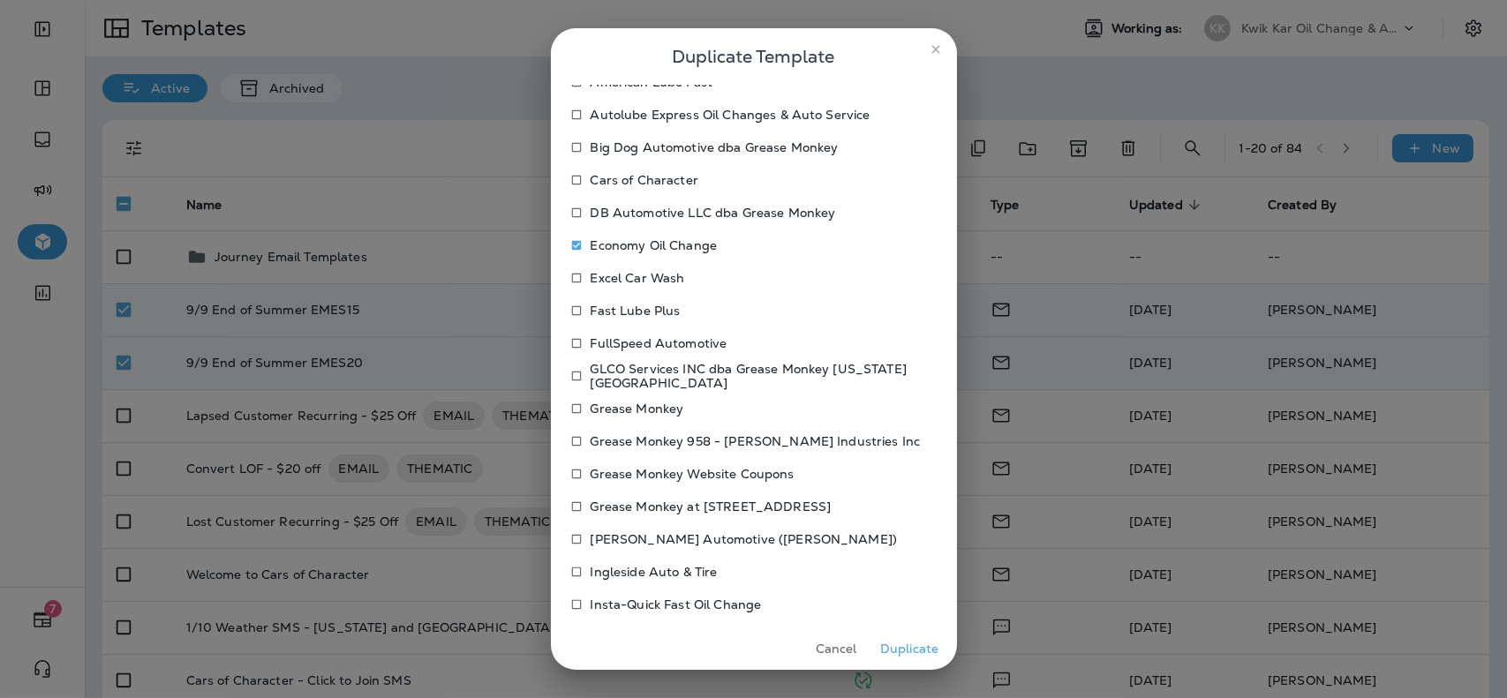
scroll to position [180, 0]
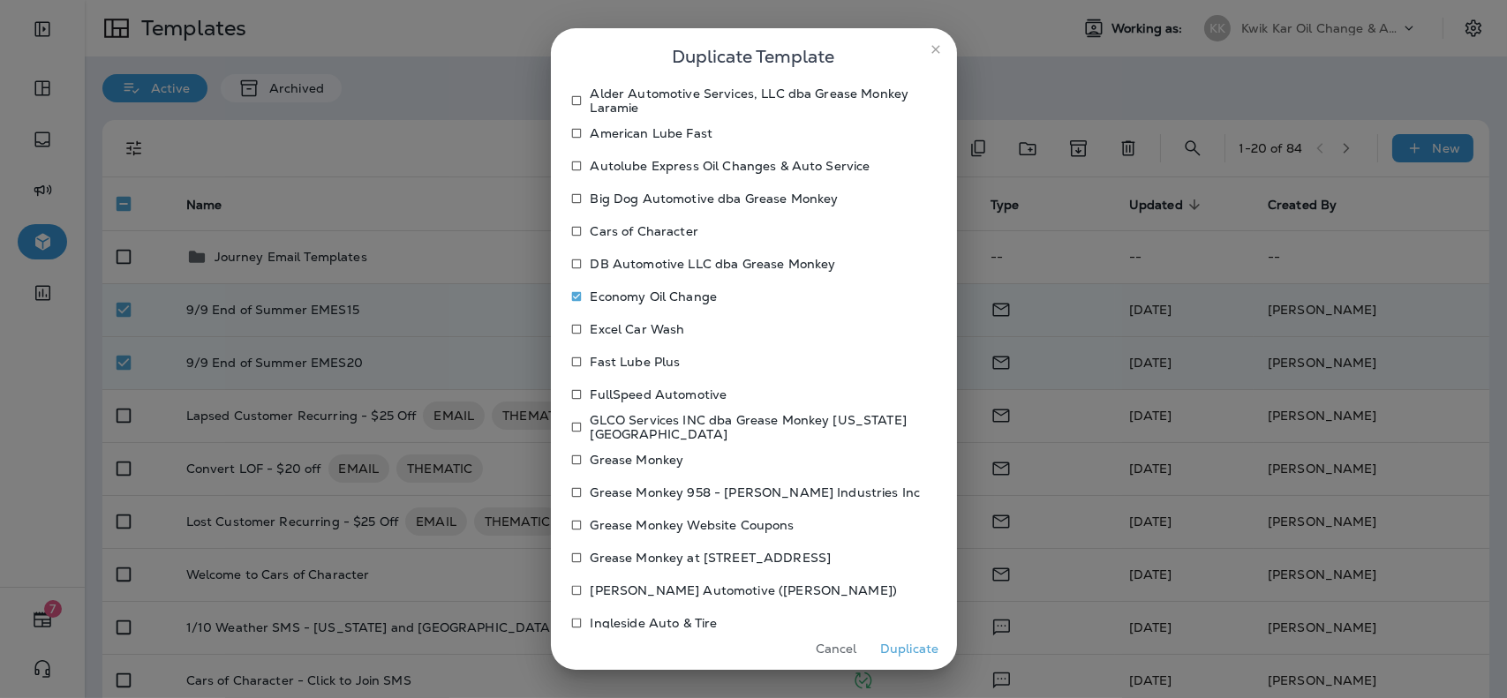
click at [653, 159] on p "Autolube Express Oil Changes & Auto Service" at bounding box center [731, 166] width 280 height 14
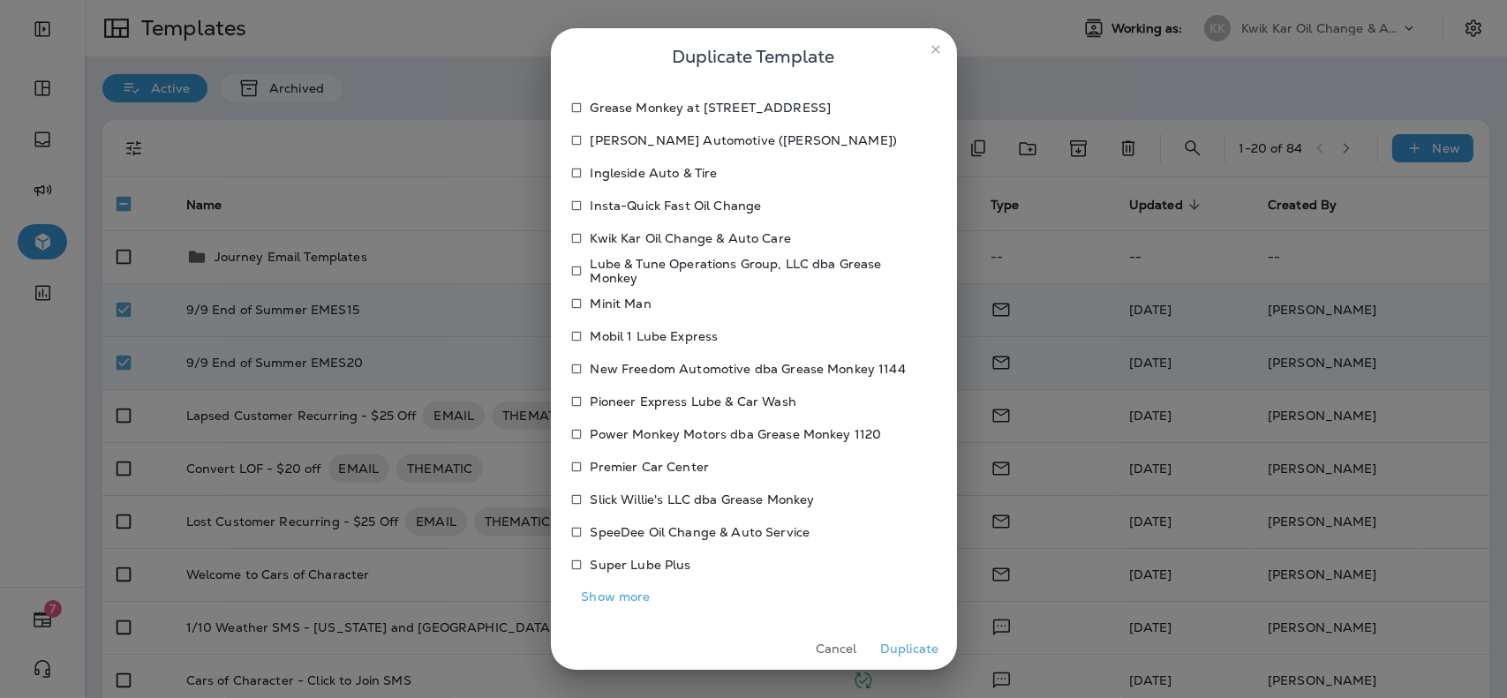
click at [632, 599] on button "Show more" at bounding box center [616, 597] width 88 height 27
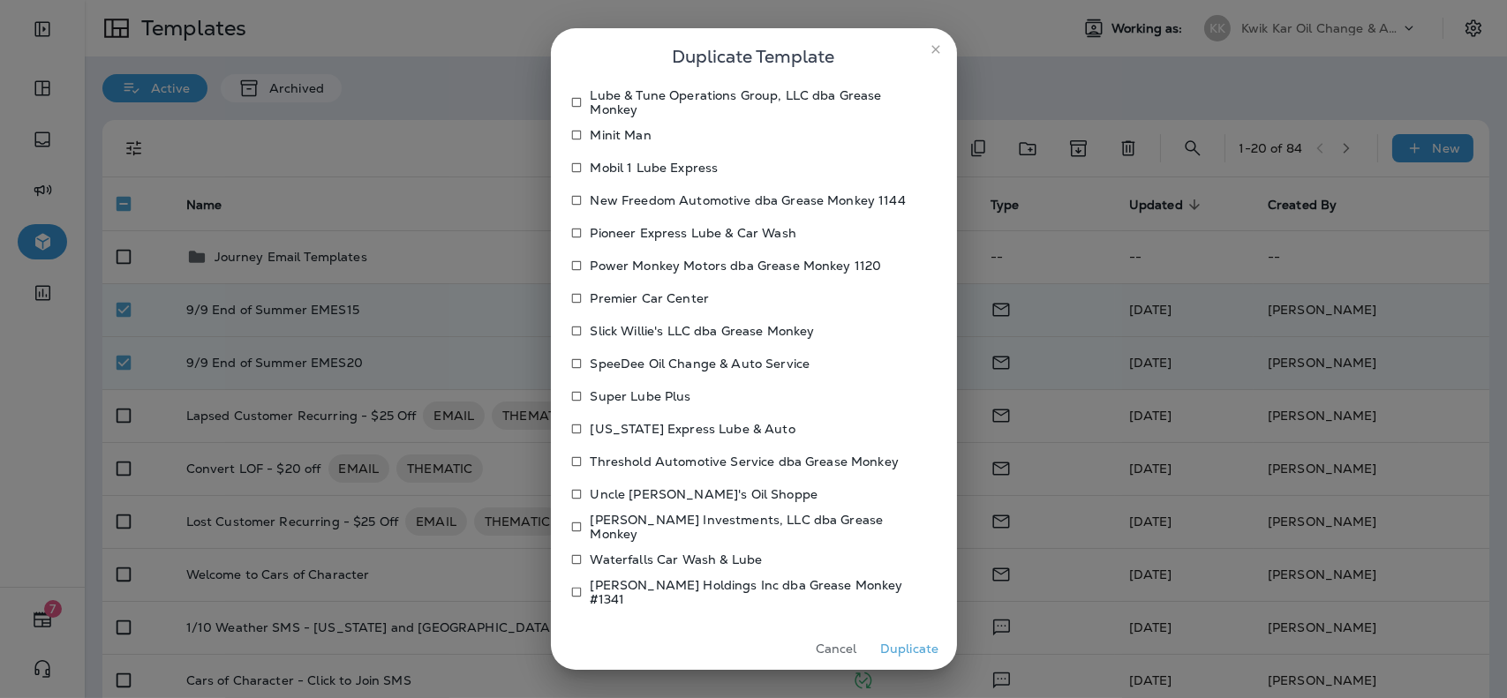
click at [628, 504] on label "Uncle [PERSON_NAME]'s Oil Shoppe" at bounding box center [741, 494] width 359 height 28
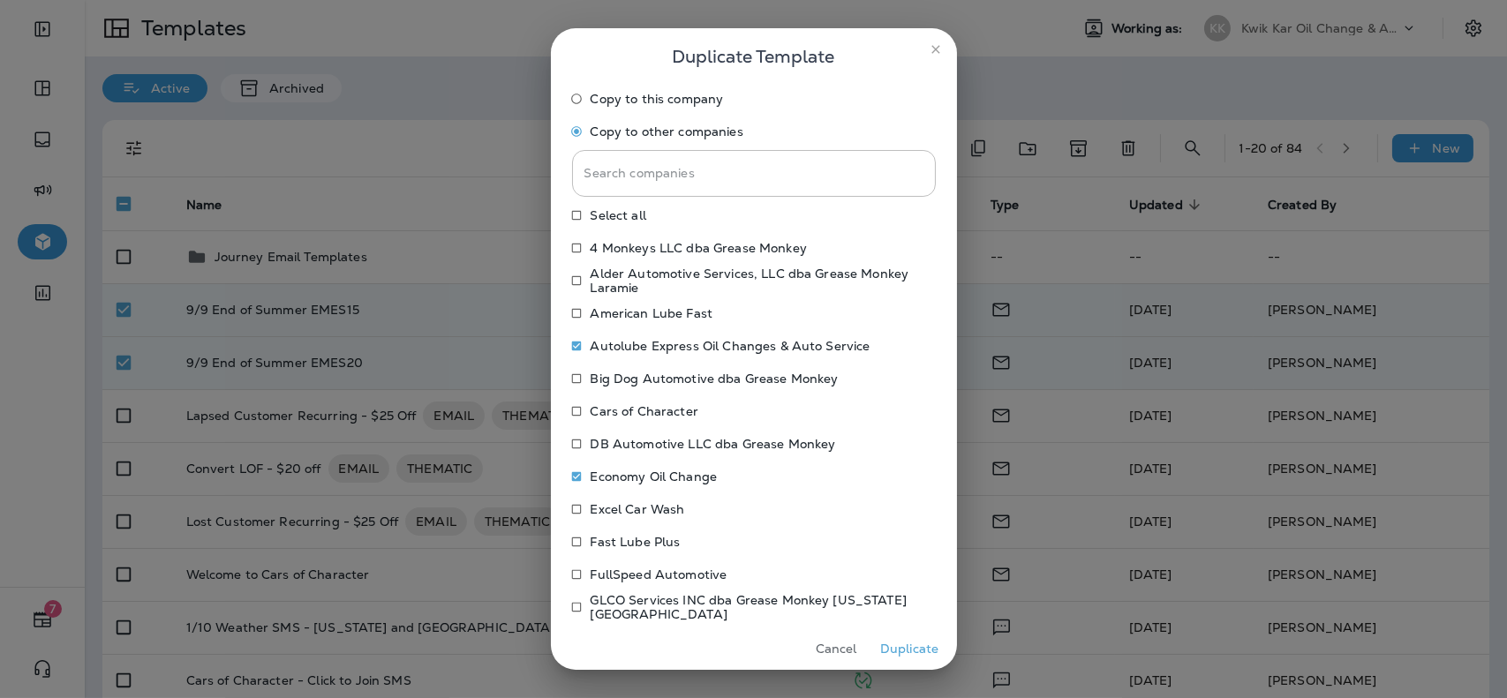
scroll to position [0, 0]
click at [895, 640] on button "Duplicate" at bounding box center [910, 649] width 66 height 27
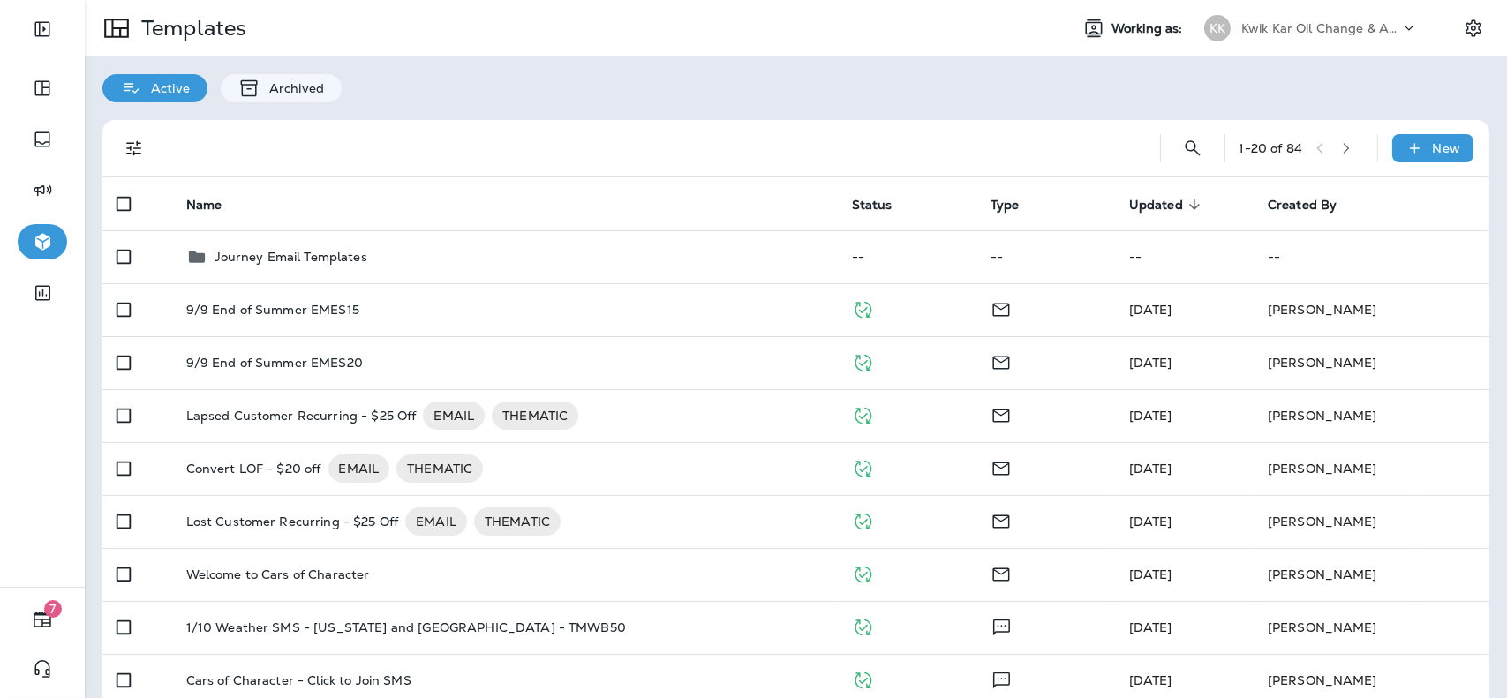
click at [1330, 36] on div "Kwik Kar Oil Change & Auto Care" at bounding box center [1320, 28] width 159 height 26
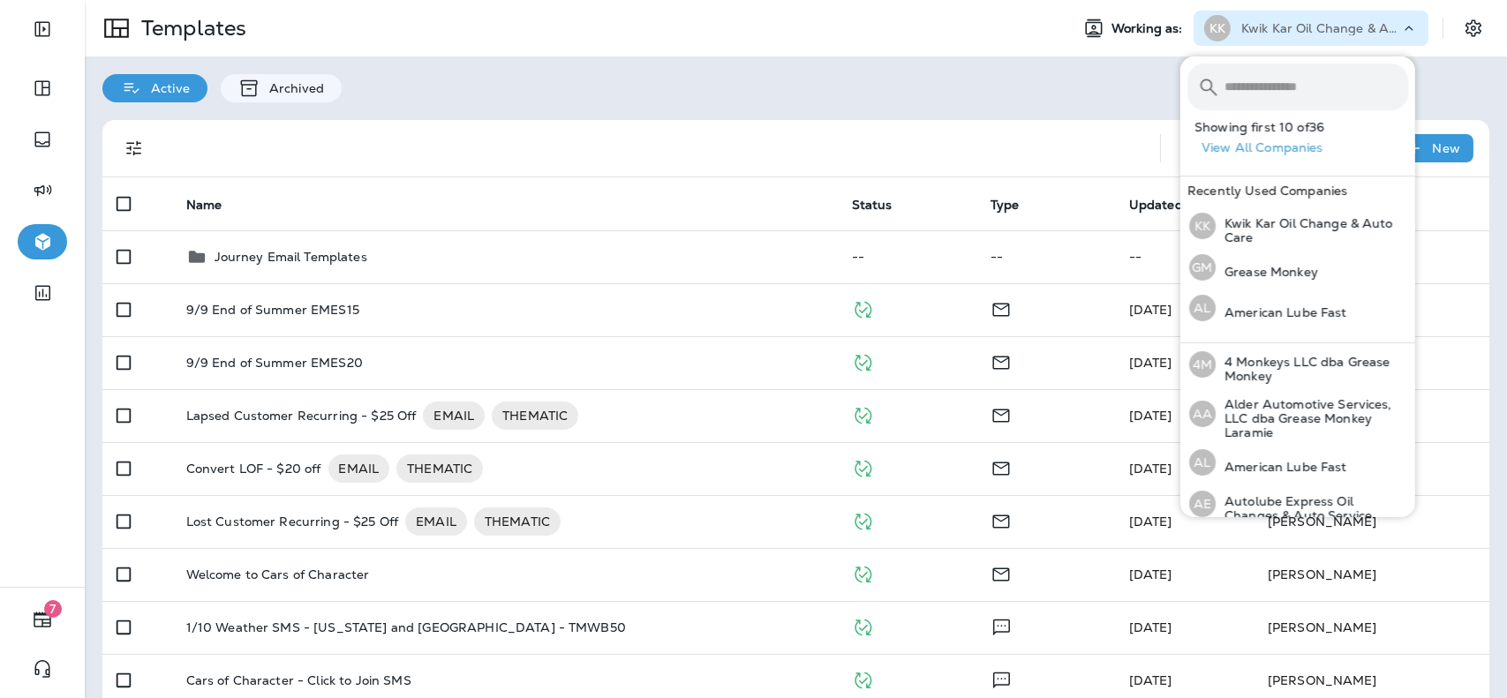
click at [1321, 88] on input "text" at bounding box center [1317, 87] width 184 height 47
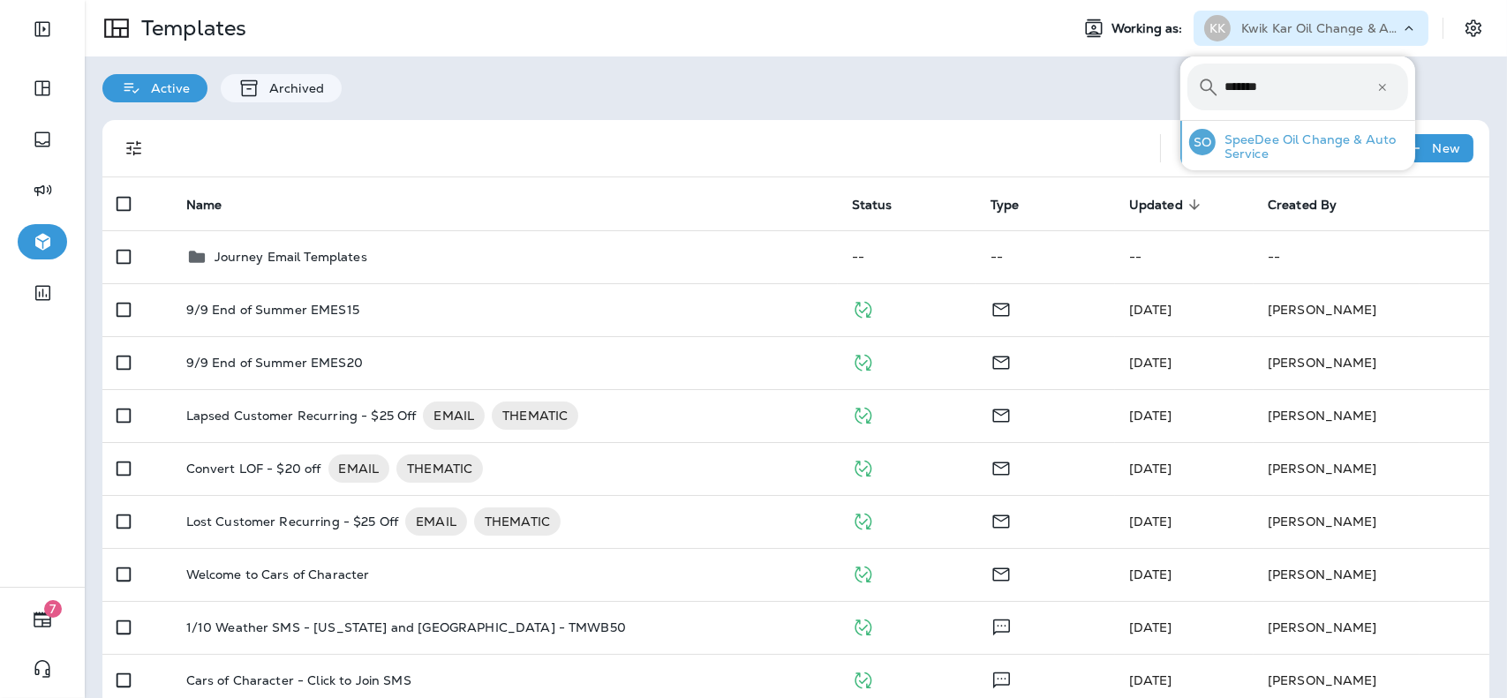
type input "*******"
click at [1293, 146] on p "SpeeDee Oil Change & Auto Service" at bounding box center [1312, 146] width 192 height 28
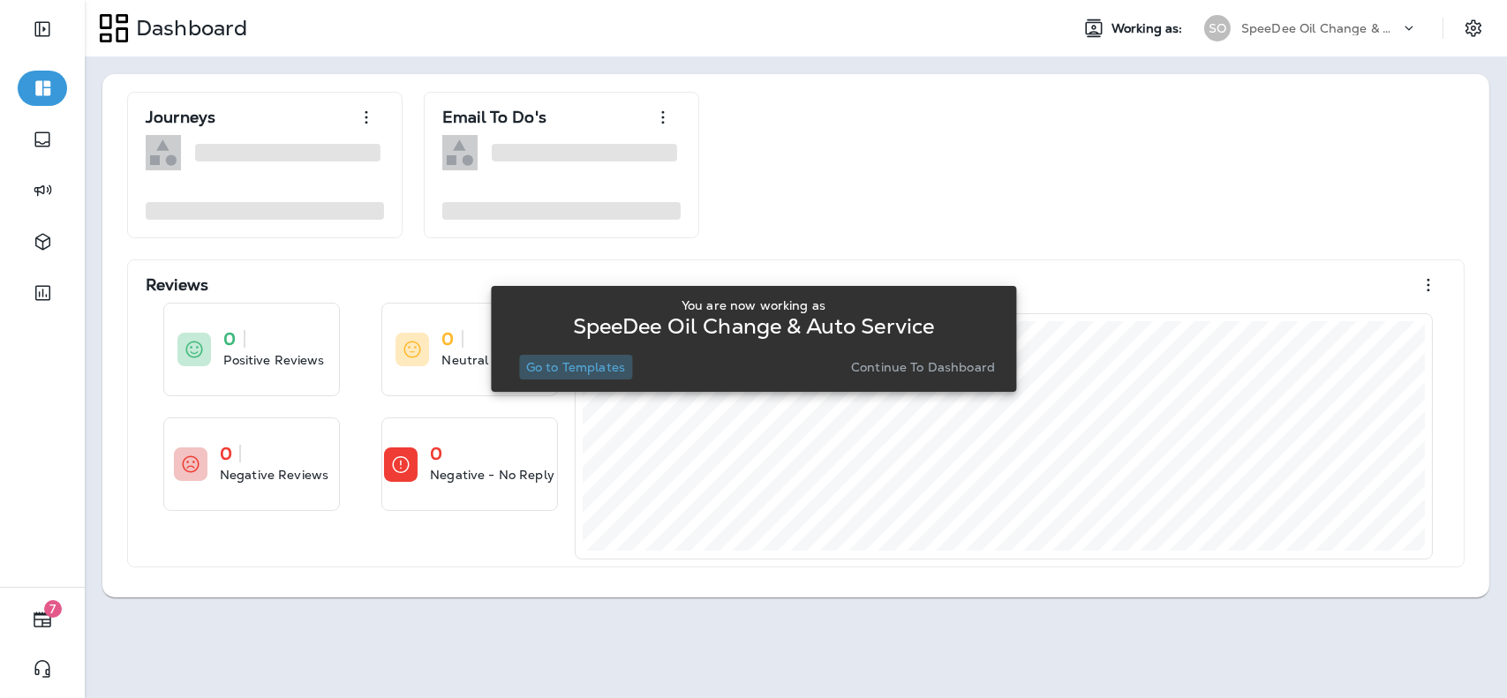
click at [612, 366] on p "Go to Templates" at bounding box center [575, 367] width 99 height 14
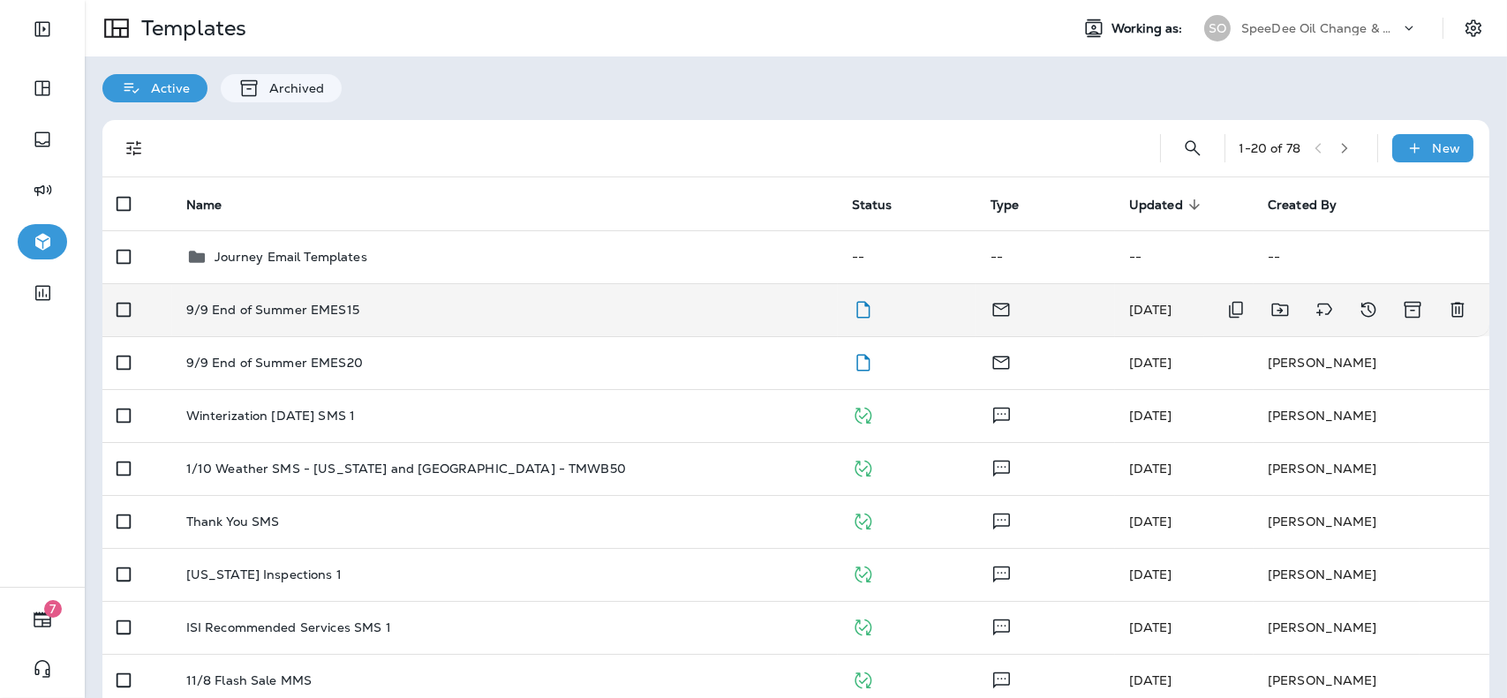
click at [640, 316] on div "9/9 End of Summer EMES15" at bounding box center [504, 310] width 637 height 14
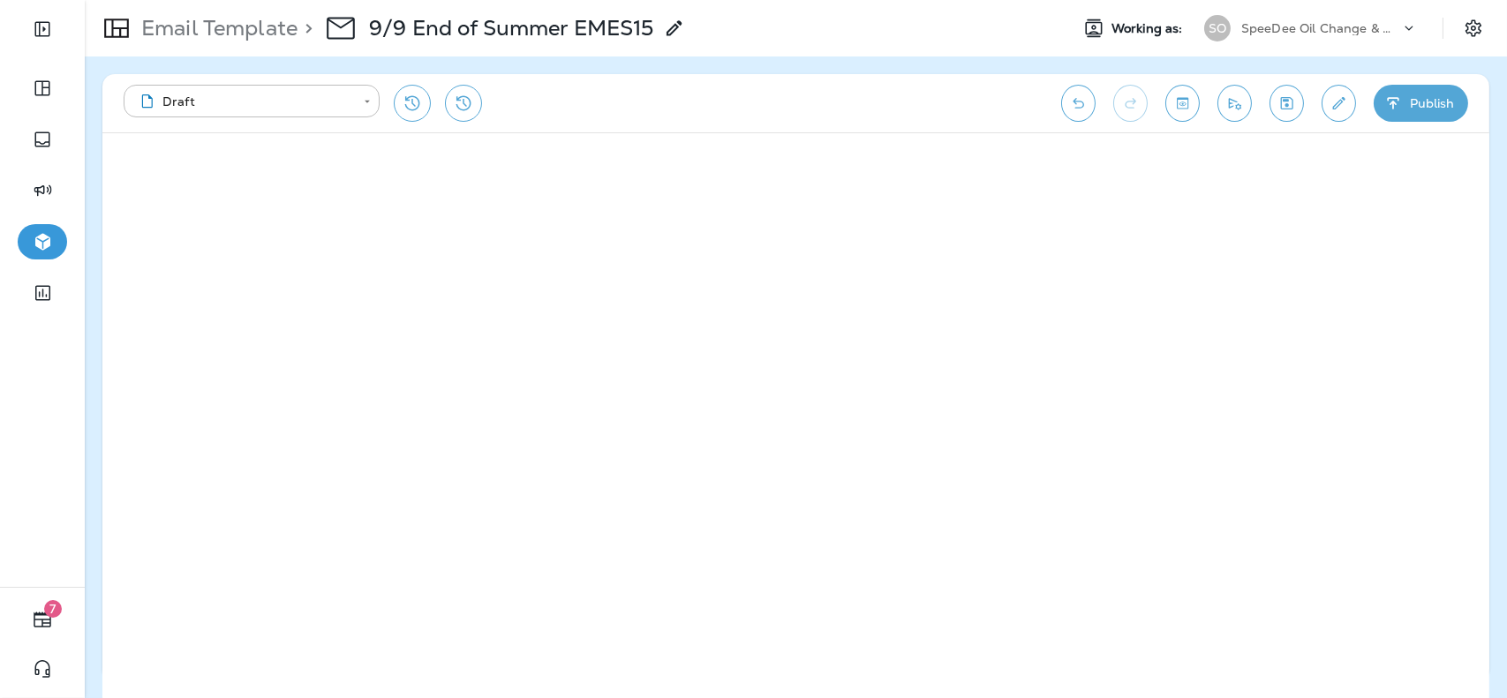
click at [1430, 109] on button "Publish" at bounding box center [1421, 103] width 94 height 37
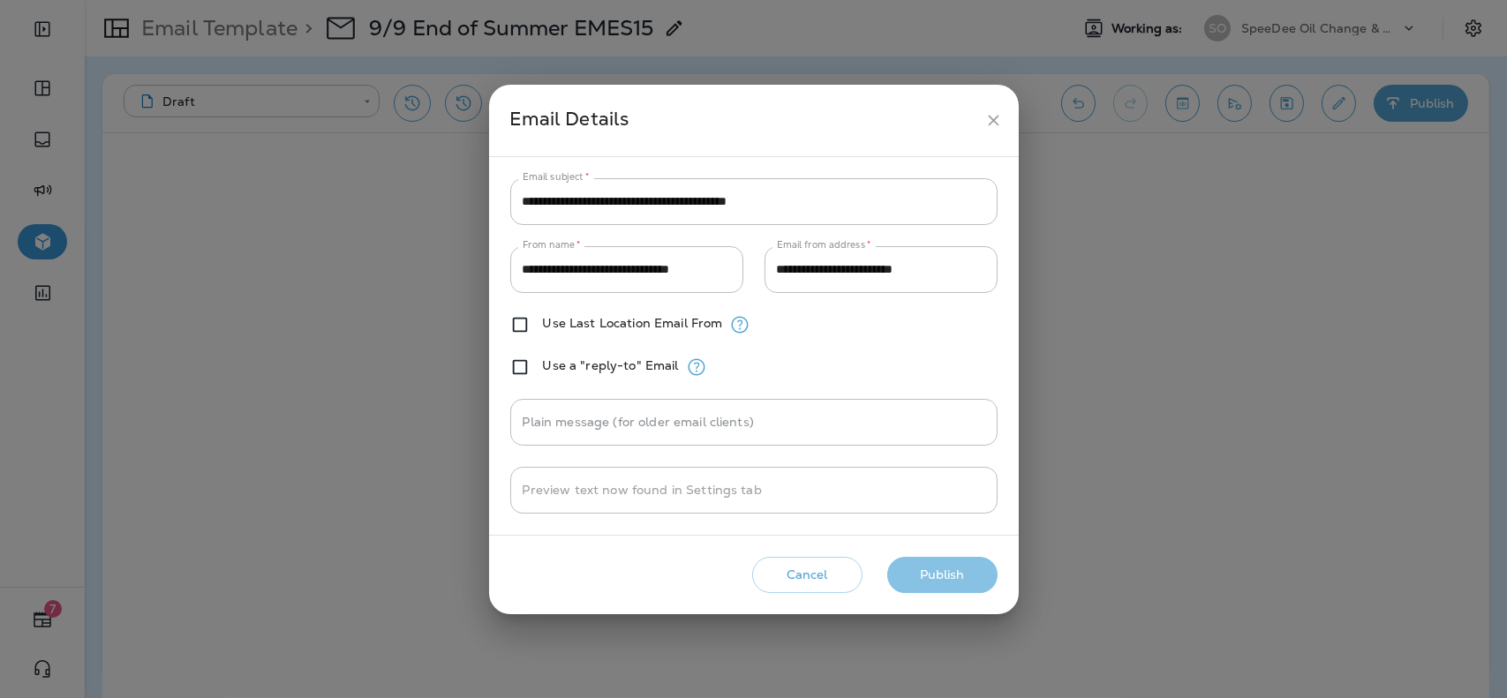
click at [936, 586] on button "Publish" at bounding box center [942, 575] width 110 height 36
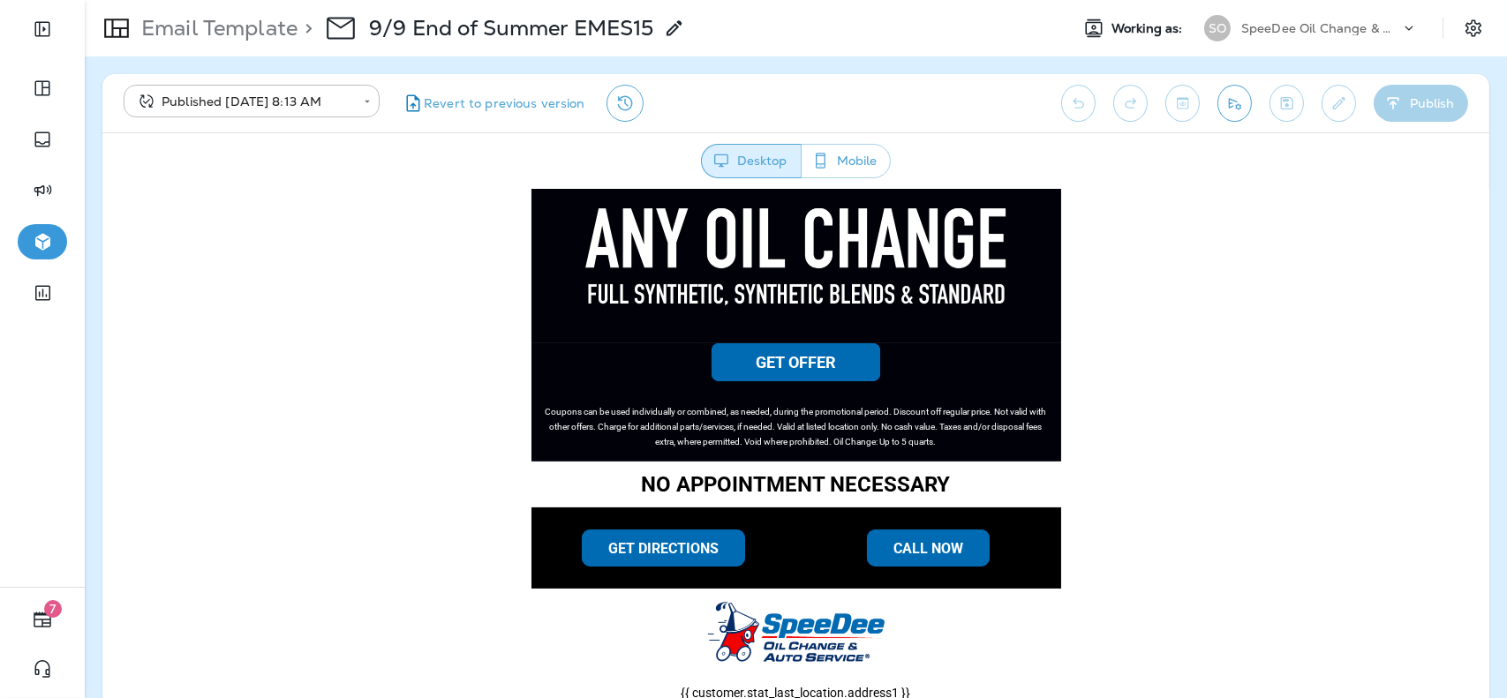
scroll to position [882, 0]
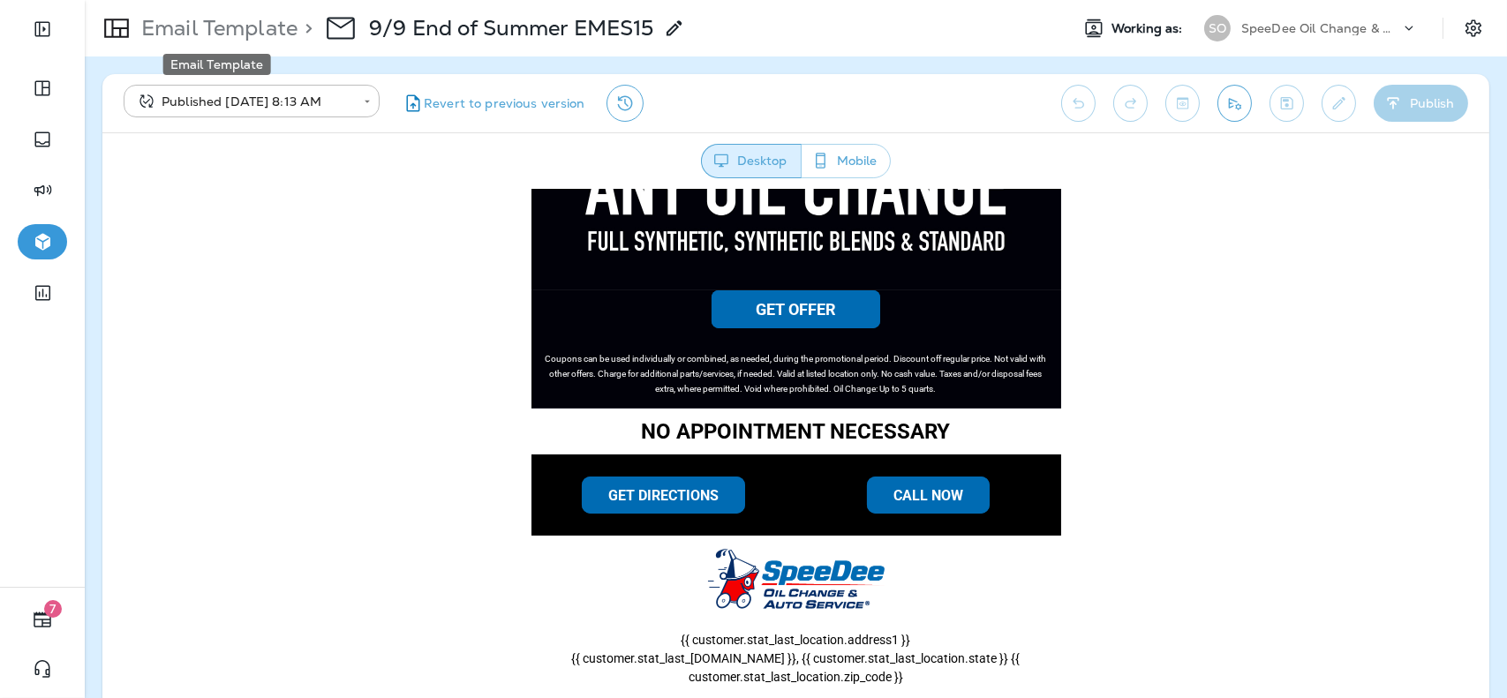
click at [242, 34] on p "Email Template" at bounding box center [215, 28] width 163 height 26
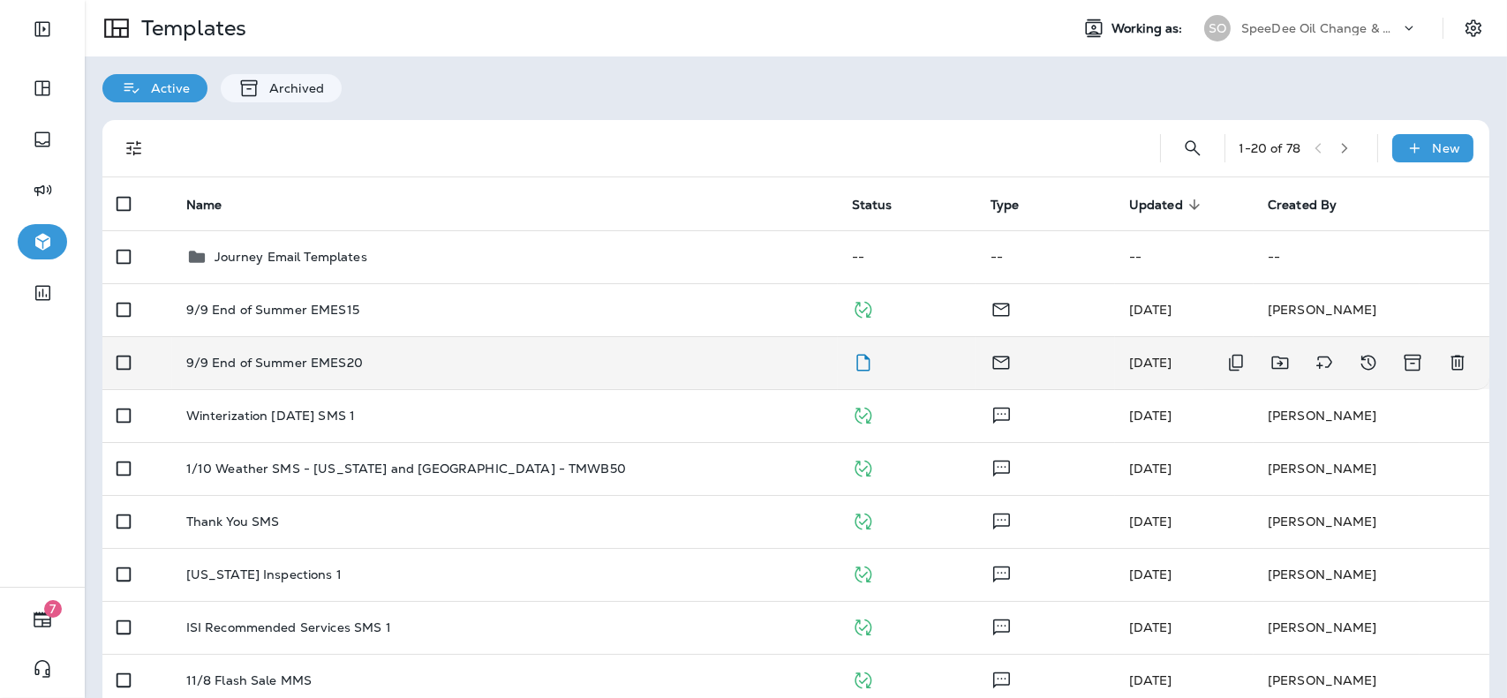
click at [479, 370] on td "9/9 End of Summer EMES20" at bounding box center [505, 362] width 666 height 53
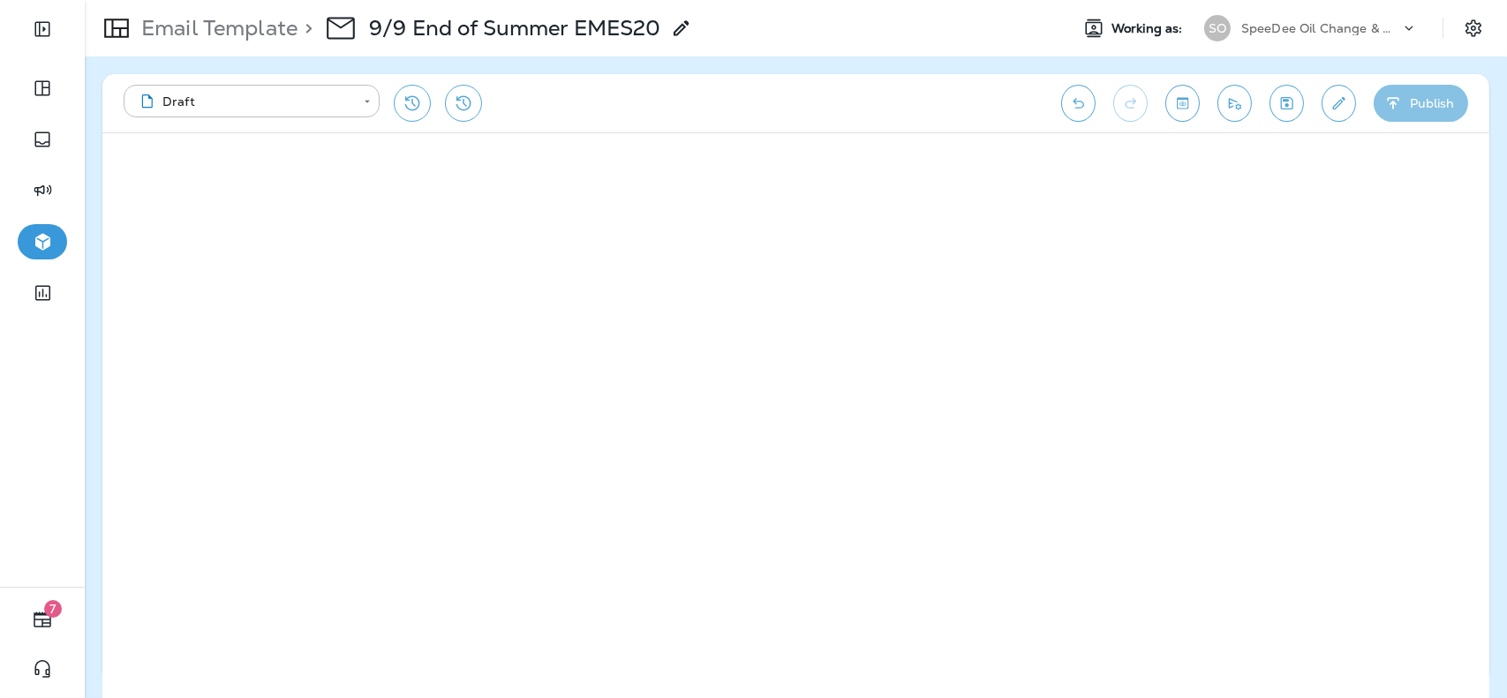
click at [1431, 119] on button "Publish" at bounding box center [1421, 103] width 94 height 37
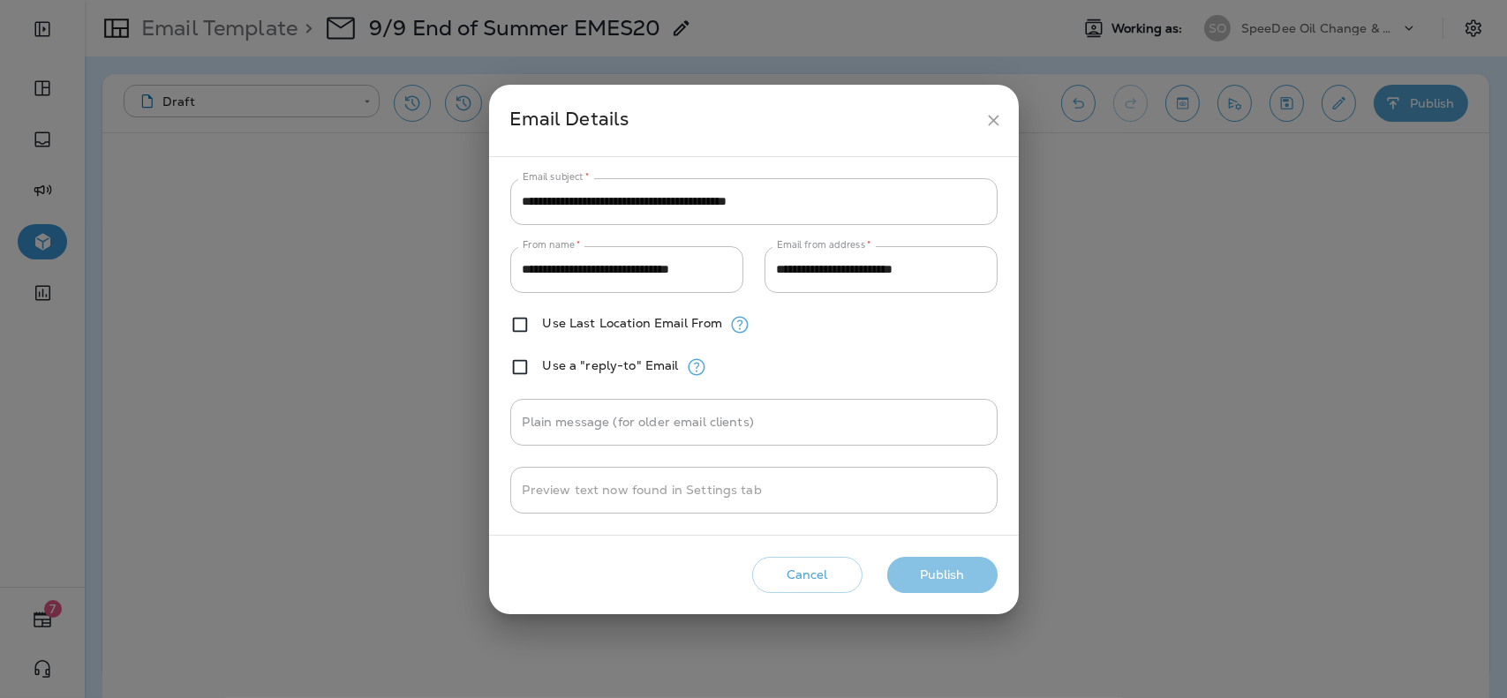
click at [950, 571] on button "Publish" at bounding box center [942, 575] width 110 height 36
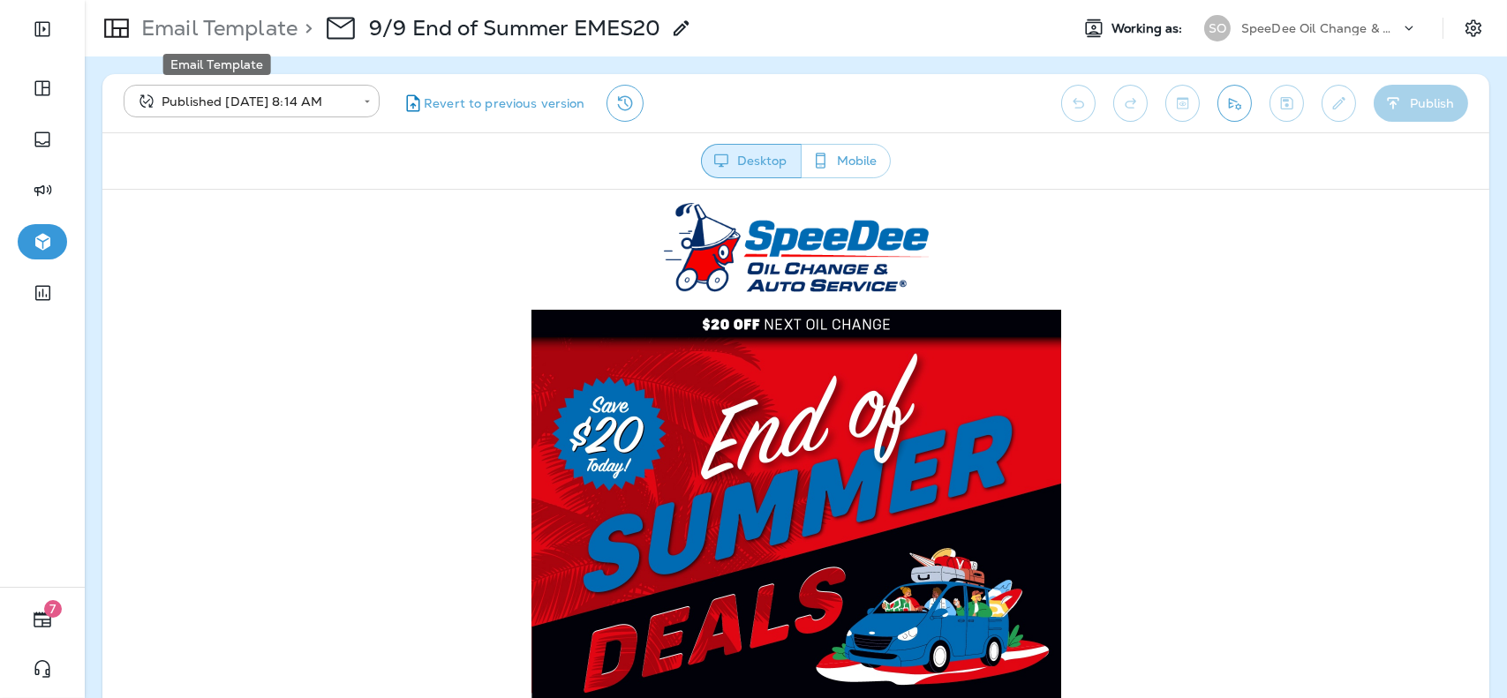
click at [180, 17] on p "Email Template" at bounding box center [215, 28] width 163 height 26
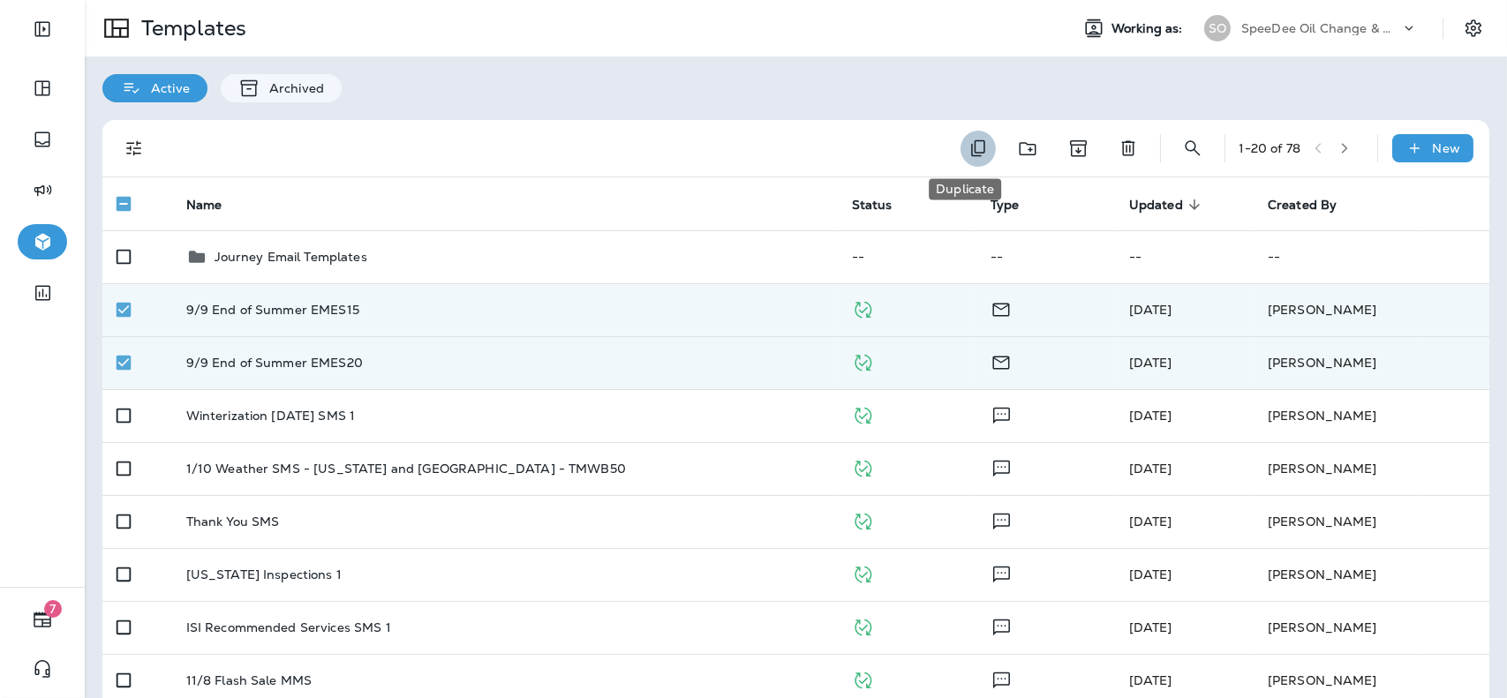
click at [969, 148] on icon "Duplicate" at bounding box center [978, 148] width 21 height 21
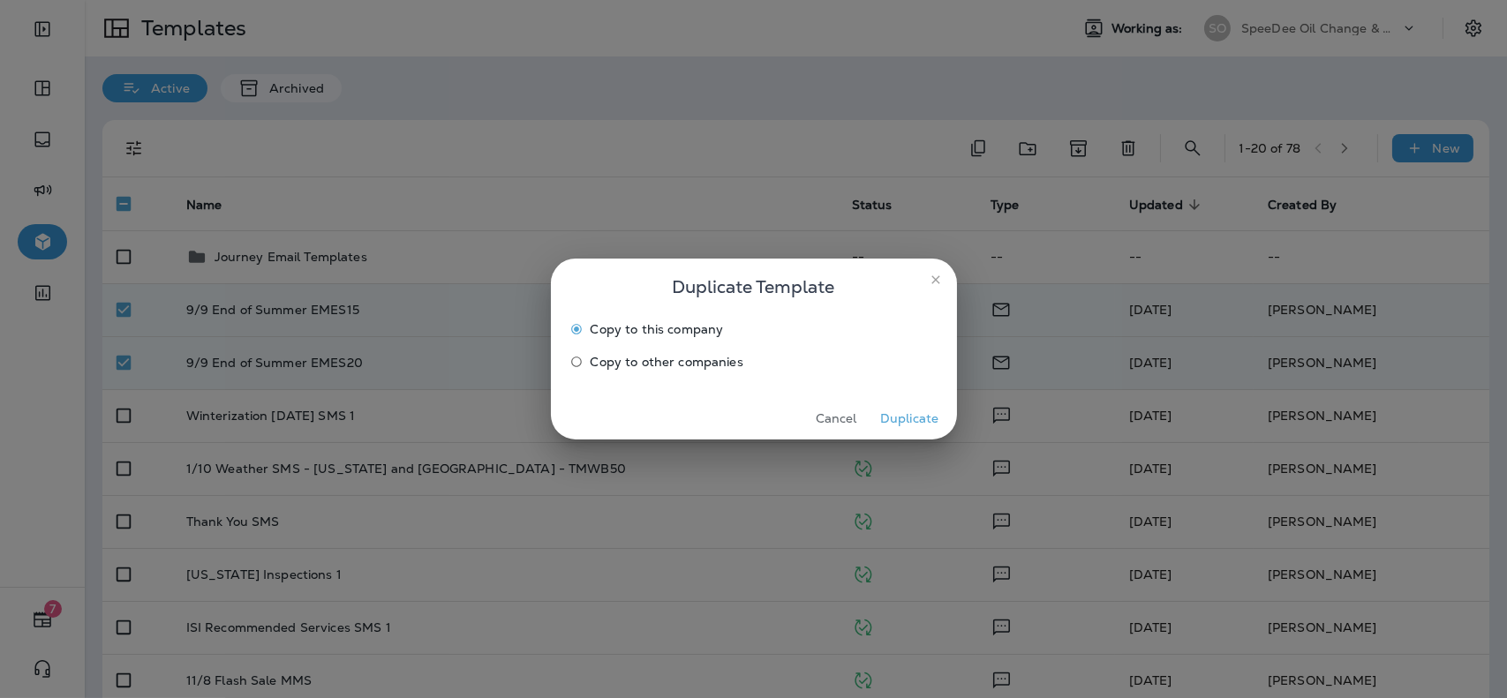
click at [661, 361] on span "Copy to other companies" at bounding box center [667, 362] width 153 height 14
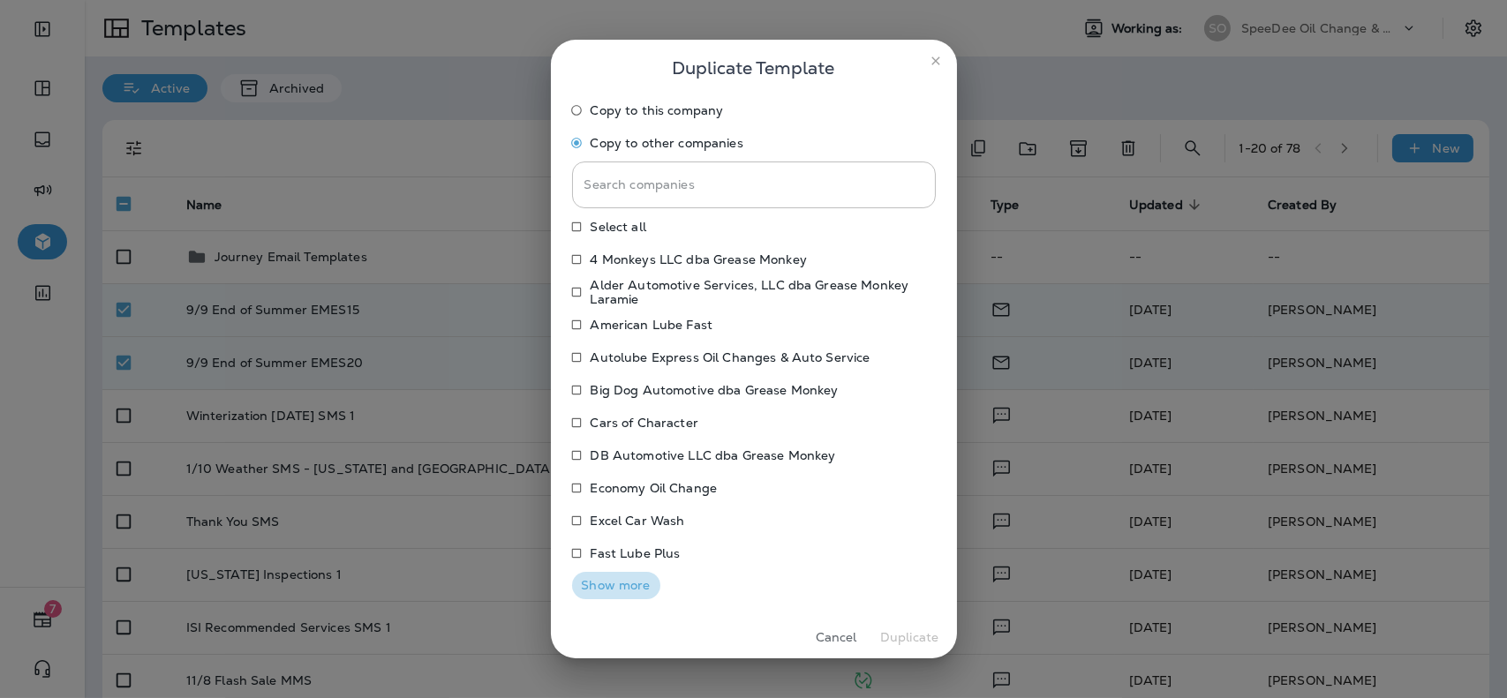
click at [606, 585] on button "Show more" at bounding box center [616, 585] width 88 height 27
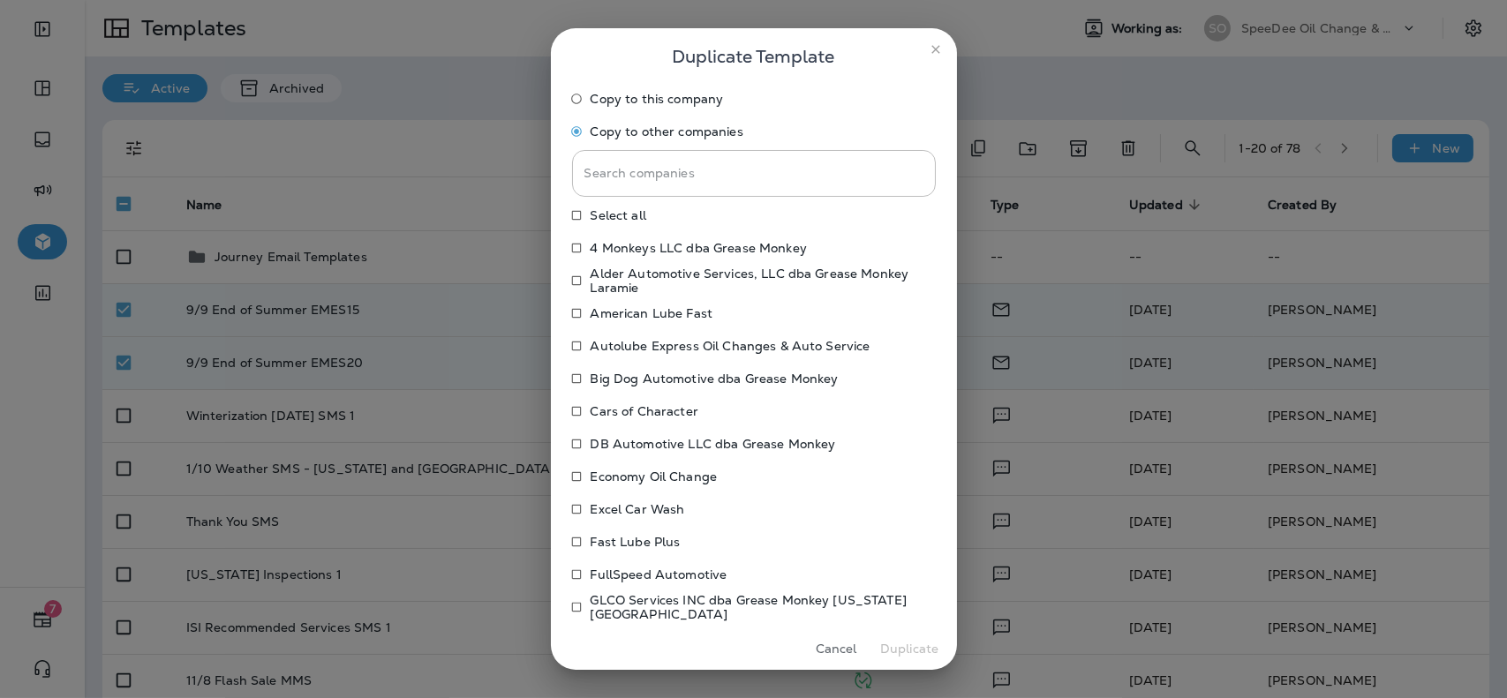
scroll to position [182, 0]
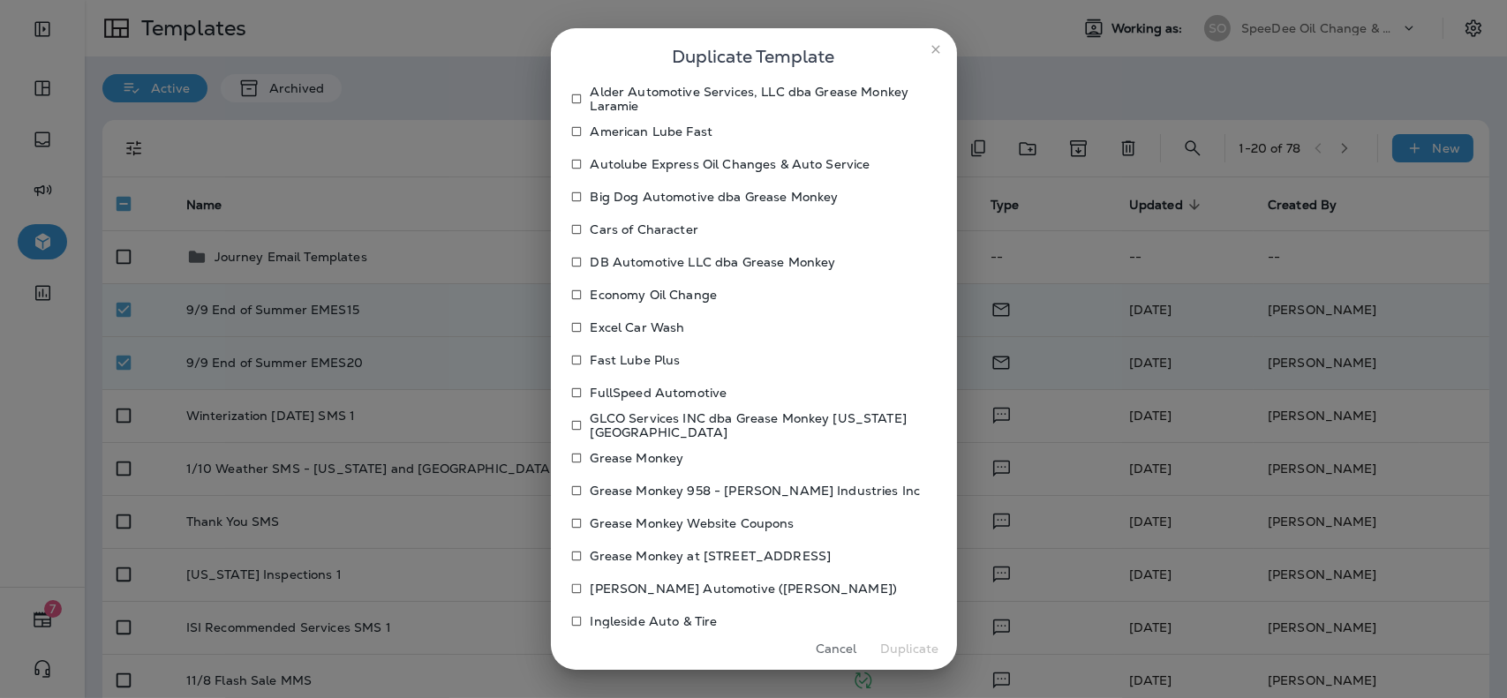
click at [627, 585] on p "[PERSON_NAME] Automotive ([PERSON_NAME])" at bounding box center [744, 589] width 307 height 14
click at [625, 608] on label "Ingleside Auto & Tire" at bounding box center [741, 621] width 359 height 28
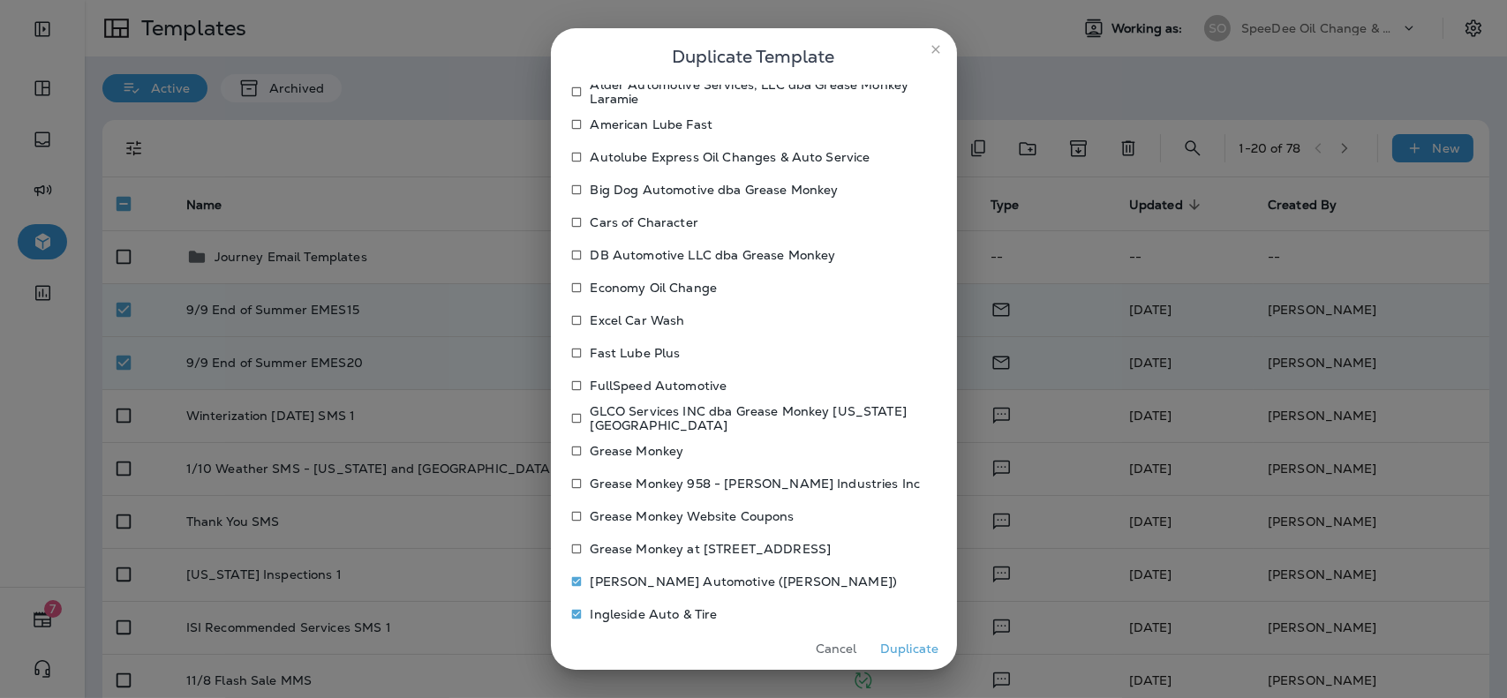
scroll to position [630, 0]
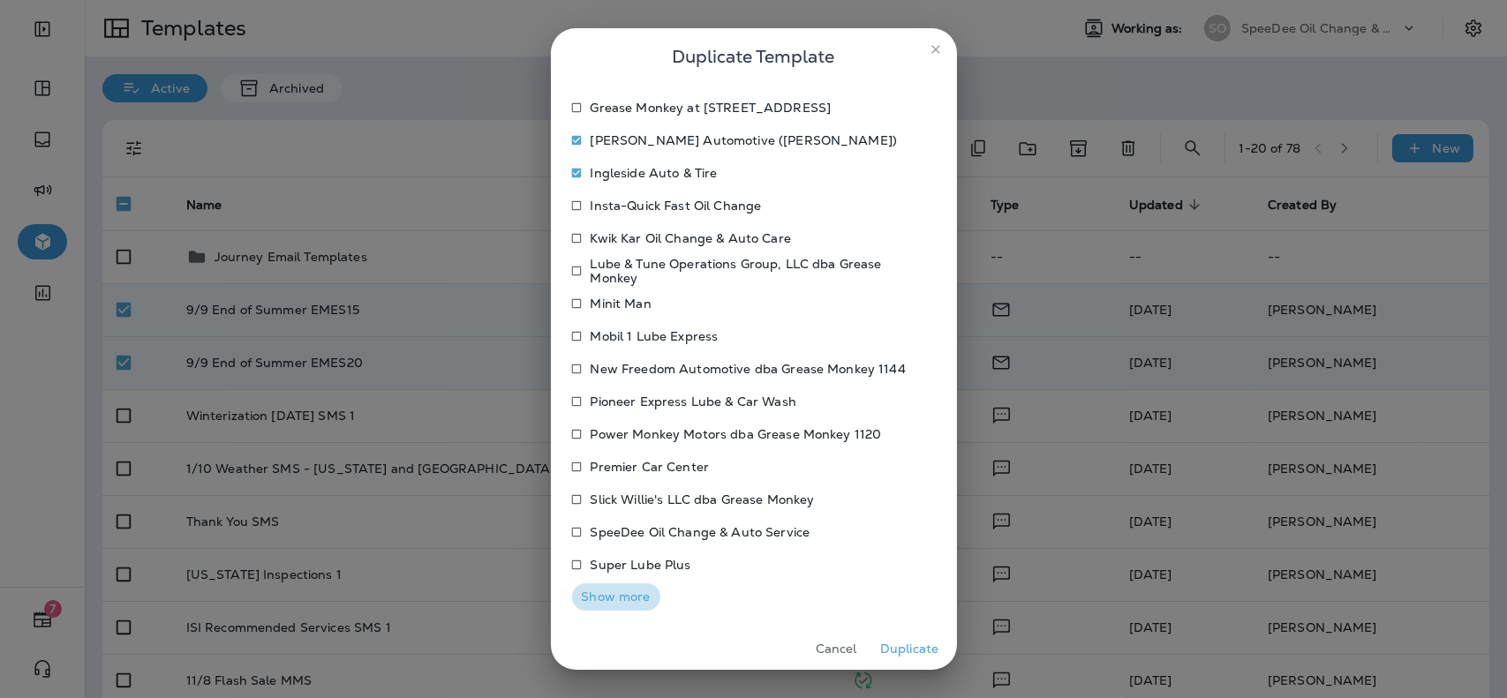
click at [611, 591] on button "Show more" at bounding box center [616, 597] width 88 height 27
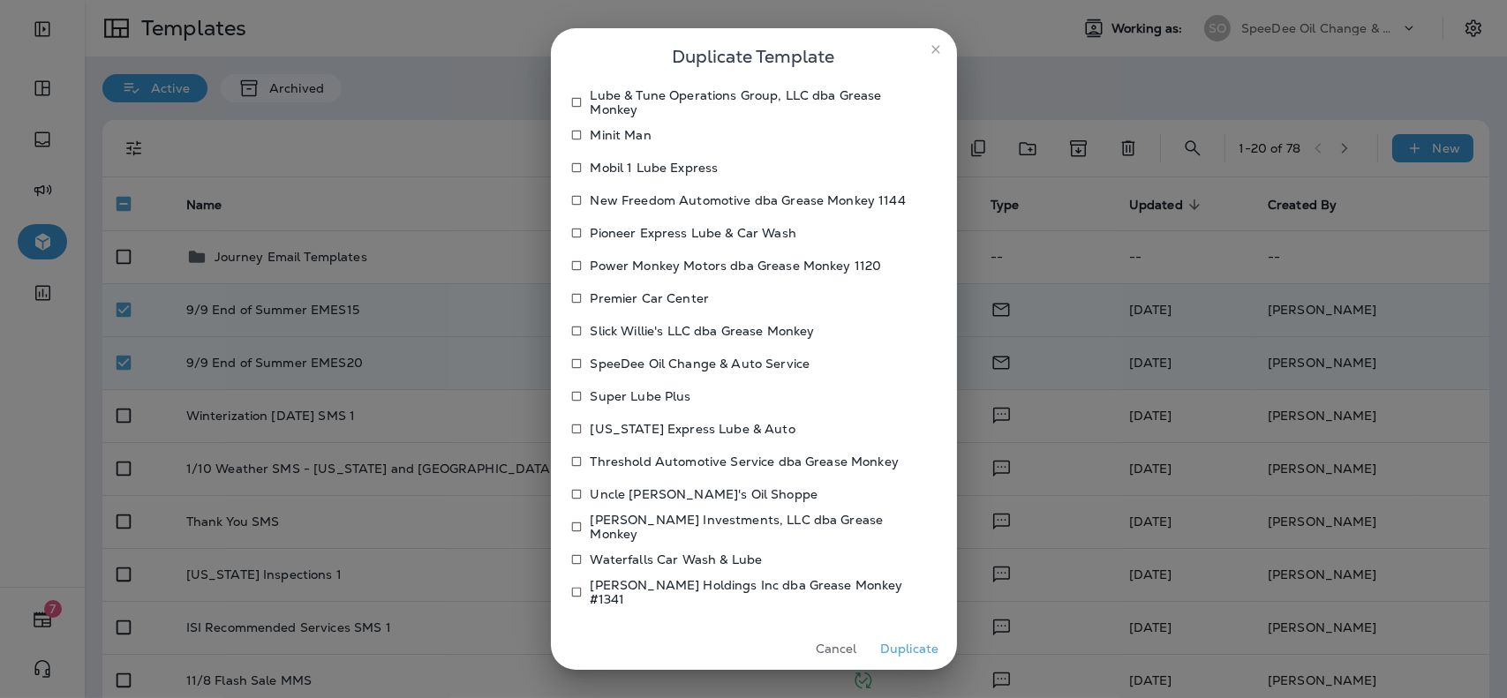
click at [612, 557] on p "Waterfalls Car Wash & Lube" at bounding box center [677, 560] width 172 height 14
click at [921, 652] on button "Duplicate" at bounding box center [910, 649] width 66 height 27
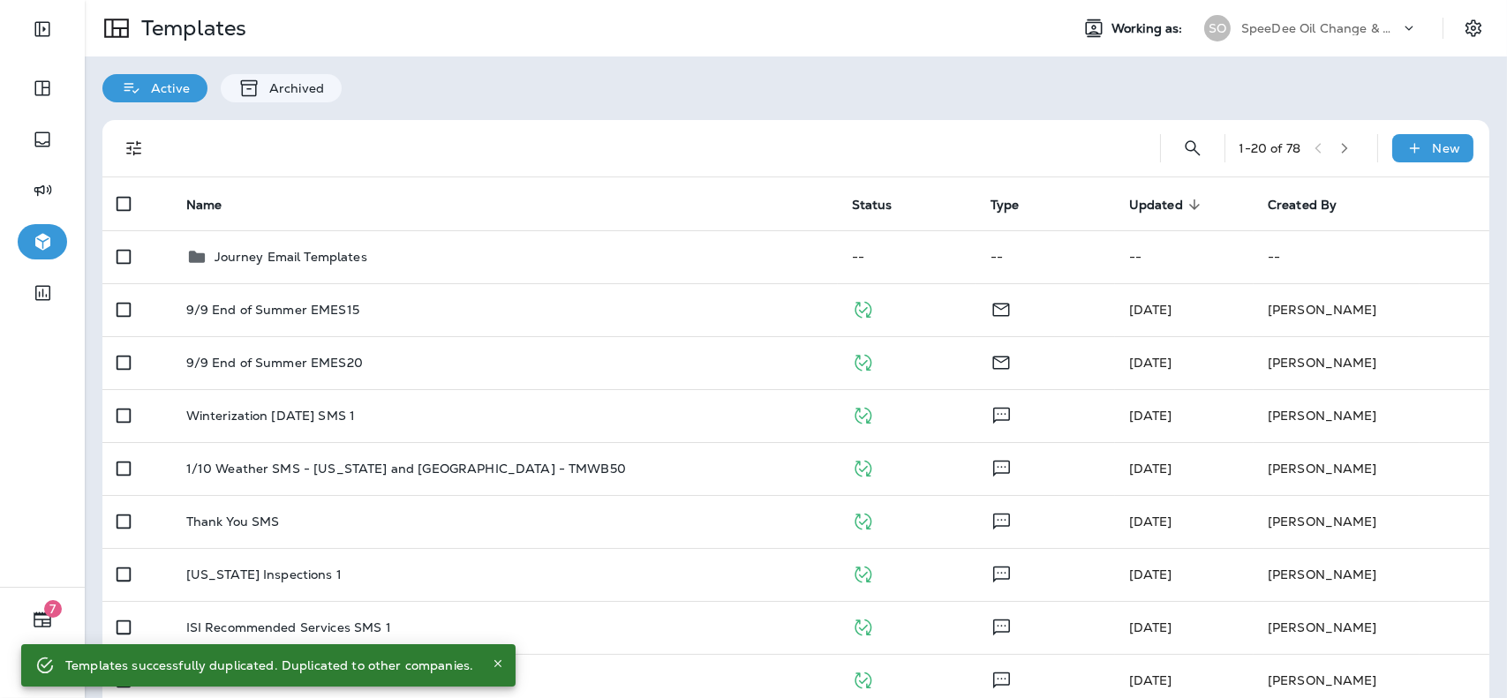
click at [1338, 45] on div "SO SpeeDee Oil Change & Auto Service" at bounding box center [1311, 28] width 235 height 35
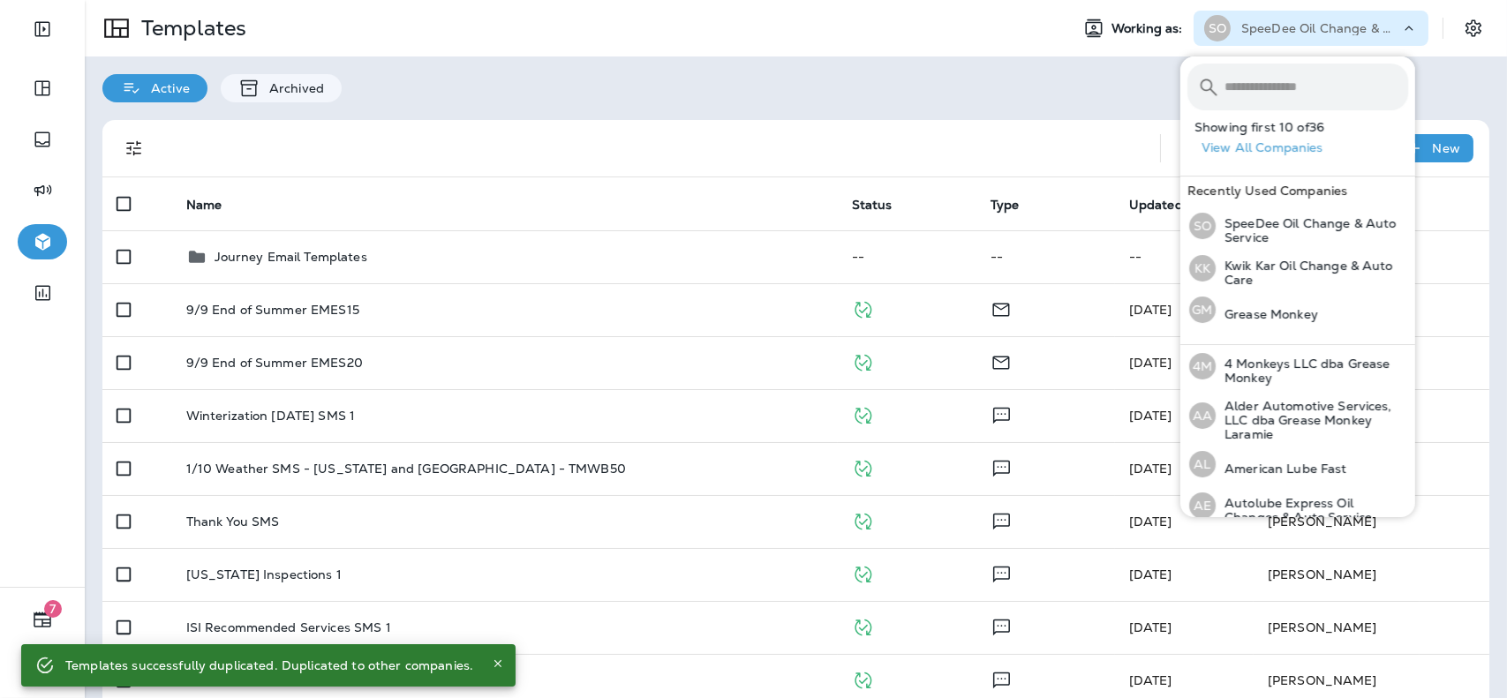
click at [1321, 89] on input "text" at bounding box center [1317, 87] width 184 height 47
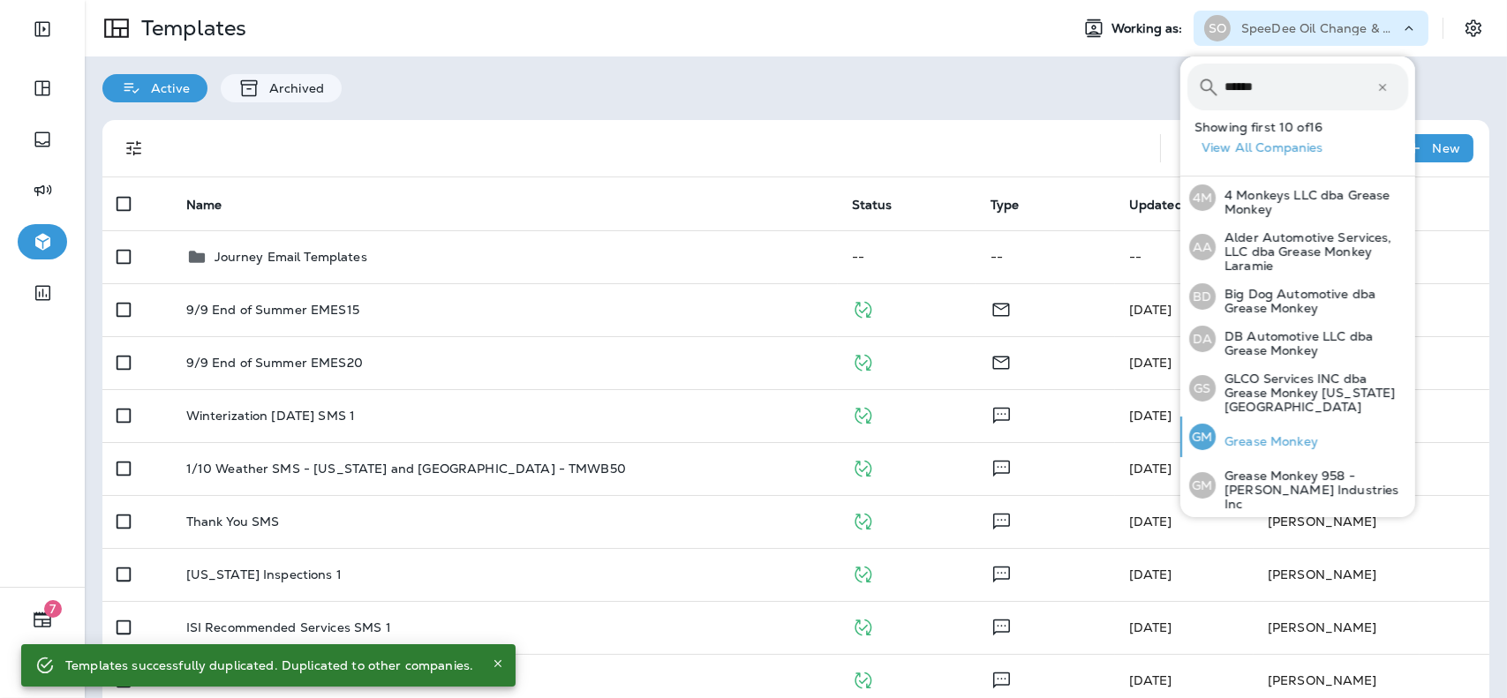
type input "******"
click at [1271, 434] on p "Grease Monkey" at bounding box center [1267, 441] width 102 height 14
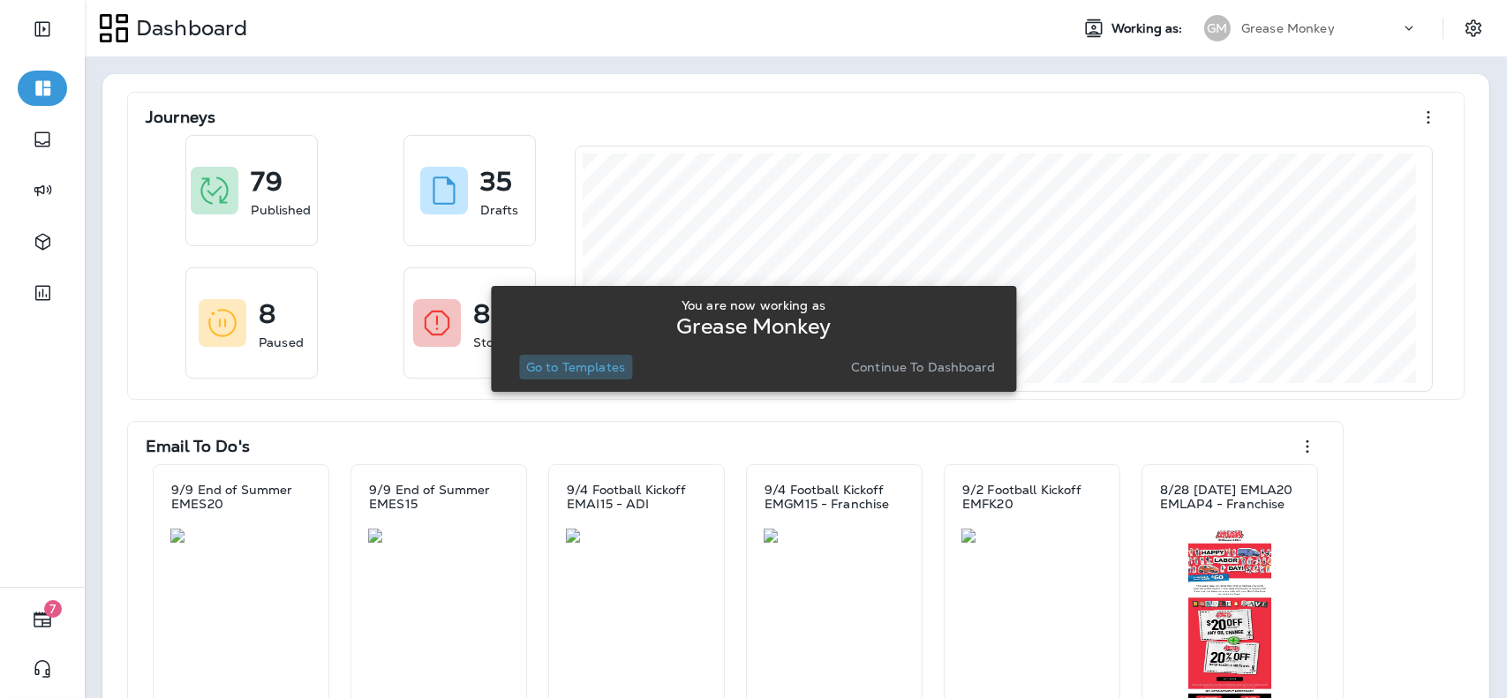
click at [617, 369] on p "Go to Templates" at bounding box center [575, 367] width 99 height 14
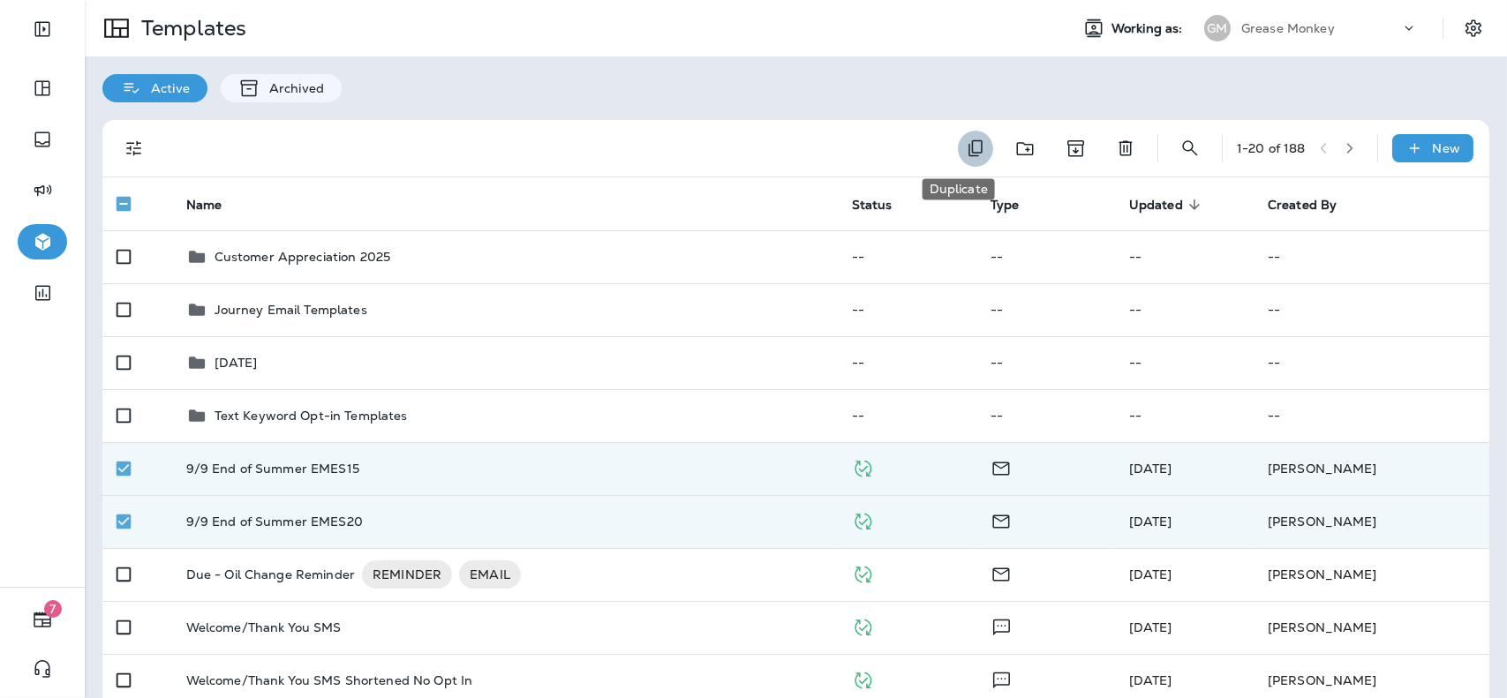
click at [958, 147] on button "Duplicate" at bounding box center [975, 149] width 35 height 36
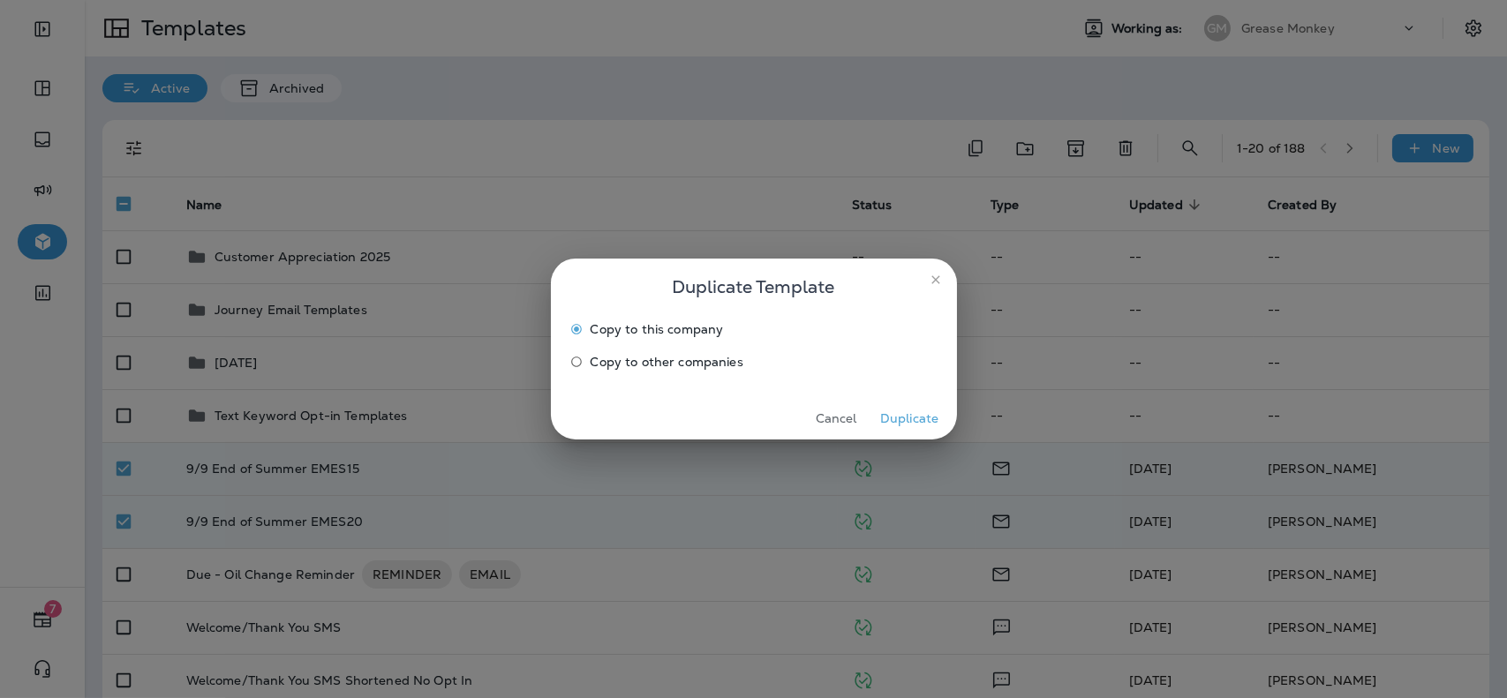
click at [633, 358] on span "Copy to other companies" at bounding box center [667, 362] width 153 height 14
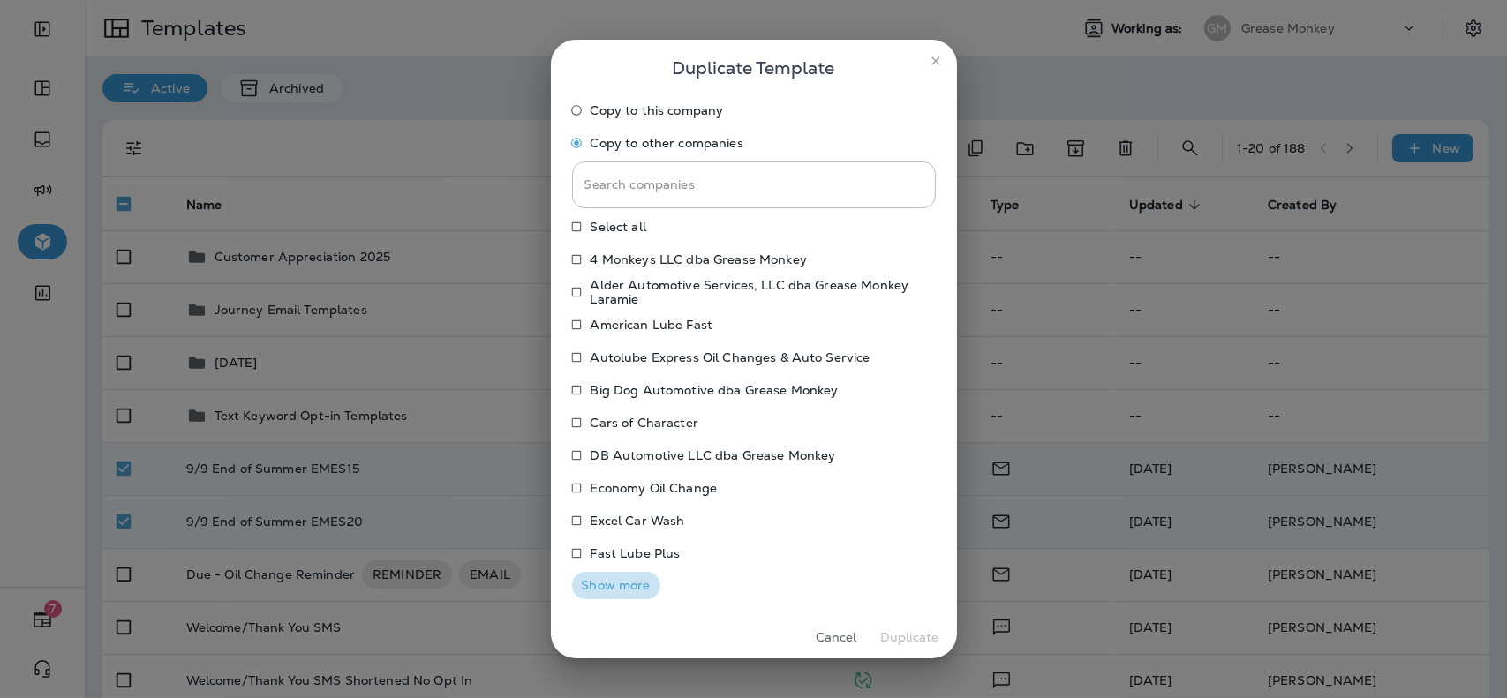
click at [604, 595] on button "Show more" at bounding box center [616, 585] width 88 height 27
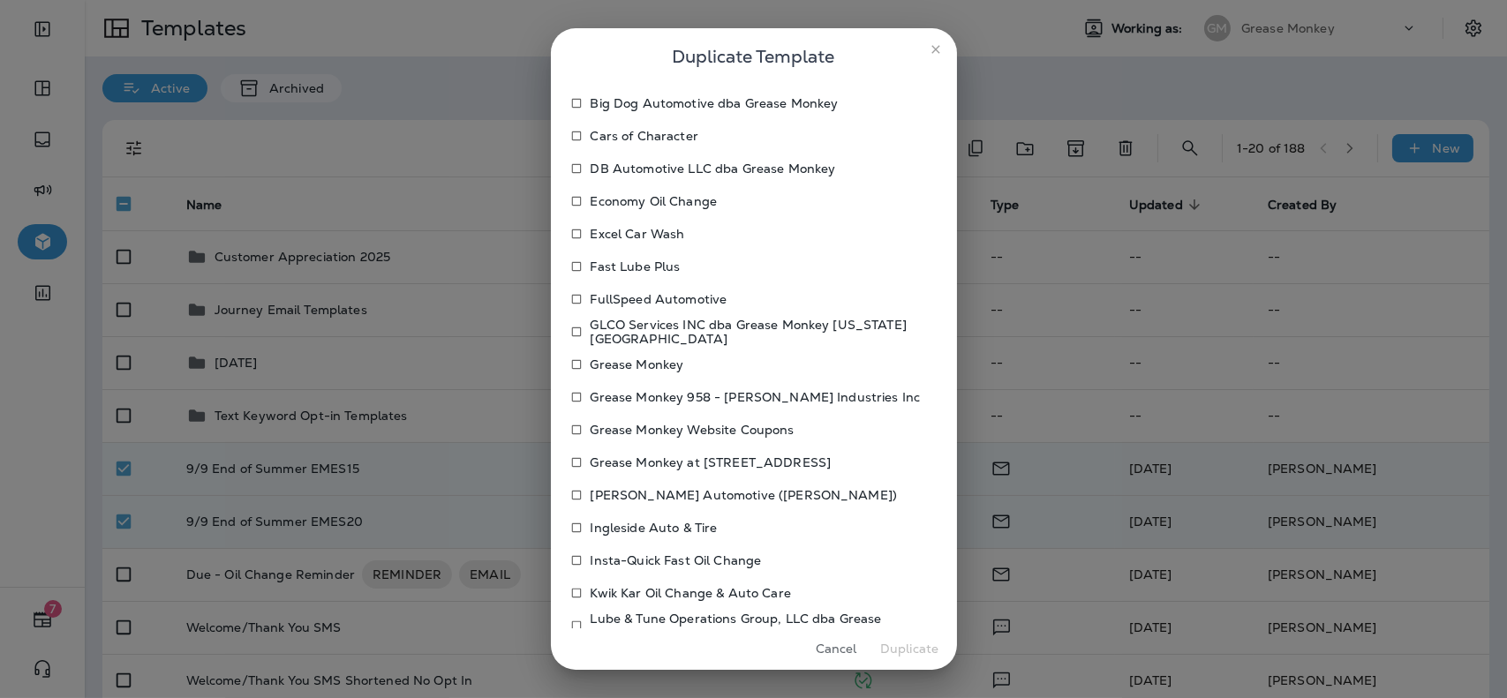
scroll to position [275, 0]
click at [618, 265] on p "Fast Lube Plus" at bounding box center [636, 267] width 90 height 14
click at [624, 563] on p "Insta-Quick Fast Oil Change" at bounding box center [676, 561] width 171 height 14
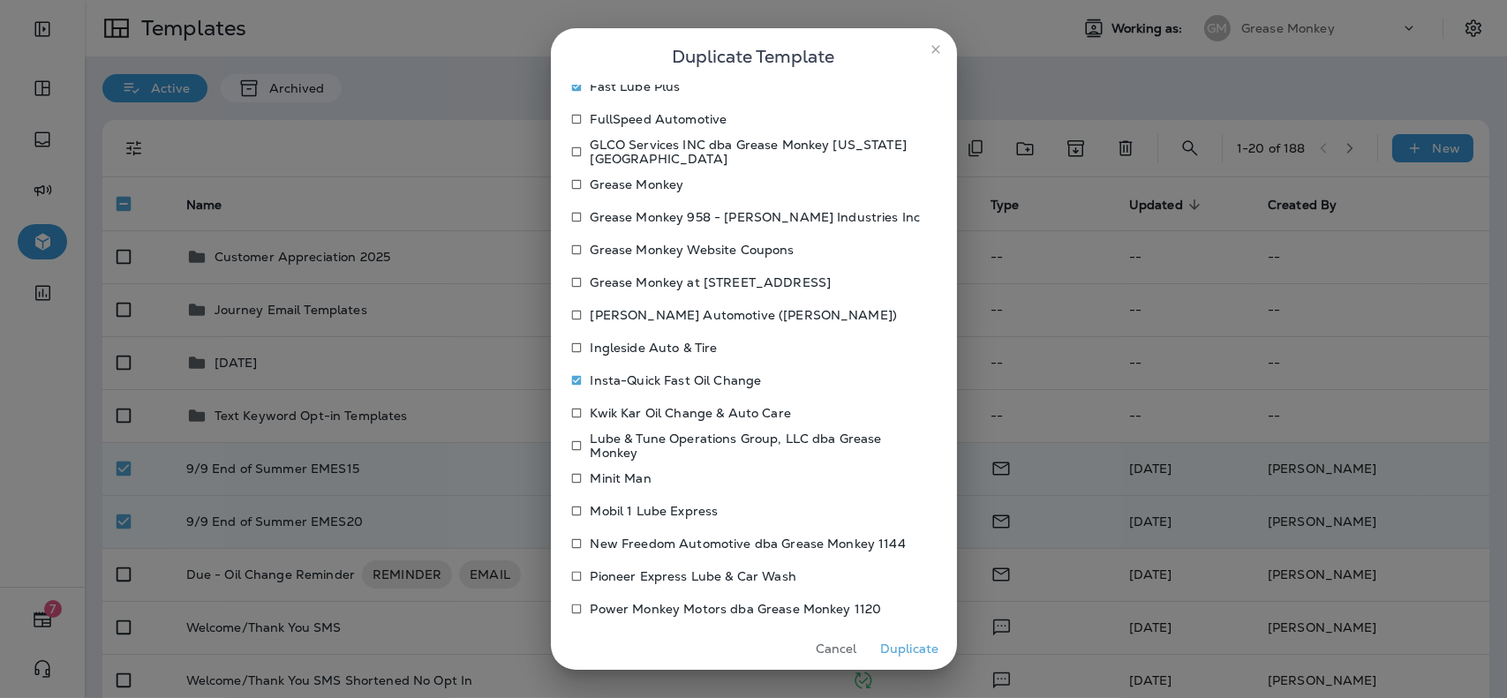
scroll to position [465, 0]
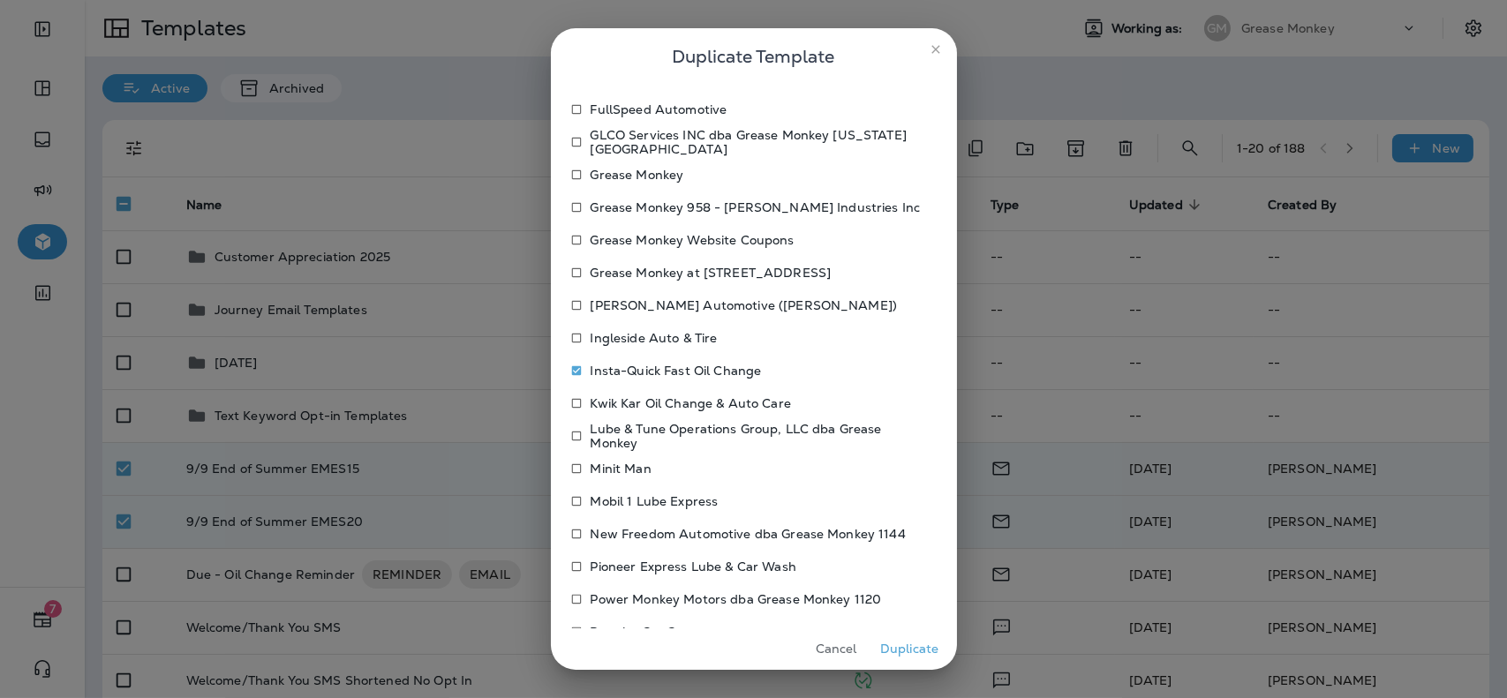
click at [646, 501] on p "Mobil 1 Lube Express" at bounding box center [655, 501] width 128 height 14
click at [638, 564] on p "Pioneer Express Lube & Car Wash" at bounding box center [694, 567] width 206 height 14
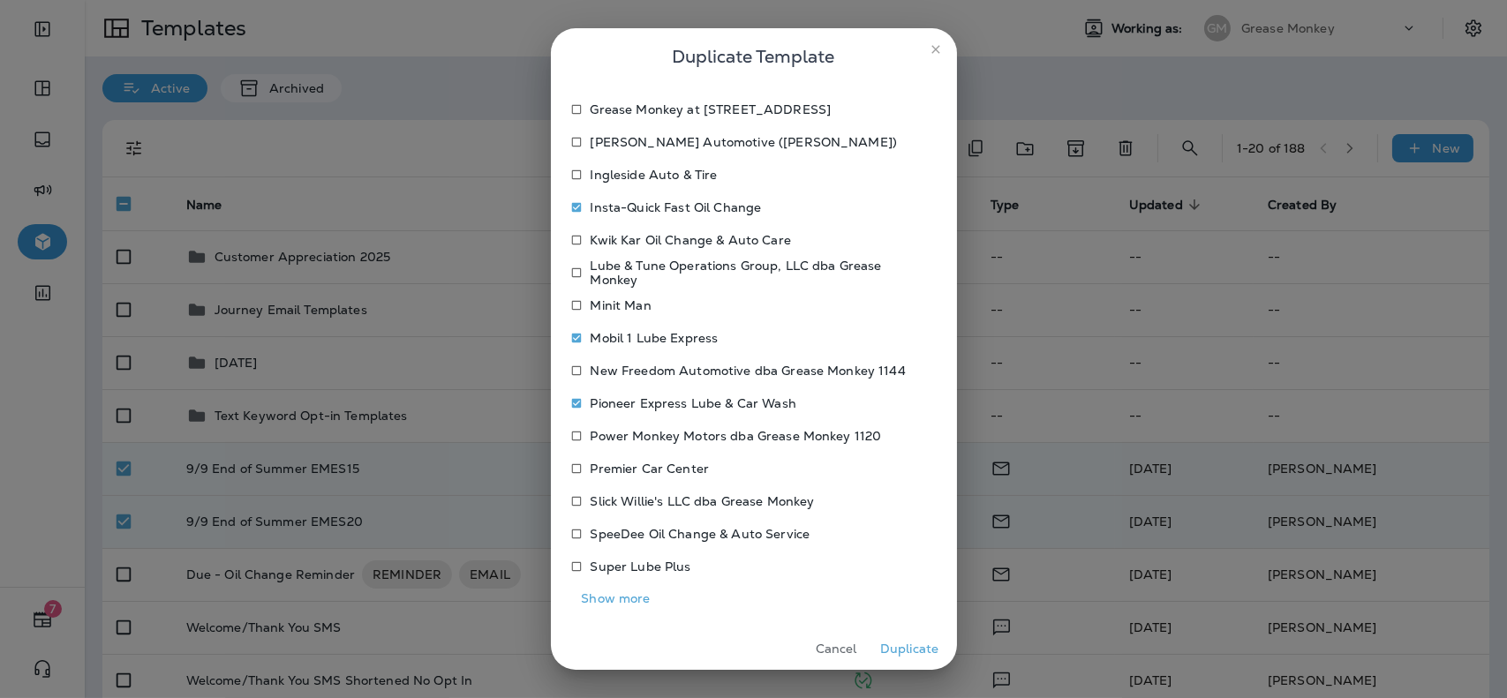
scroll to position [630, 0]
click at [637, 467] on p "Premier Car Center" at bounding box center [650, 467] width 119 height 14
click at [629, 601] on button "Show more" at bounding box center [616, 597] width 88 height 27
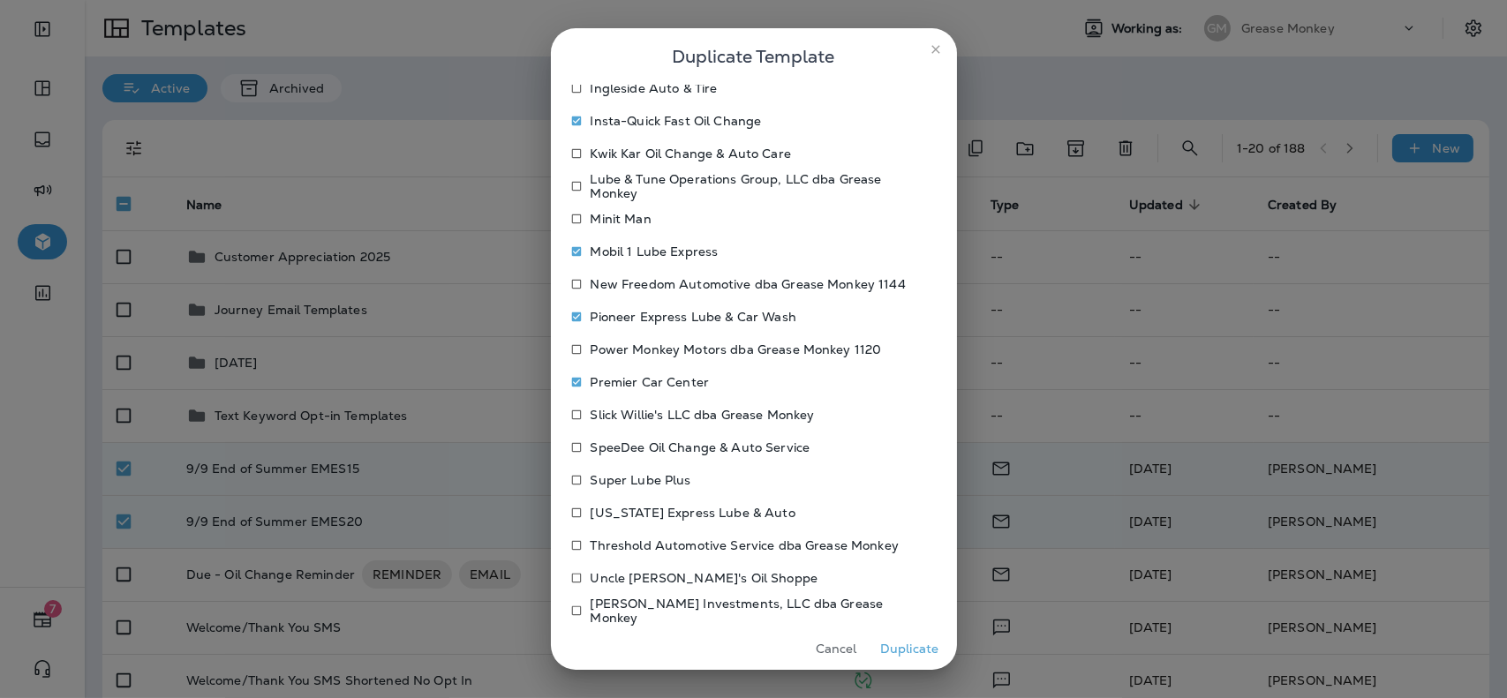
scroll to position [721, 0]
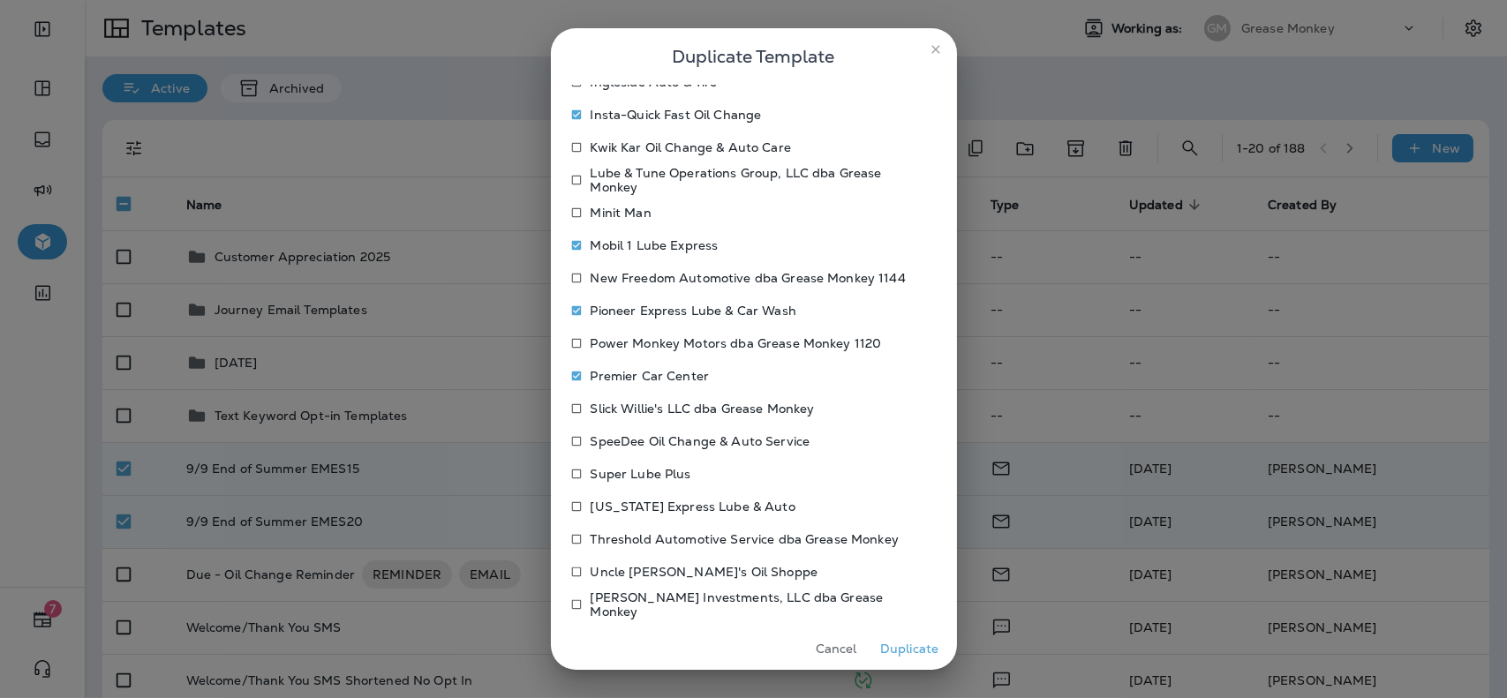
click at [641, 472] on p "Super Lube Plus" at bounding box center [641, 474] width 101 height 14
click at [636, 508] on p "[US_STATE] Express Lube & Auto" at bounding box center [693, 507] width 205 height 14
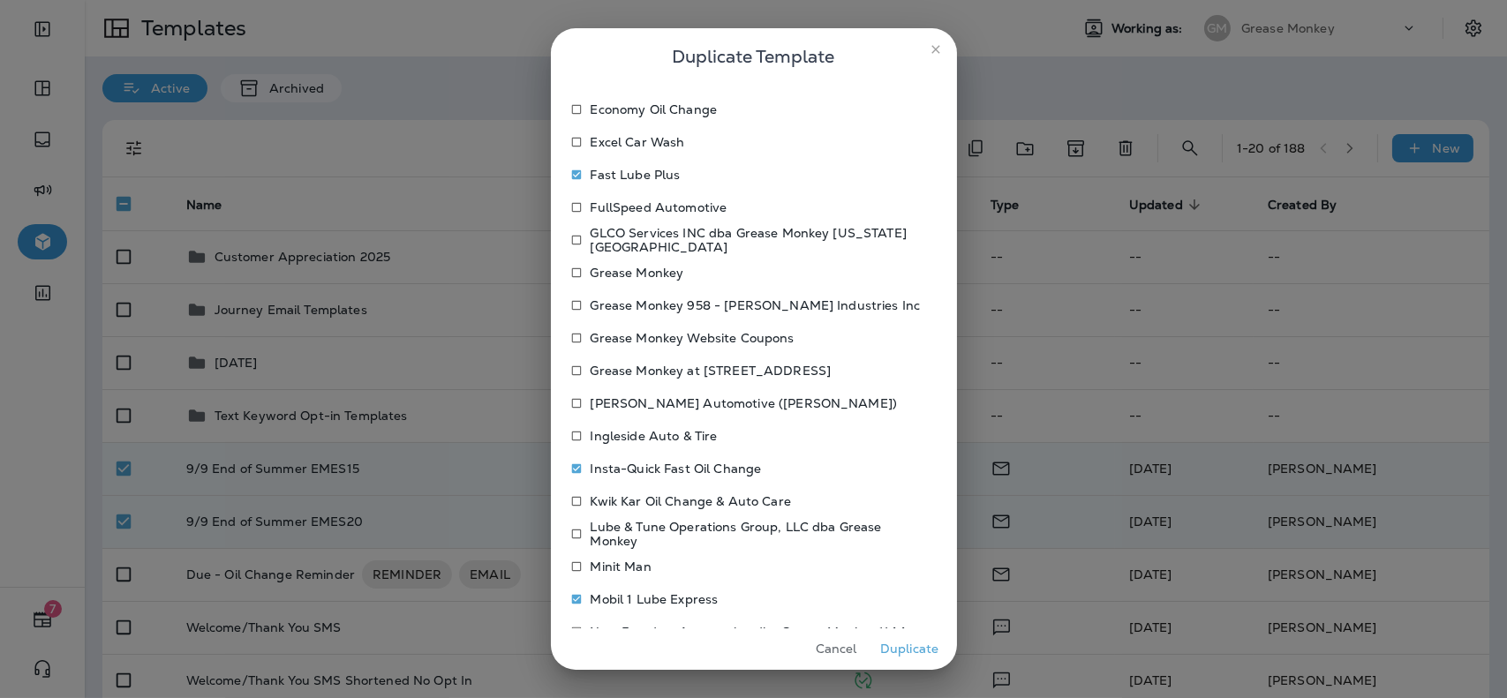
scroll to position [371, 0]
click at [617, 568] on p "Minit Man" at bounding box center [621, 563] width 61 height 14
click at [905, 645] on button "Duplicate" at bounding box center [910, 649] width 66 height 27
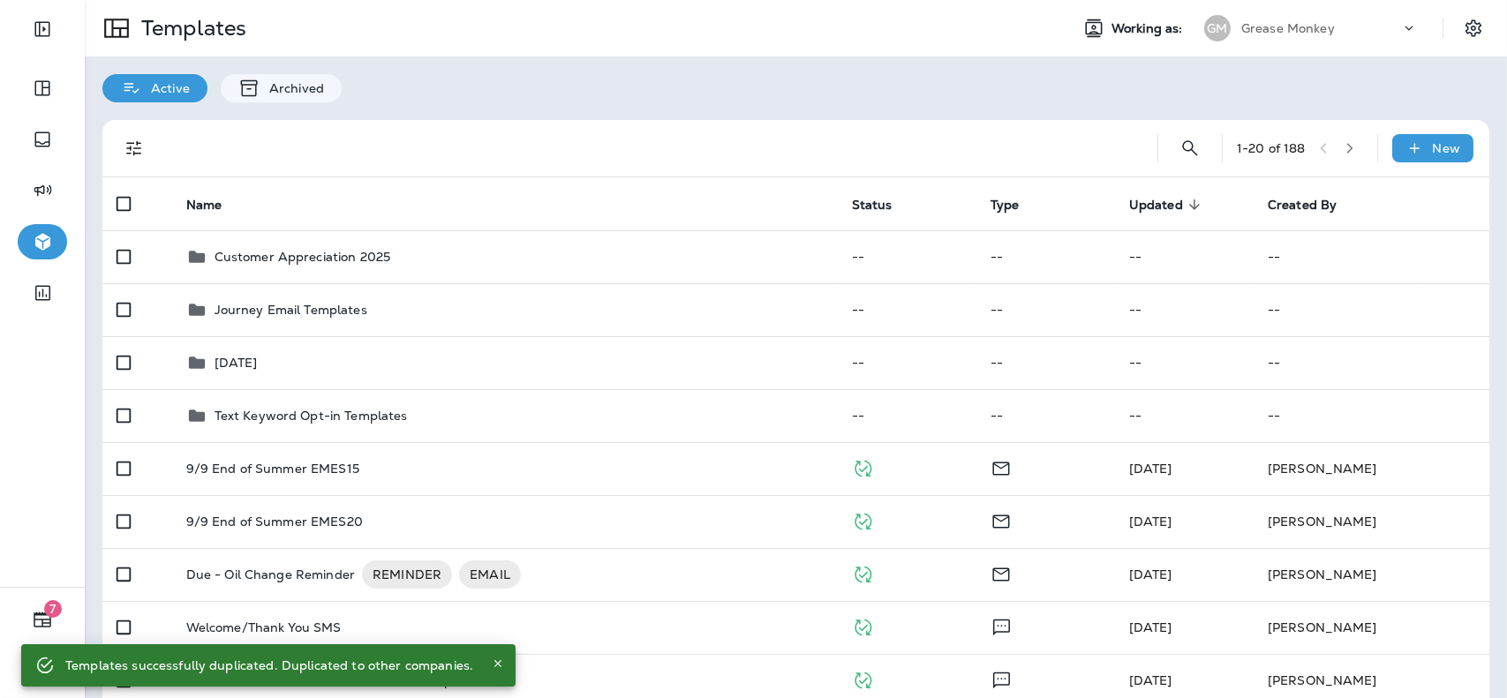
click at [1319, 26] on p "Grease Monkey" at bounding box center [1288, 28] width 94 height 14
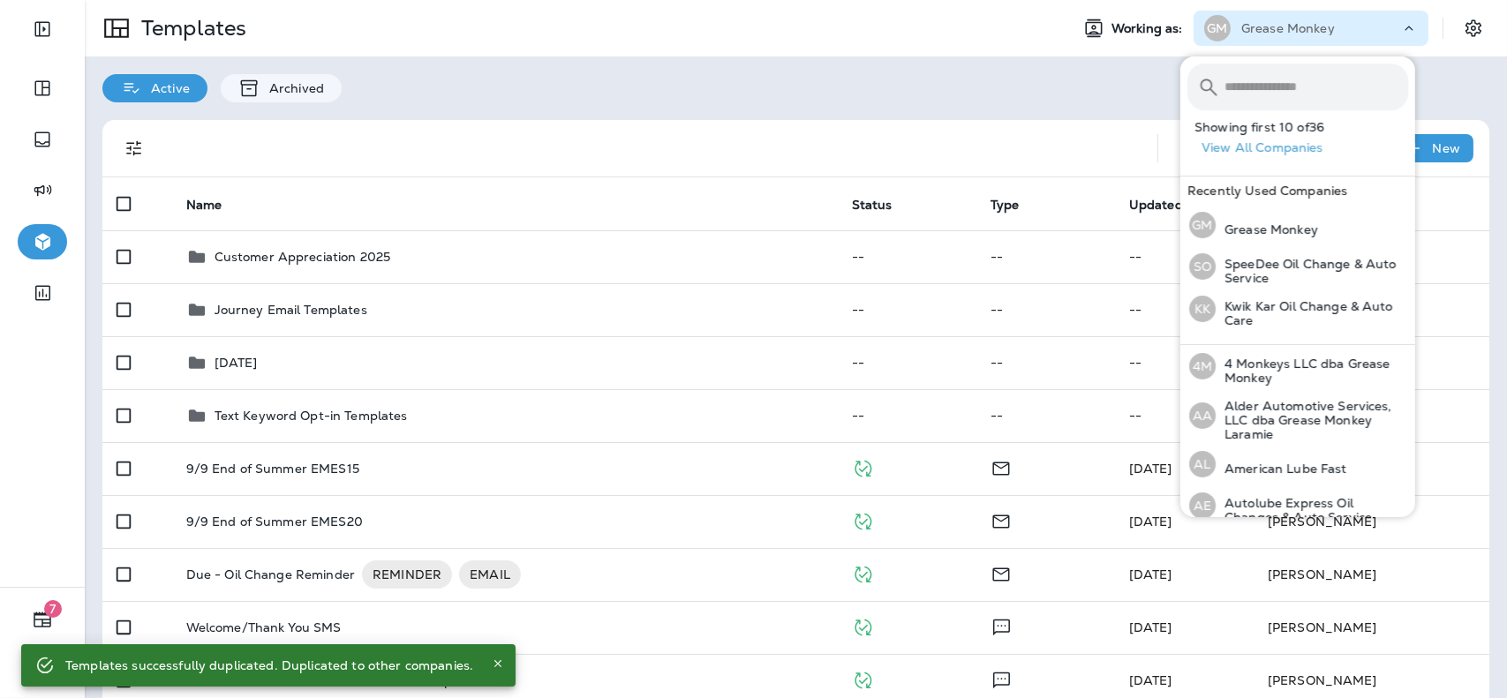
click at [1314, 70] on input "text" at bounding box center [1317, 87] width 184 height 47
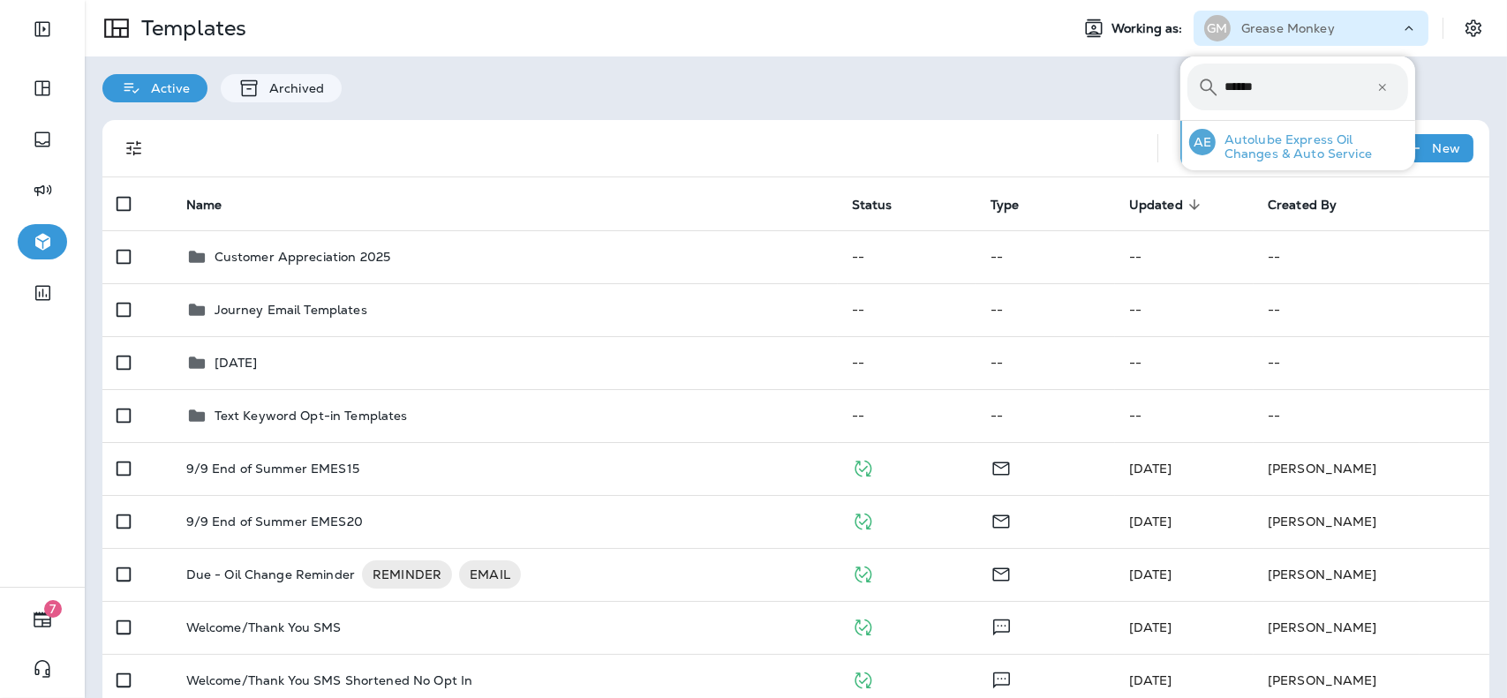
type input "******"
click at [1310, 129] on div "AE Autolube Express Oil Changes & Auto Service" at bounding box center [1298, 142] width 233 height 42
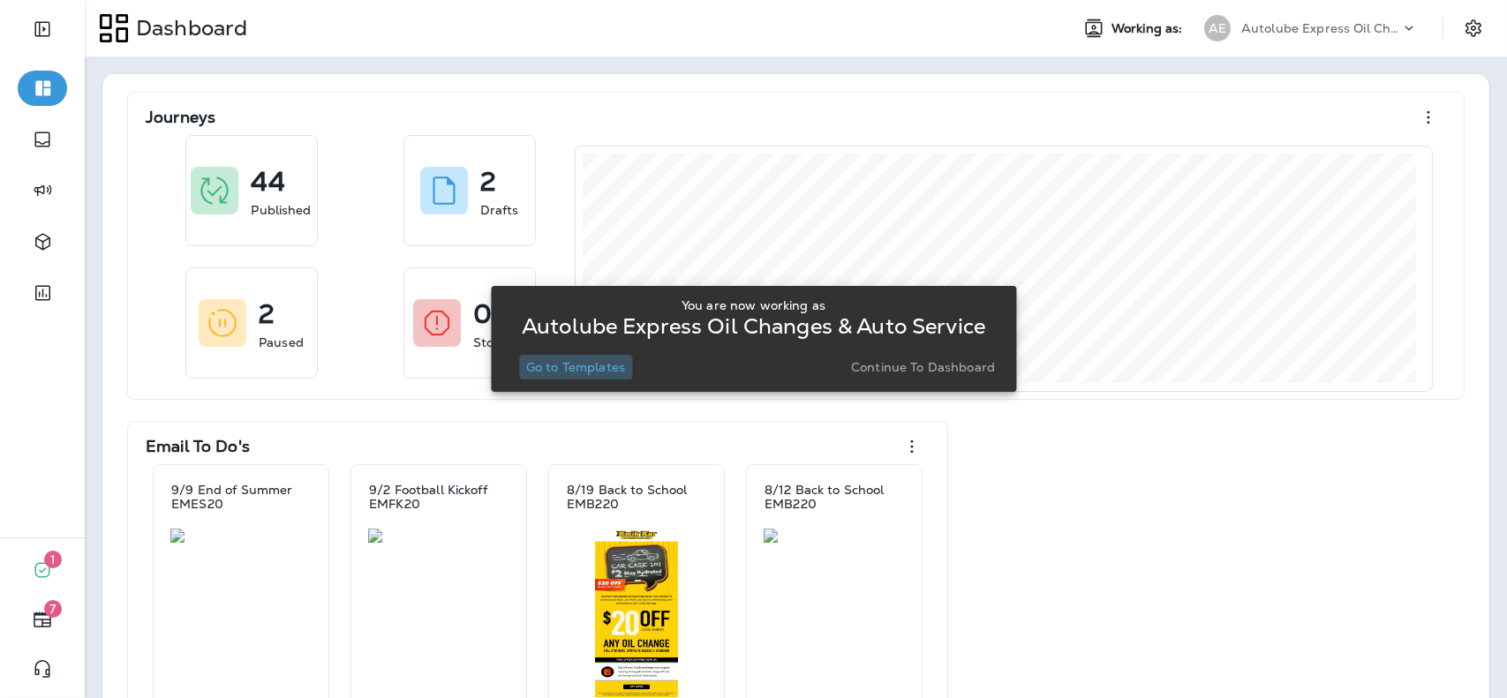
click at [563, 373] on p "Go to Templates" at bounding box center [575, 367] width 99 height 14
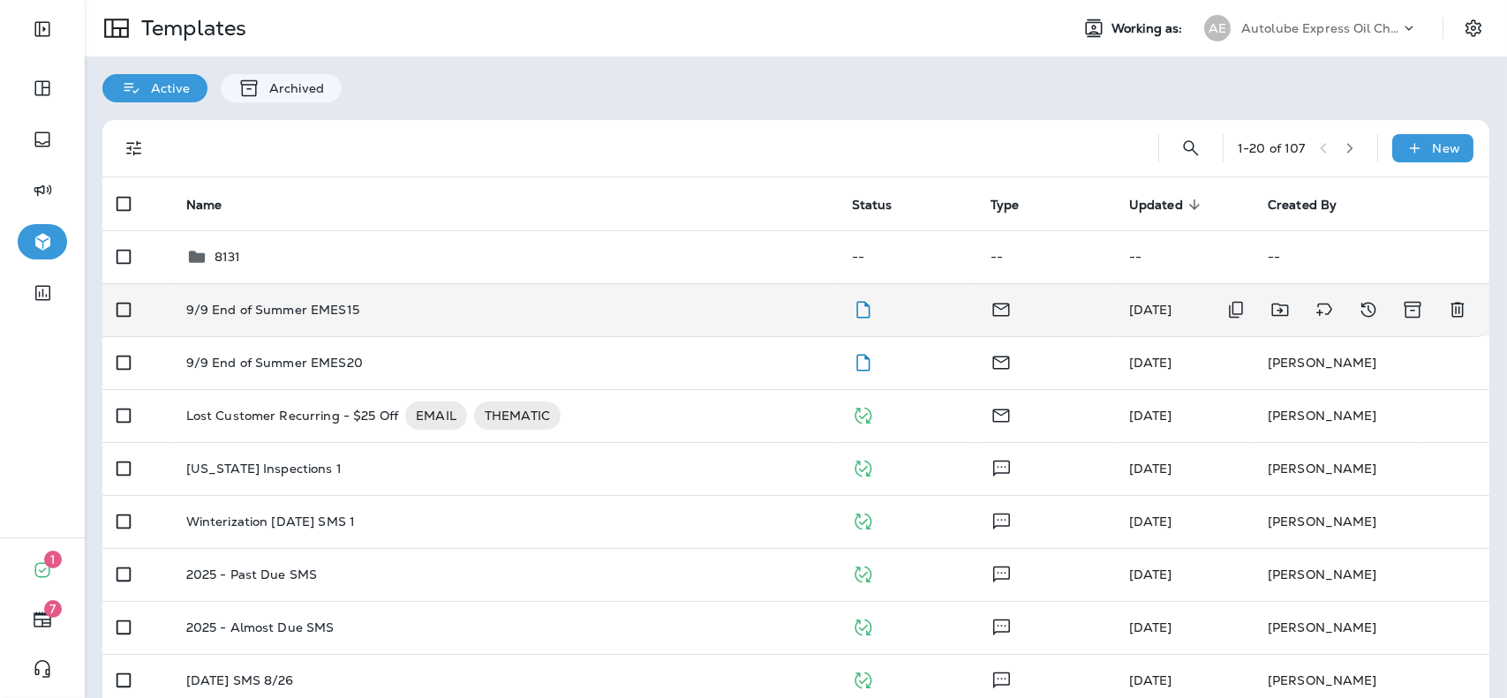
click at [670, 312] on div "9/9 End of Summer EMES15" at bounding box center [504, 310] width 637 height 14
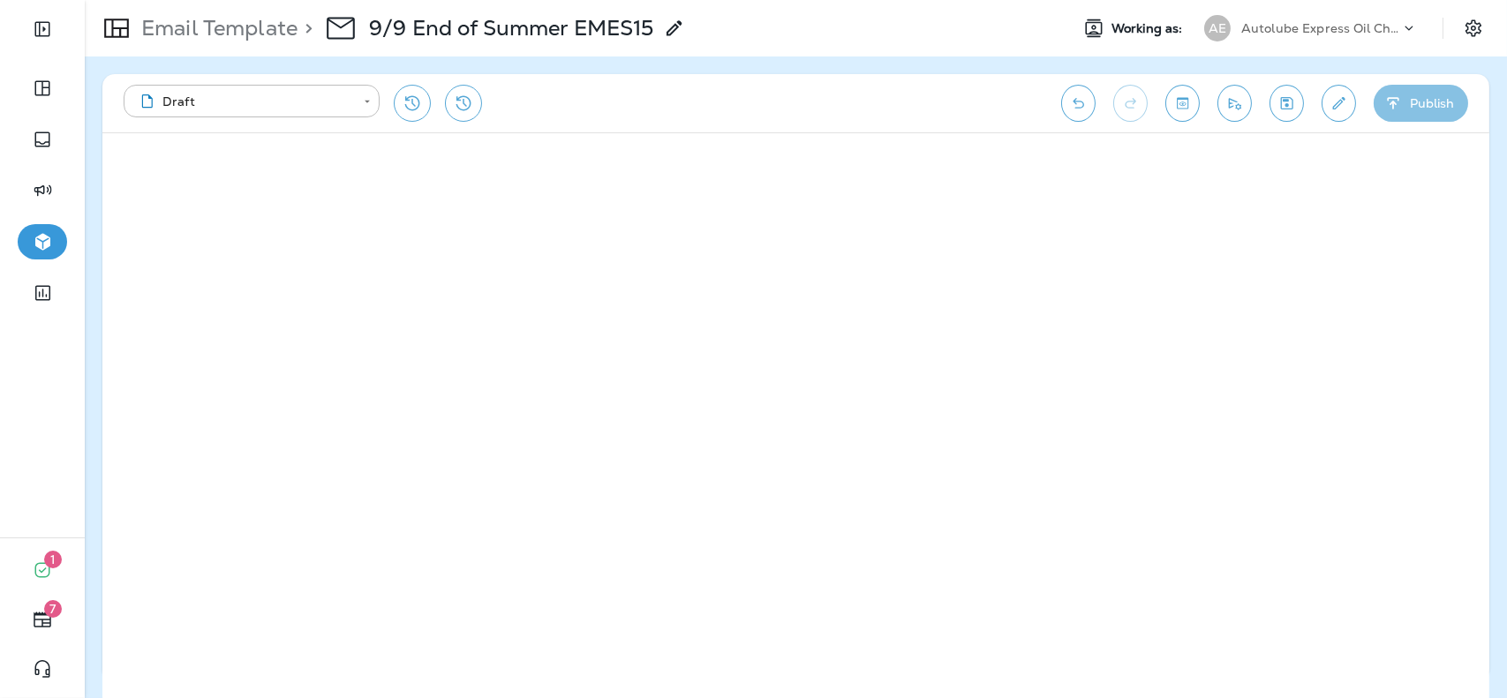
click at [1444, 110] on button "Publish" at bounding box center [1421, 103] width 94 height 37
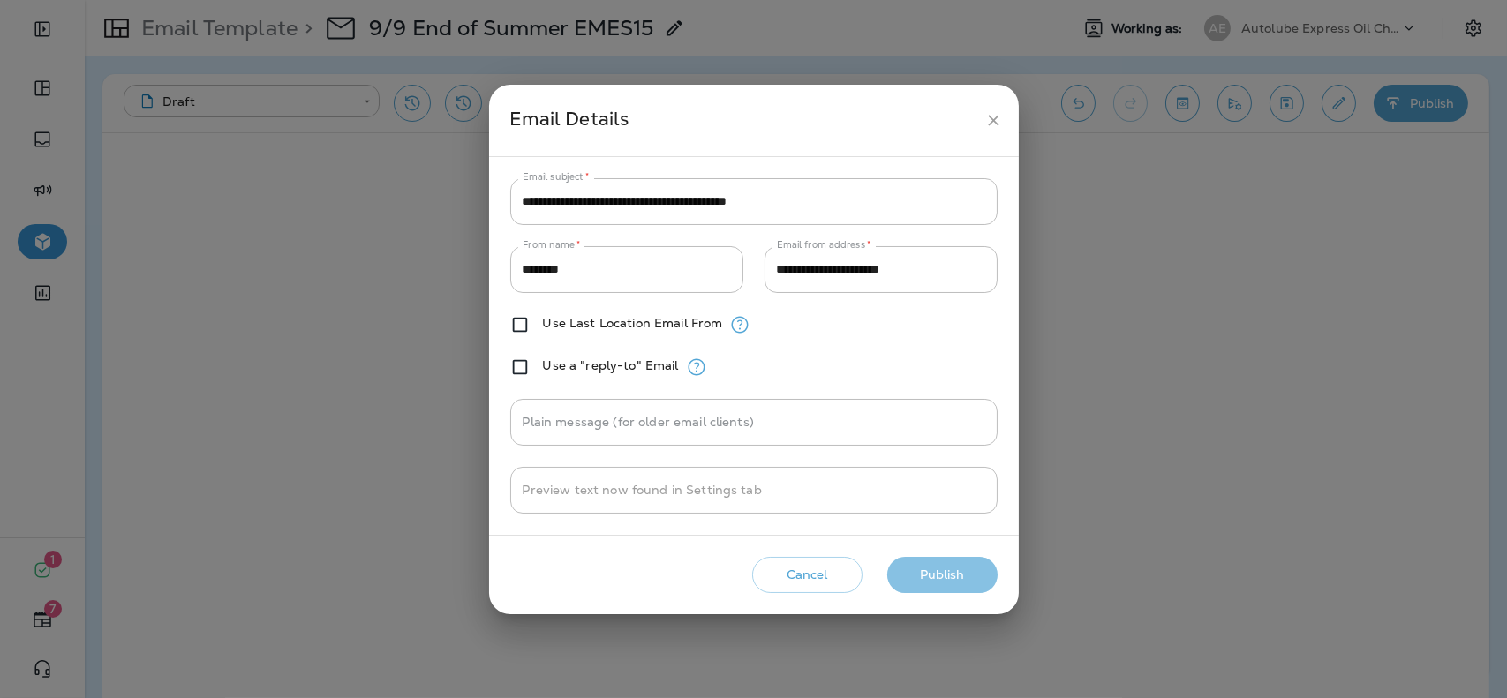
click at [959, 579] on button "Publish" at bounding box center [942, 575] width 110 height 36
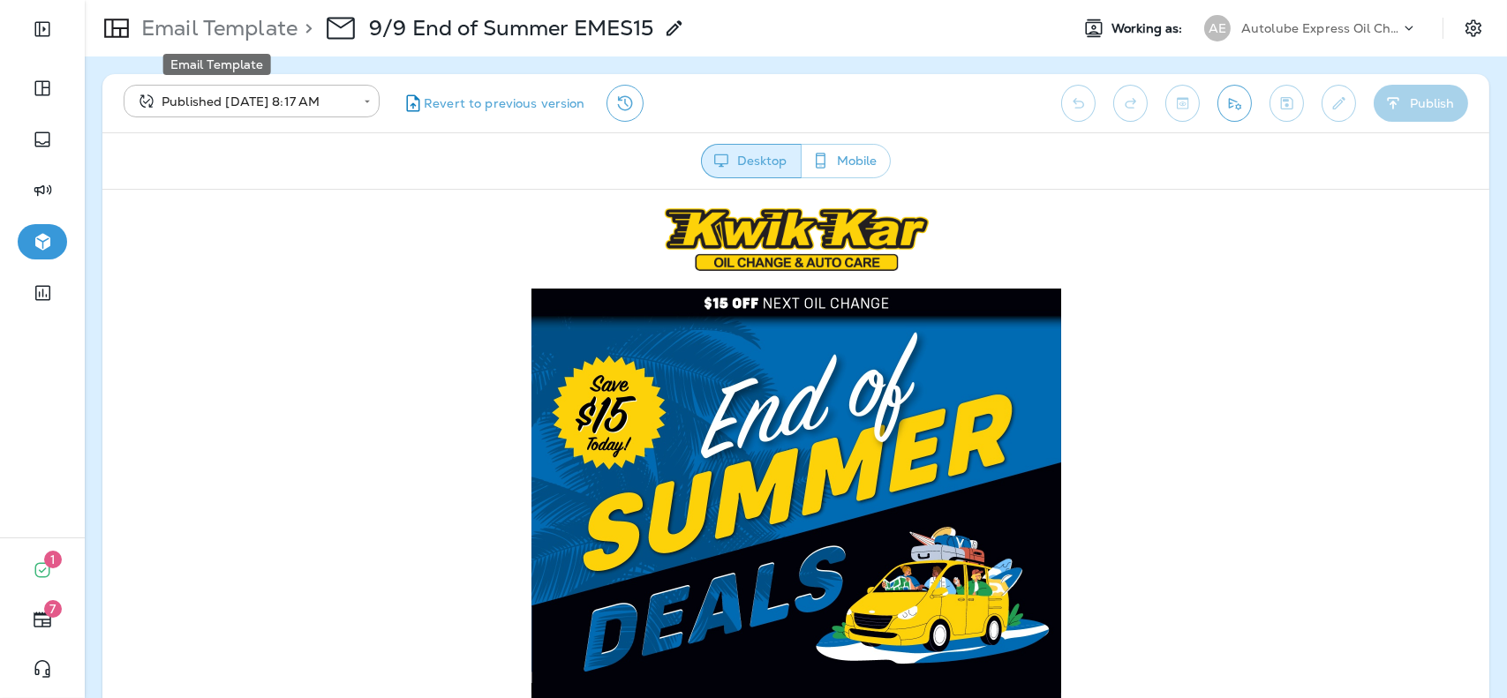
click at [198, 26] on p "Email Template" at bounding box center [215, 28] width 163 height 26
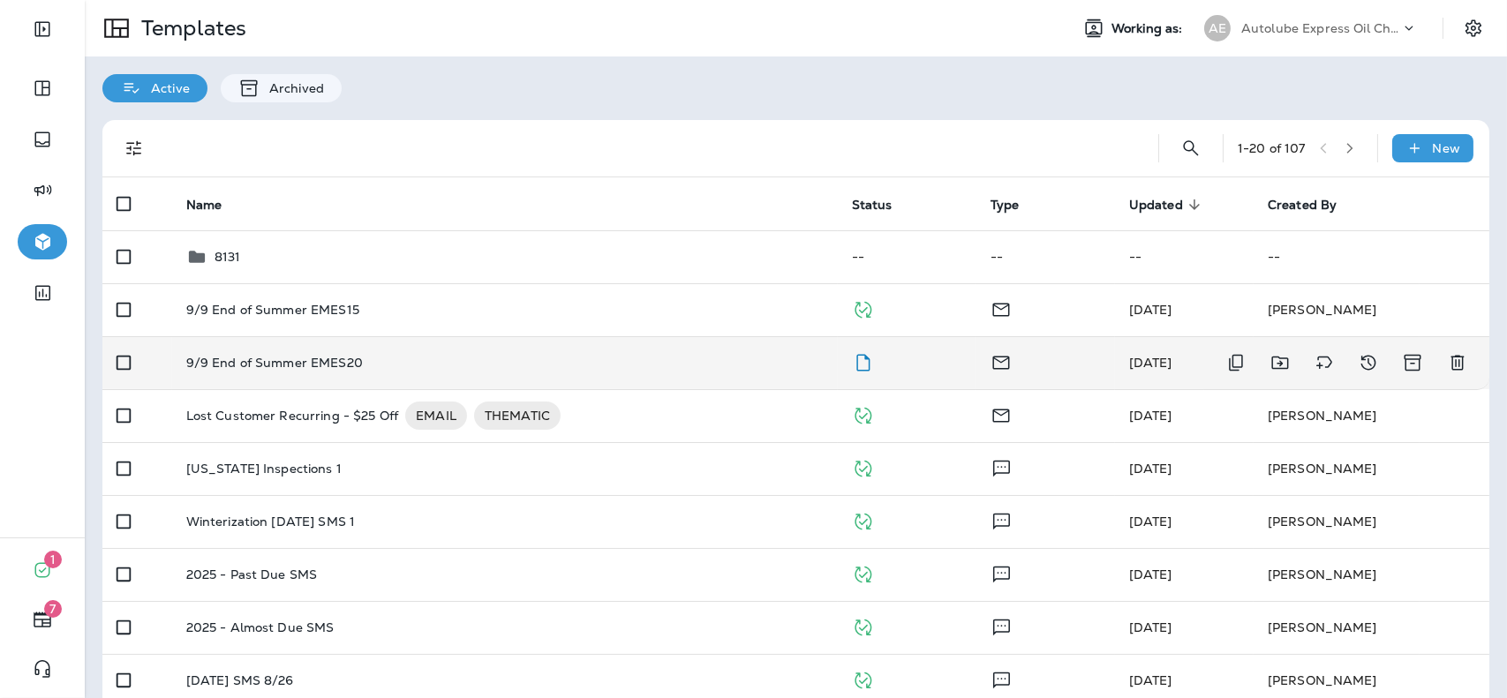
click at [742, 373] on td "9/9 End of Summer EMES20" at bounding box center [505, 362] width 666 height 53
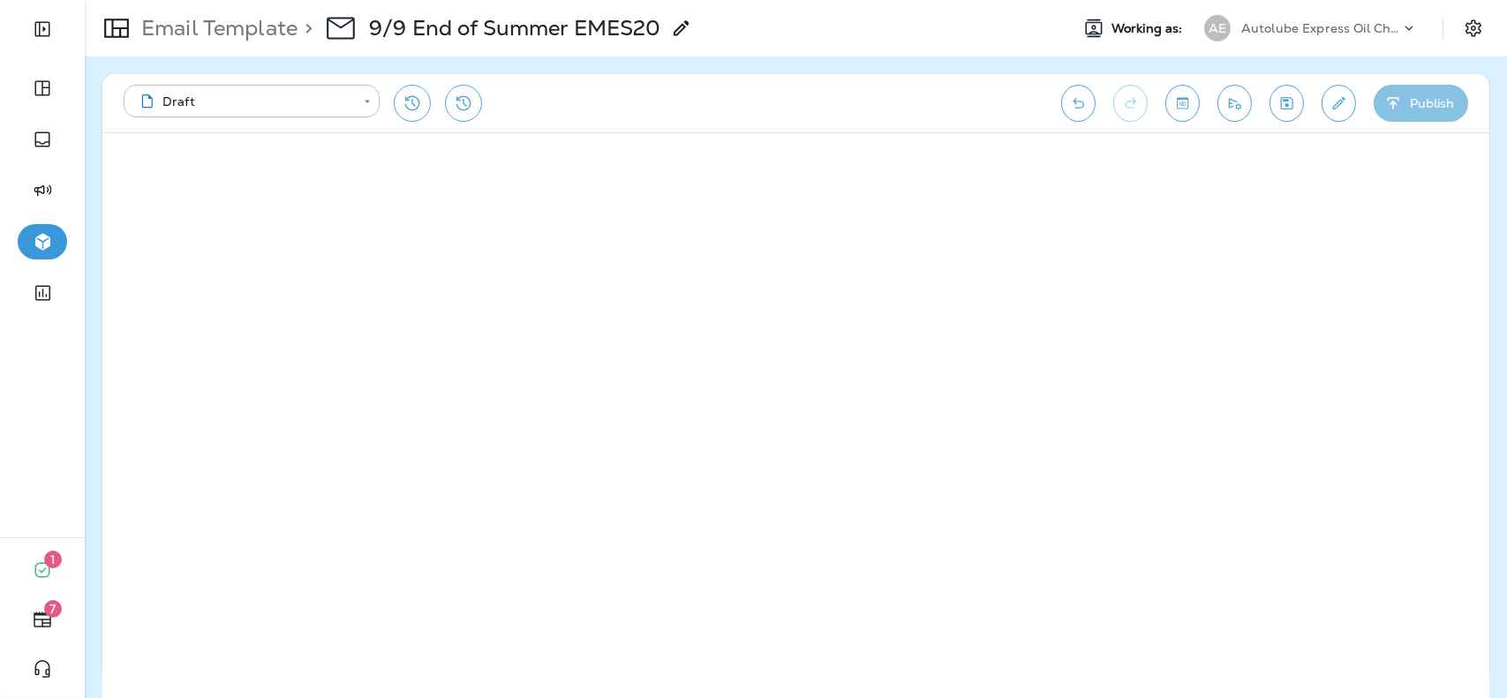
click at [1427, 105] on button "Publish" at bounding box center [1421, 103] width 94 height 37
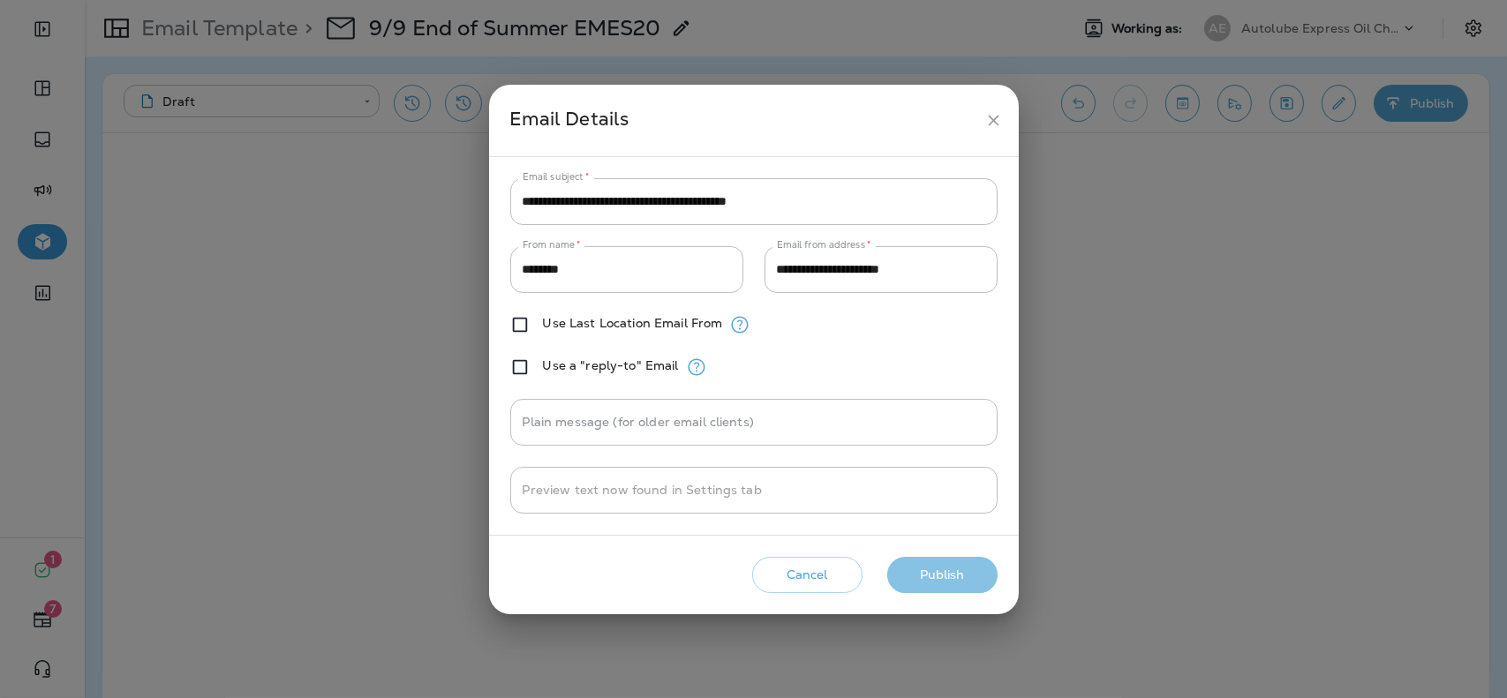
click at [966, 561] on button "Publish" at bounding box center [942, 575] width 110 height 36
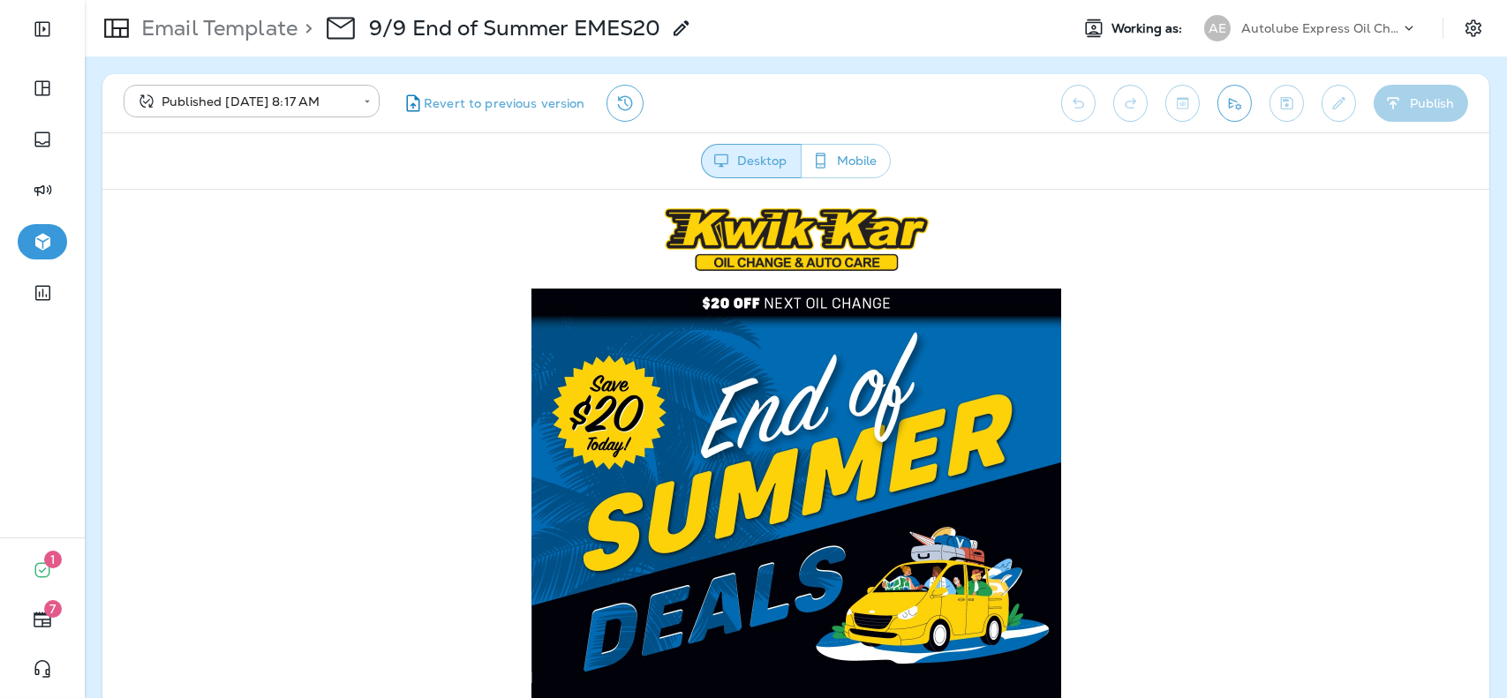
click at [1266, 31] on p "Autolube Express Oil Changes & Auto Service" at bounding box center [1320, 28] width 159 height 14
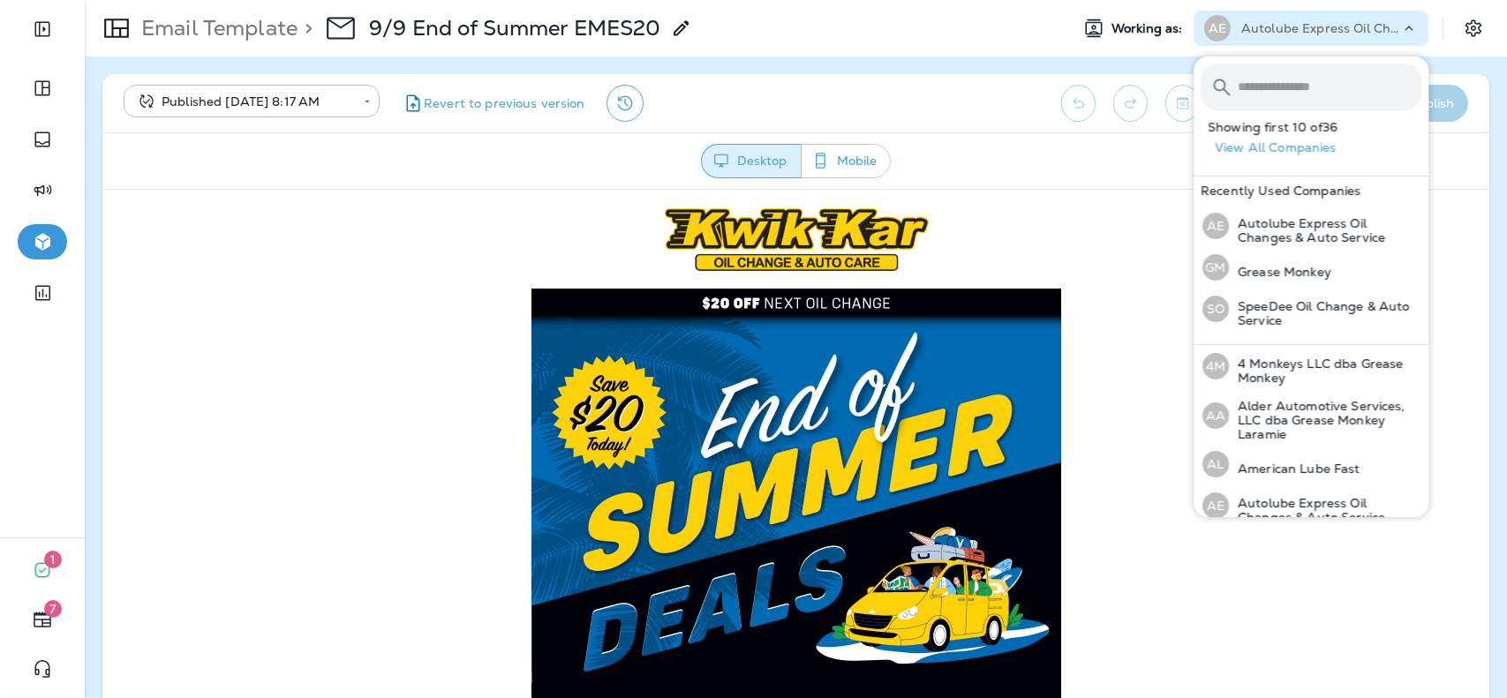
click at [1255, 78] on input "text" at bounding box center [1330, 87] width 184 height 47
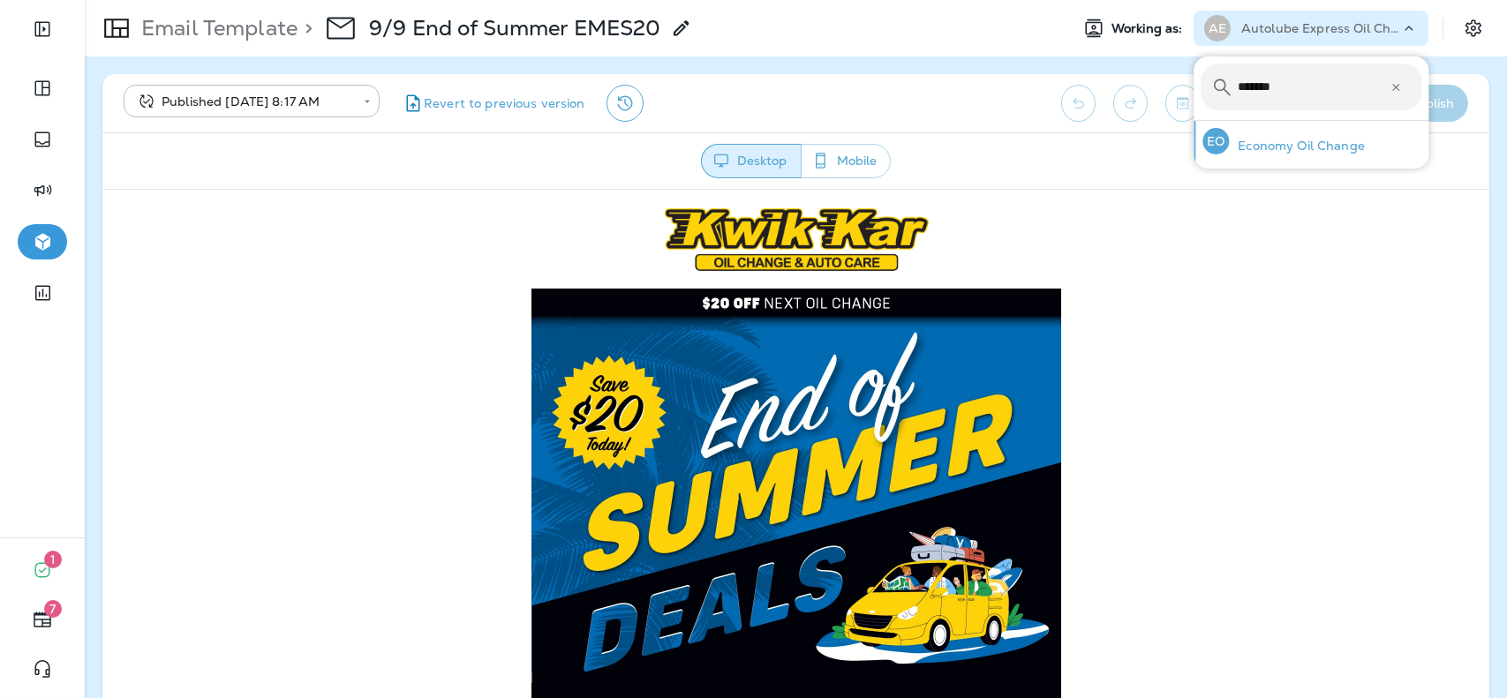
type input "*******"
click at [1258, 143] on p "Economy Oil Change" at bounding box center [1297, 146] width 136 height 14
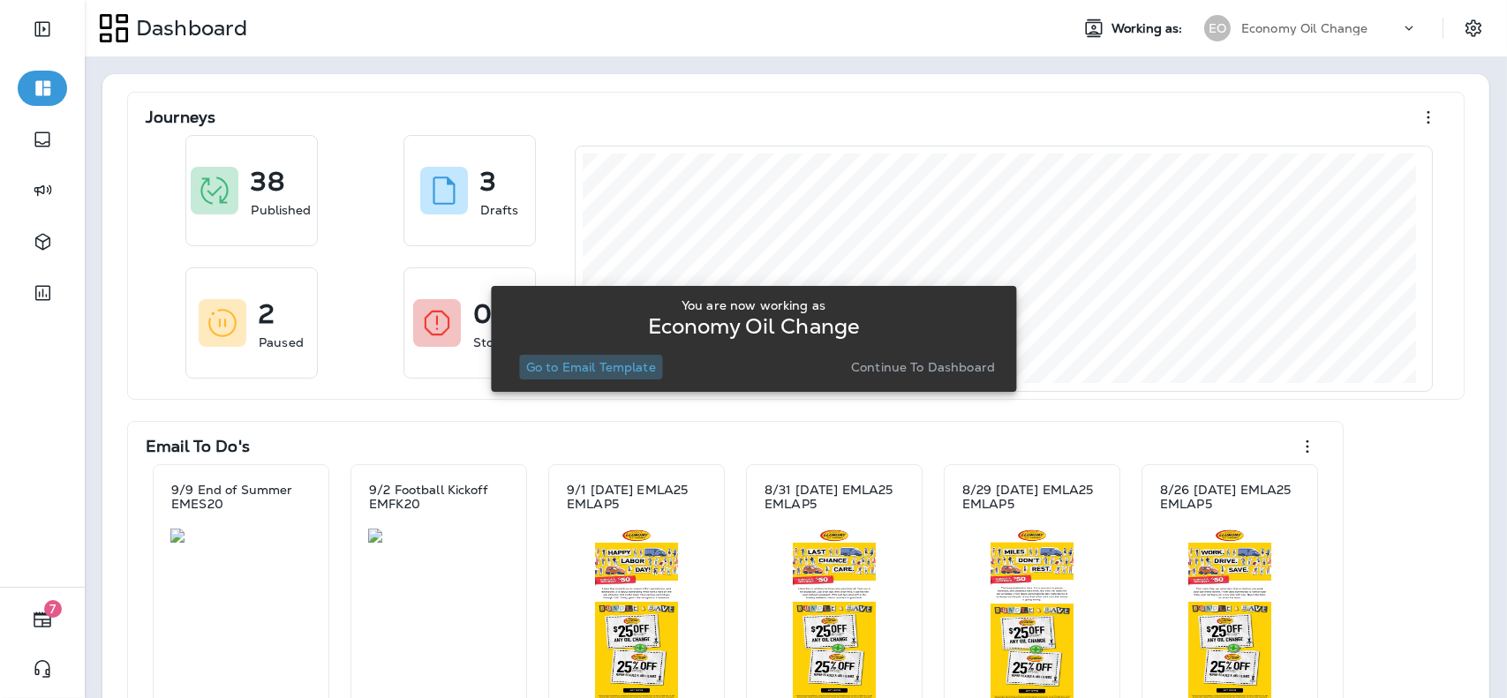
click at [574, 367] on p "Go to Email Template" at bounding box center [591, 367] width 130 height 14
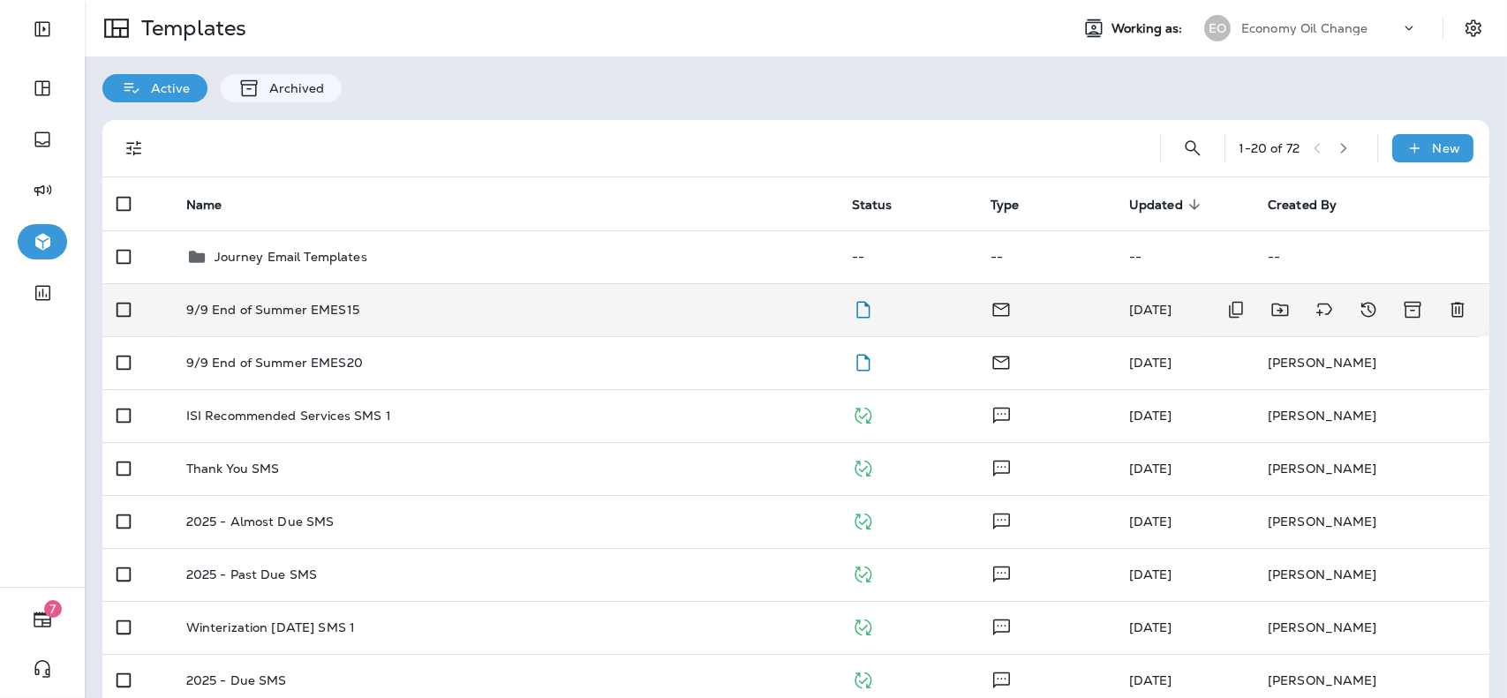
click at [705, 321] on td "9/9 End of Summer EMES15" at bounding box center [505, 309] width 666 height 53
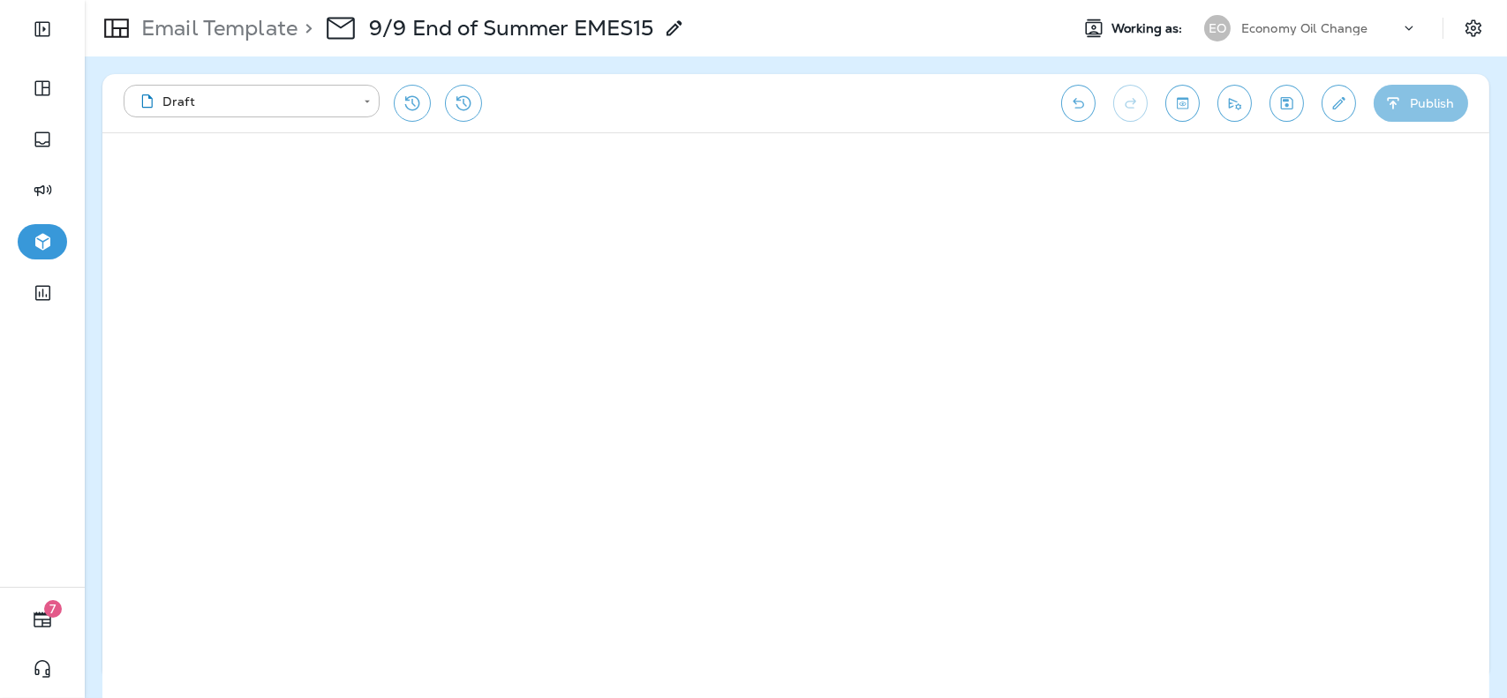
click at [1425, 91] on button "Publish" at bounding box center [1421, 103] width 94 height 37
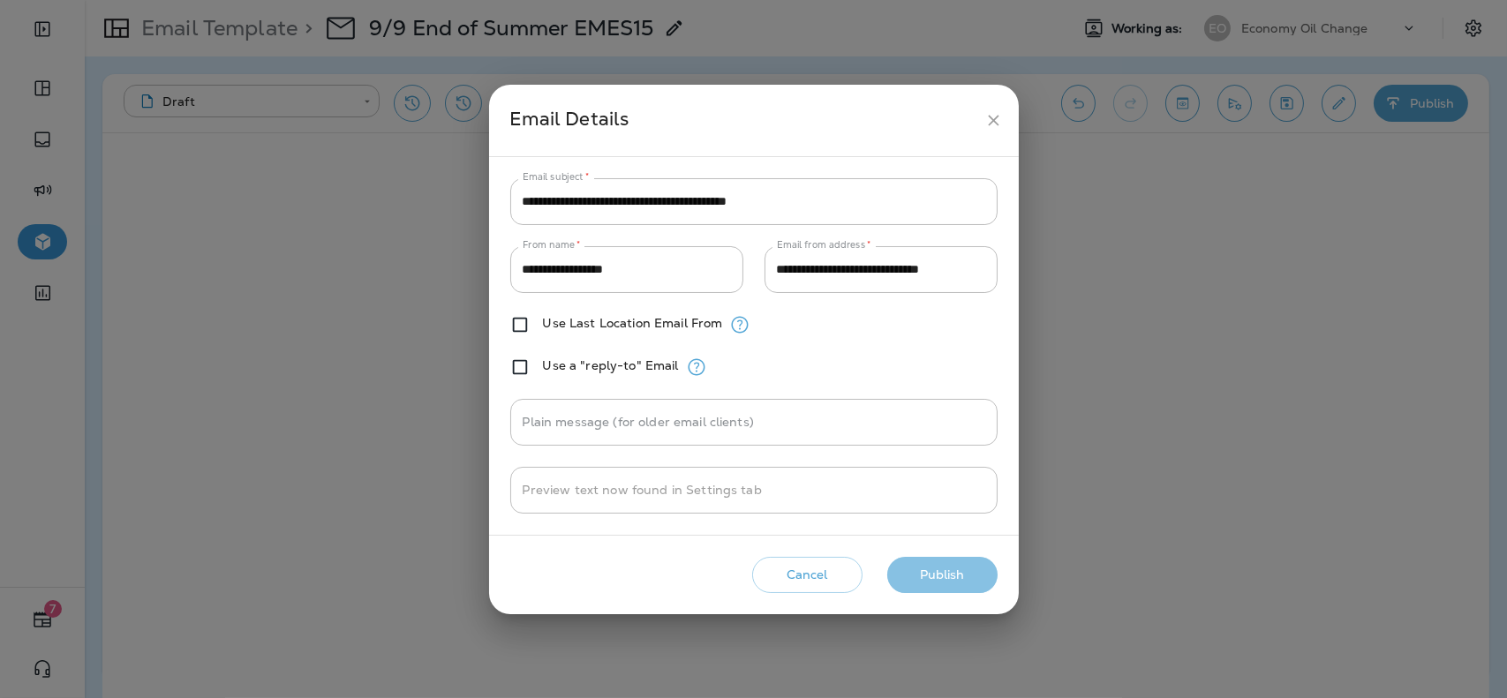
click at [908, 572] on button "Publish" at bounding box center [942, 575] width 110 height 36
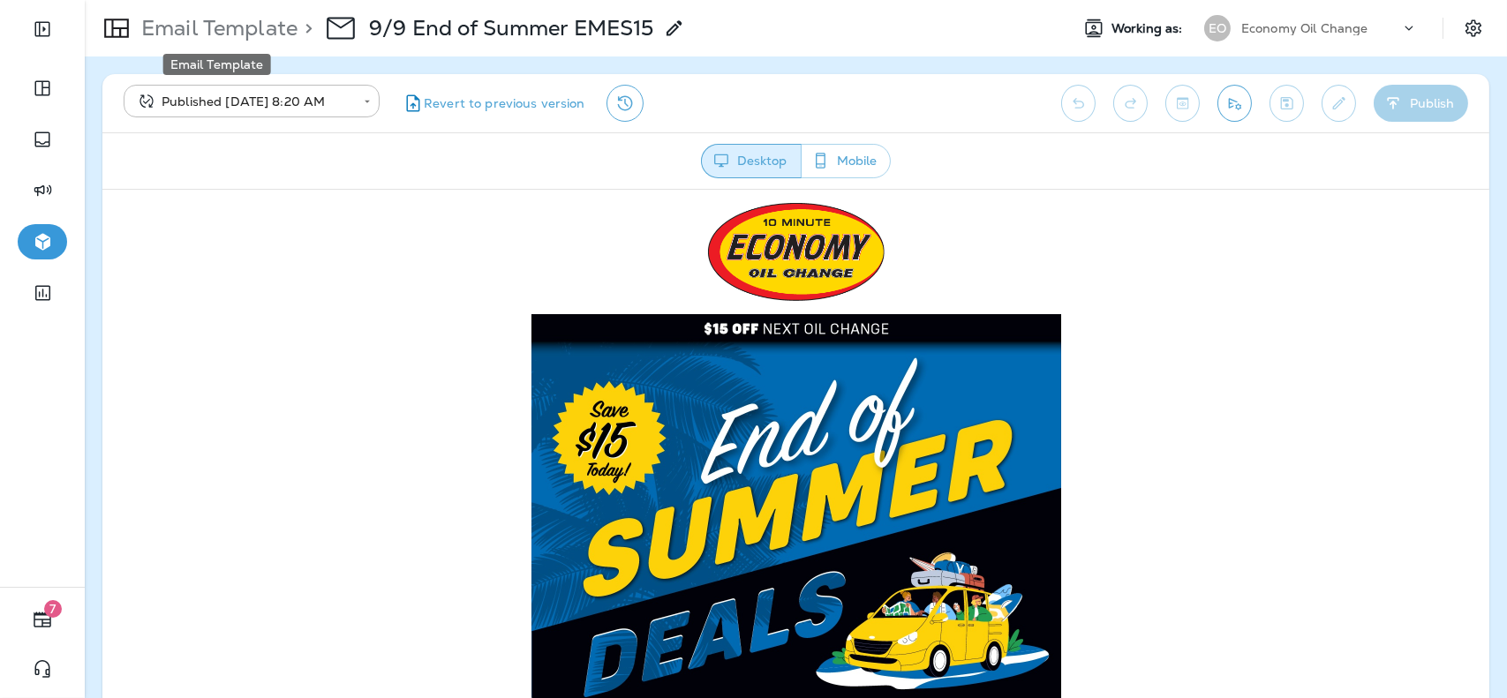
click at [225, 23] on p "Email Template" at bounding box center [215, 28] width 163 height 26
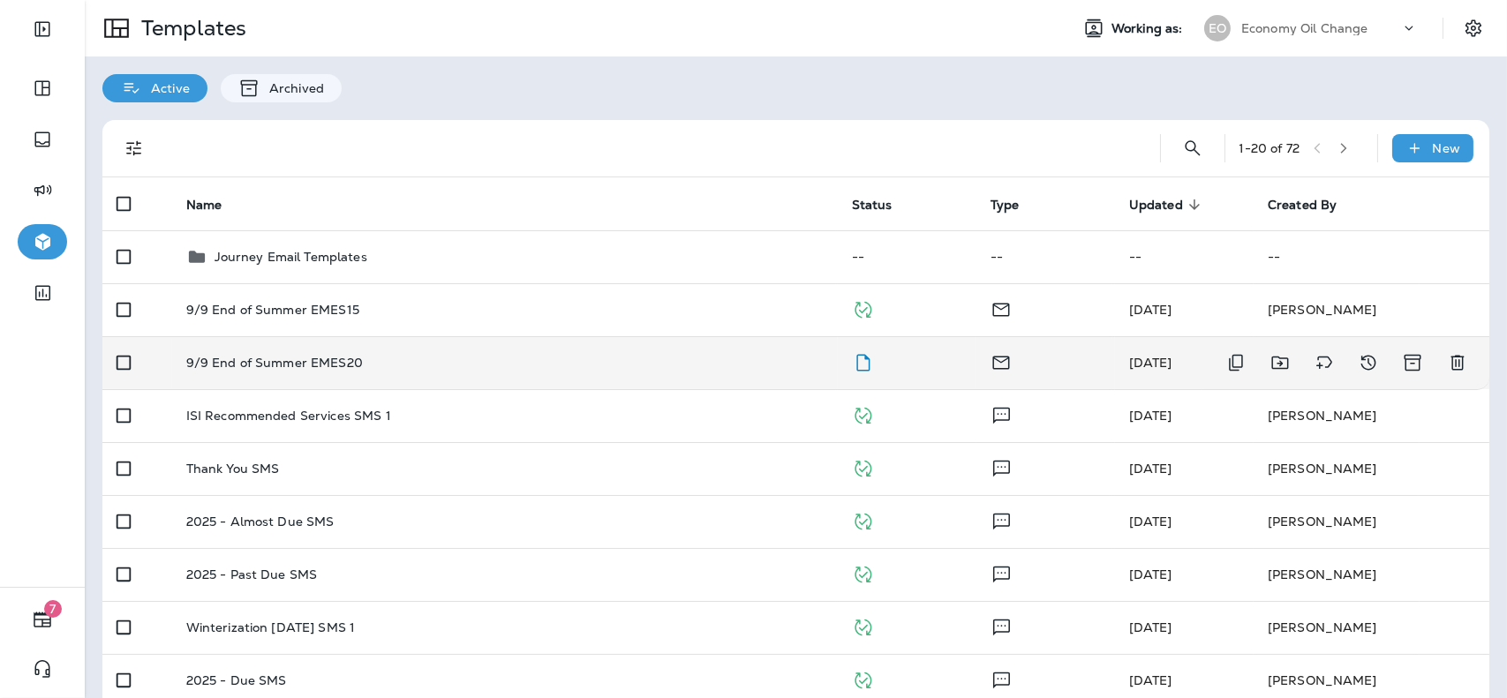
click at [479, 381] on td "9/9 End of Summer EMES20" at bounding box center [505, 362] width 666 height 53
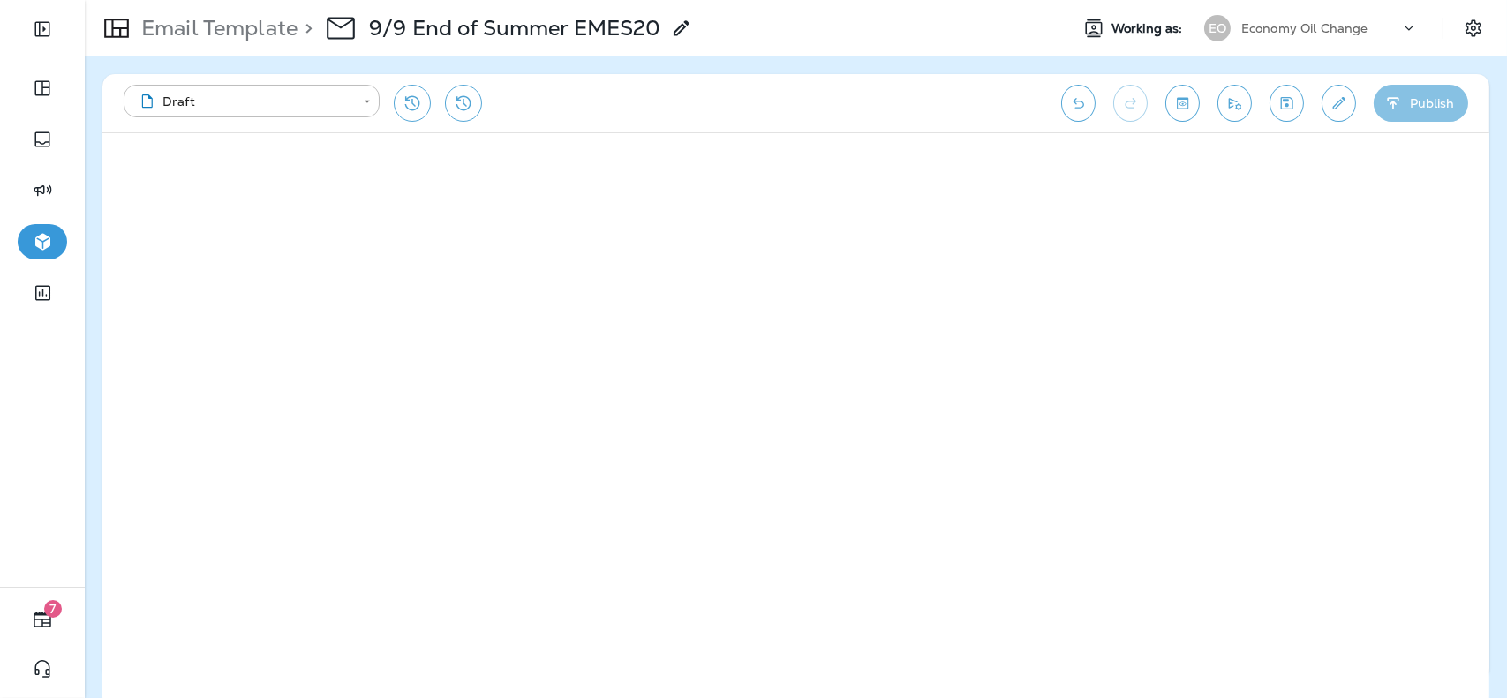
click at [1406, 94] on button "Publish" at bounding box center [1421, 103] width 94 height 37
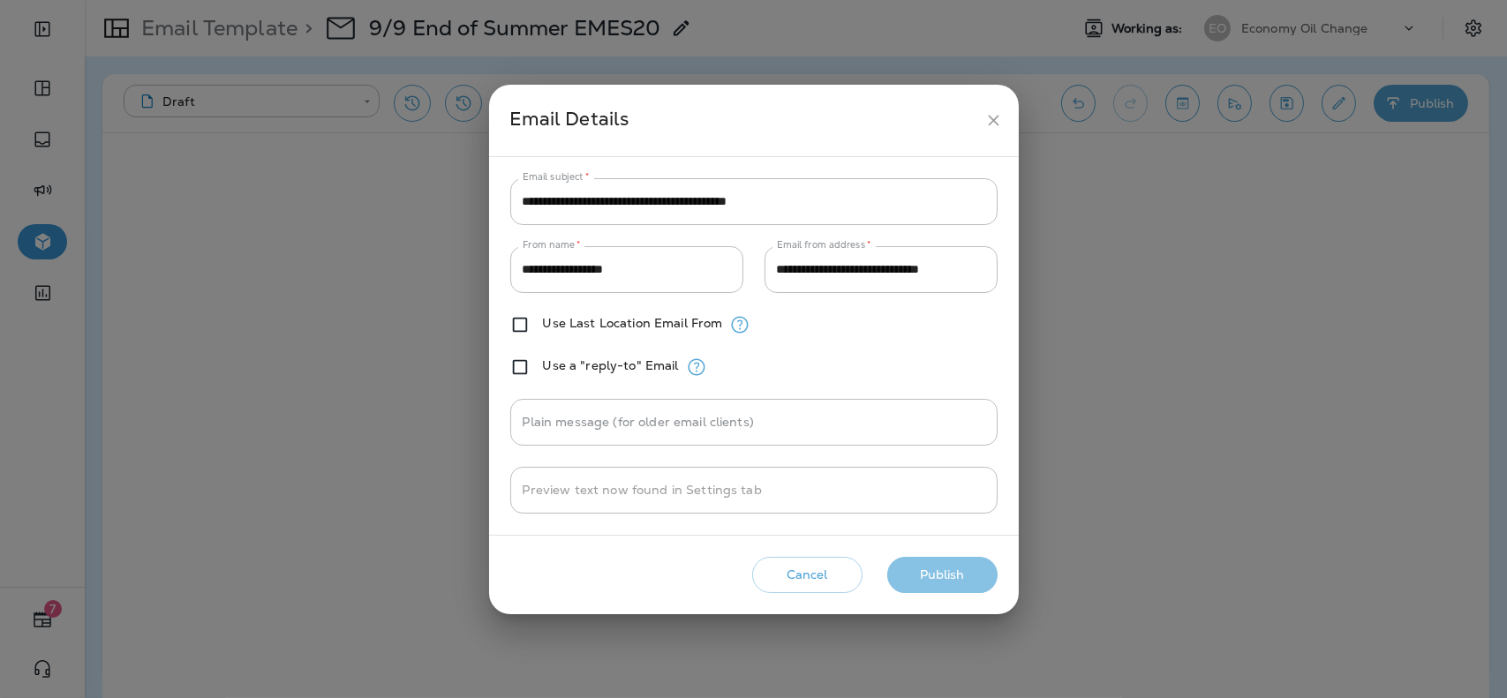
click at [957, 563] on button "Publish" at bounding box center [942, 575] width 110 height 36
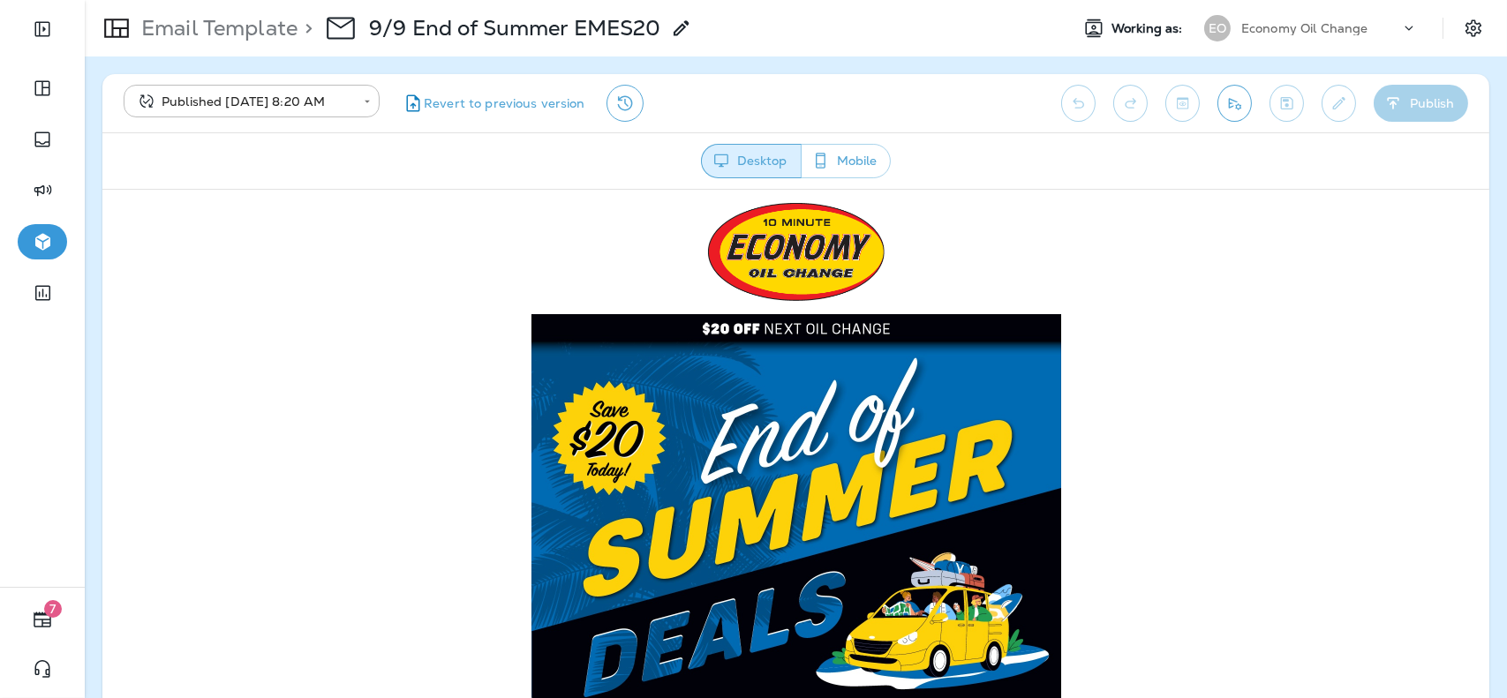
click at [1330, 30] on p "Economy Oil Change" at bounding box center [1304, 28] width 127 height 14
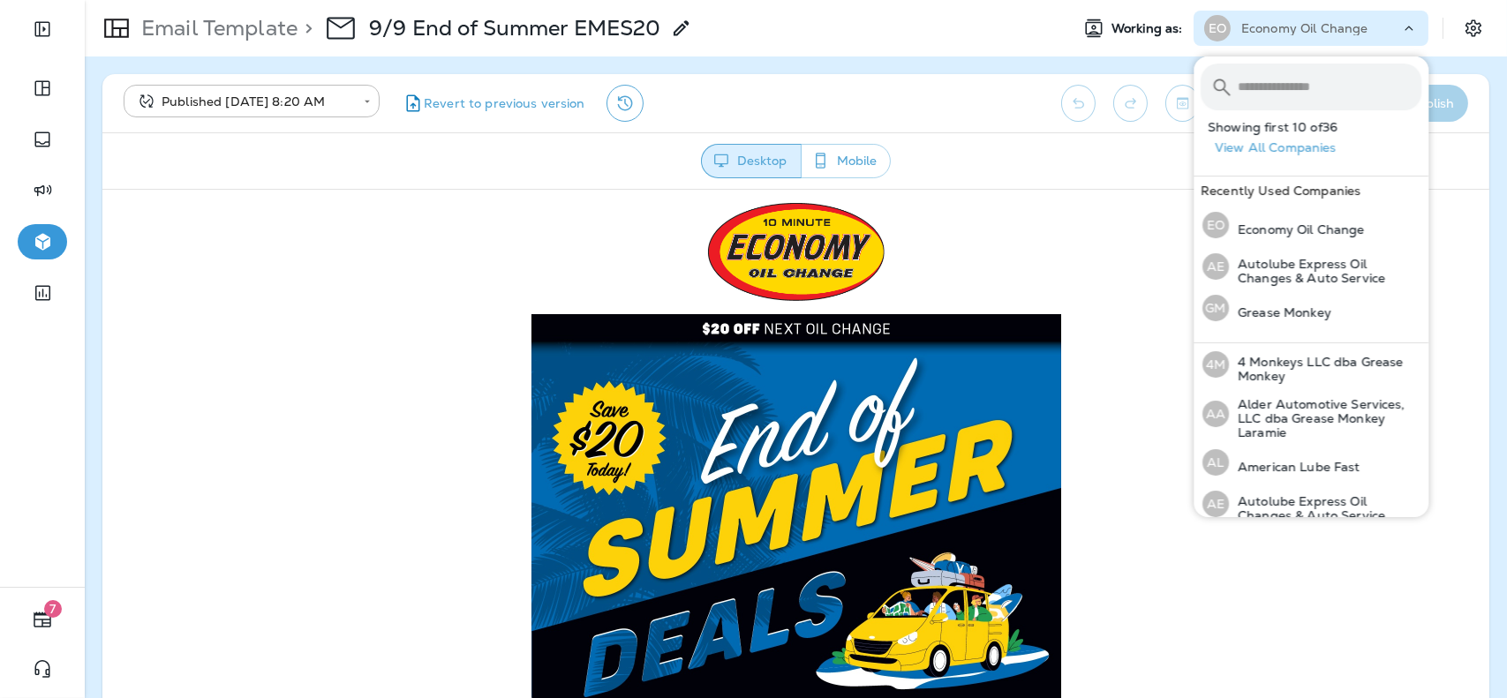
click at [1308, 98] on input "text" at bounding box center [1330, 87] width 184 height 47
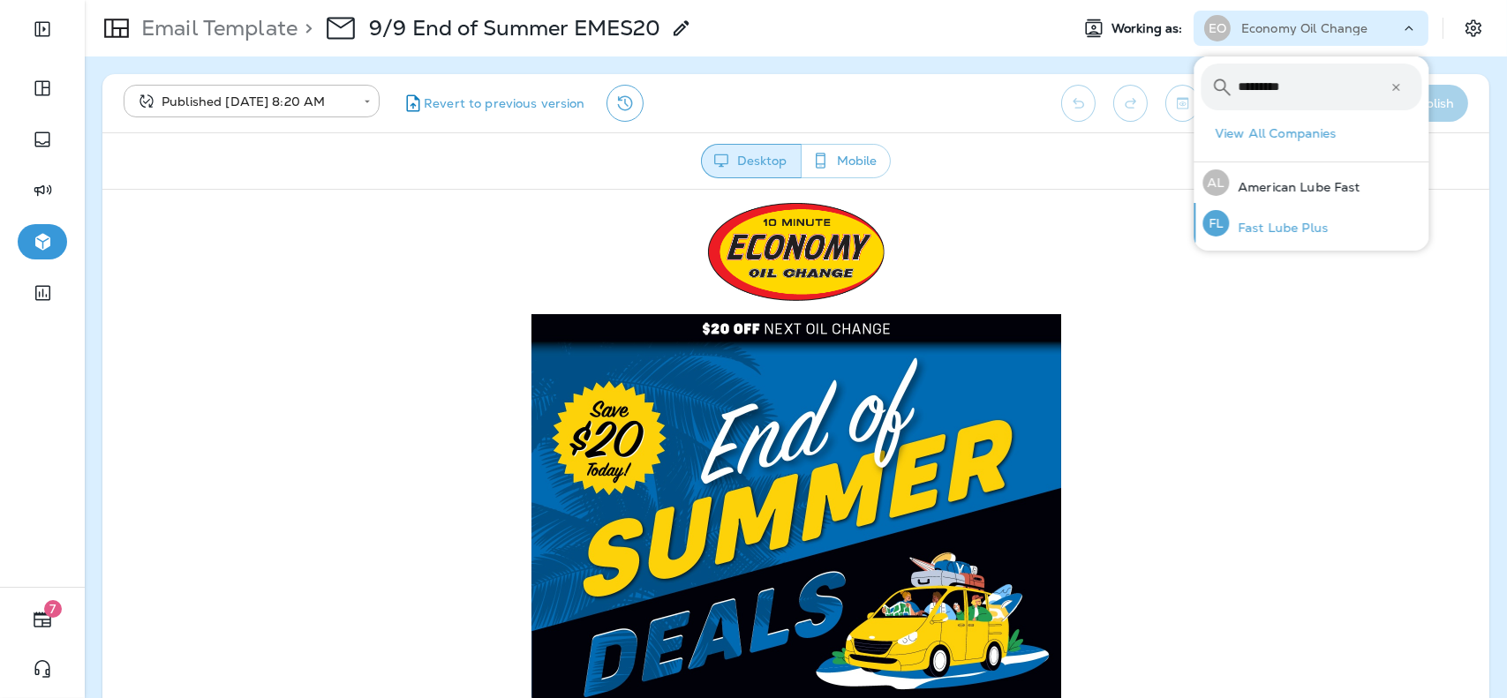
type input "*********"
click at [1274, 218] on div "FL Fast Lube Plus" at bounding box center [1264, 223] width 139 height 41
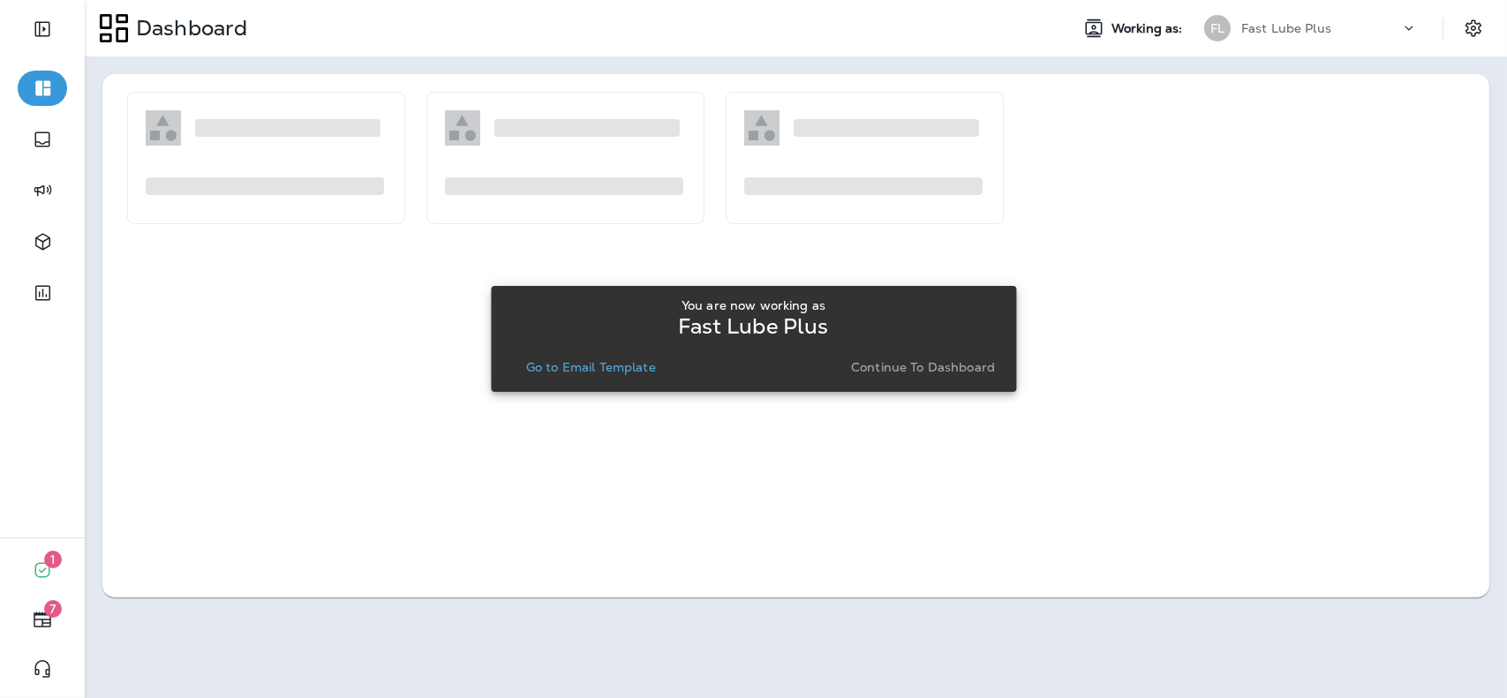
click at [597, 370] on p "Go to Email Template" at bounding box center [591, 367] width 130 height 14
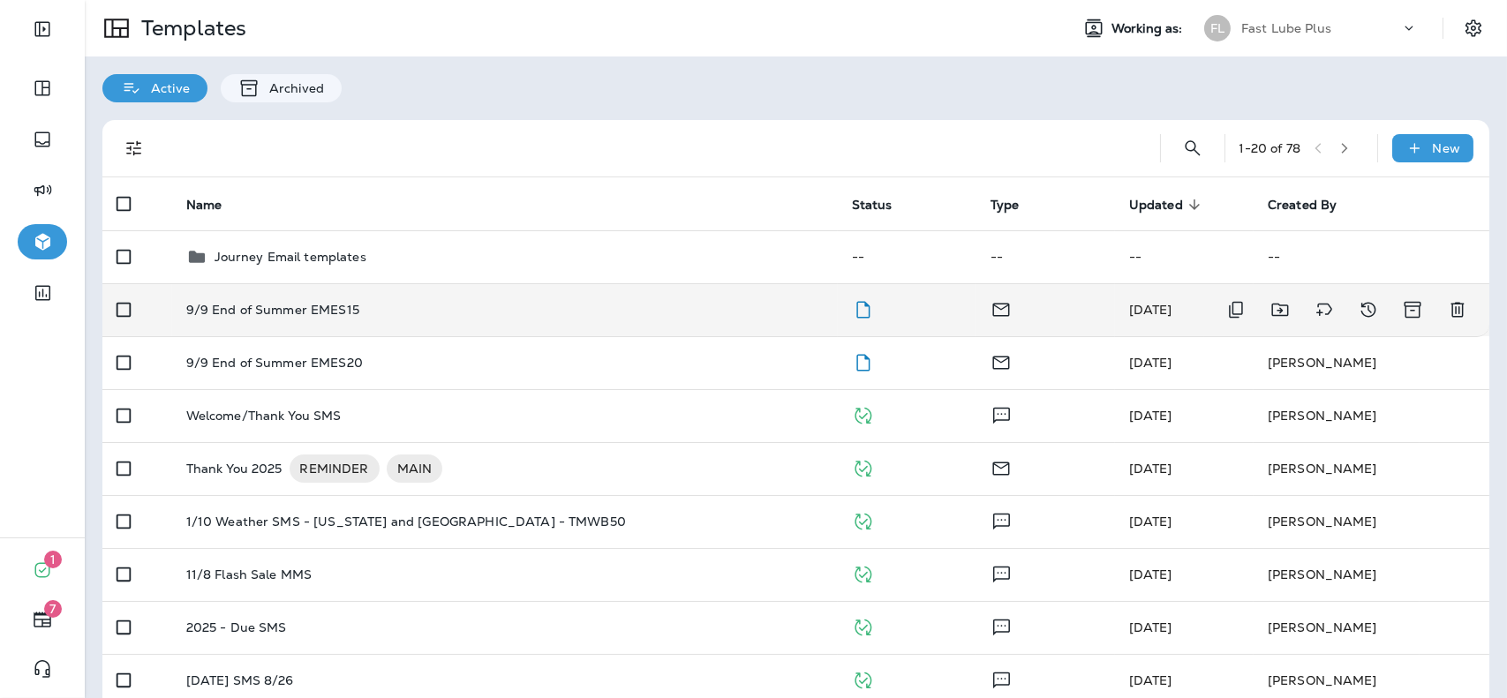
click at [573, 328] on td "9/9 End of Summer EMES15" at bounding box center [505, 309] width 666 height 53
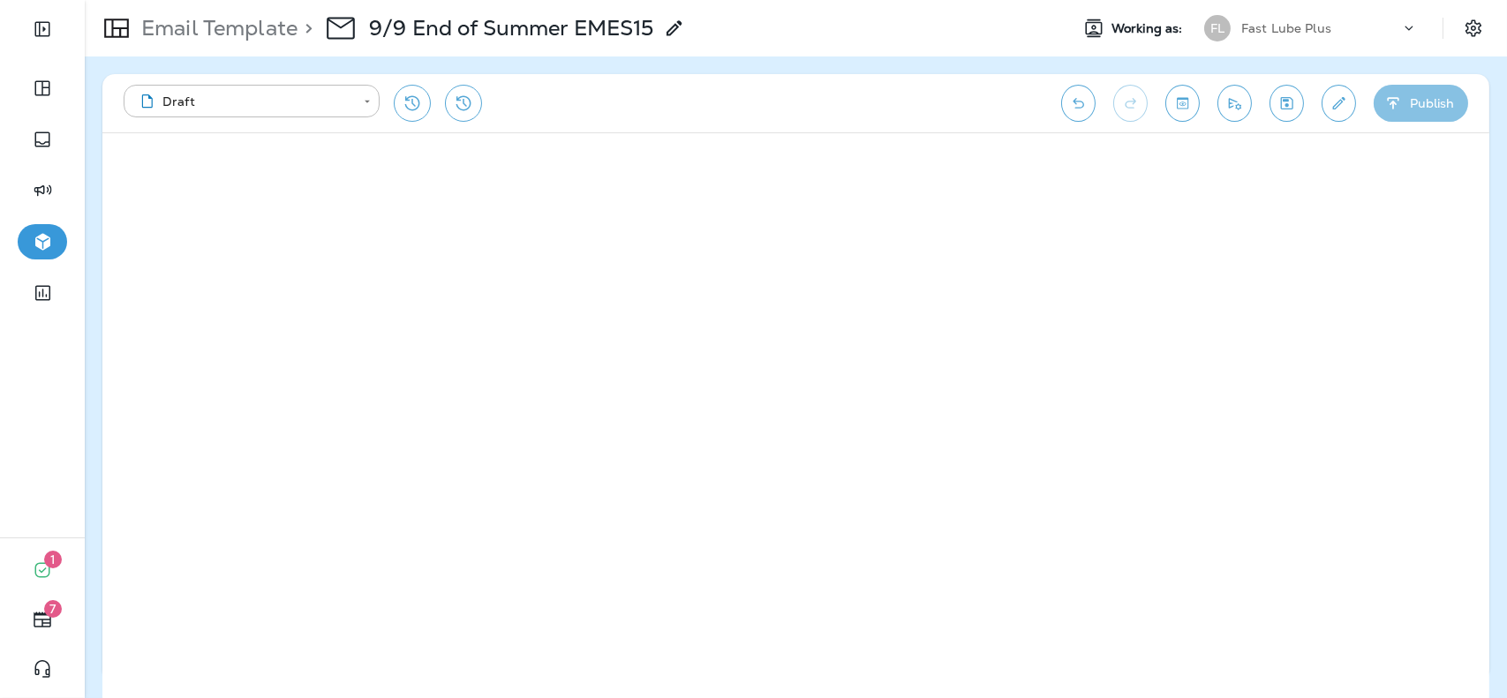
click at [1428, 109] on button "Publish" at bounding box center [1421, 103] width 94 height 37
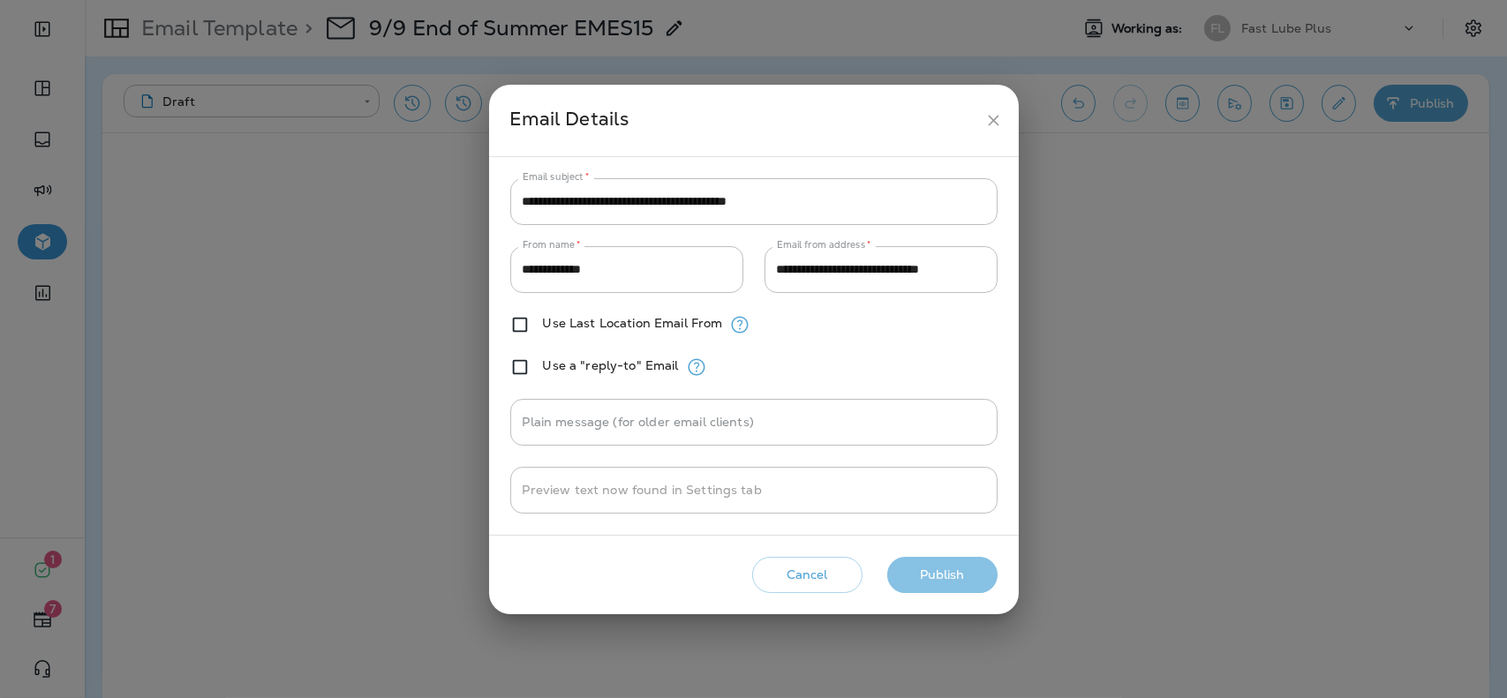
click at [950, 577] on button "Publish" at bounding box center [942, 575] width 110 height 36
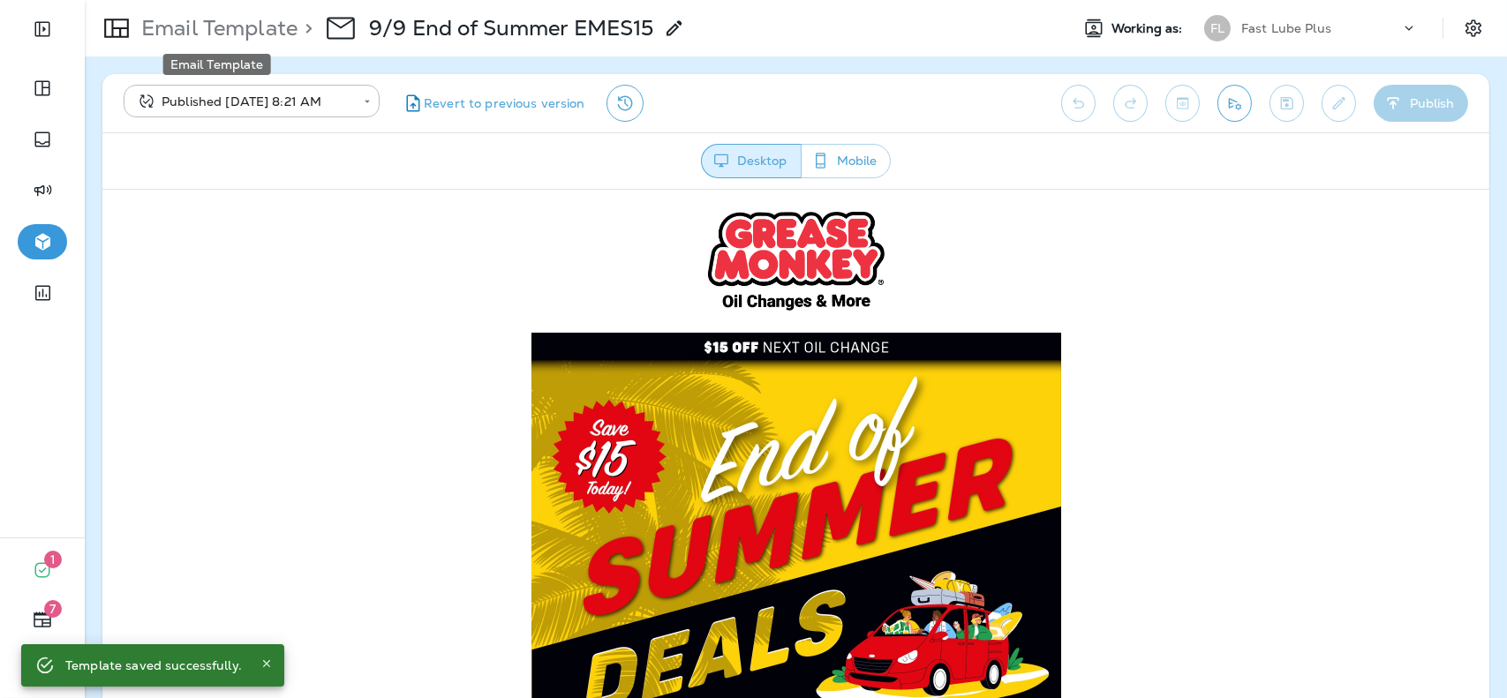
click at [205, 21] on p "Email Template" at bounding box center [215, 28] width 163 height 26
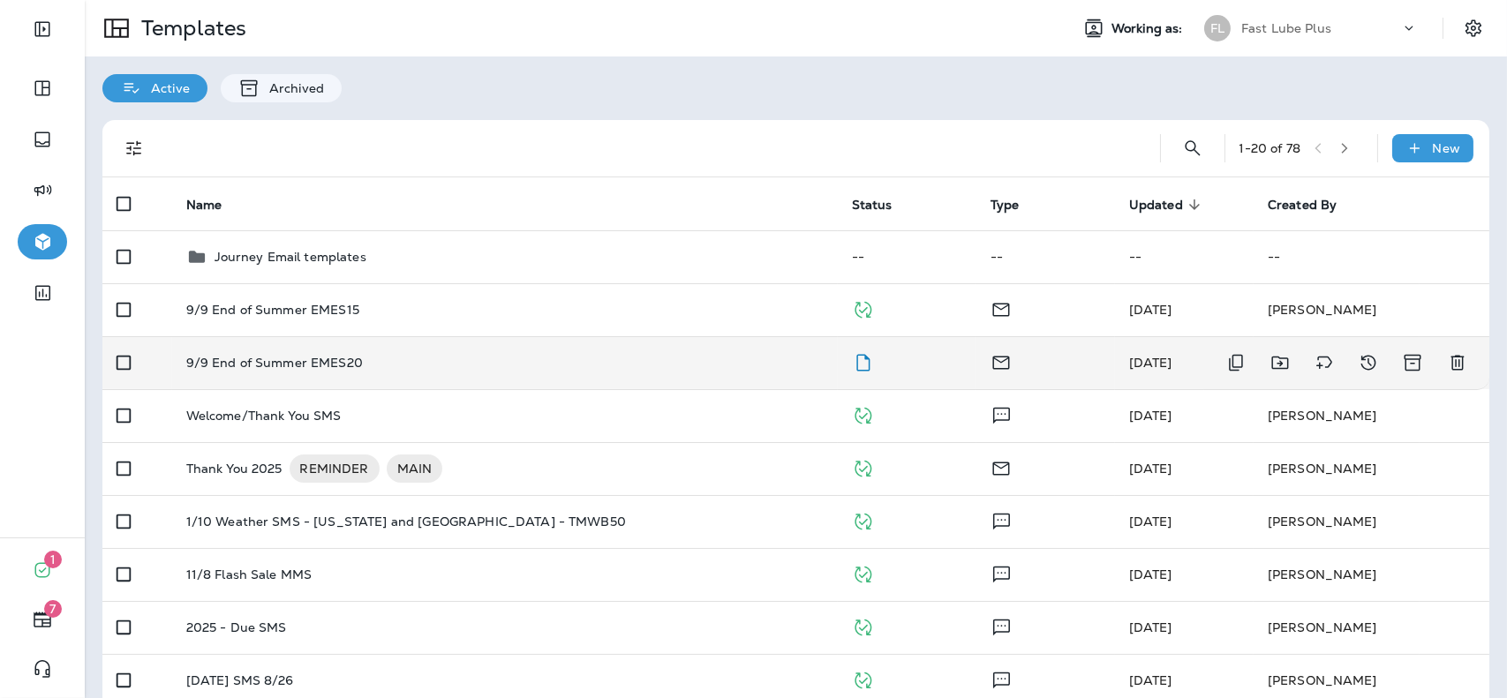
click at [870, 356] on td at bounding box center [907, 362] width 139 height 53
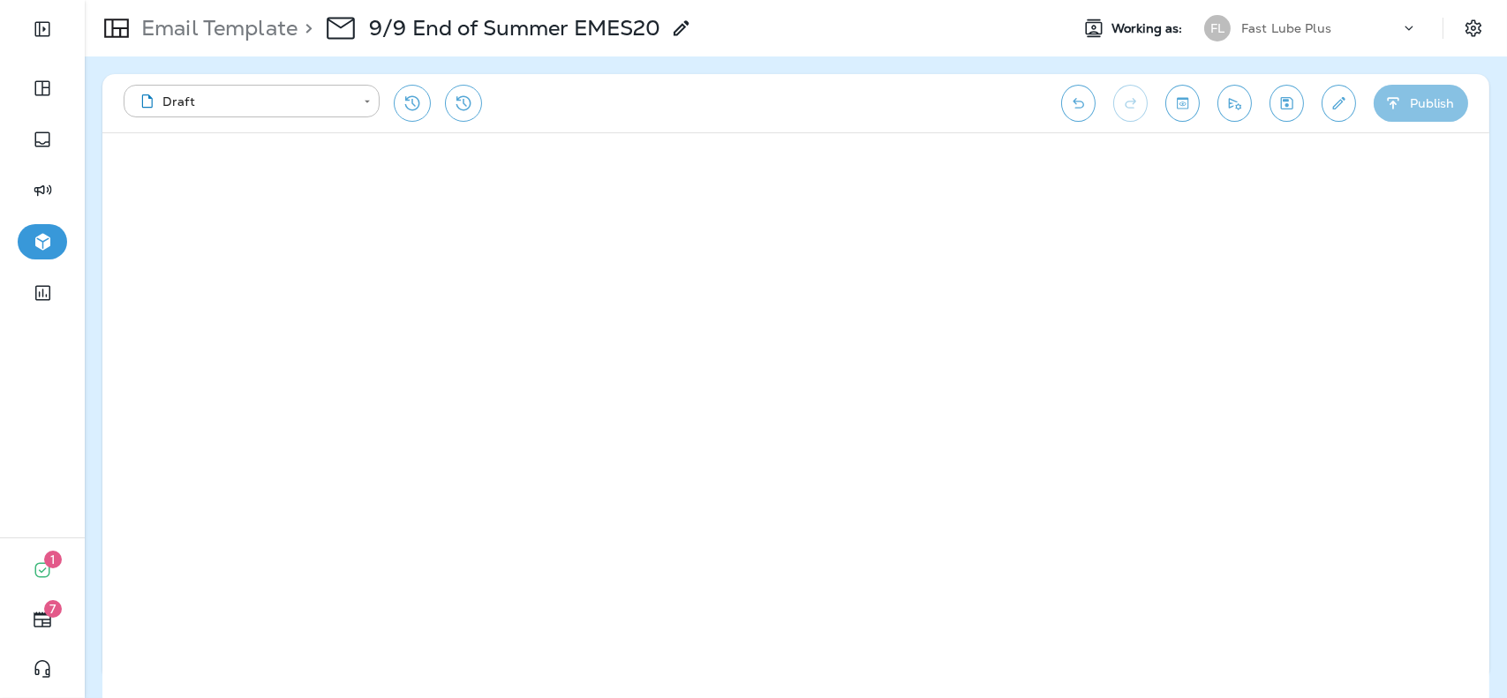
click at [1431, 103] on button "Publish" at bounding box center [1421, 103] width 94 height 37
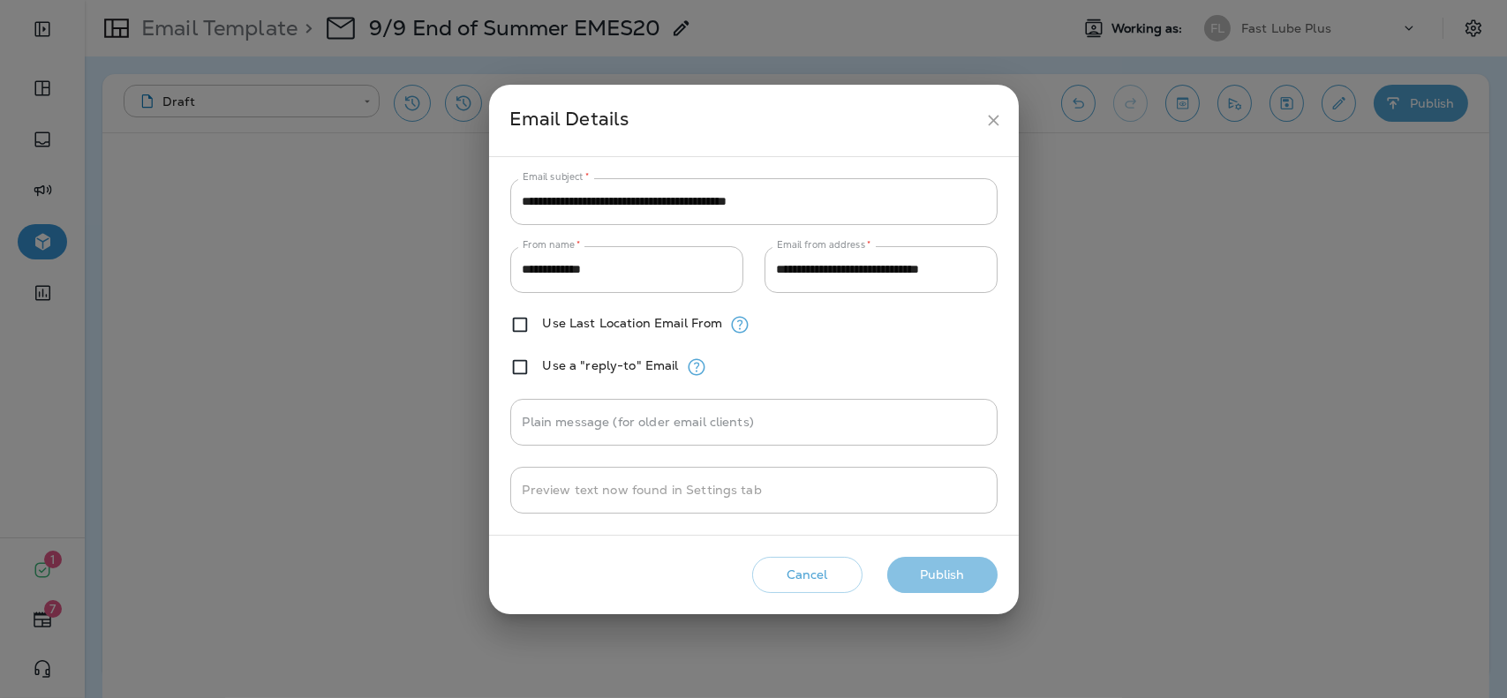
click at [929, 570] on button "Publish" at bounding box center [942, 575] width 110 height 36
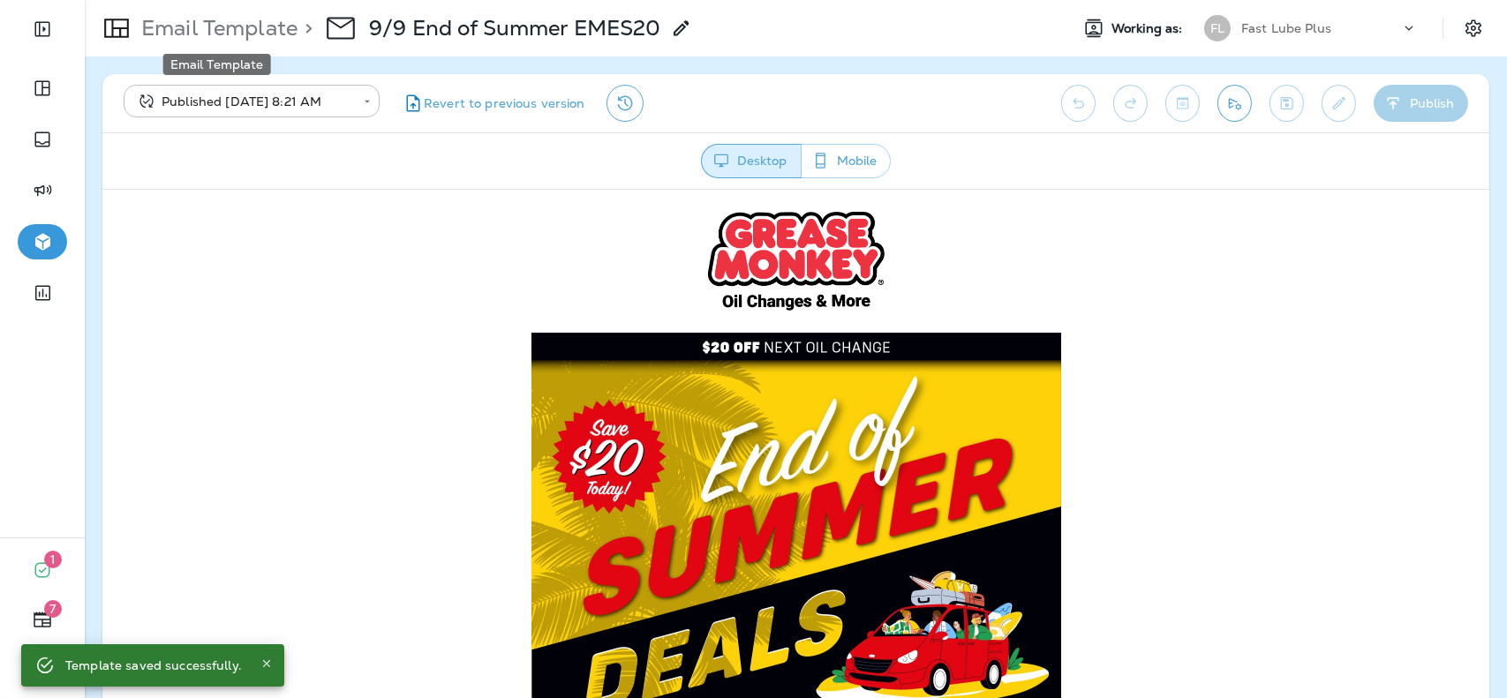
click at [164, 23] on p "Email Template" at bounding box center [215, 28] width 163 height 26
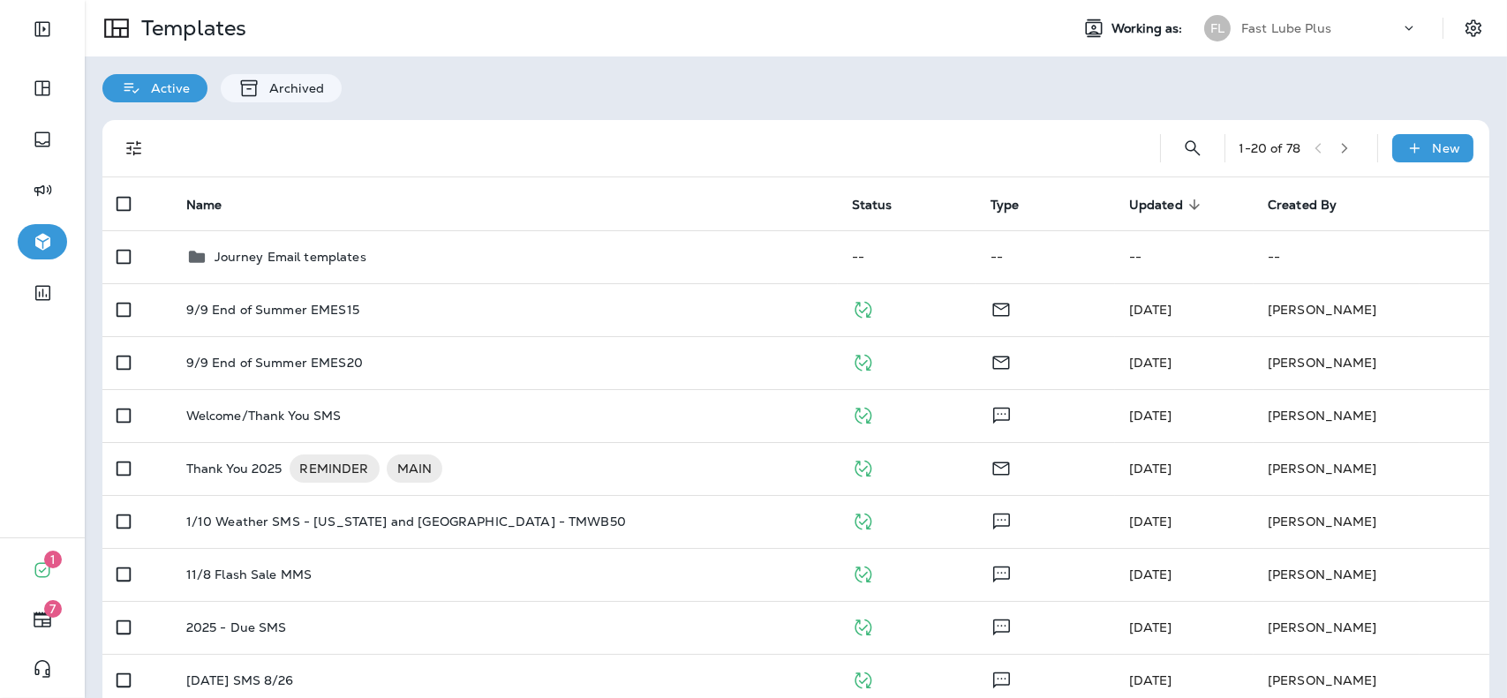
click at [1327, 24] on div "Fast Lube Plus" at bounding box center [1320, 28] width 159 height 26
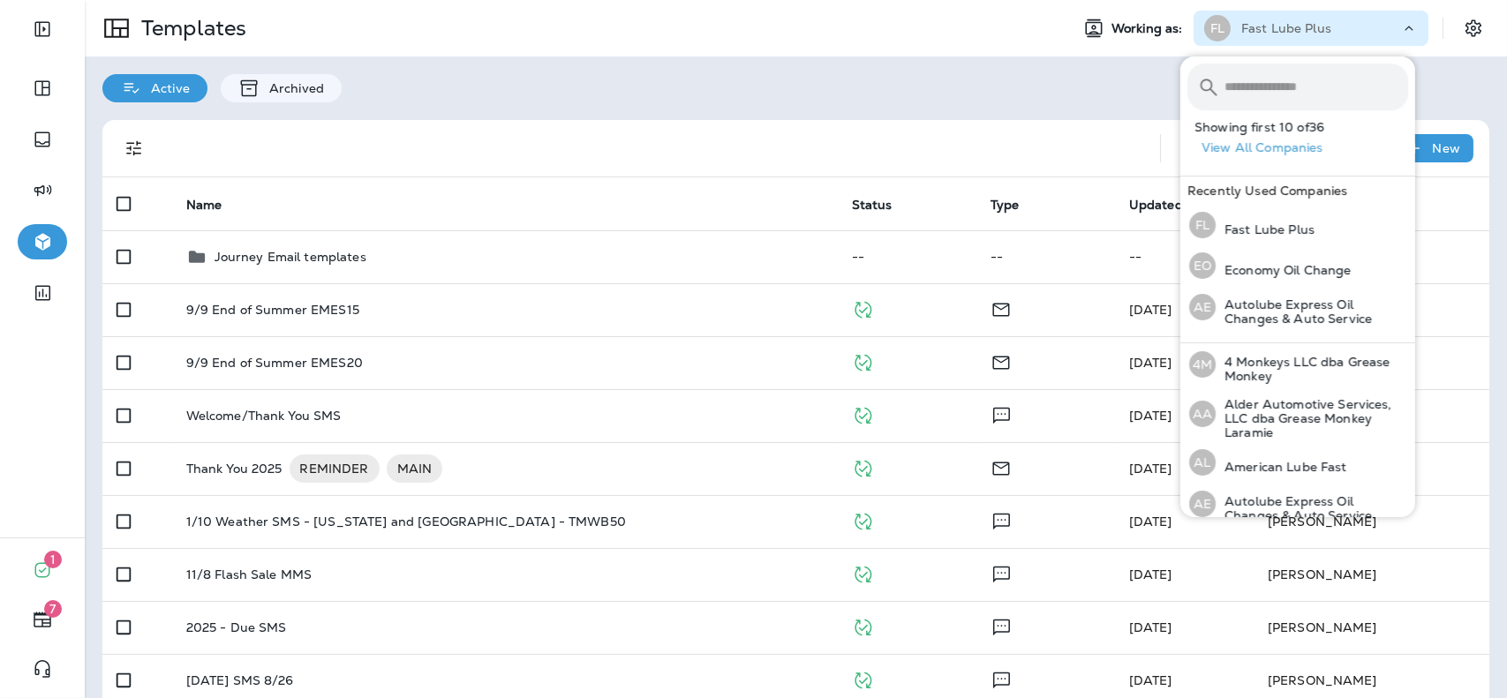
click at [1305, 68] on input "text" at bounding box center [1317, 87] width 184 height 47
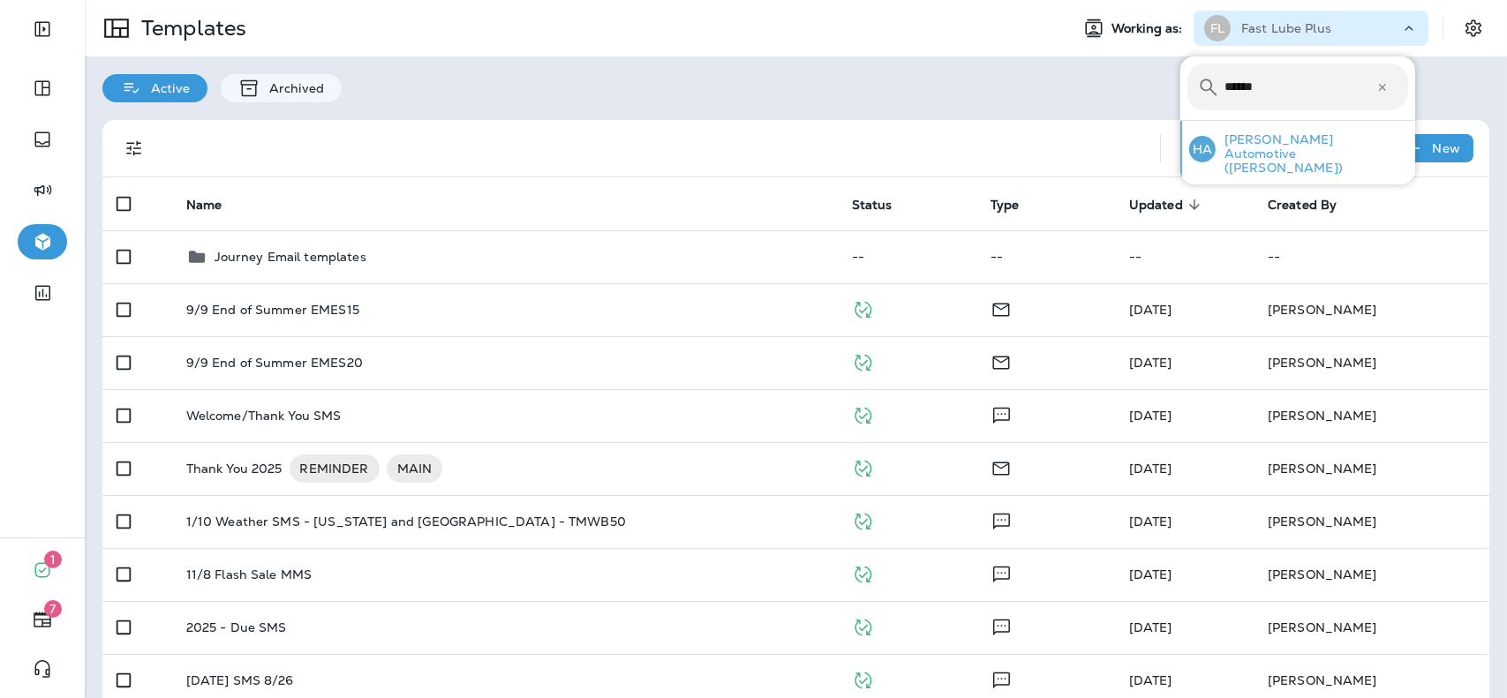
type input "******"
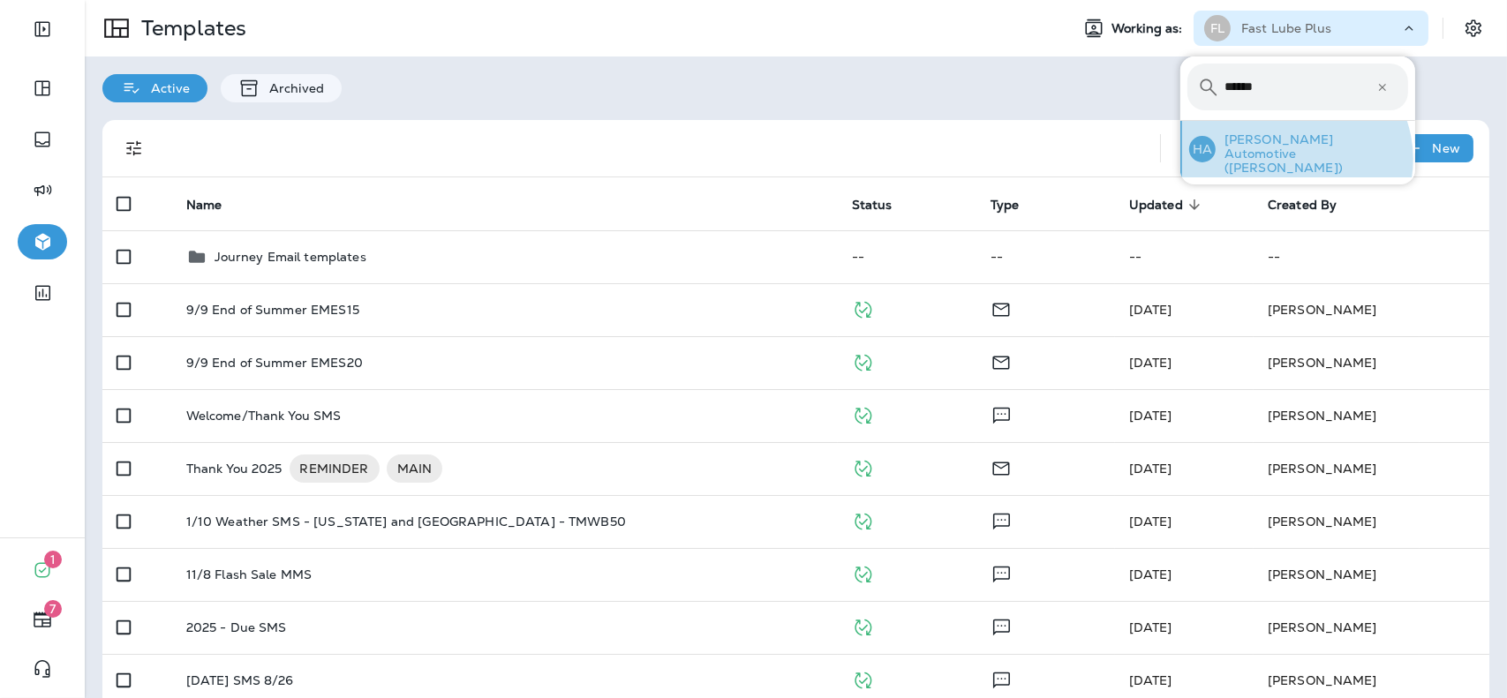
click at [1294, 159] on p "[PERSON_NAME] Automotive ([PERSON_NAME])" at bounding box center [1312, 153] width 192 height 42
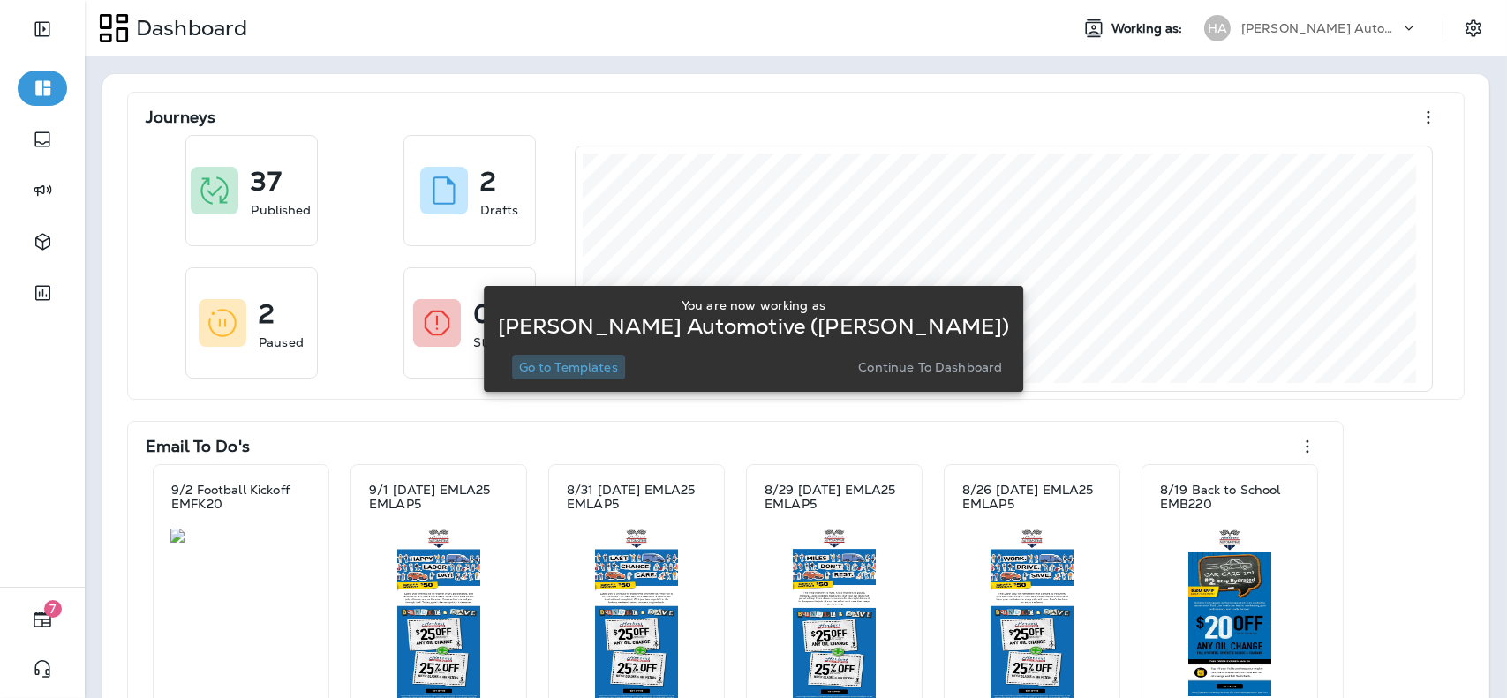
click at [600, 376] on button "Go to Templates" at bounding box center [568, 367] width 113 height 25
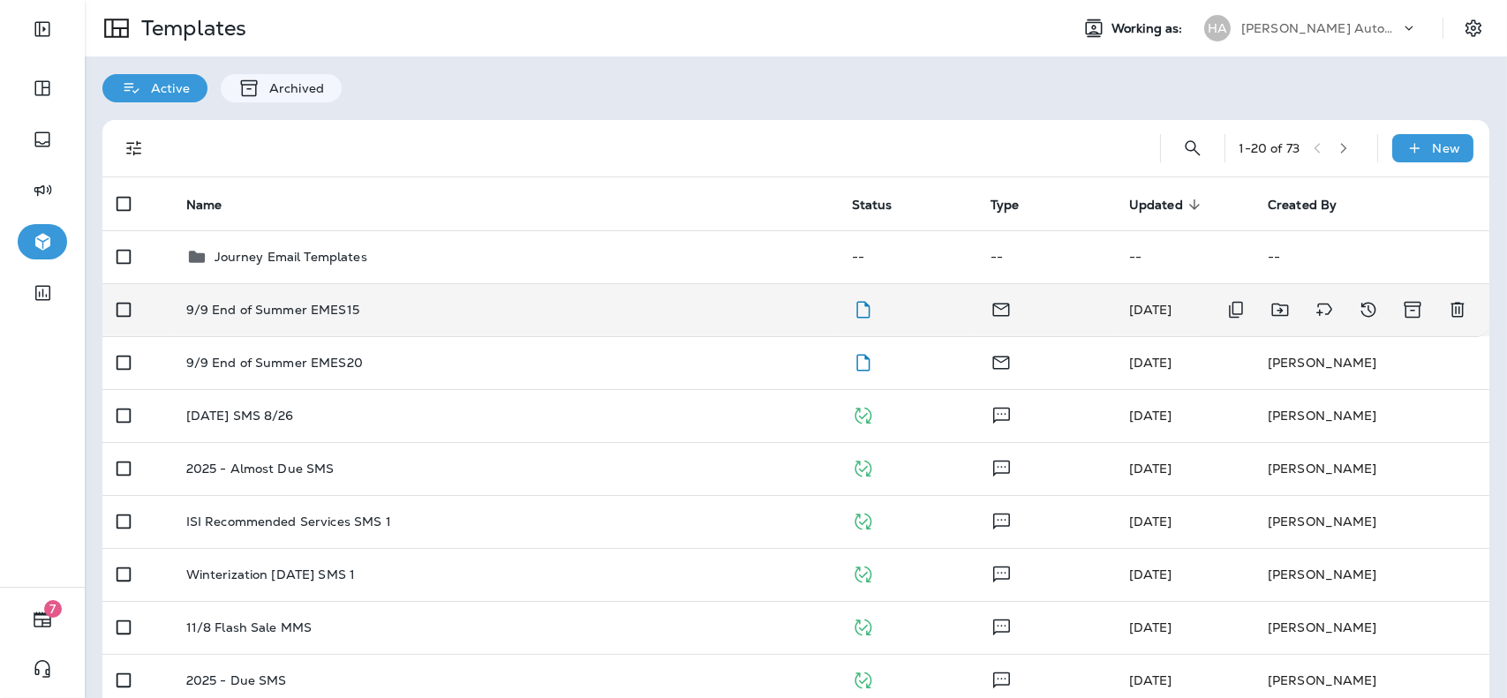
click at [644, 322] on td "9/9 End of Summer EMES15" at bounding box center [505, 309] width 666 height 53
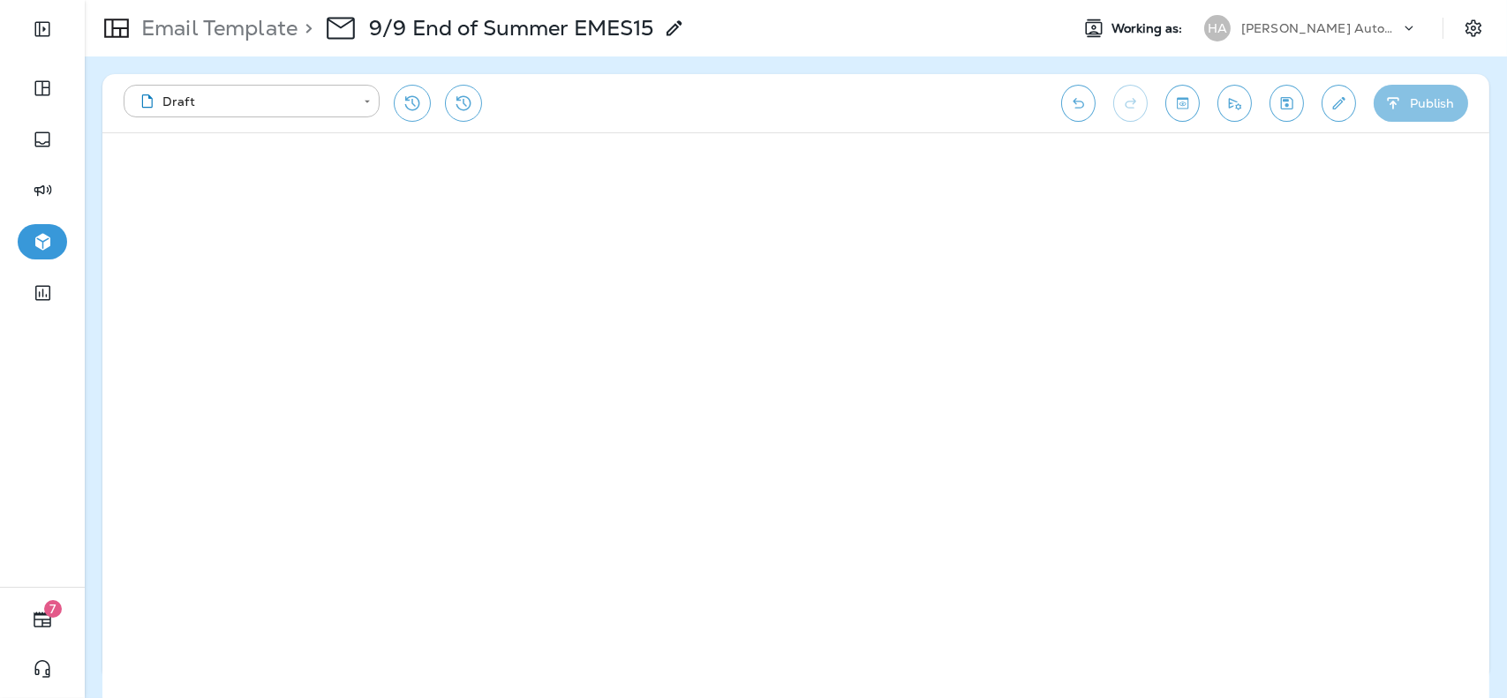
click at [1418, 87] on button "Publish" at bounding box center [1421, 103] width 94 height 37
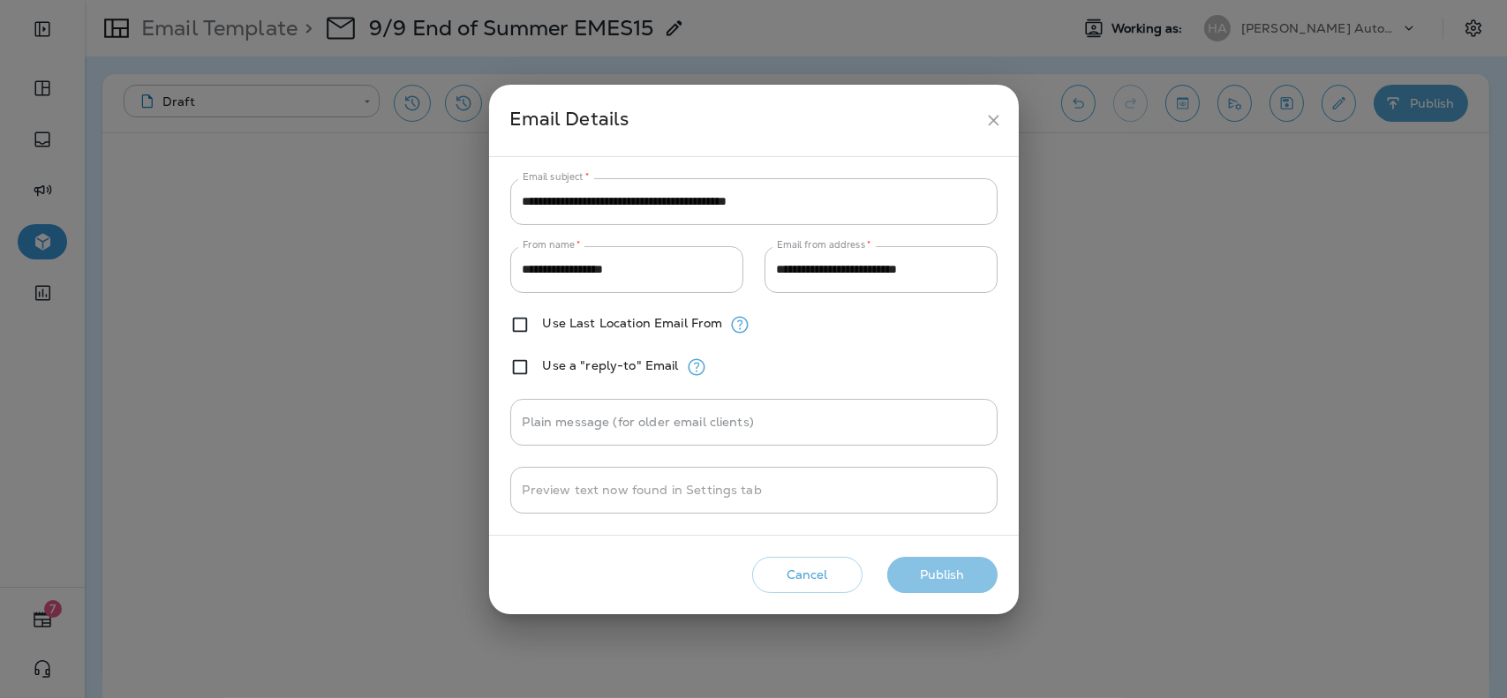
click at [933, 581] on button "Publish" at bounding box center [942, 575] width 110 height 36
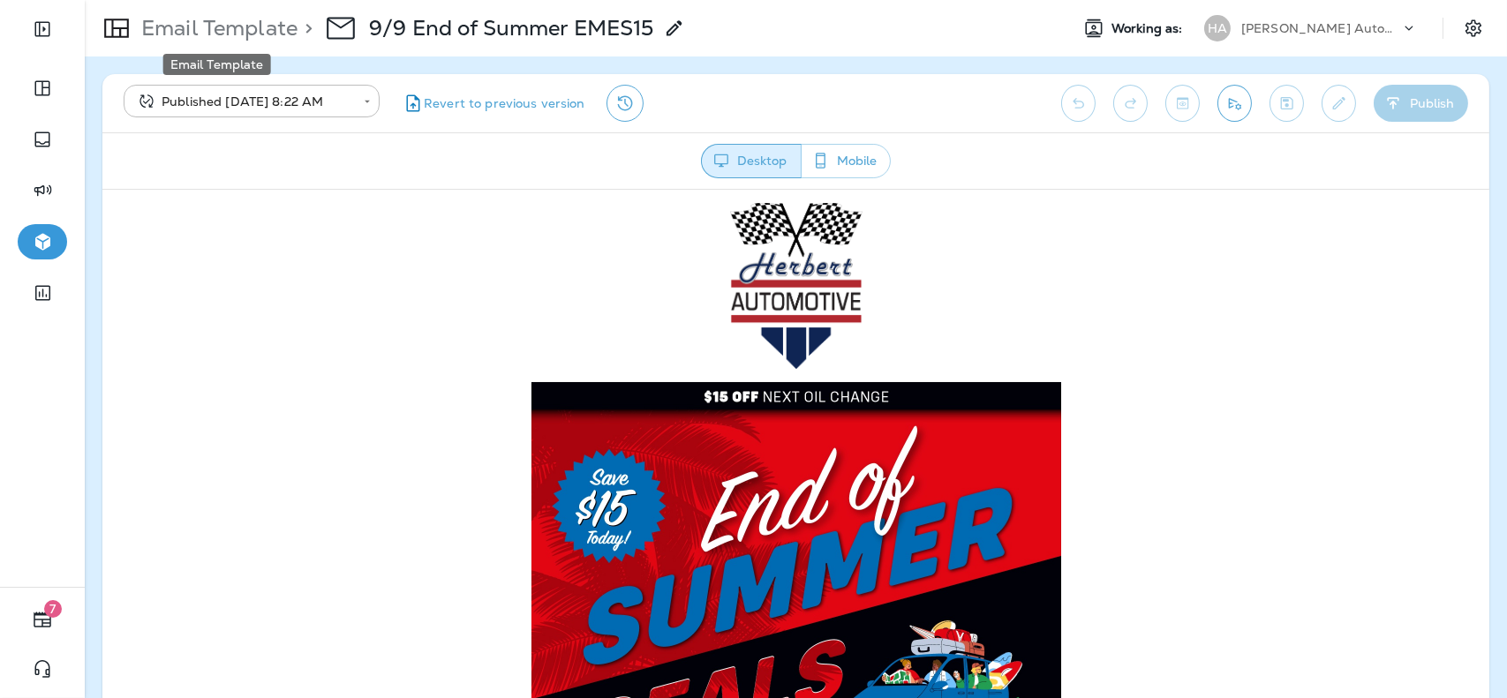
click at [186, 27] on p "Email Template" at bounding box center [215, 28] width 163 height 26
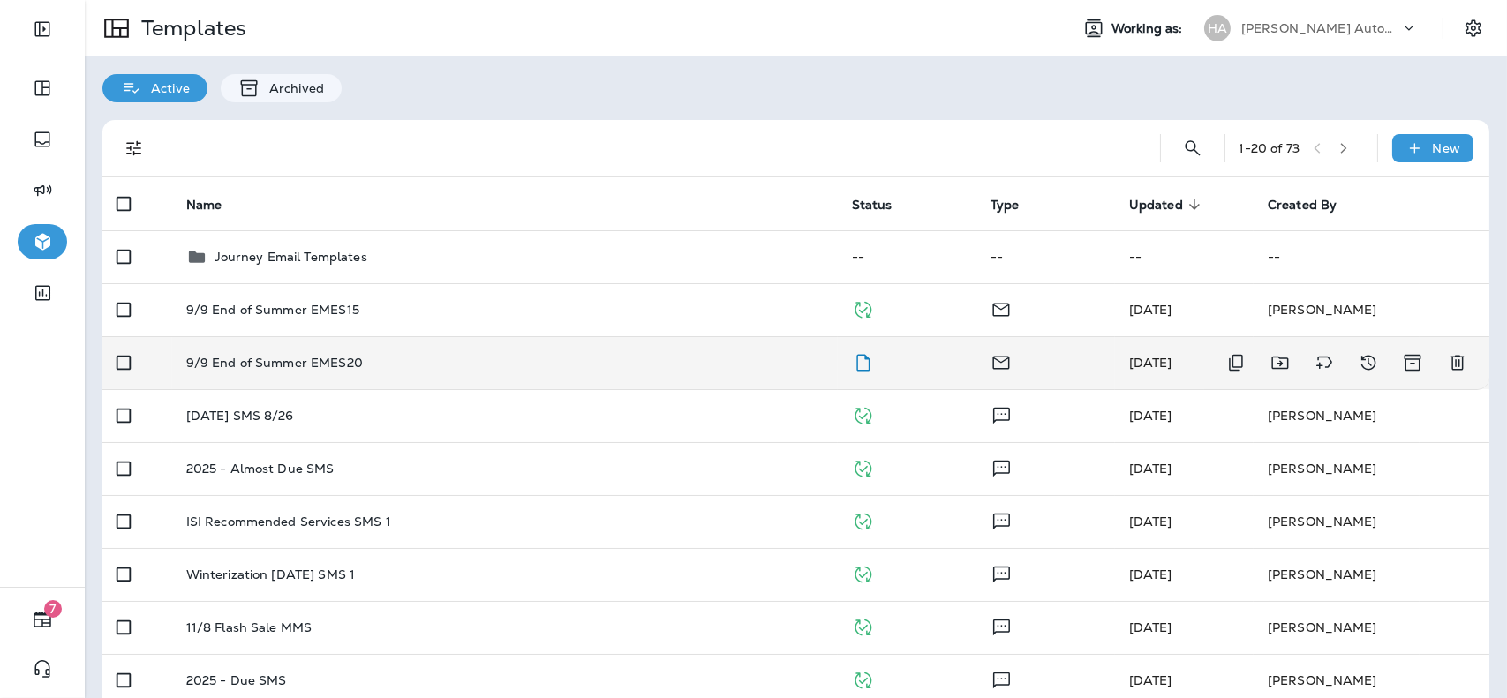
click at [622, 363] on div "9/9 End of Summer EMES20" at bounding box center [504, 363] width 637 height 14
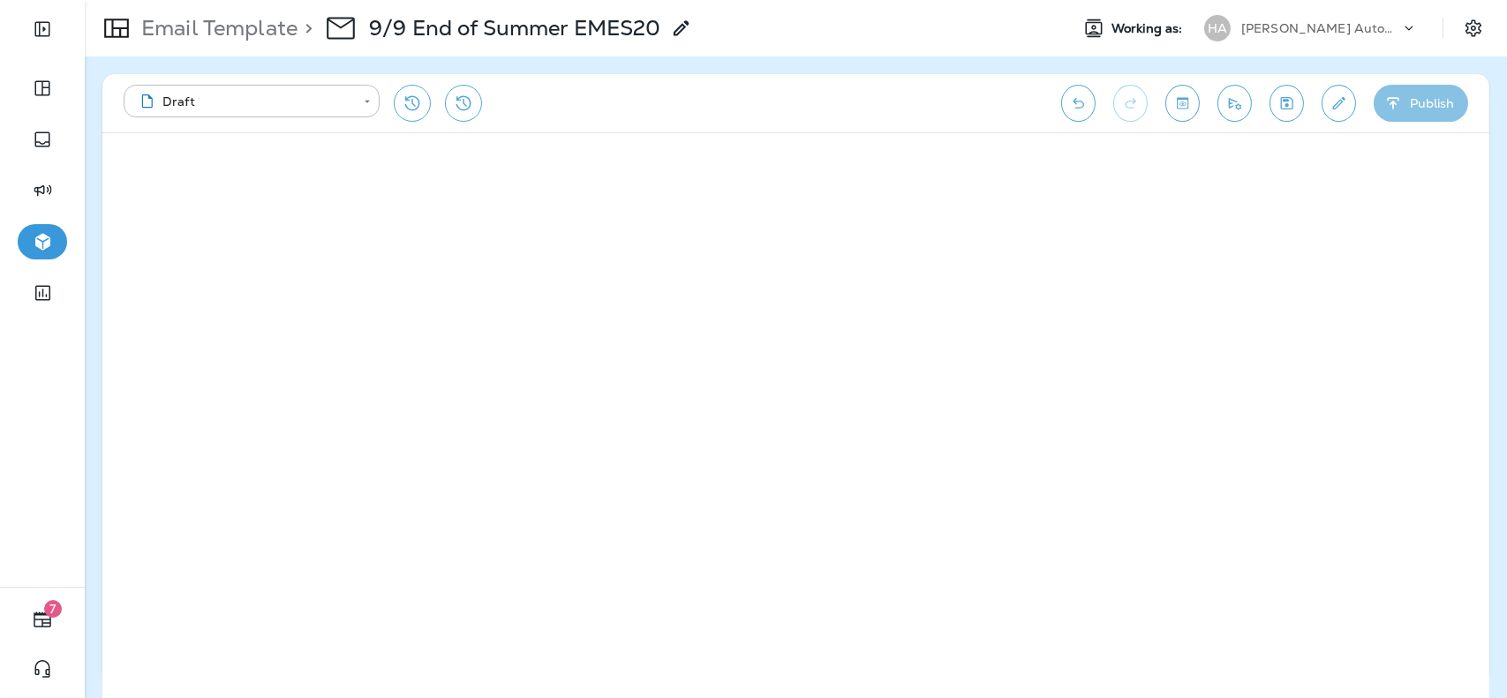
click at [1438, 100] on button "Publish" at bounding box center [1421, 103] width 94 height 37
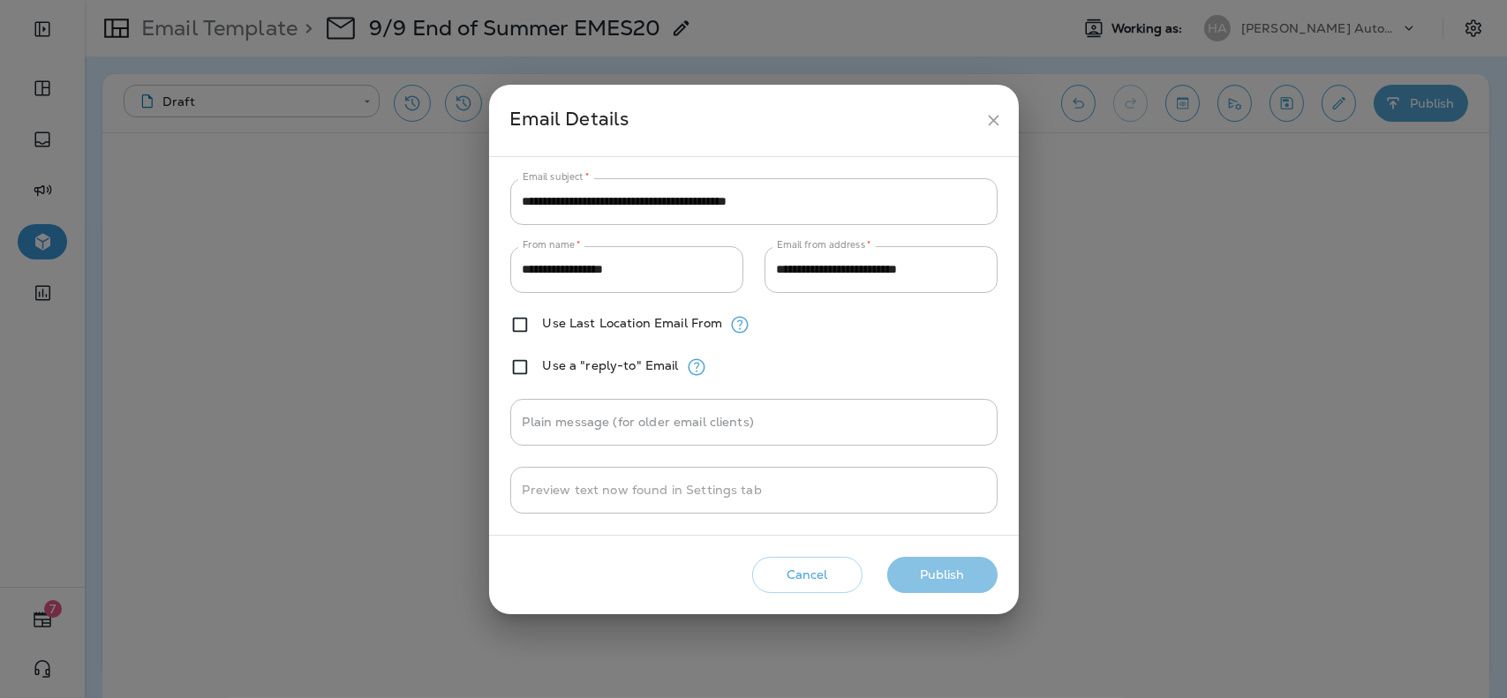
click at [925, 577] on button "Publish" at bounding box center [942, 575] width 110 height 36
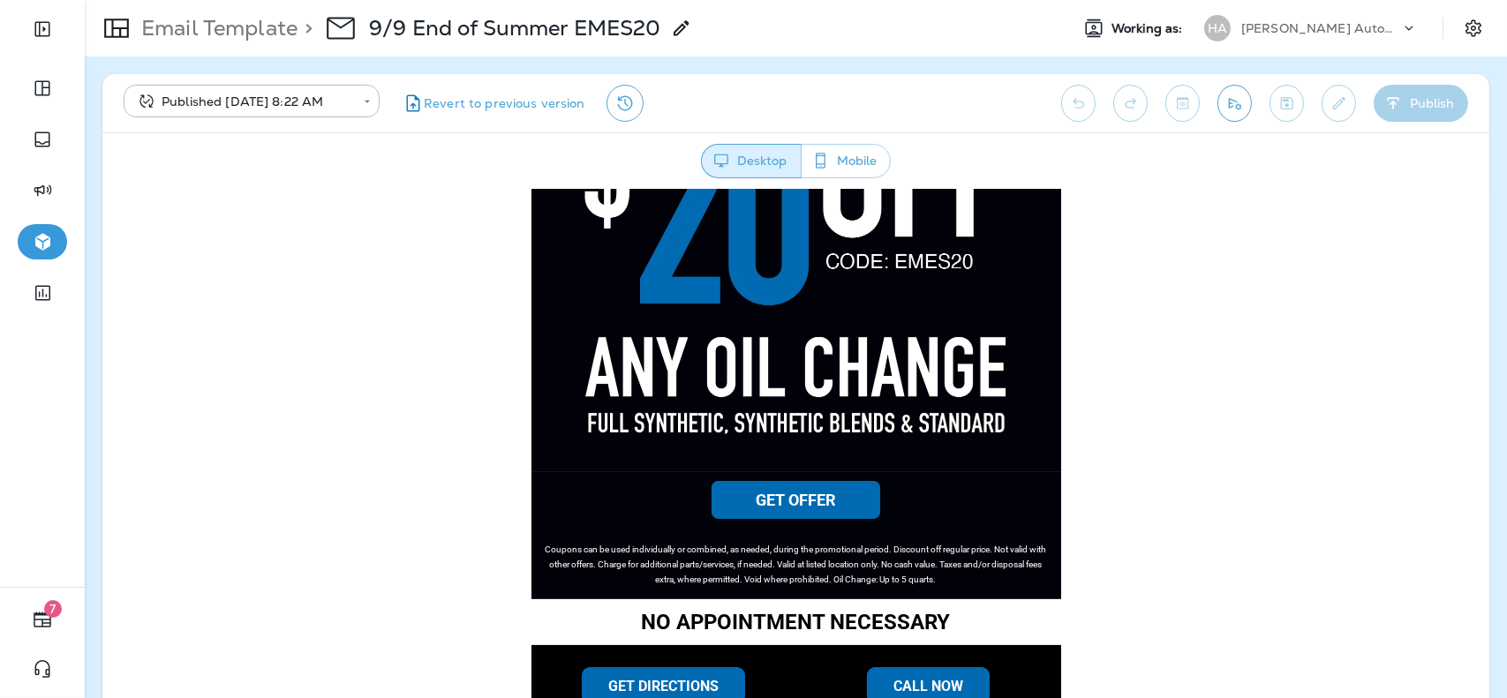
scroll to position [988, 0]
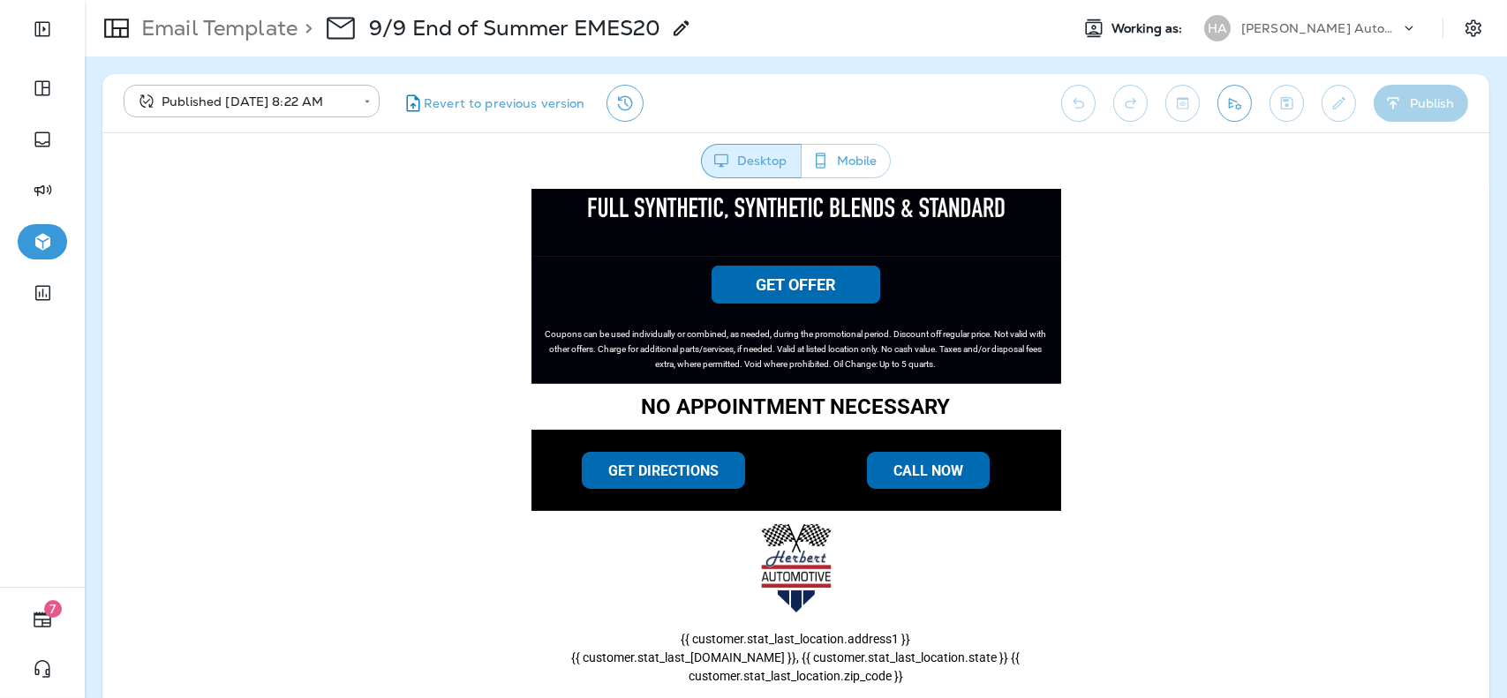
click at [1293, 18] on div "[PERSON_NAME] Automotive ([PERSON_NAME])" at bounding box center [1320, 28] width 159 height 26
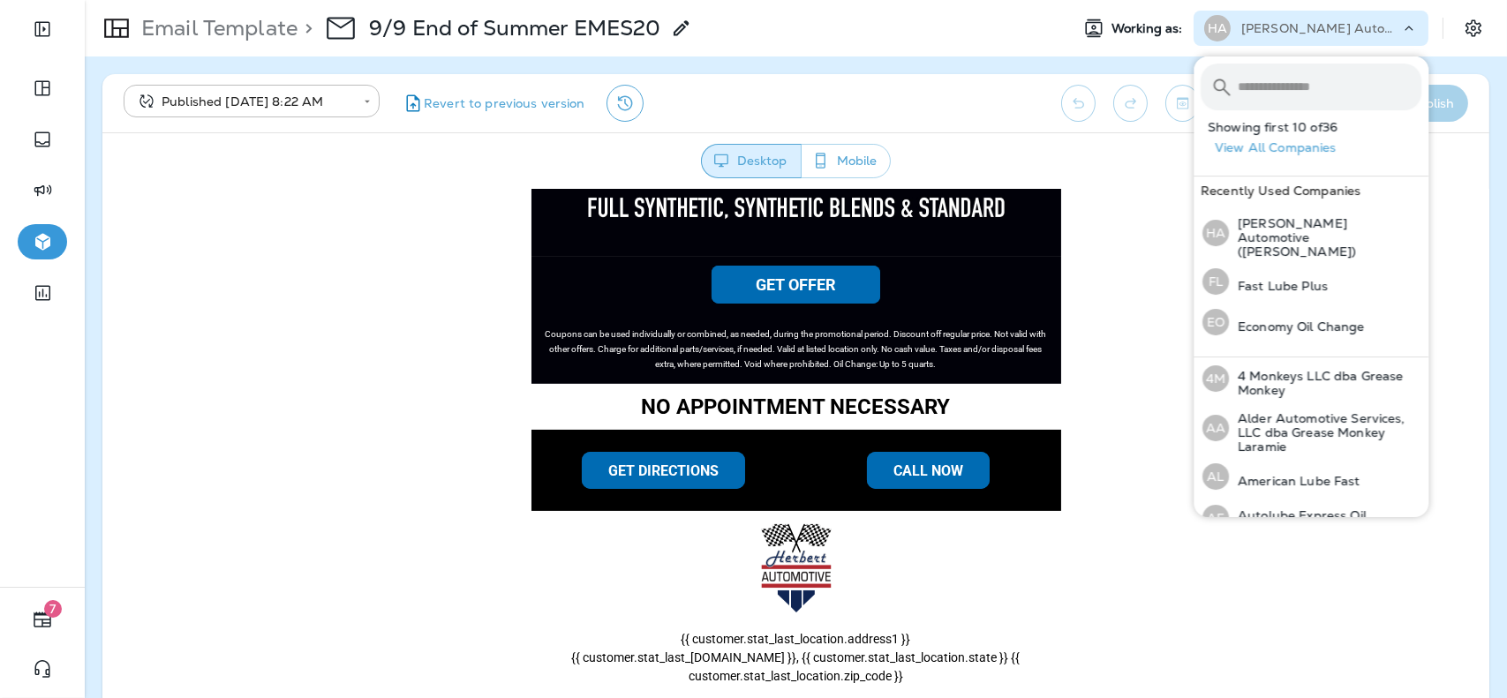
click at [1300, 98] on input "text" at bounding box center [1330, 87] width 184 height 47
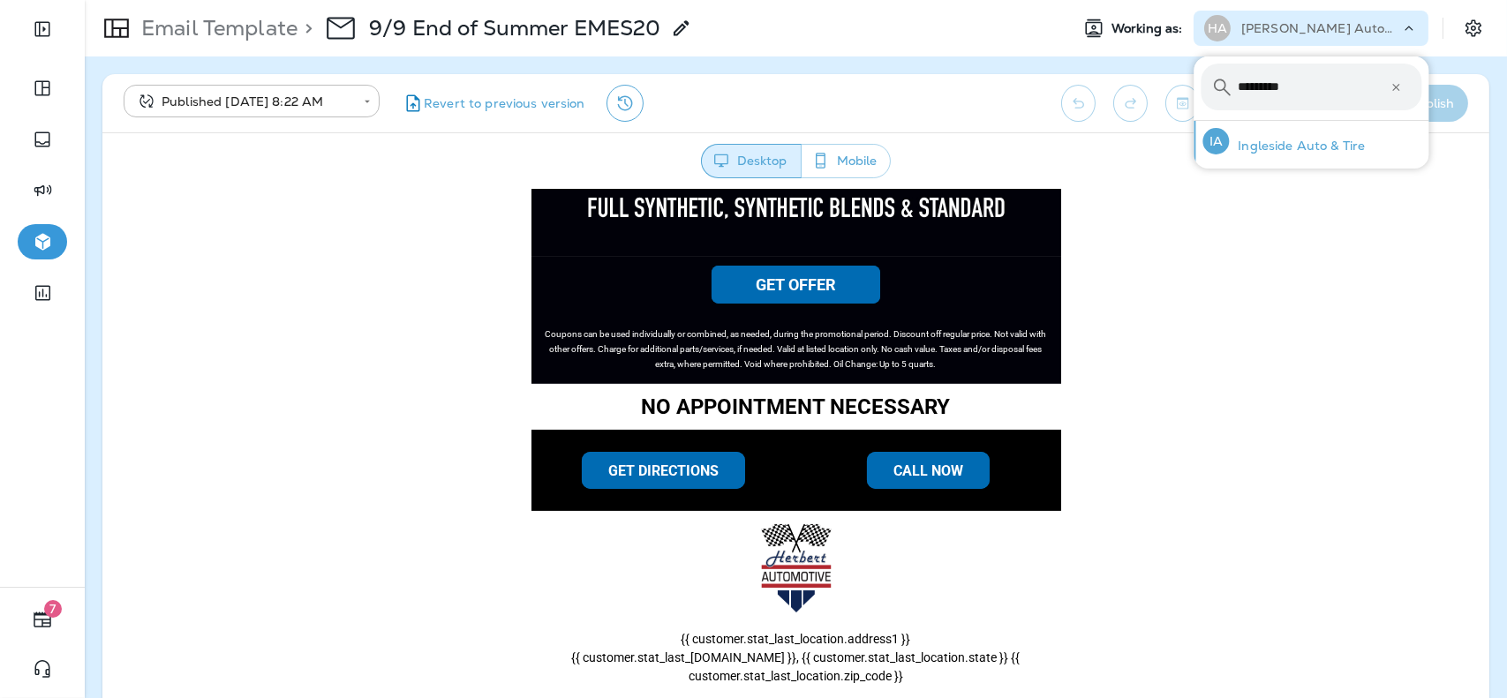
type input "*********"
click at [1289, 139] on p "Ingleside Auto & Tire" at bounding box center [1297, 146] width 136 height 14
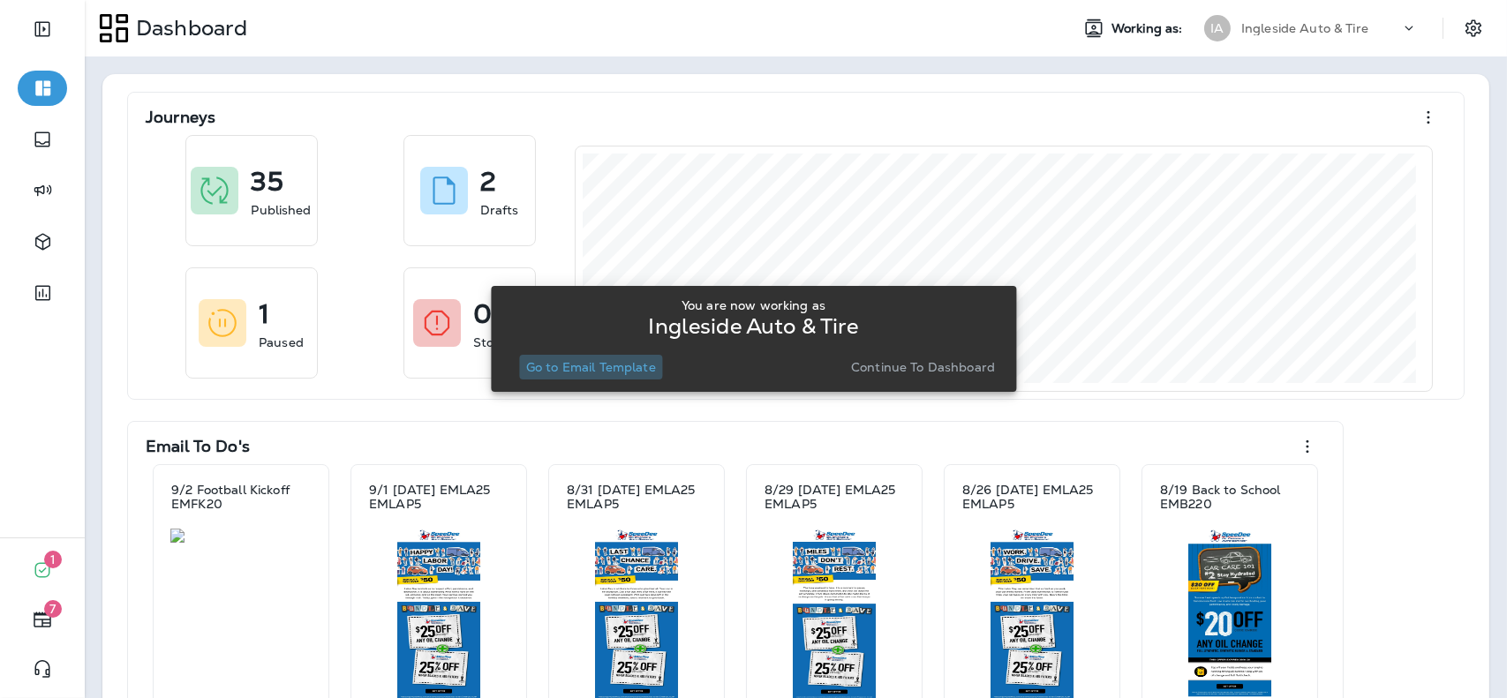
click at [601, 373] on p "Go to Email Template" at bounding box center [591, 367] width 130 height 14
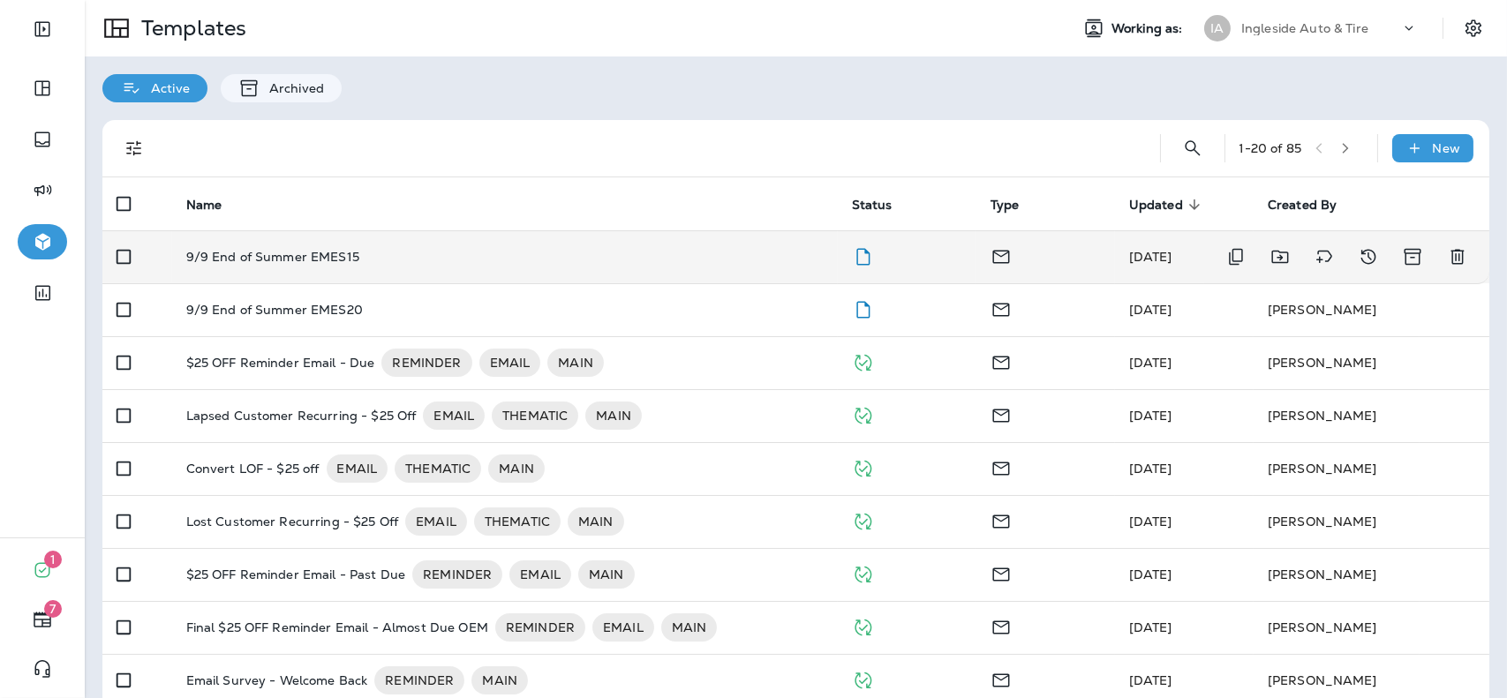
click at [574, 271] on td "9/9 End of Summer EMES15" at bounding box center [505, 256] width 666 height 53
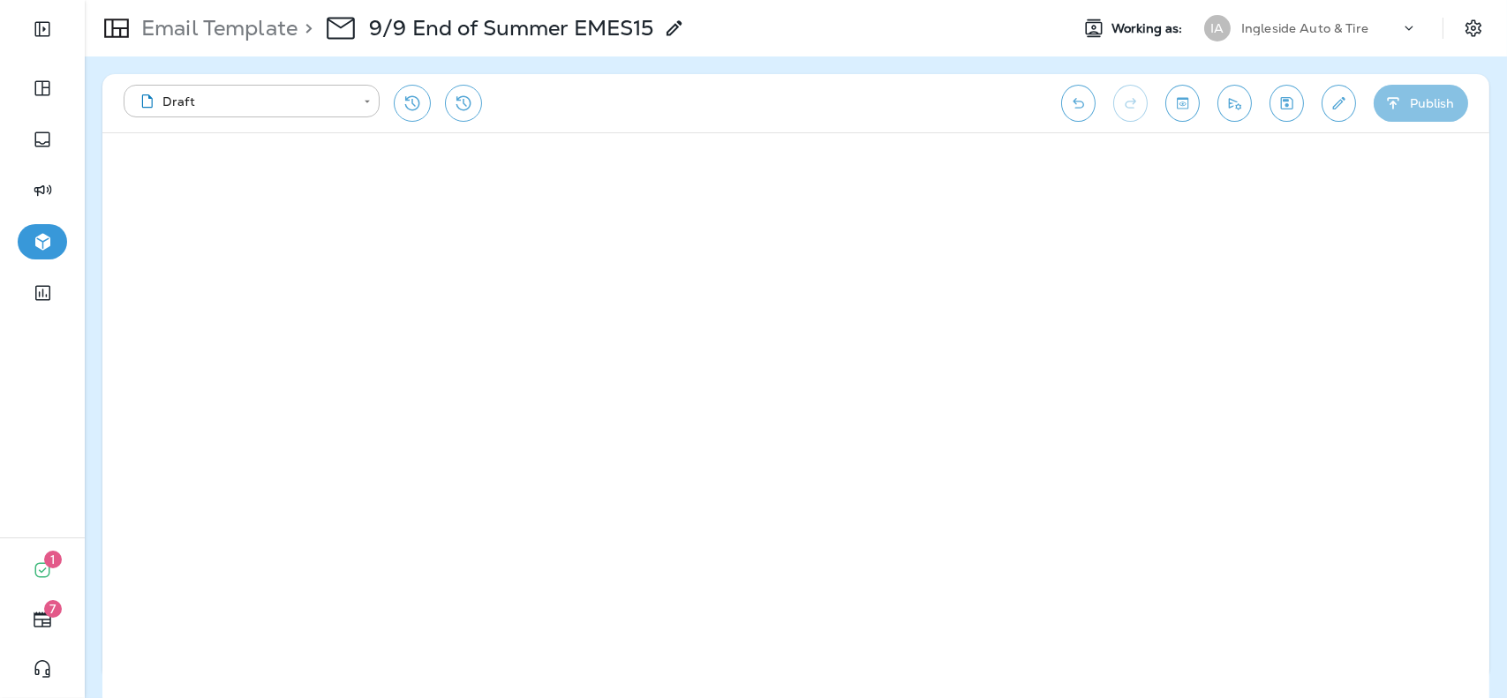
click at [1430, 116] on button "Publish" at bounding box center [1421, 103] width 94 height 37
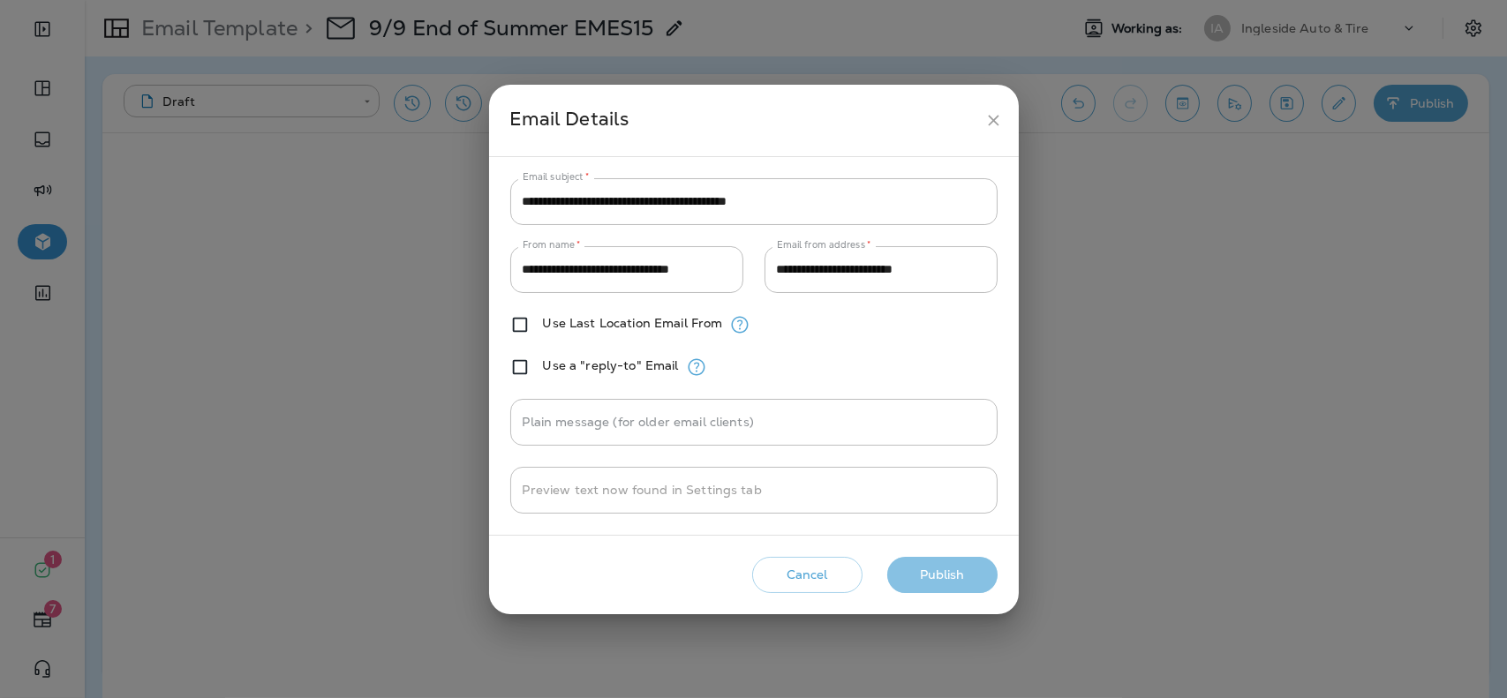
click at [979, 572] on button "Publish" at bounding box center [942, 575] width 110 height 36
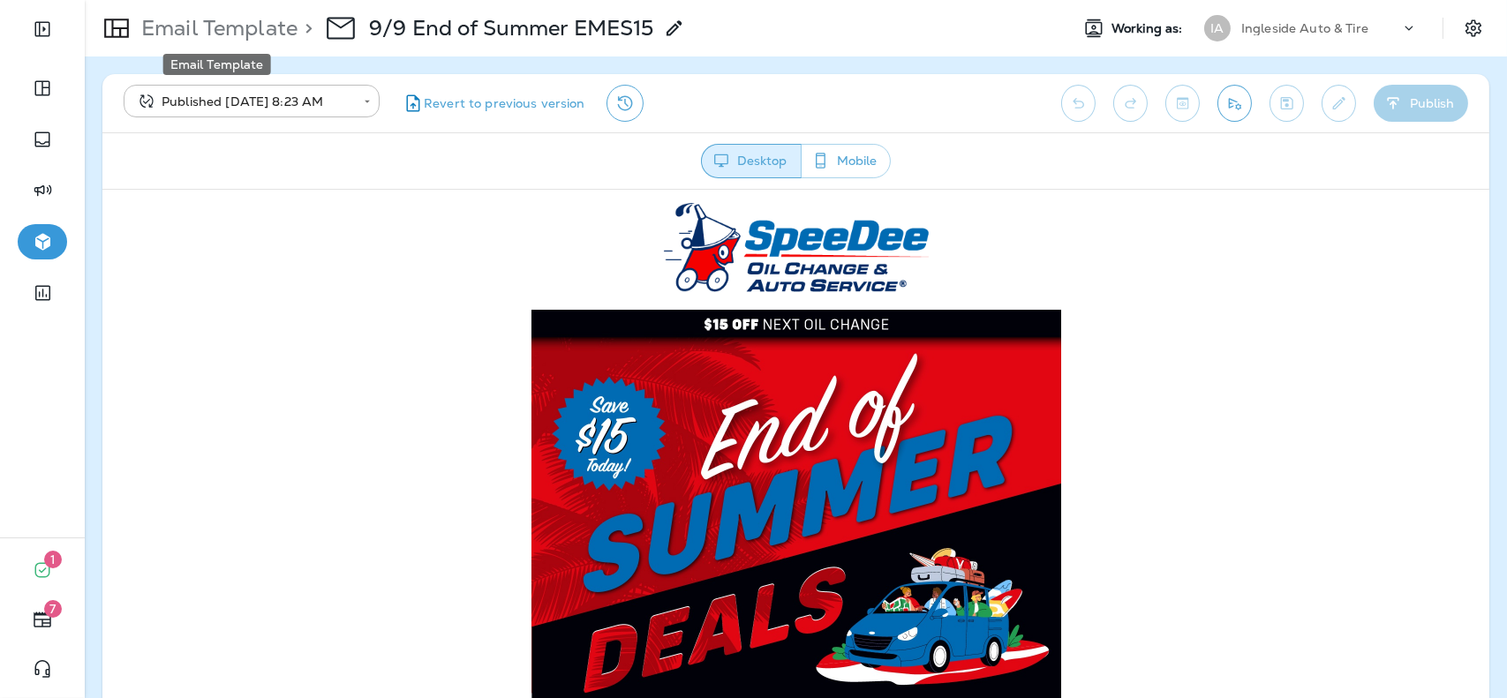
click at [230, 34] on p "Email Template" at bounding box center [215, 28] width 163 height 26
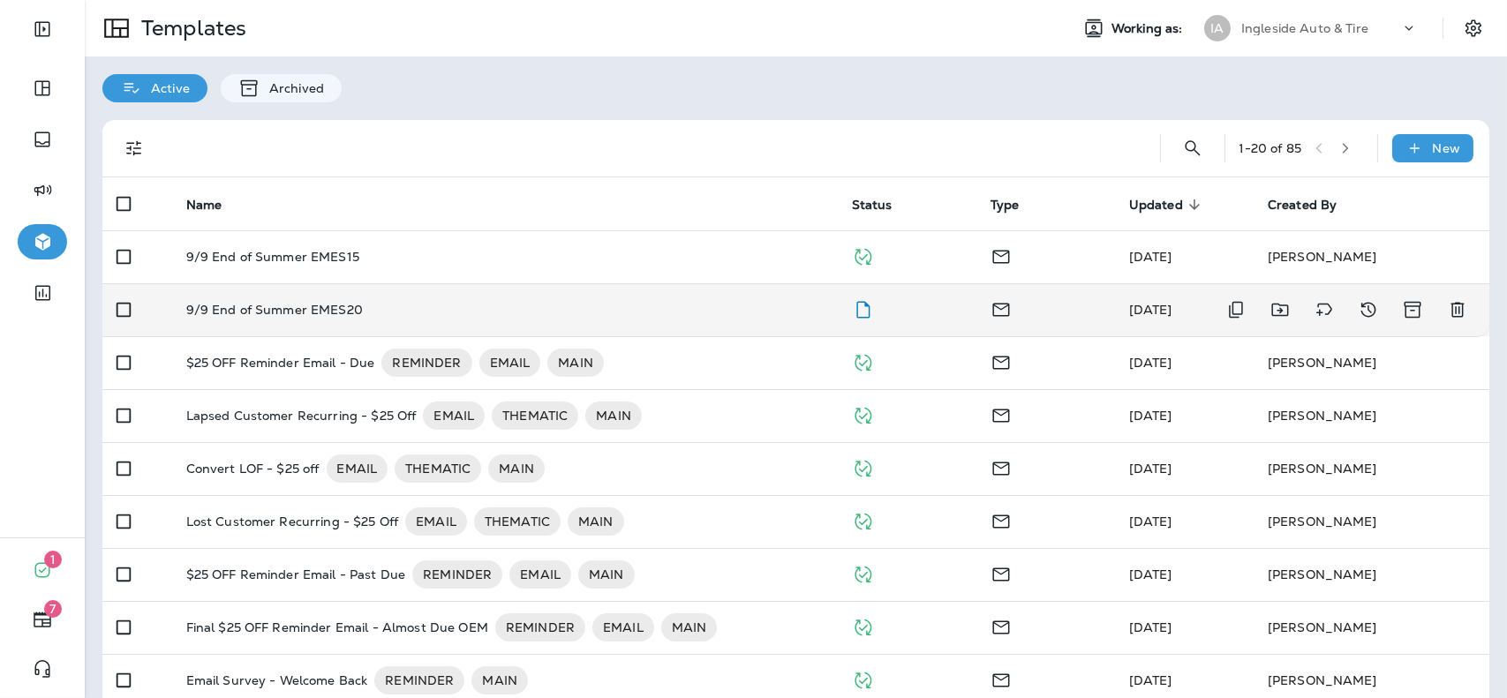
click at [777, 320] on td "9/9 End of Summer EMES20" at bounding box center [505, 309] width 666 height 53
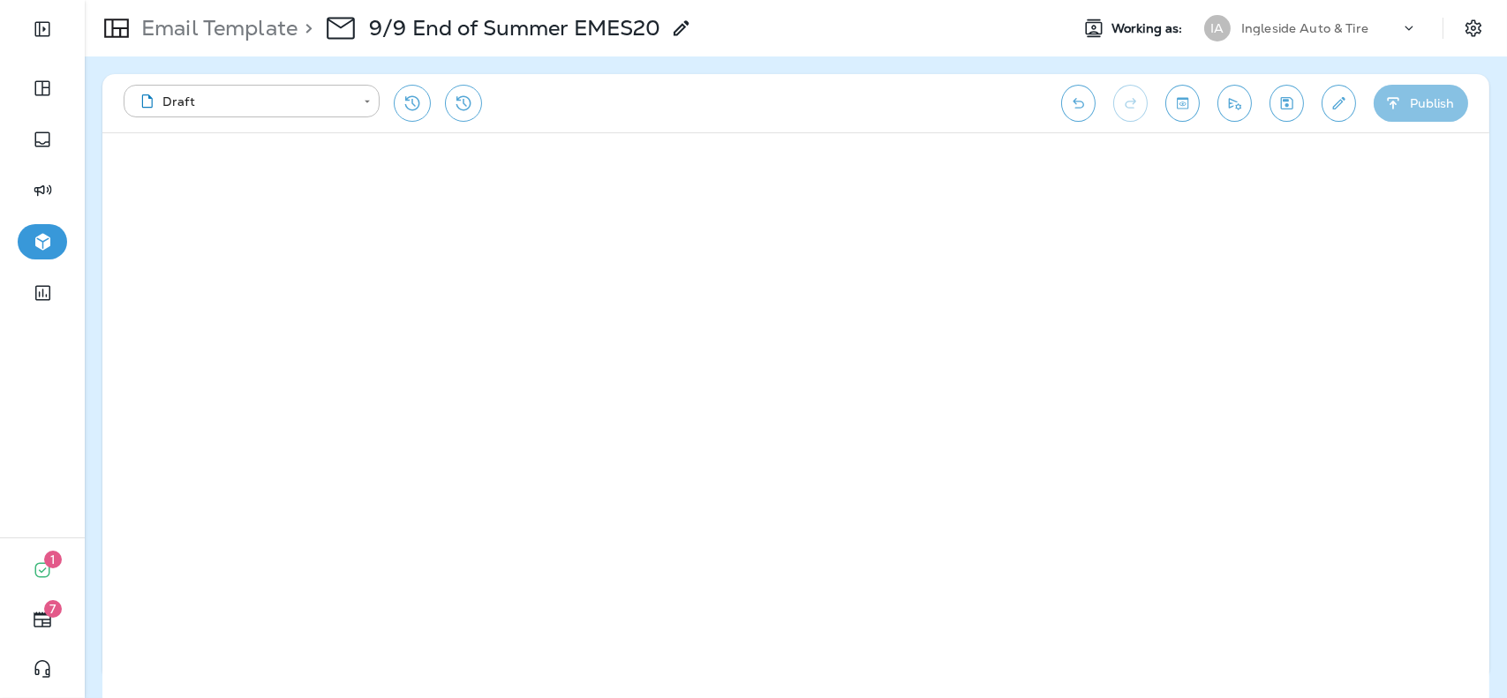
click at [1423, 88] on button "Publish" at bounding box center [1421, 103] width 94 height 37
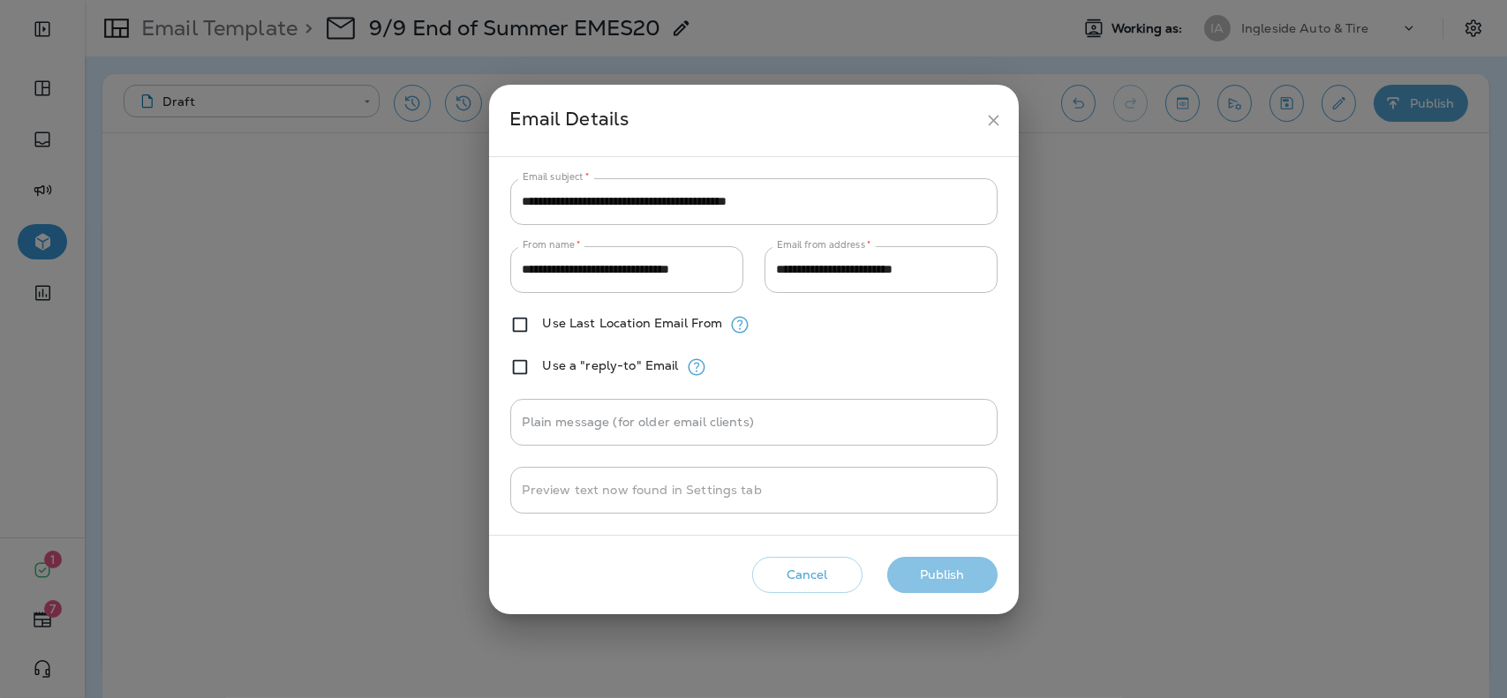
click at [901, 579] on button "Publish" at bounding box center [942, 575] width 110 height 36
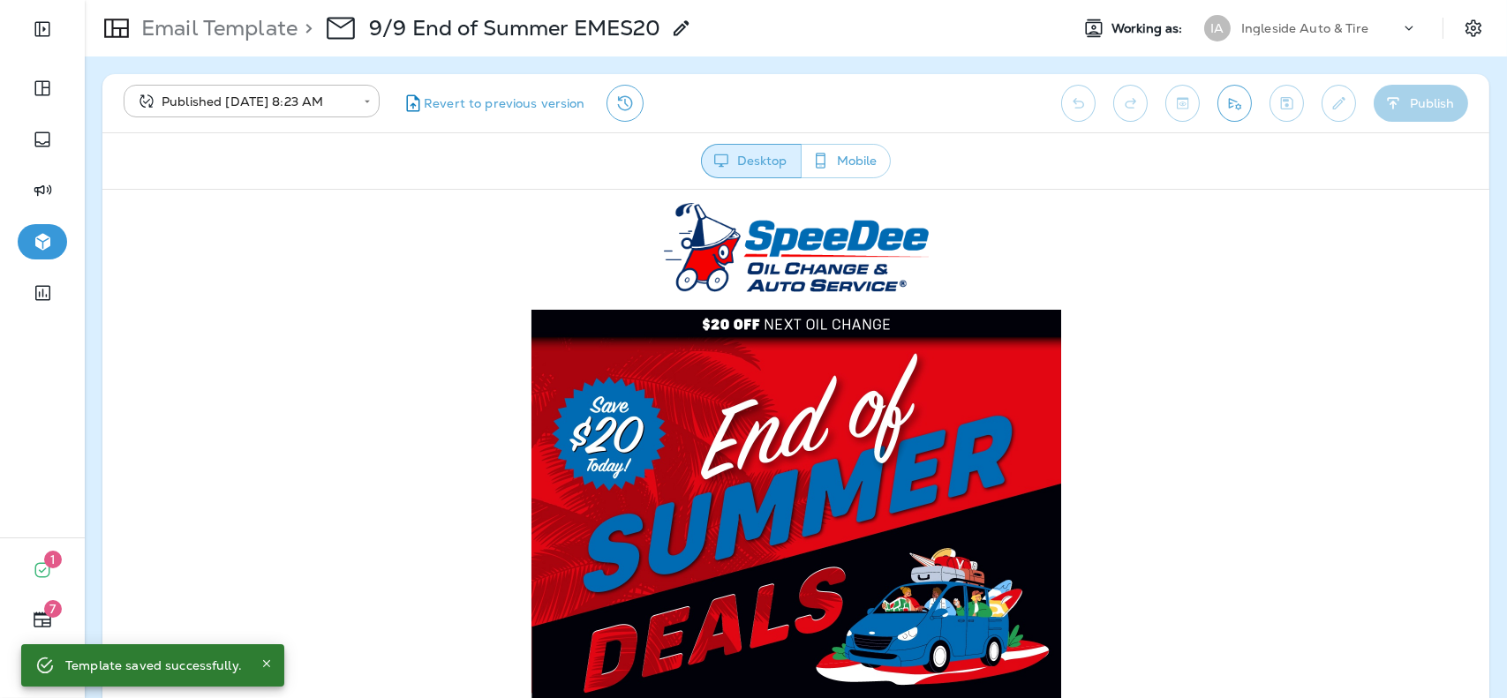
click at [1311, 24] on p "Ingleside Auto & Tire" at bounding box center [1304, 28] width 127 height 14
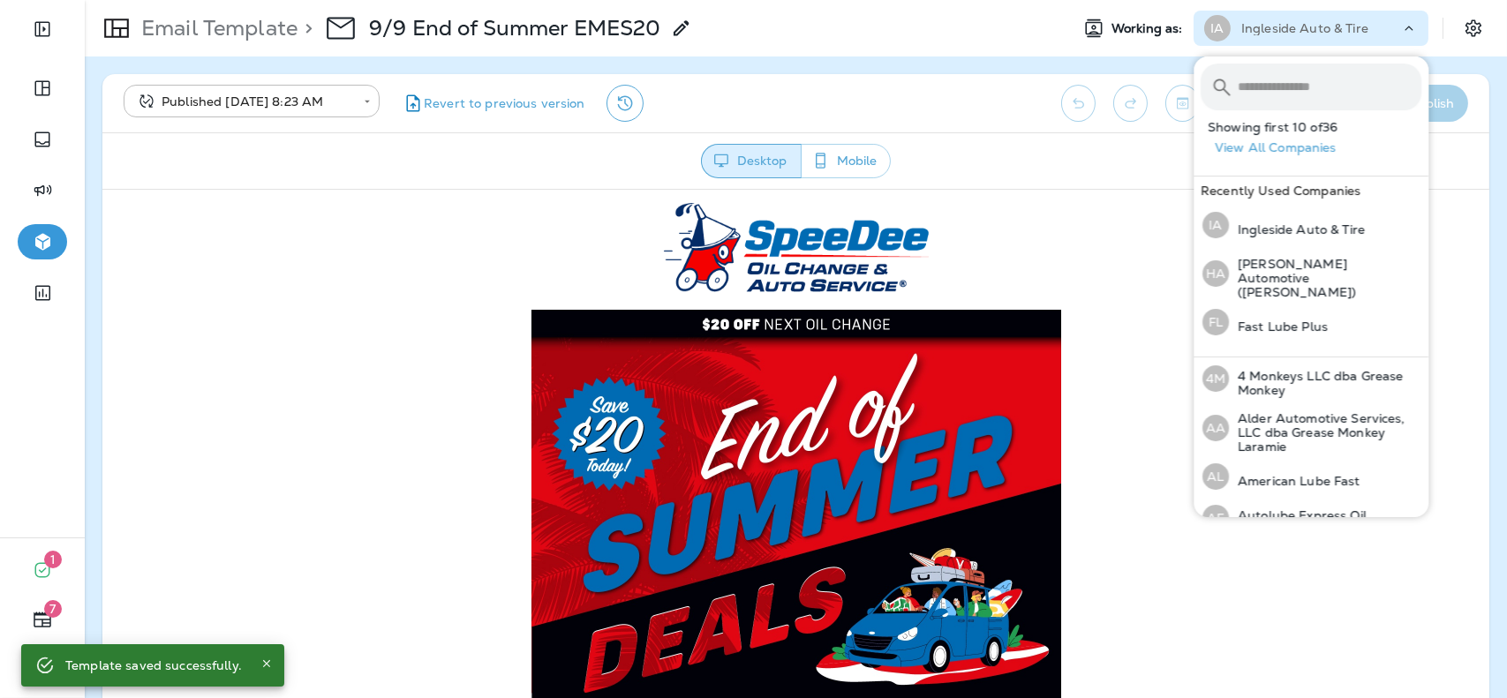
click at [1308, 79] on input "text" at bounding box center [1330, 87] width 184 height 47
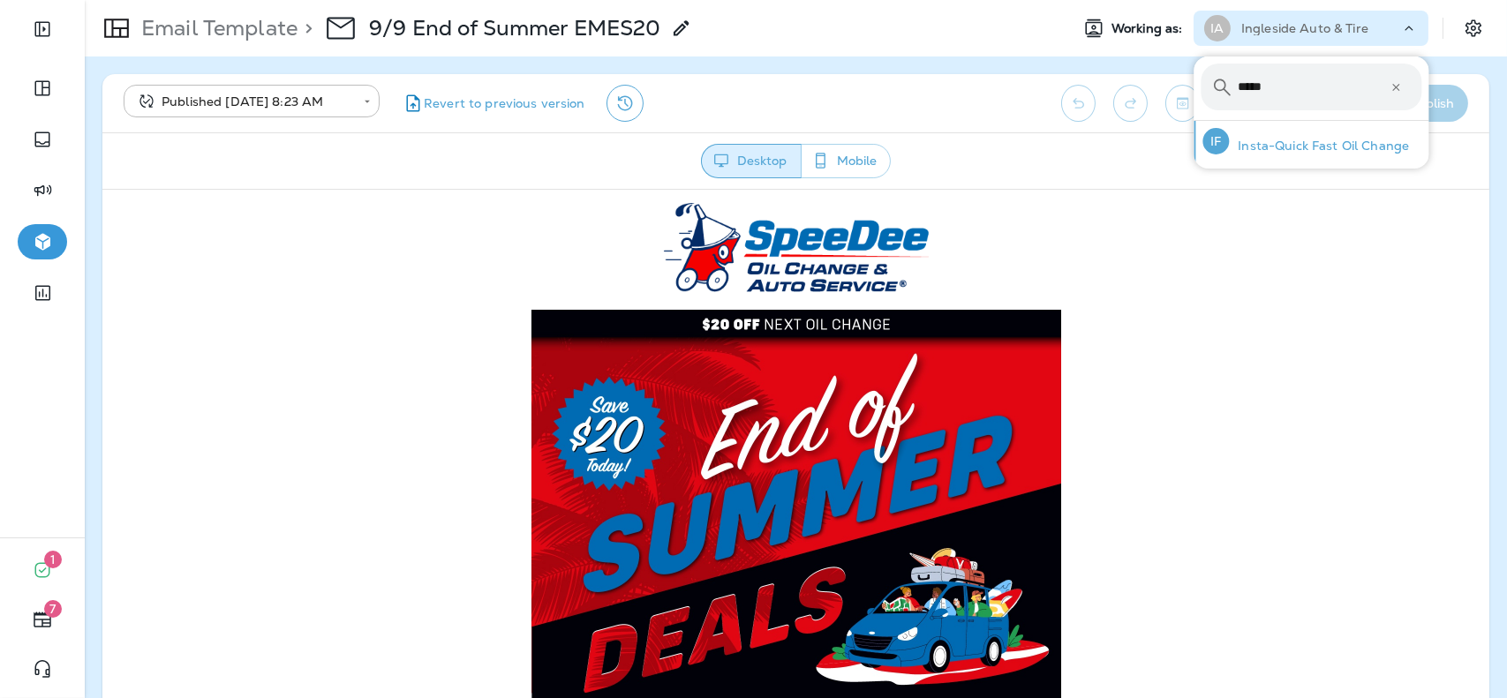
type input "*****"
click at [1296, 142] on p "Insta-Quick Fast Oil Change" at bounding box center [1319, 146] width 180 height 14
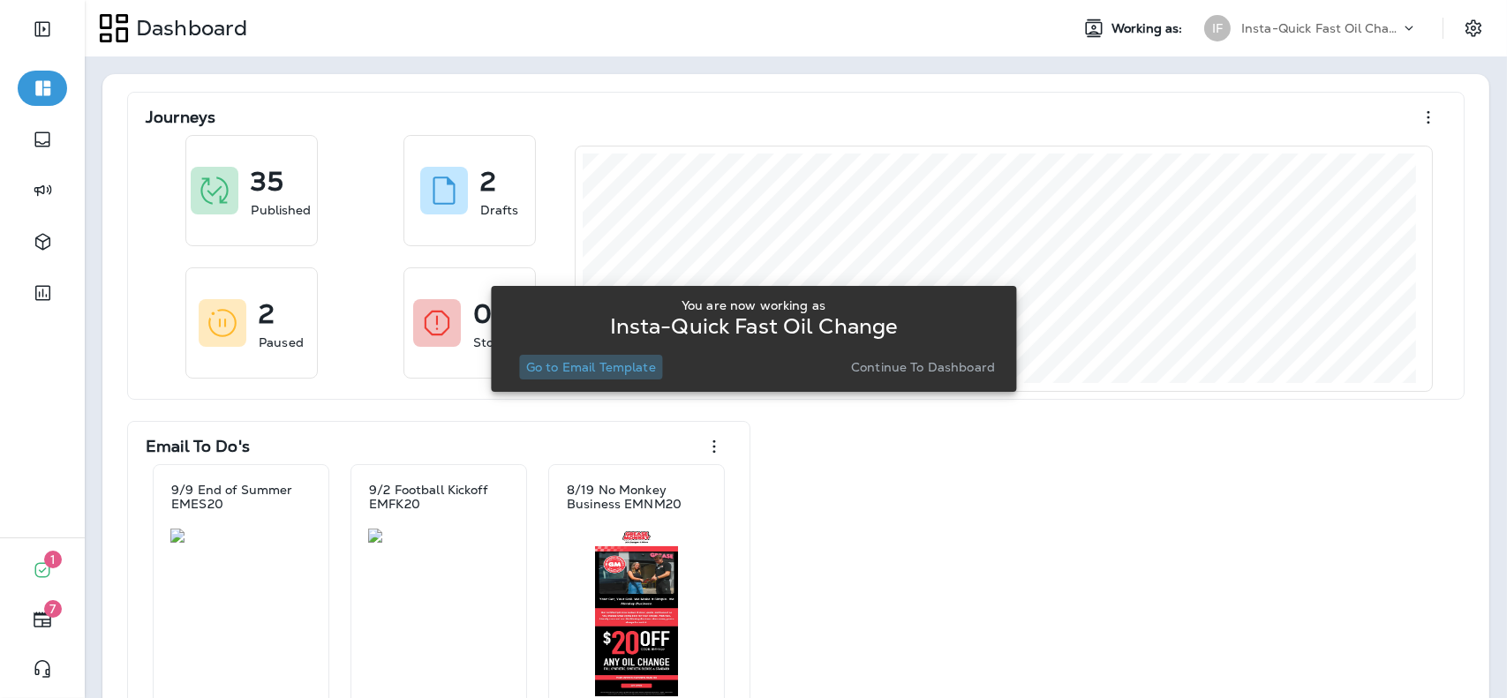
click at [571, 366] on p "Go to Email Template" at bounding box center [591, 367] width 130 height 14
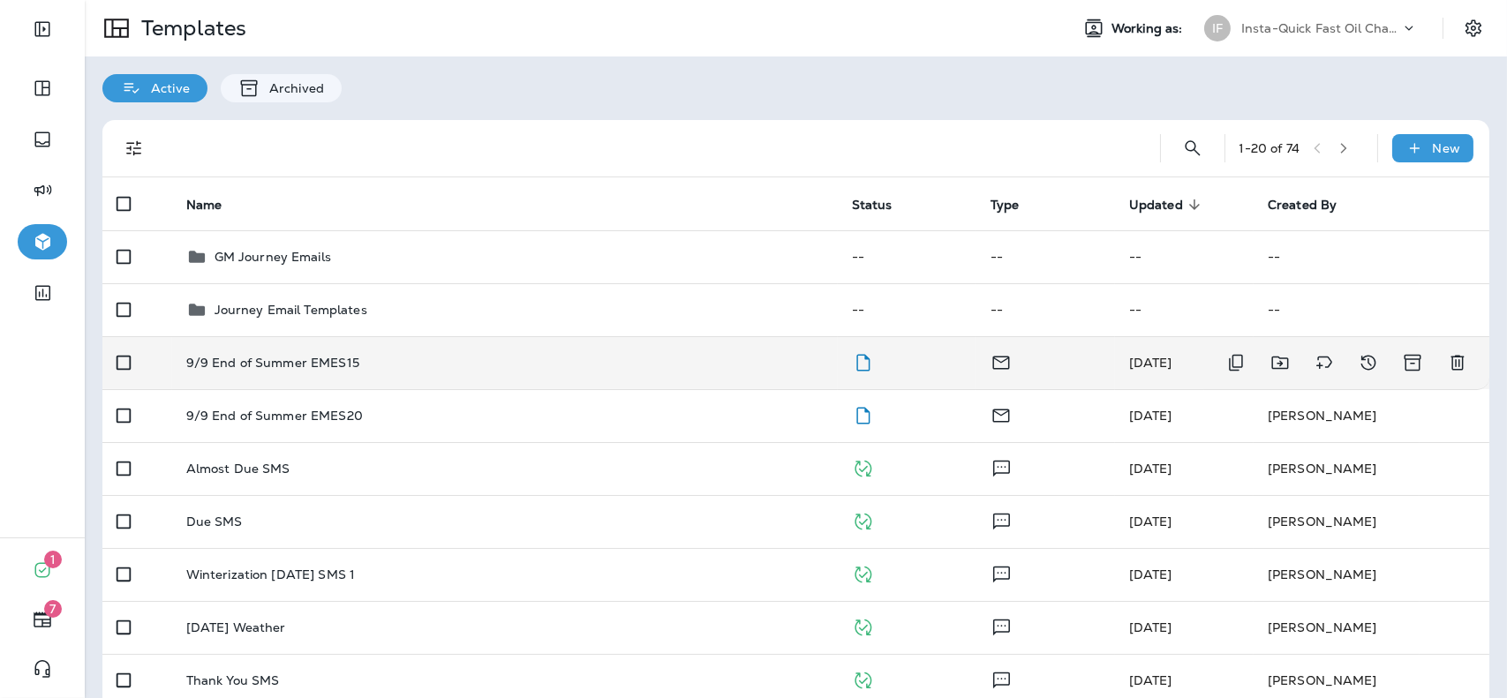
click at [652, 358] on div "9/9 End of Summer EMES15" at bounding box center [504, 363] width 637 height 14
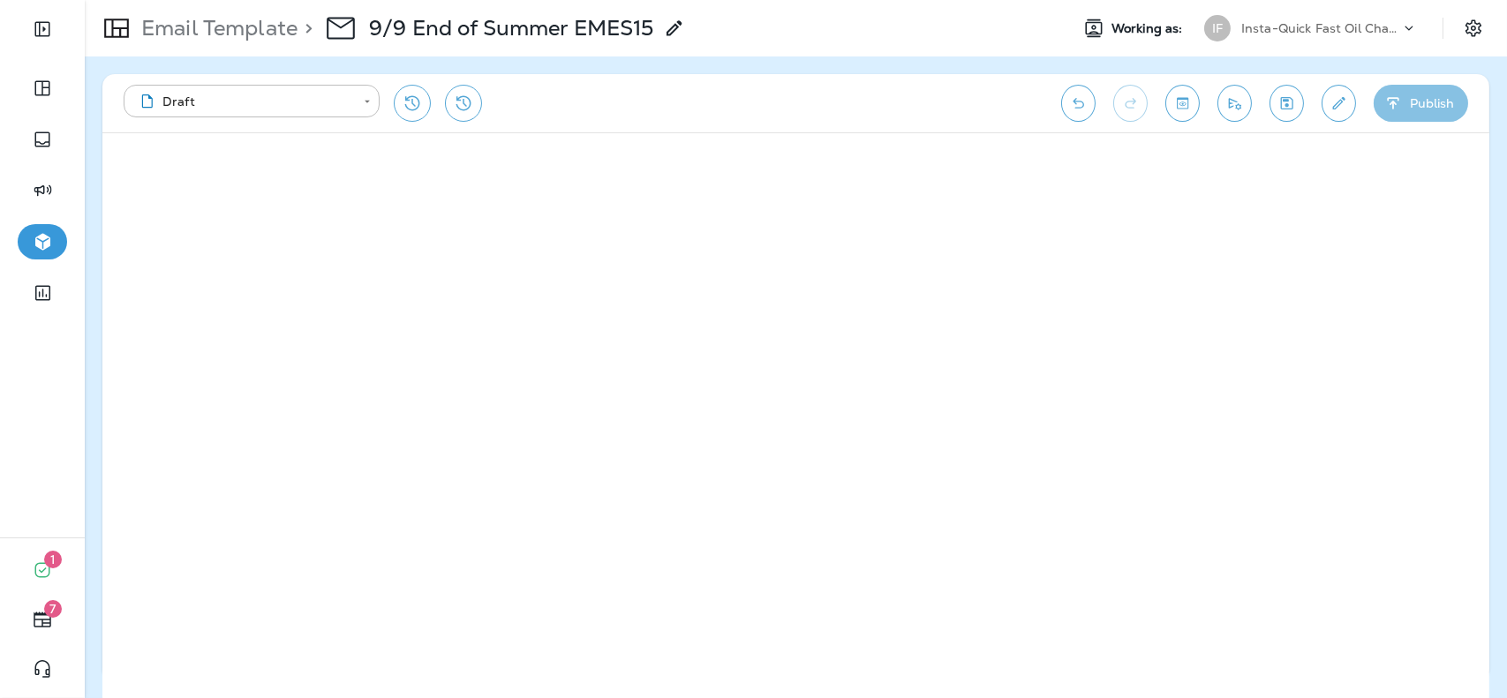
click at [1406, 103] on button "Publish" at bounding box center [1421, 103] width 94 height 37
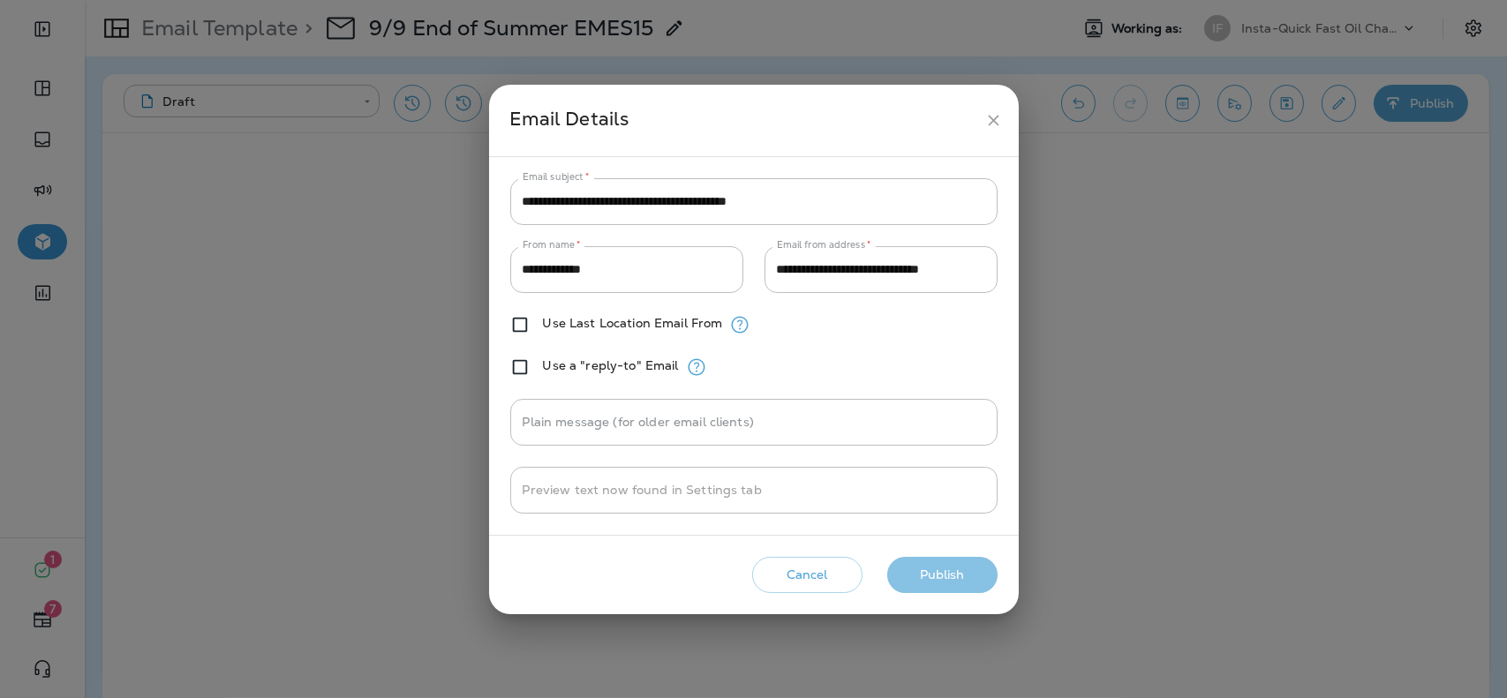
click at [950, 568] on button "Publish" at bounding box center [942, 575] width 110 height 36
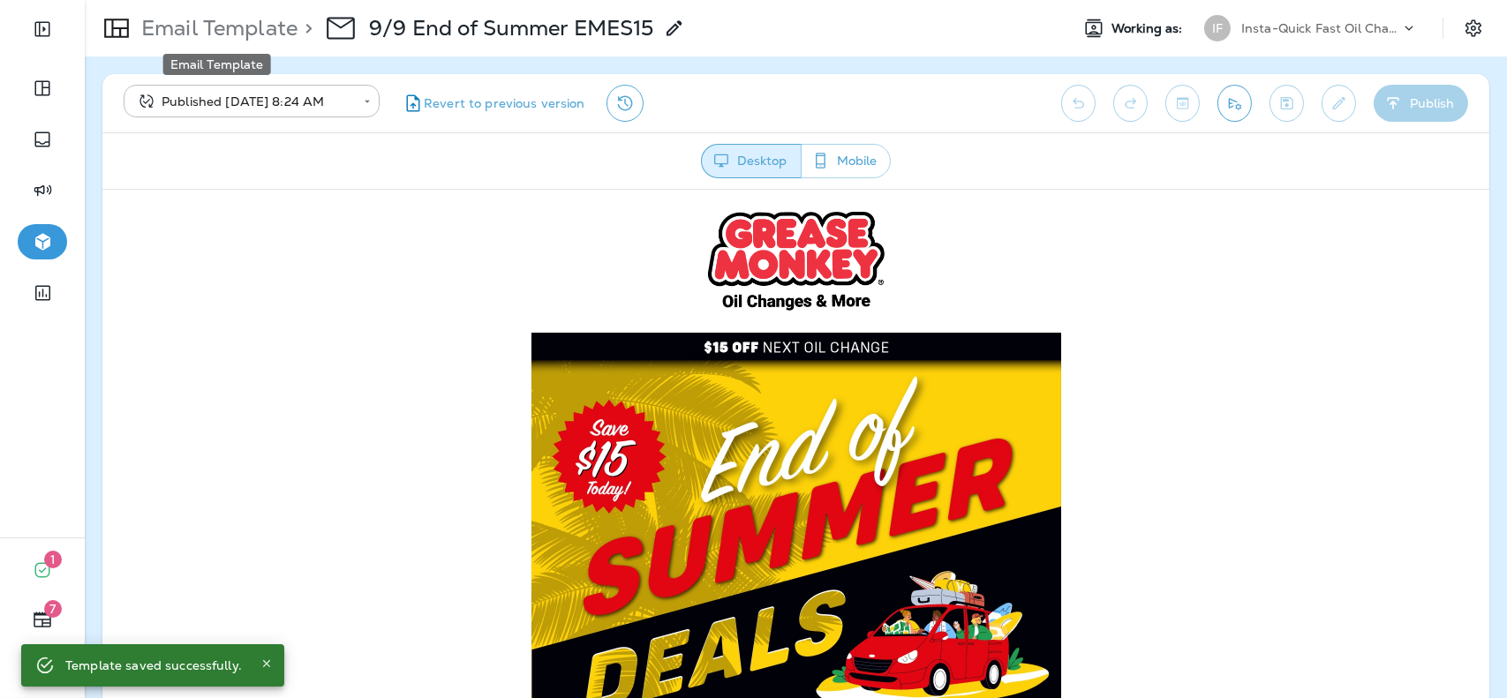
click at [236, 21] on p "Email Template" at bounding box center [215, 28] width 163 height 26
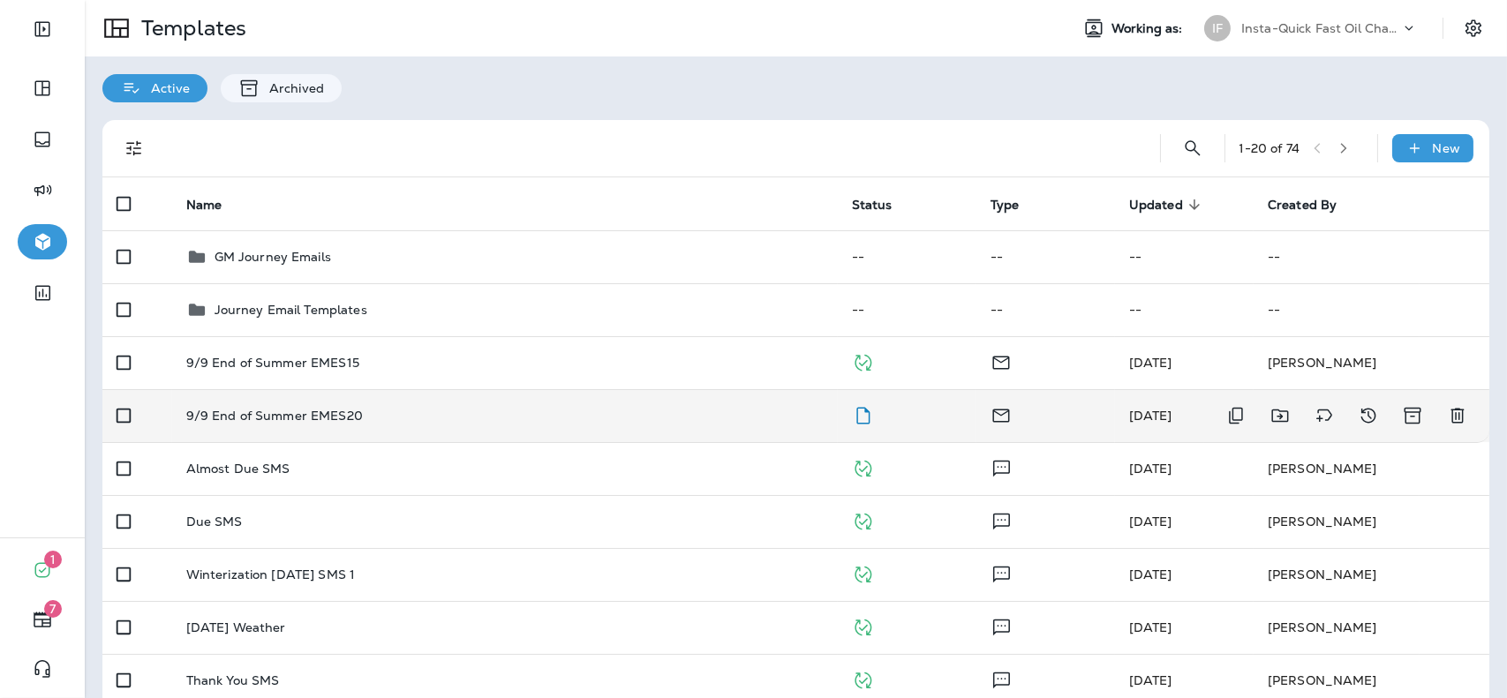
click at [427, 426] on td "9/9 End of Summer EMES20" at bounding box center [505, 415] width 666 height 53
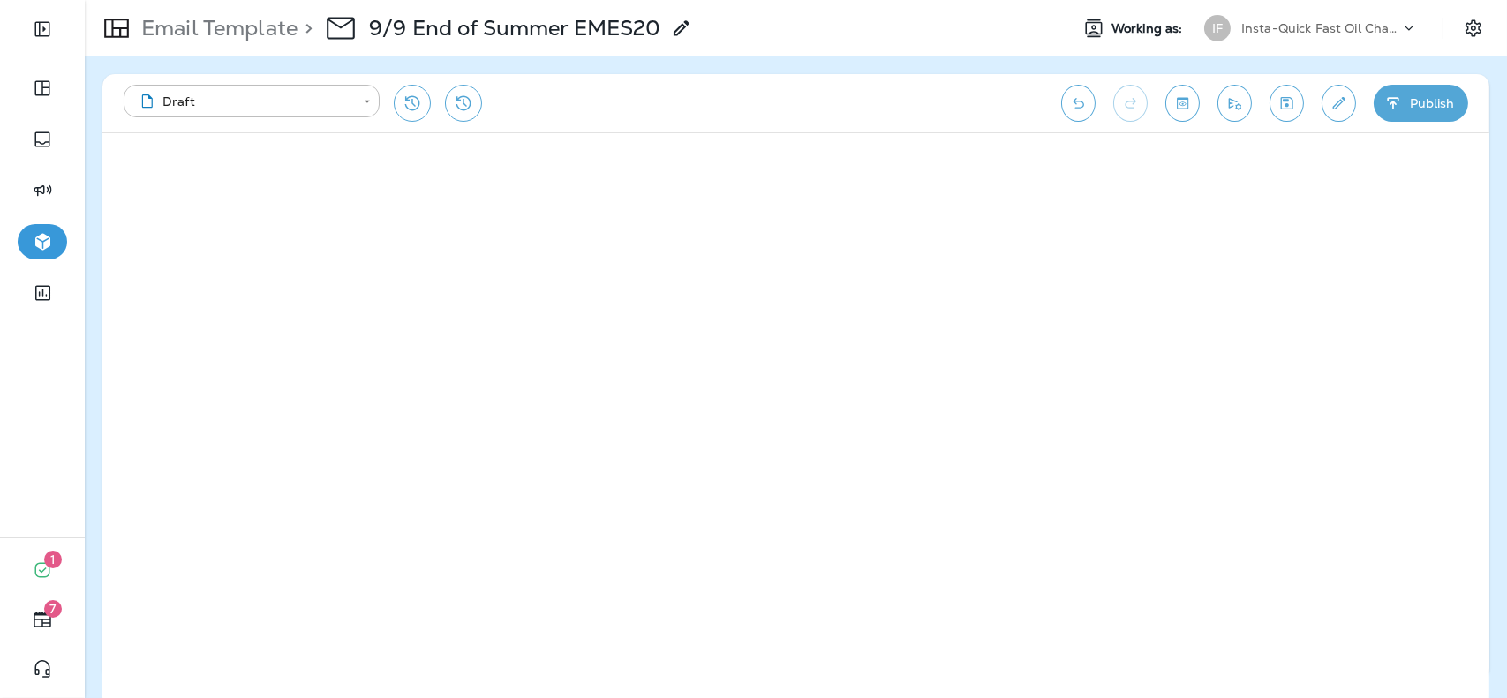
click at [1440, 97] on button "Publish" at bounding box center [1421, 103] width 94 height 37
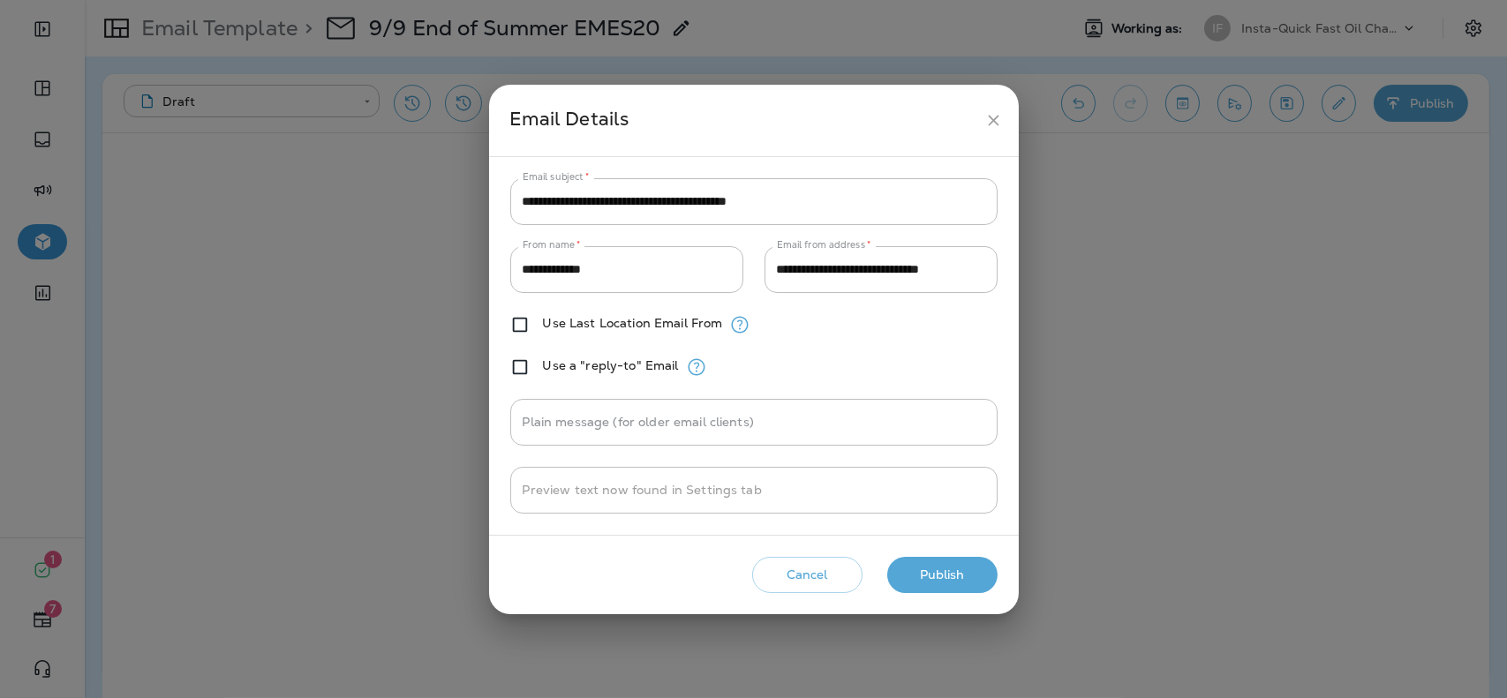
click at [915, 554] on div "Cancel Publish" at bounding box center [753, 575] width 501 height 50
click at [918, 562] on button "Publish" at bounding box center [942, 575] width 110 height 36
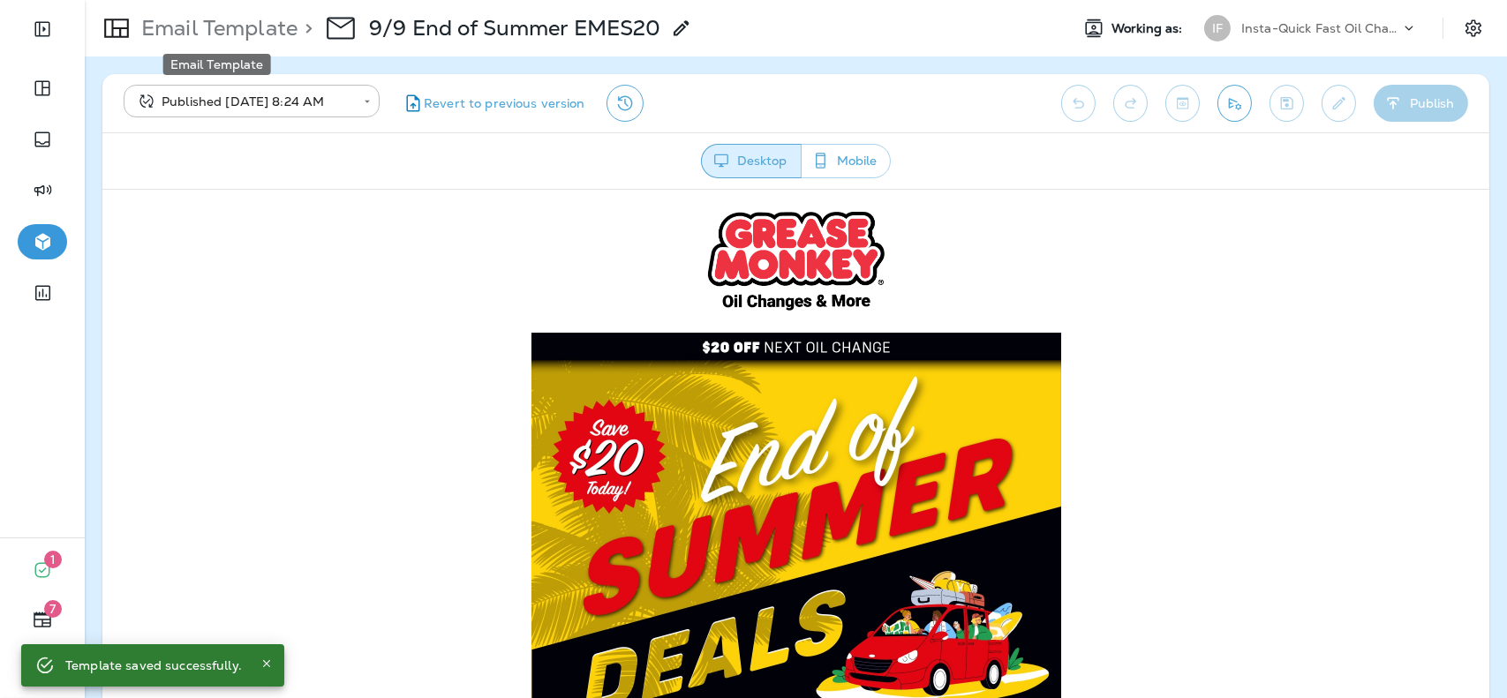
click at [237, 31] on p "Email Template" at bounding box center [215, 28] width 163 height 26
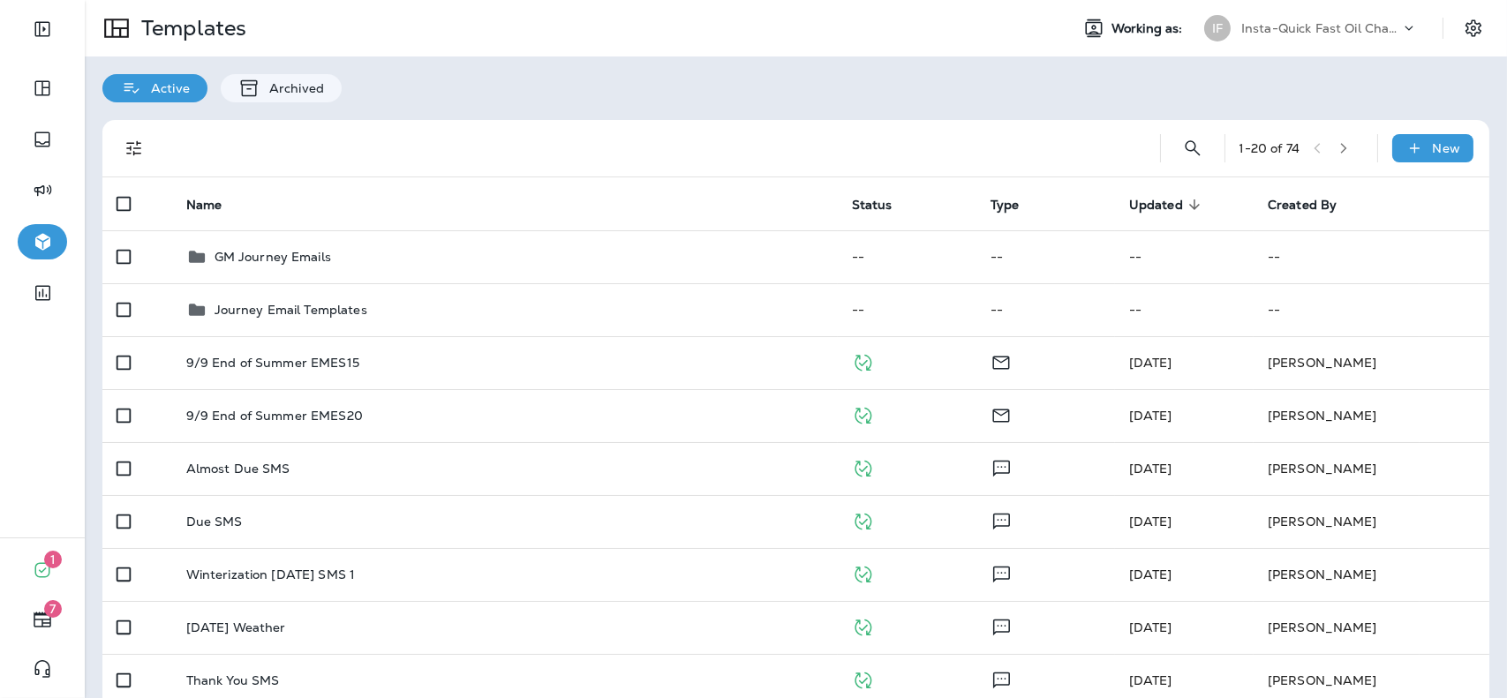
click at [576, 96] on div "Active Archived" at bounding box center [796, 80] width 1422 height 46
